Goal: Task Accomplishment & Management: Manage account settings

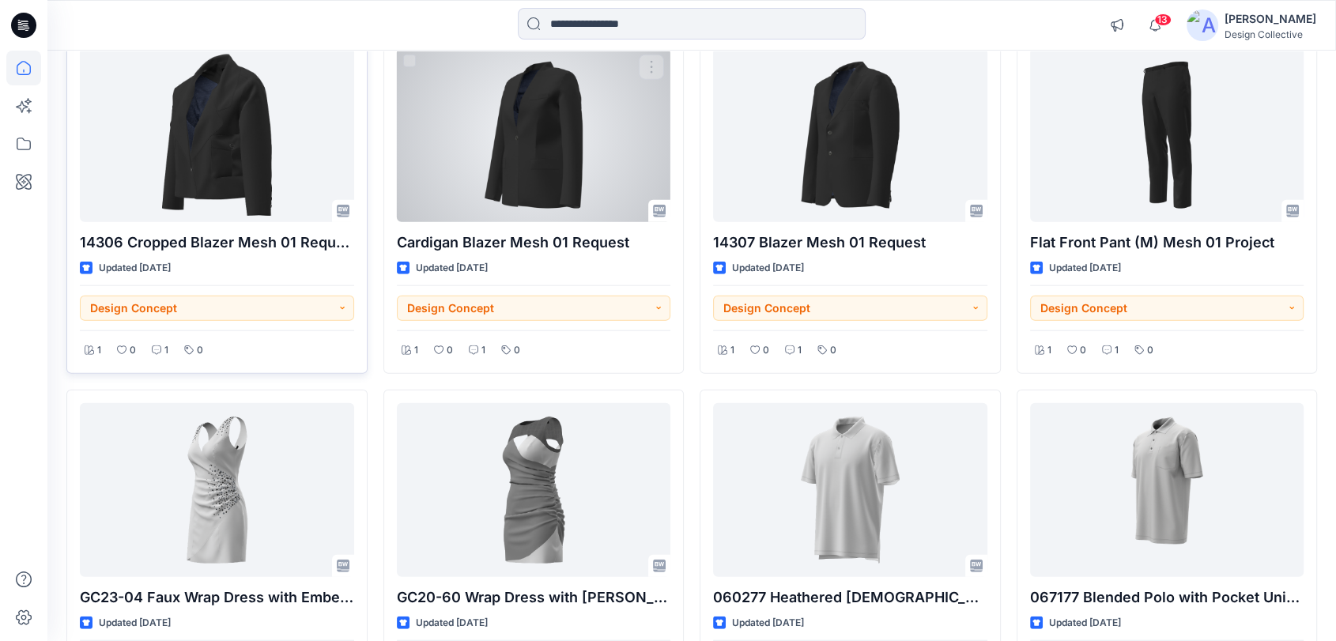
scroll to position [3768, 0]
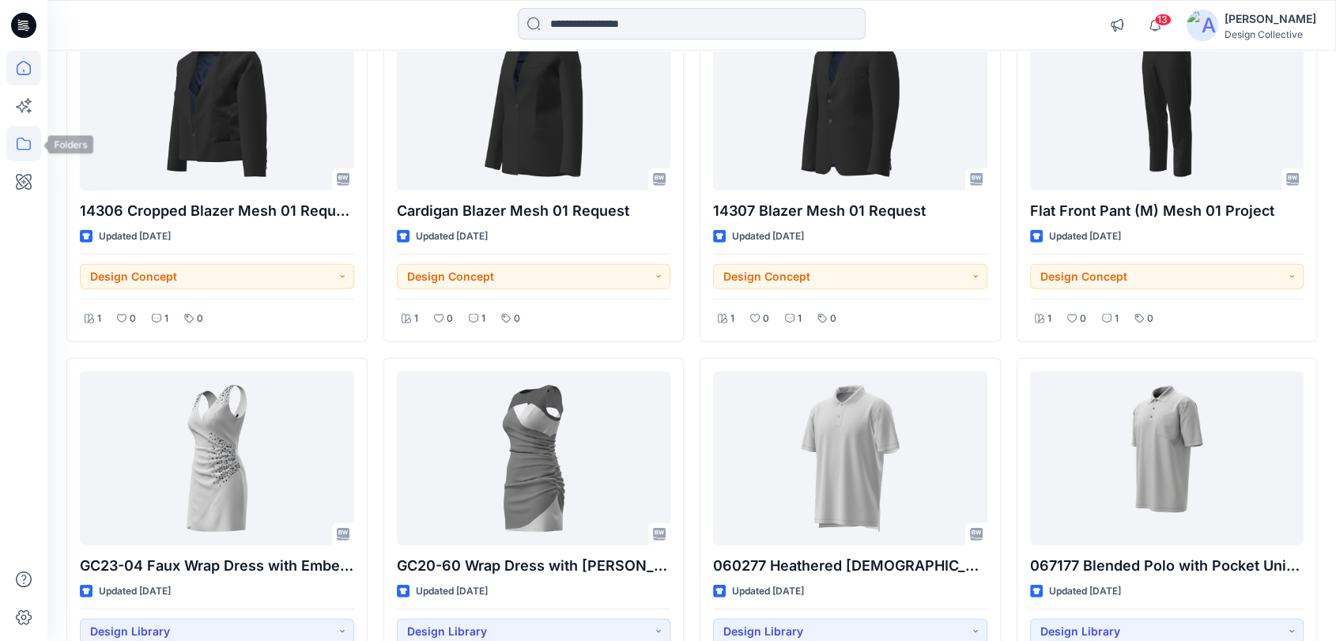
click at [27, 138] on icon at bounding box center [23, 143] width 35 height 35
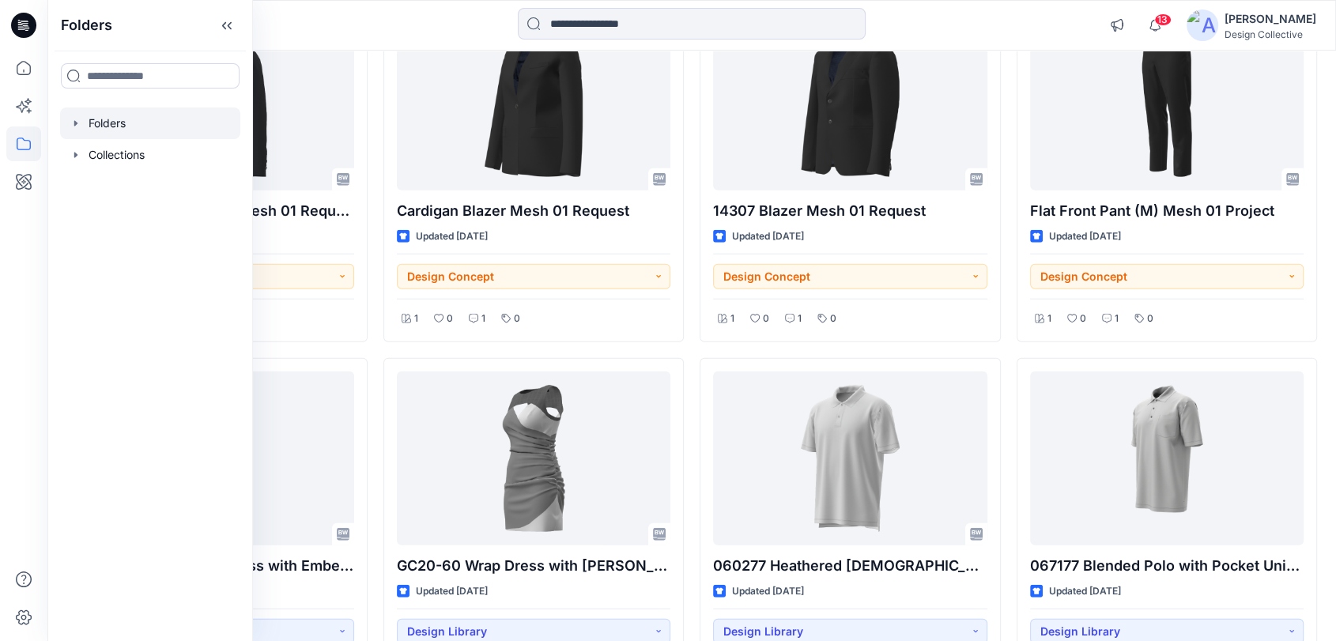
click at [82, 119] on div at bounding box center [150, 123] width 180 height 32
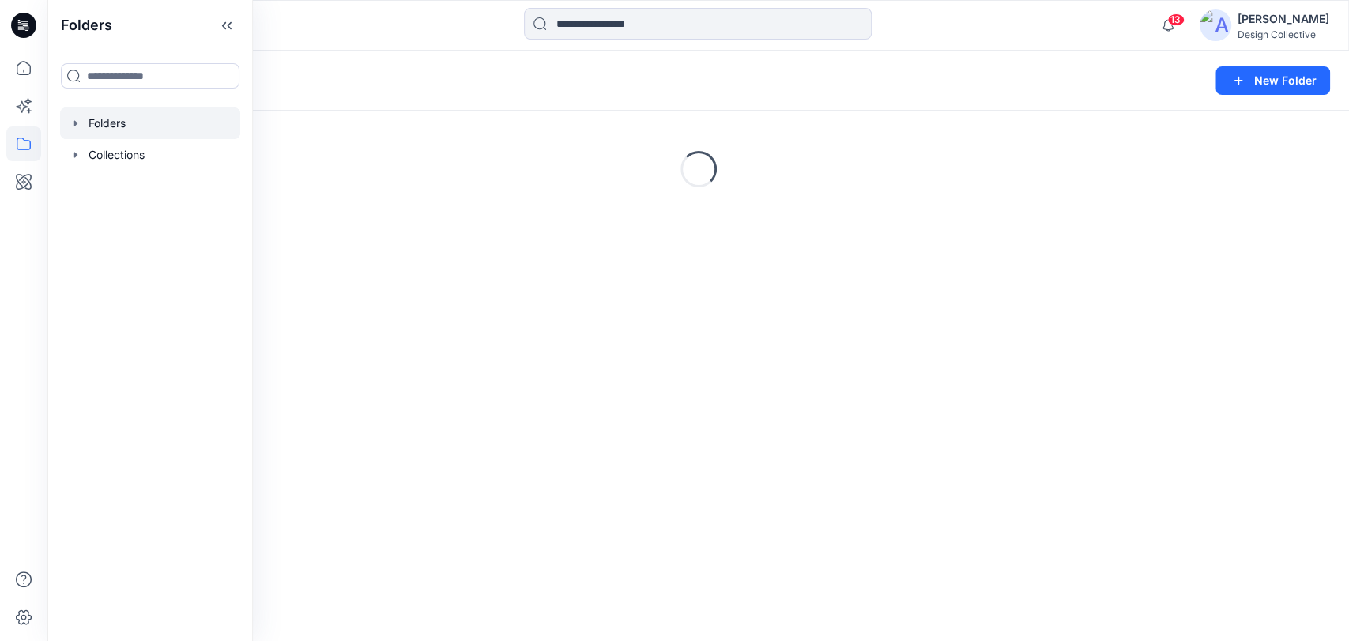
click at [70, 126] on icon "button" at bounding box center [76, 123] width 13 height 13
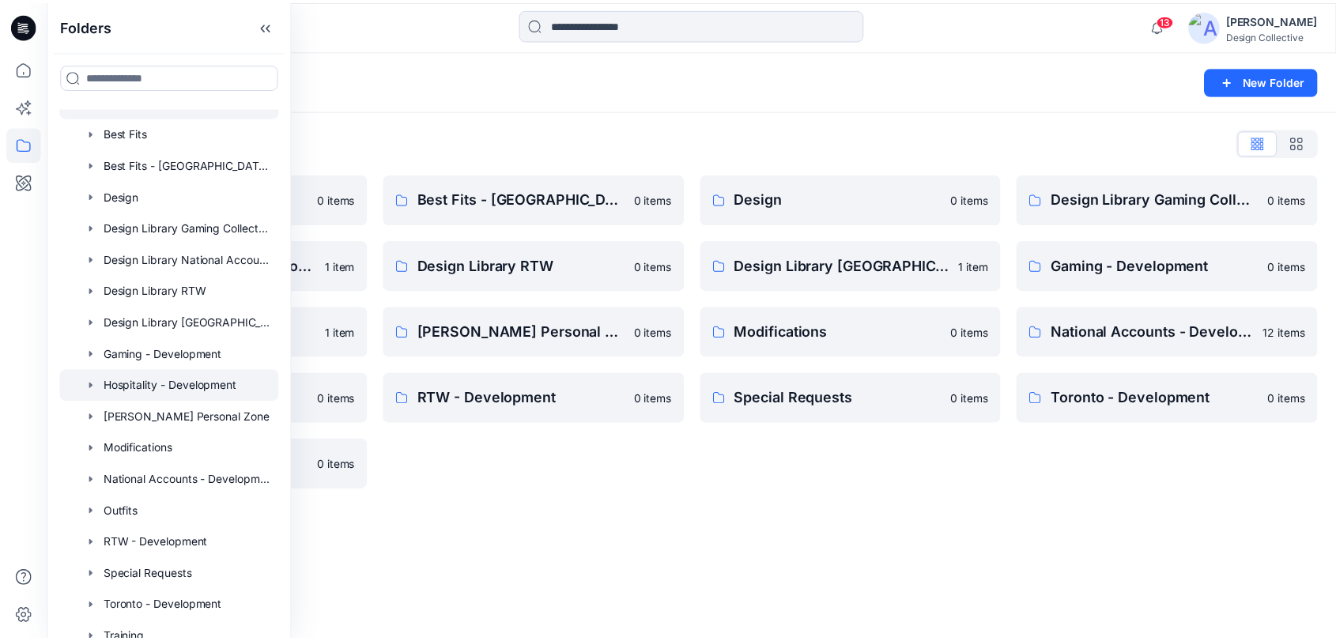
scroll to position [67, 0]
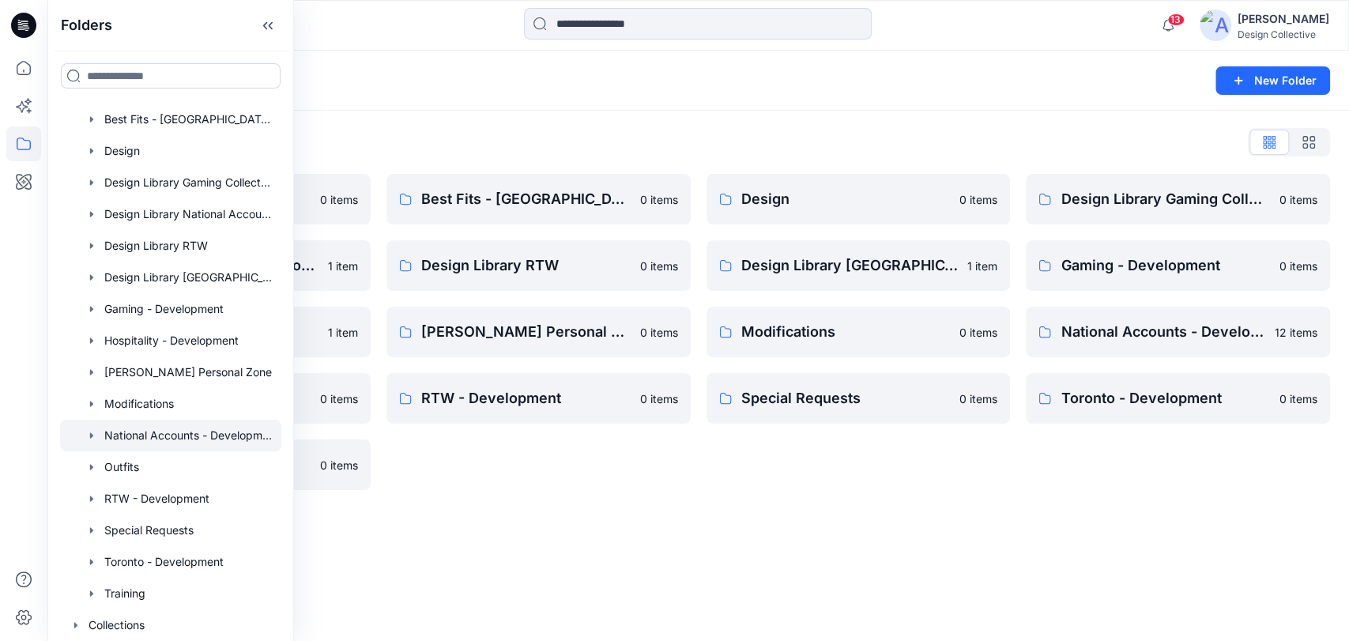
click at [194, 425] on div at bounding box center [170, 436] width 221 height 32
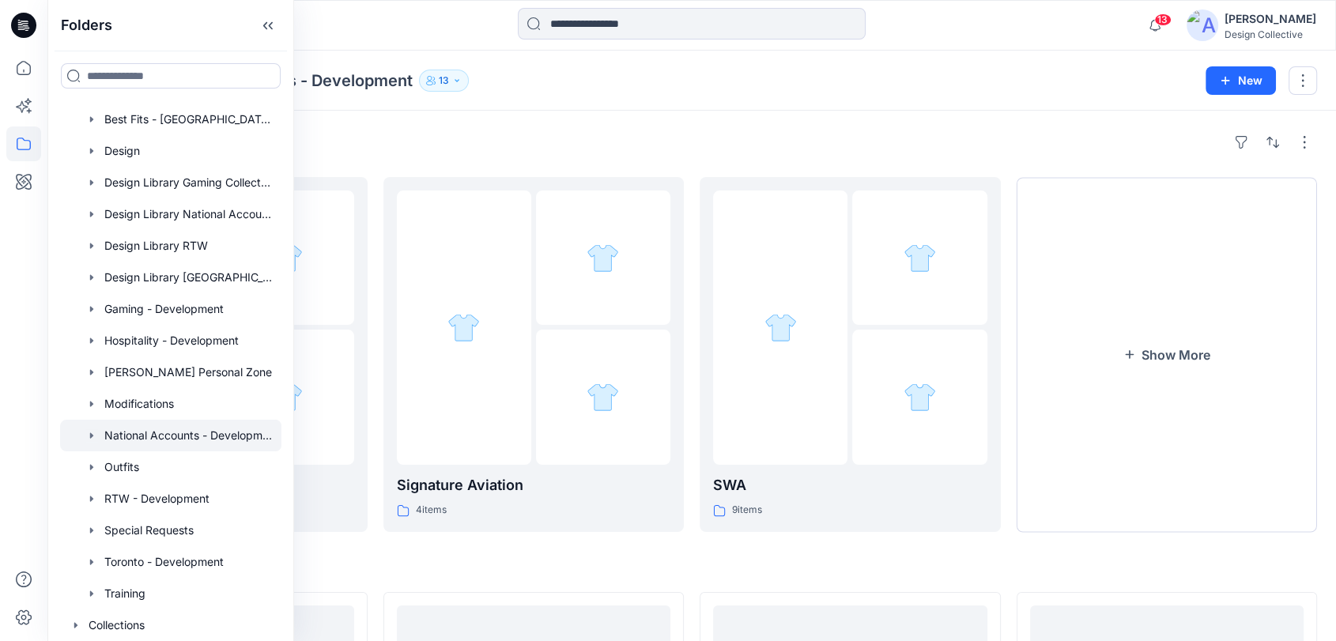
click at [92, 433] on icon "button" at bounding box center [91, 435] width 13 height 13
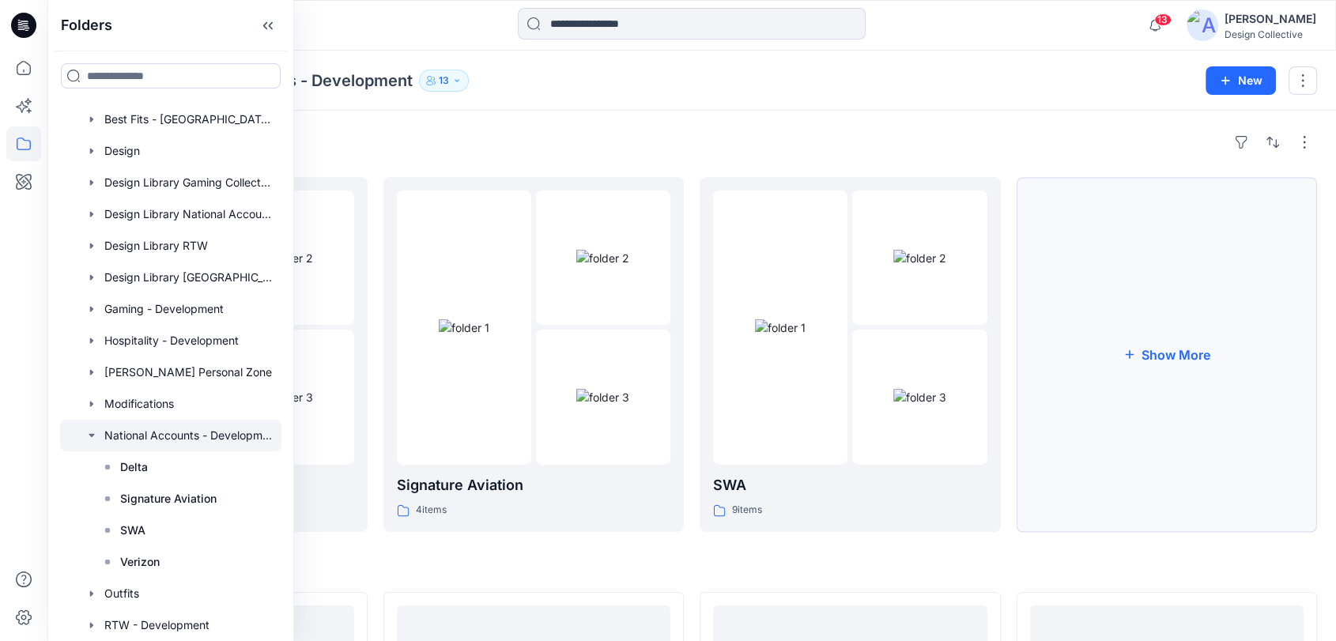
drag, startPoint x: 970, startPoint y: 110, endPoint x: 1135, endPoint y: 289, distance: 243.8
click at [981, 107] on div "Folders National Accounts - Development 13 New" at bounding box center [691, 81] width 1288 height 60
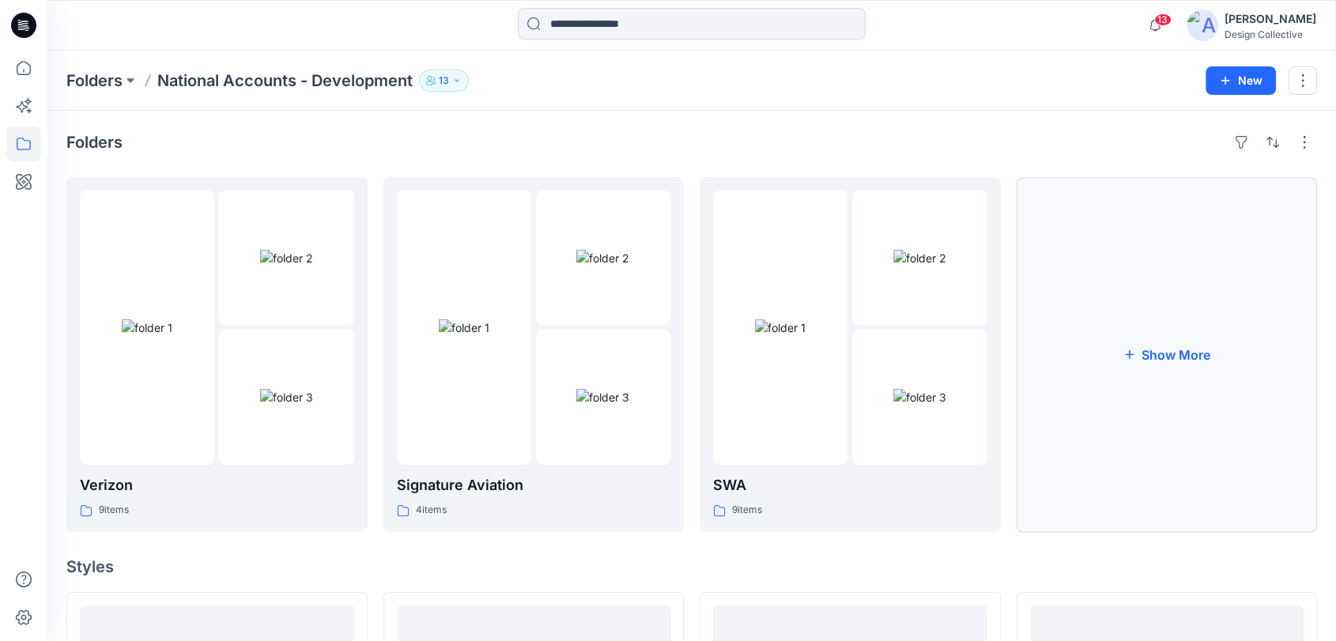
click at [1147, 329] on button "Show More" at bounding box center [1166, 354] width 301 height 355
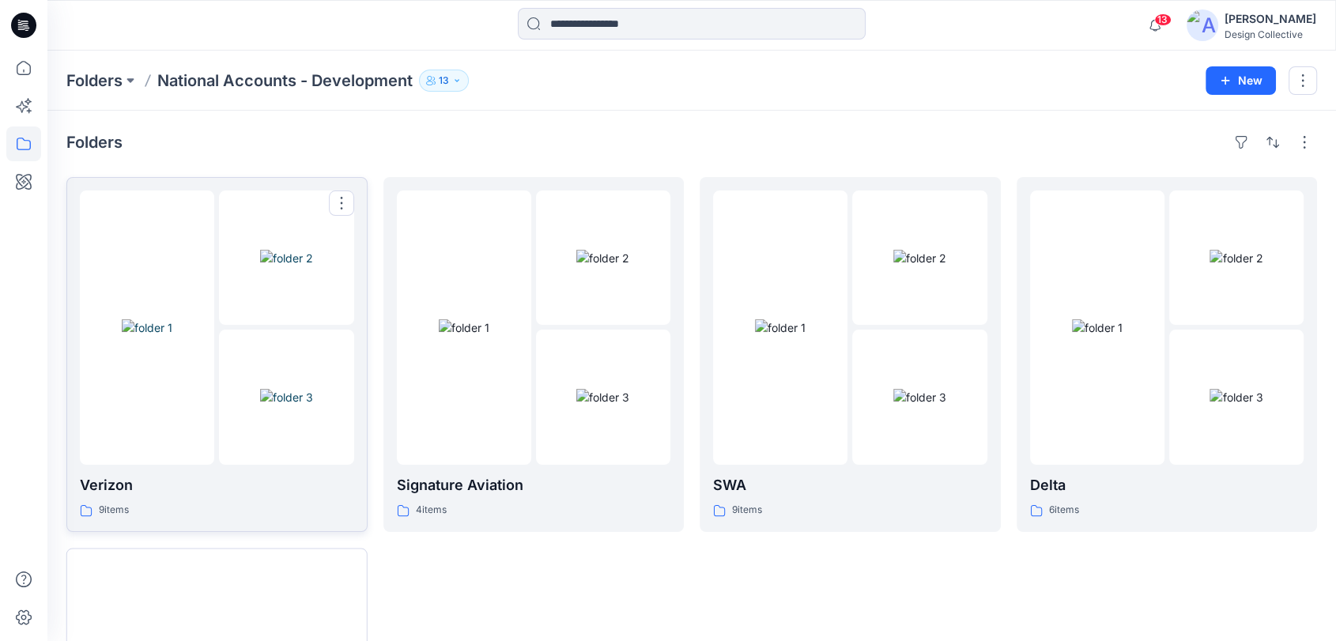
click at [274, 464] on div "Verizon 9 items" at bounding box center [217, 354] width 274 height 328
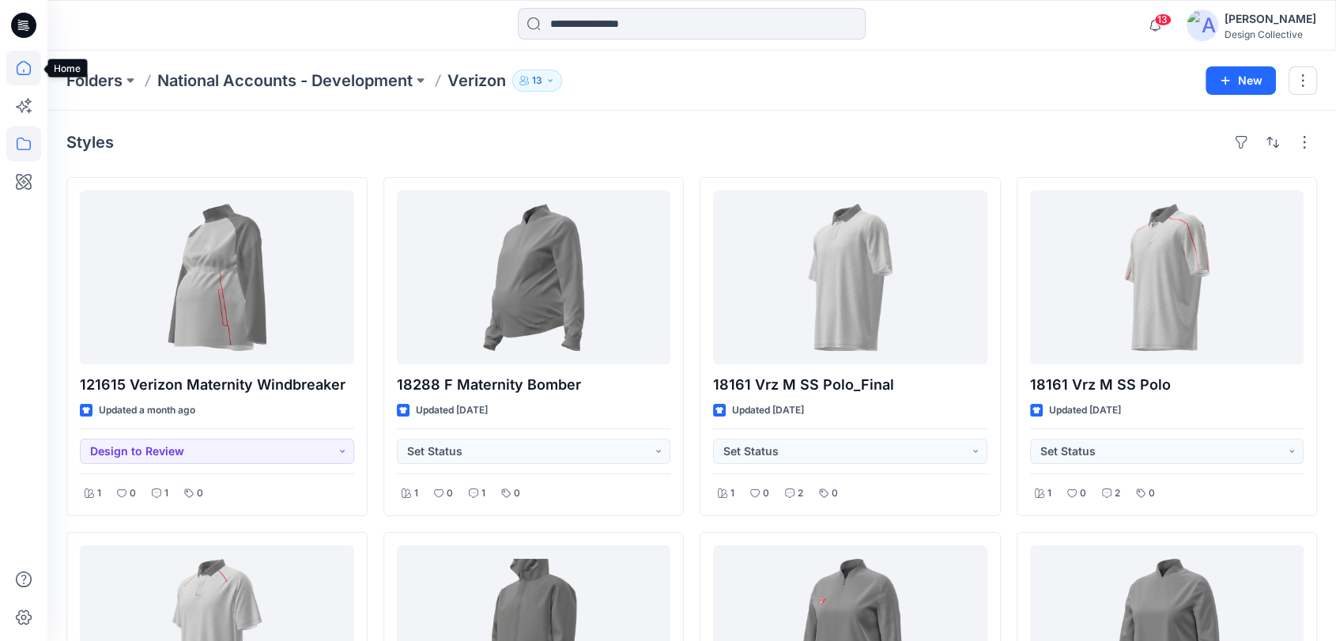
click at [11, 59] on icon at bounding box center [23, 68] width 35 height 35
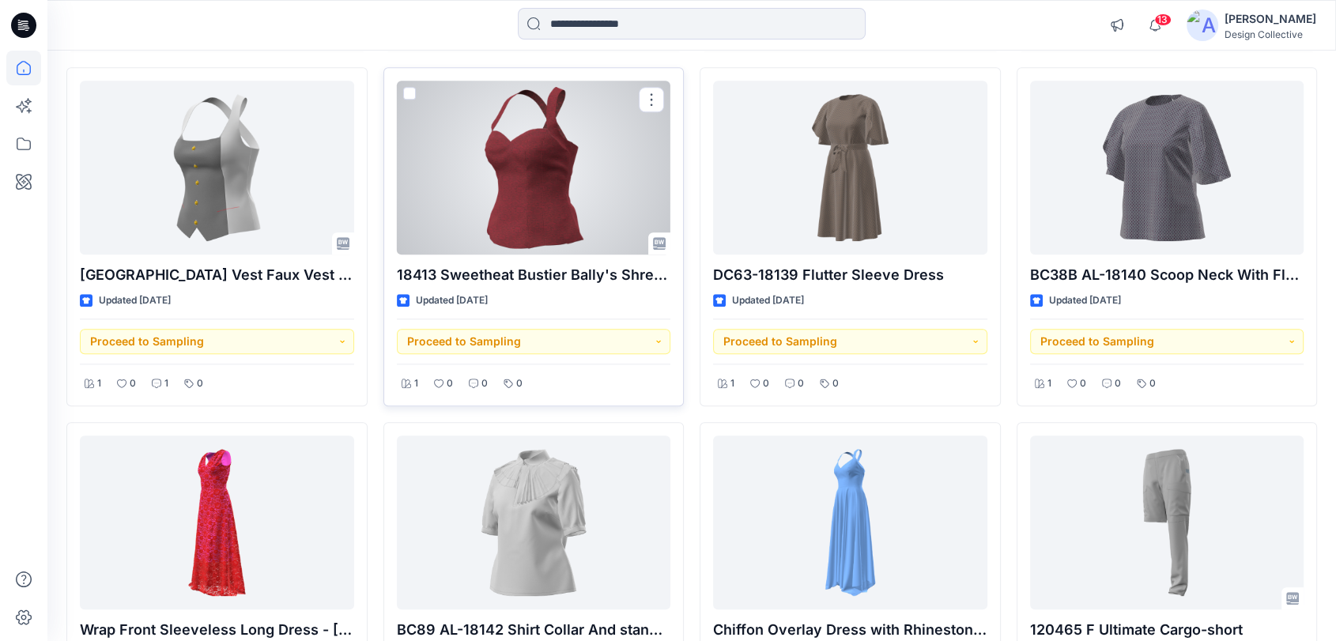
scroll to position [1582, 0]
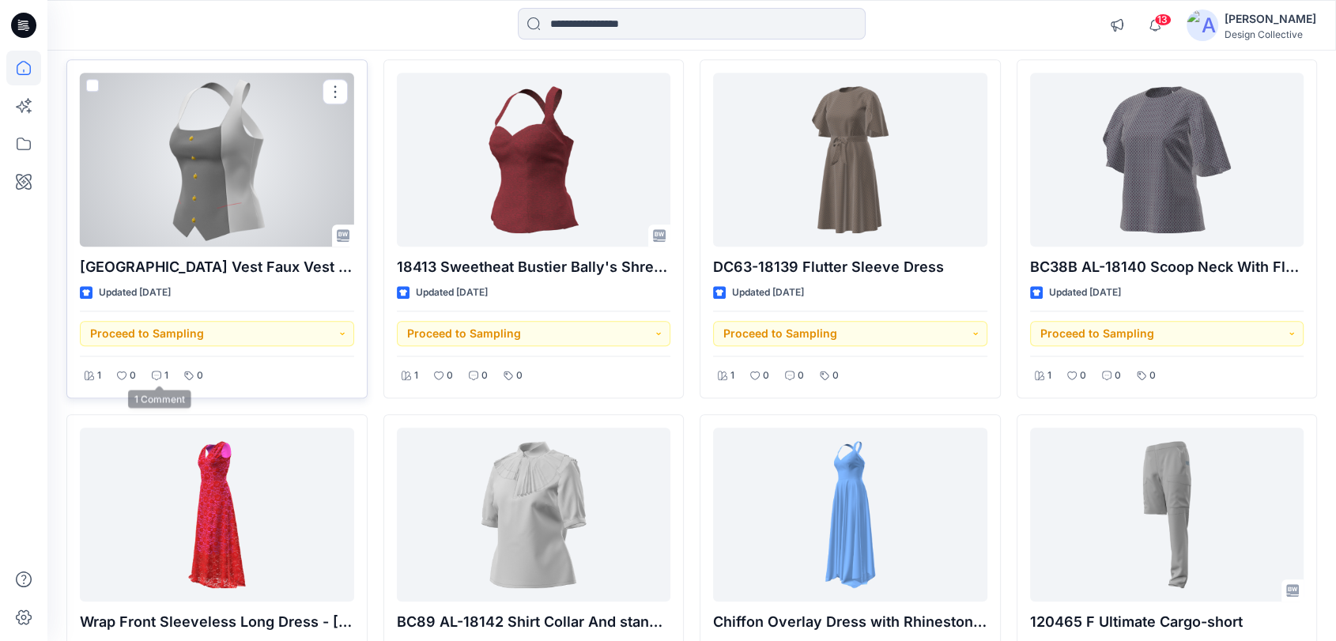
click at [162, 369] on div "1" at bounding box center [160, 376] width 26 height 20
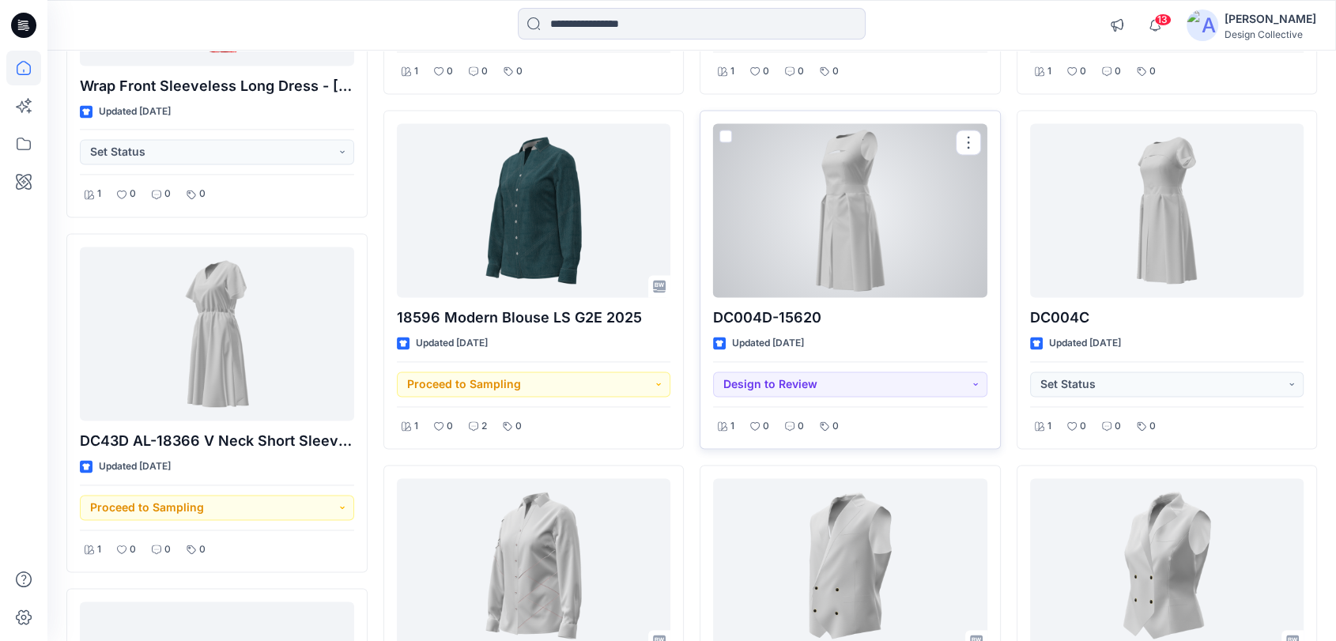
scroll to position [2243, 0]
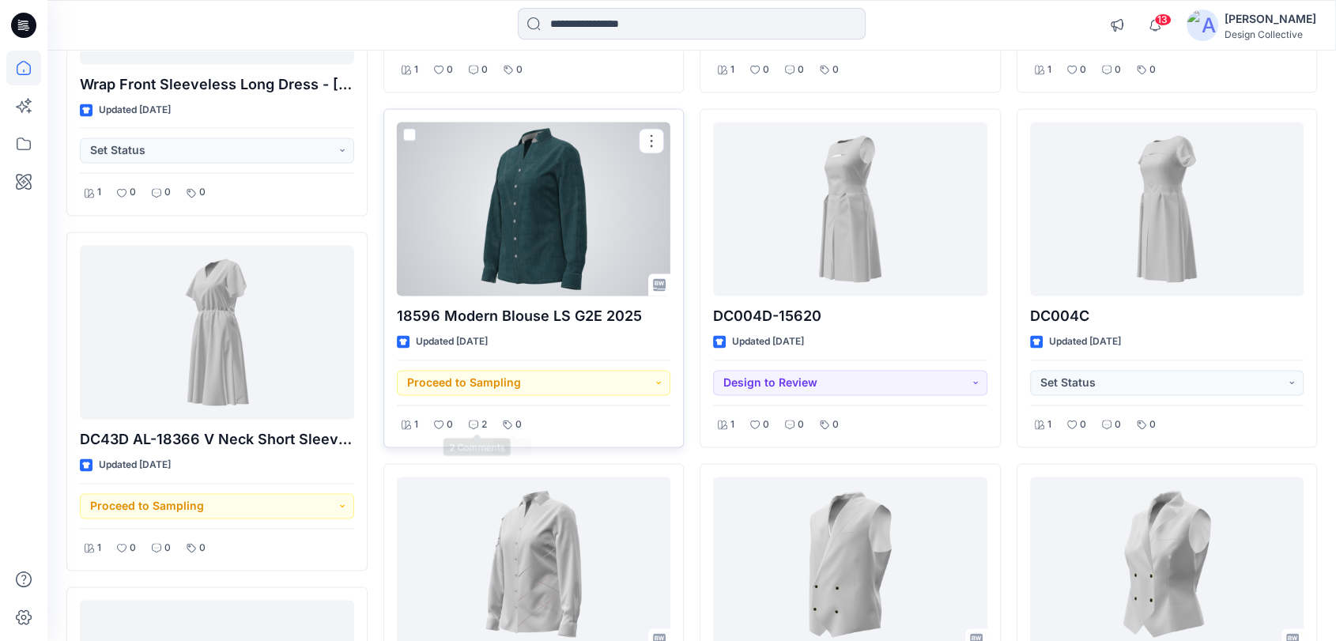
click at [477, 421] on icon at bounding box center [473, 424] width 9 height 9
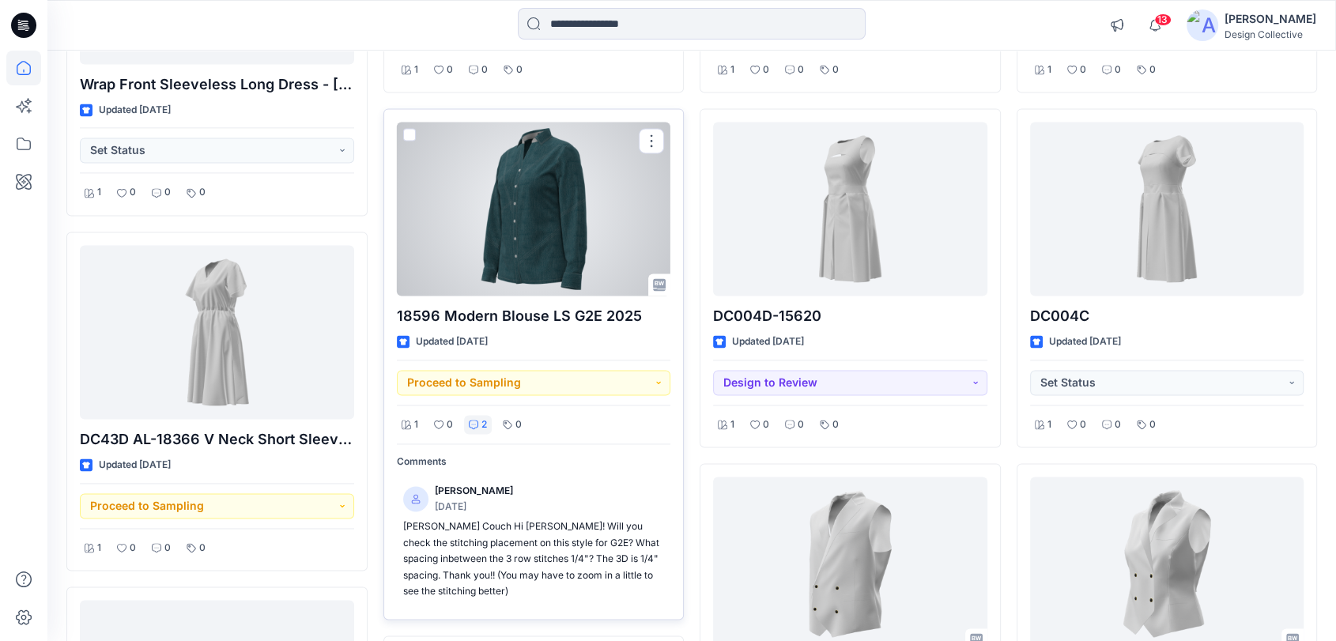
click at [560, 197] on div at bounding box center [534, 209] width 274 height 174
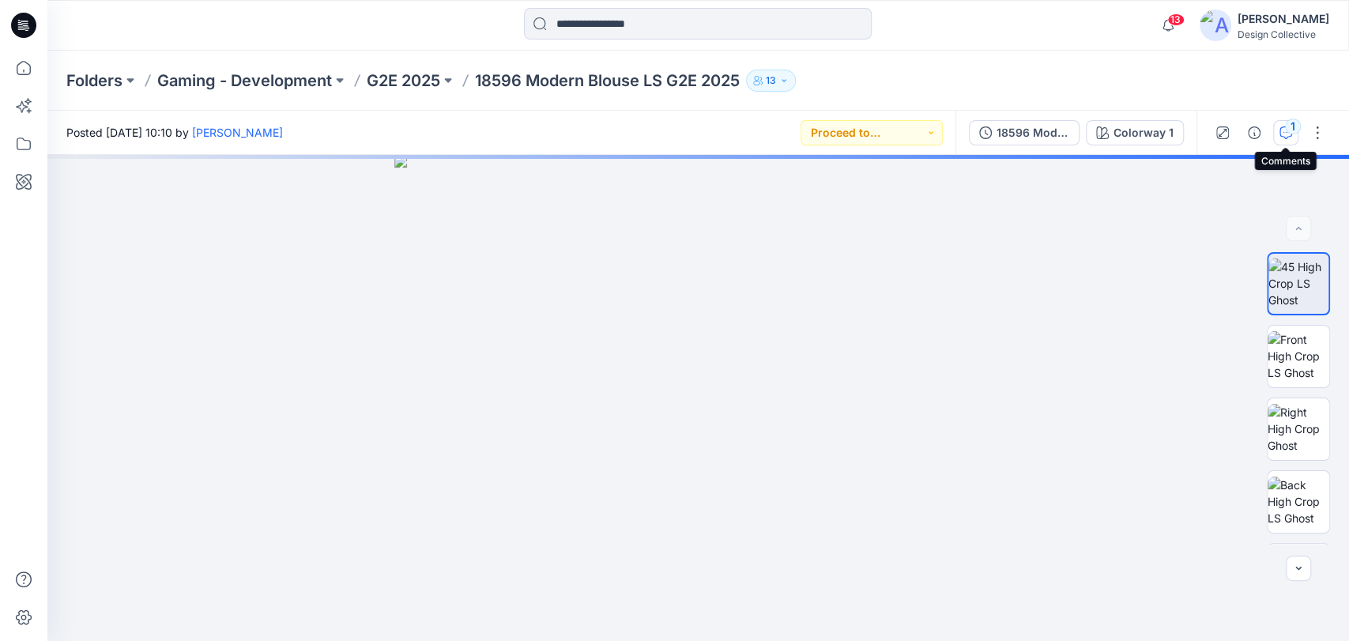
click at [1279, 136] on icon "button" at bounding box center [1285, 132] width 13 height 13
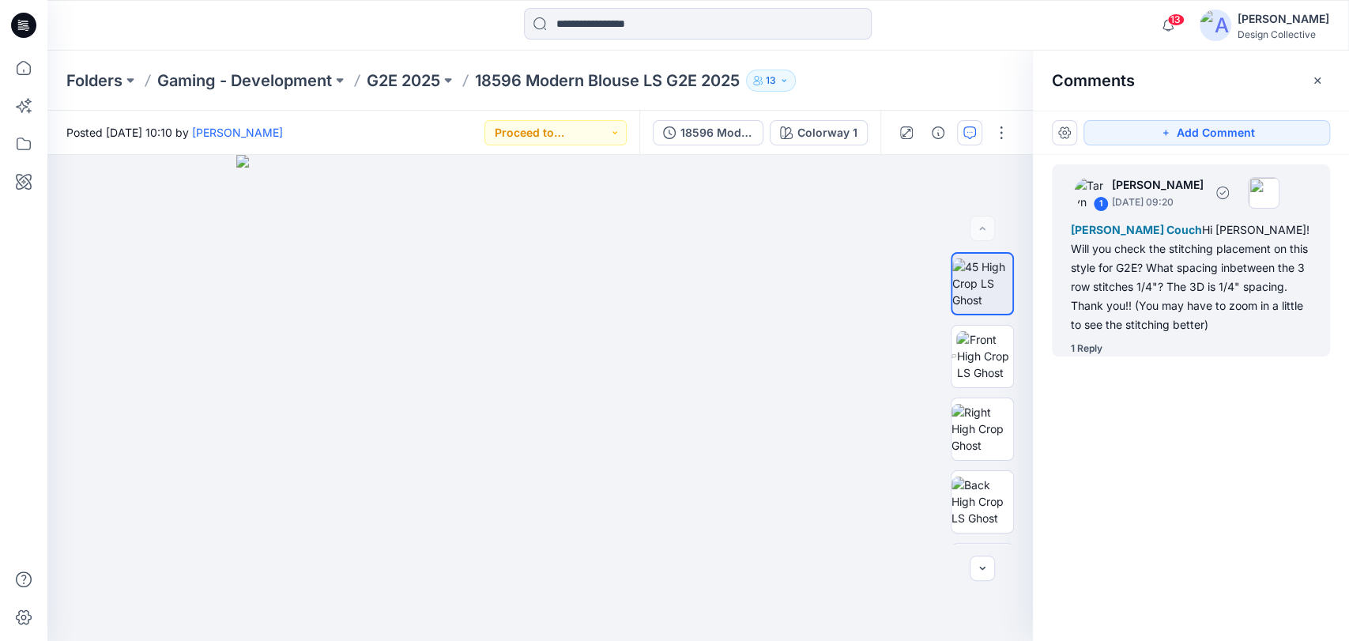
click at [1081, 346] on div "1 Reply" at bounding box center [1087, 349] width 32 height 16
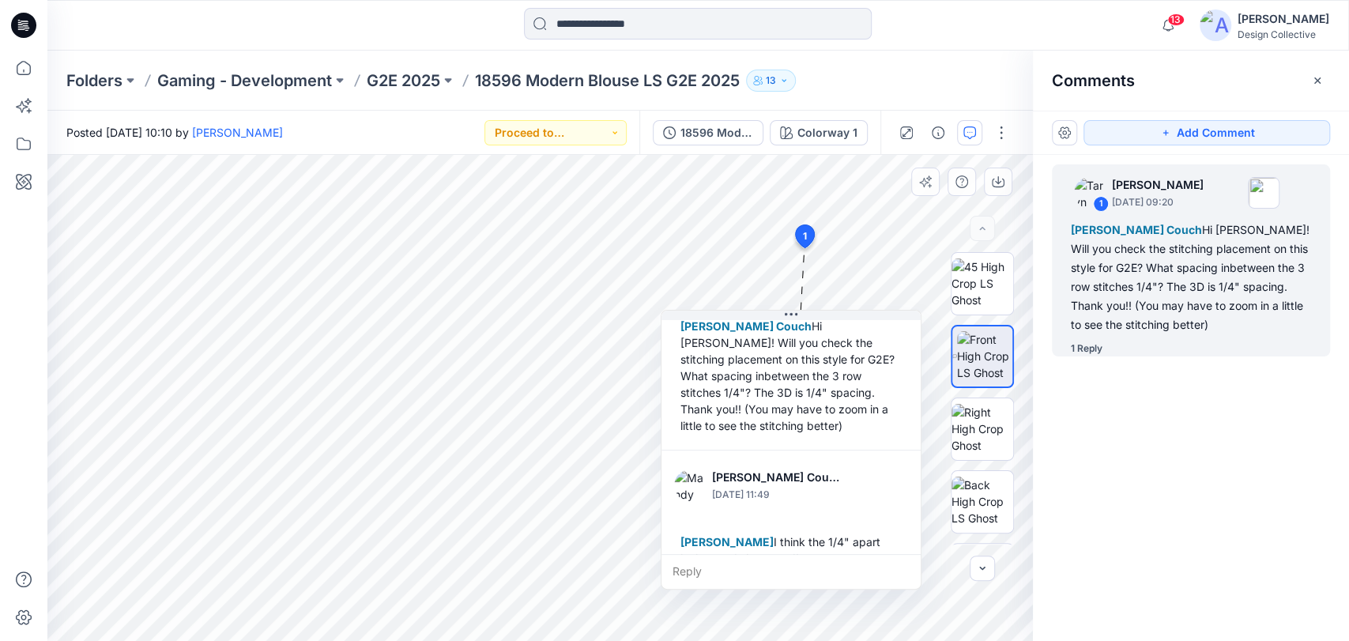
scroll to position [93, 0]
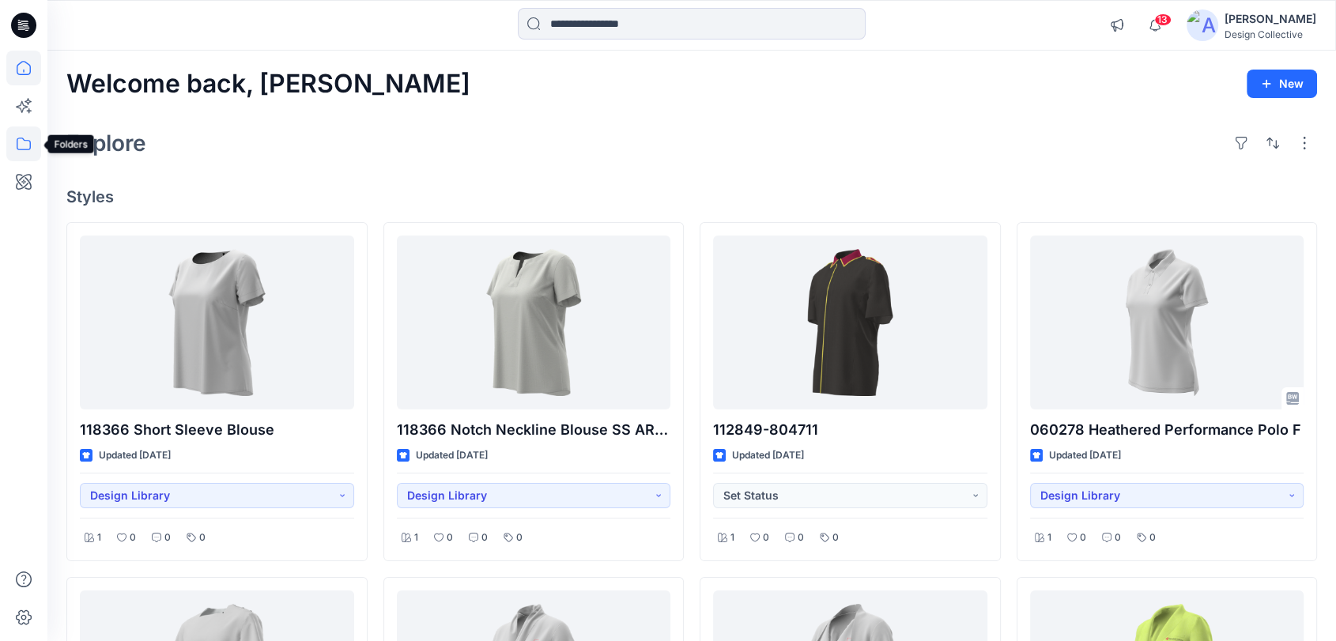
click at [19, 147] on icon at bounding box center [23, 143] width 35 height 35
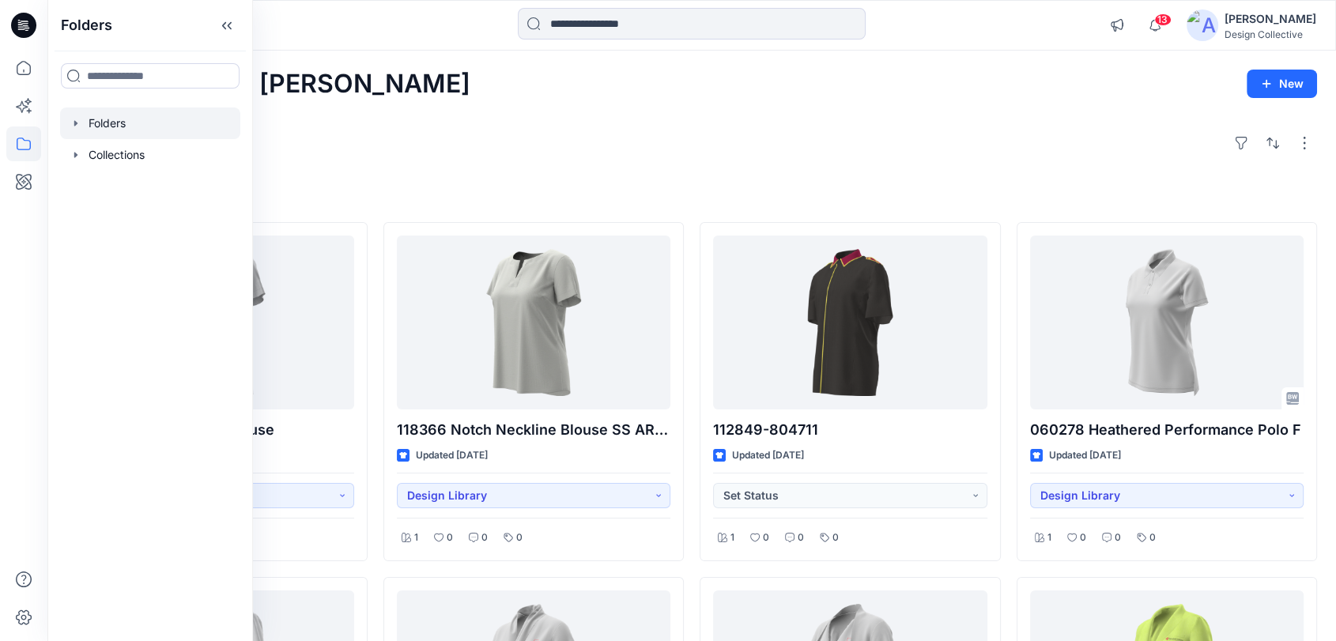
click at [79, 126] on icon "button" at bounding box center [76, 123] width 13 height 13
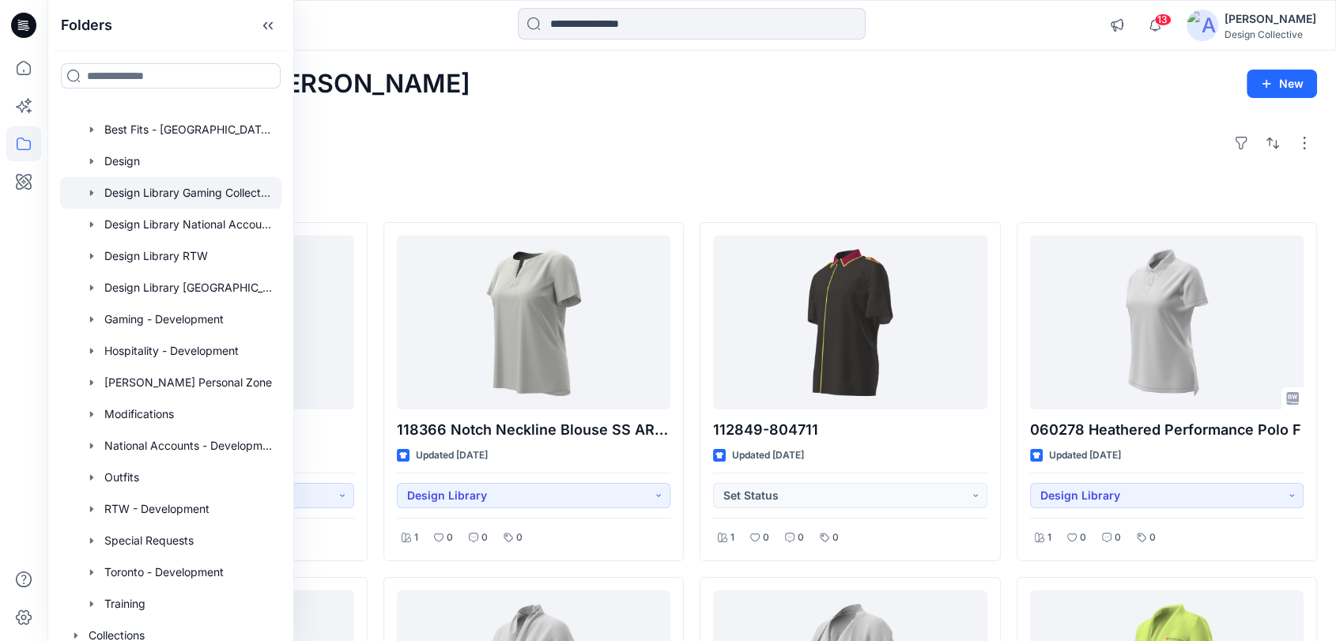
scroll to position [58, 0]
click at [620, 130] on div "Explore" at bounding box center [691, 143] width 1250 height 38
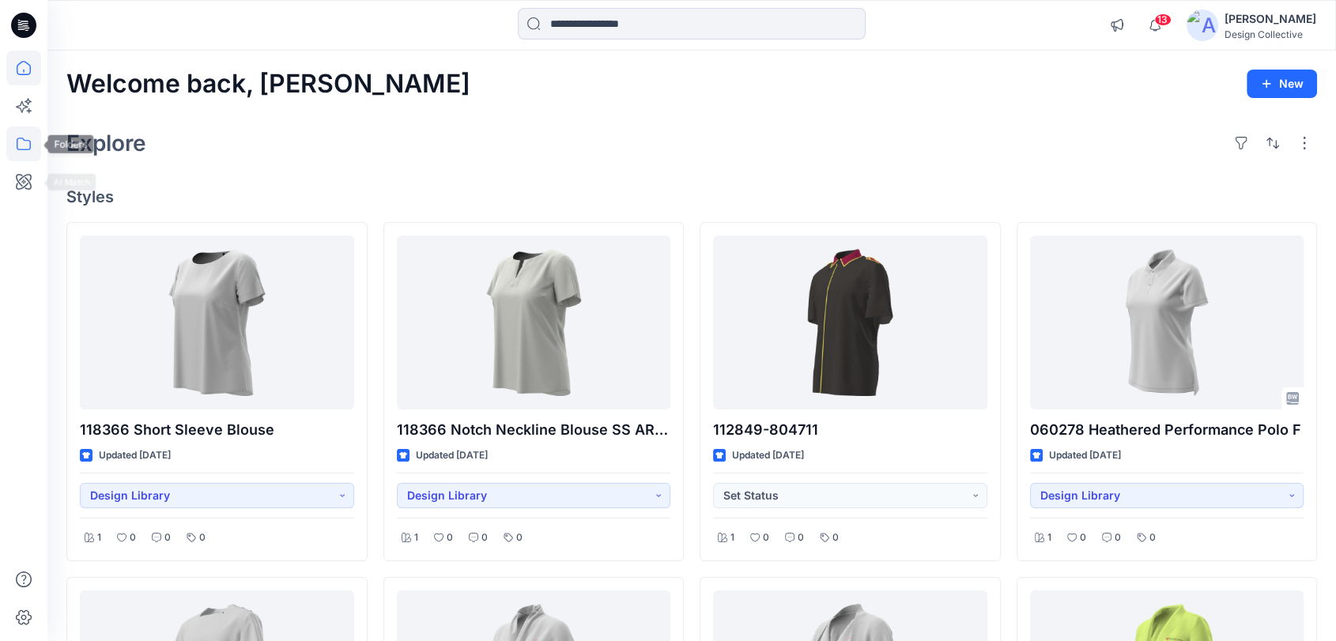
click at [25, 147] on icon at bounding box center [23, 143] width 35 height 35
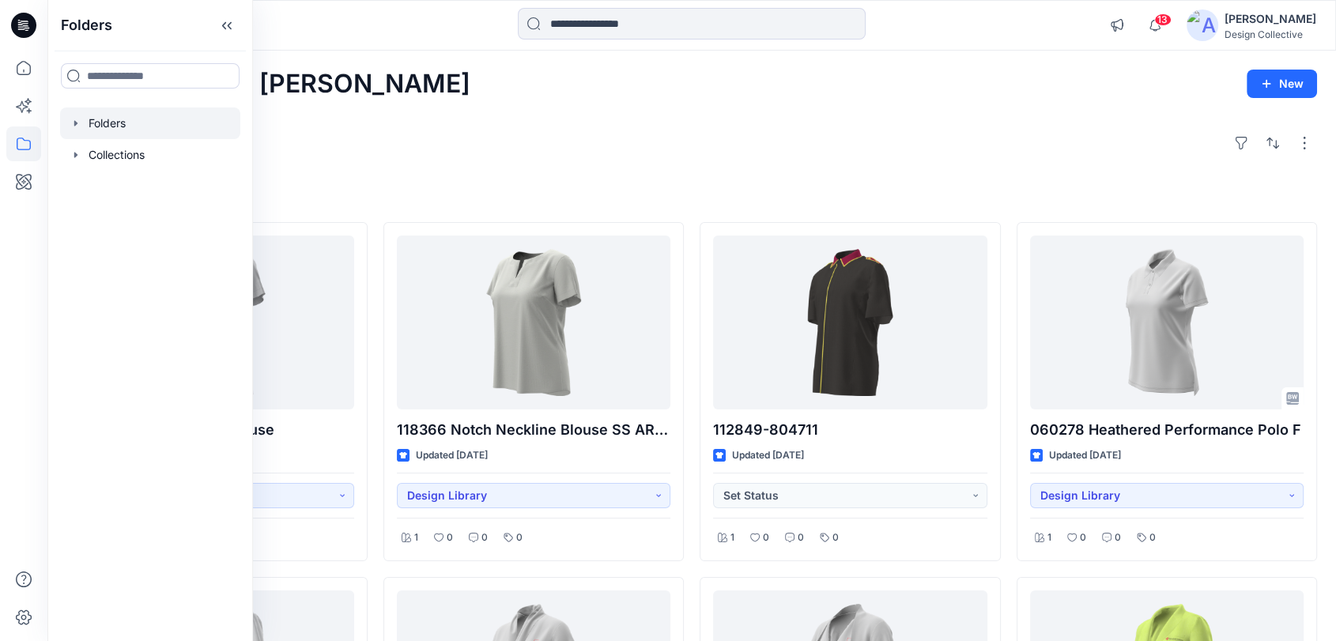
click at [78, 128] on icon "button" at bounding box center [76, 123] width 13 height 13
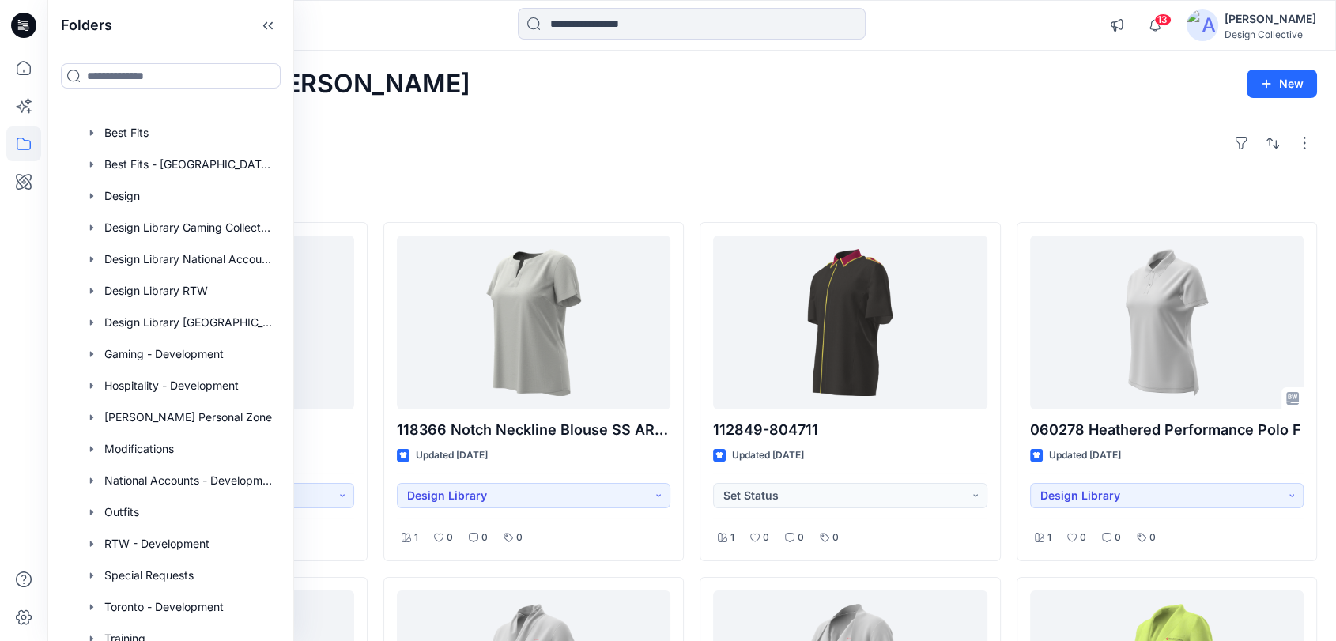
scroll to position [67, 0]
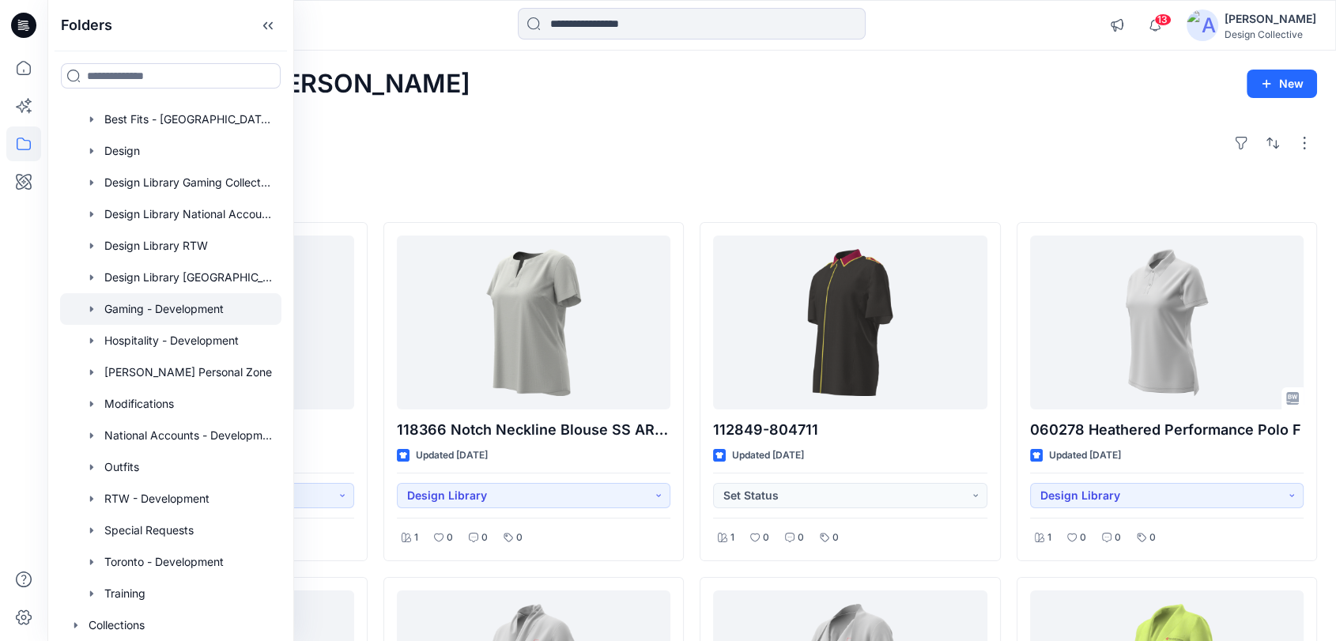
click at [158, 307] on div at bounding box center [170, 309] width 221 height 32
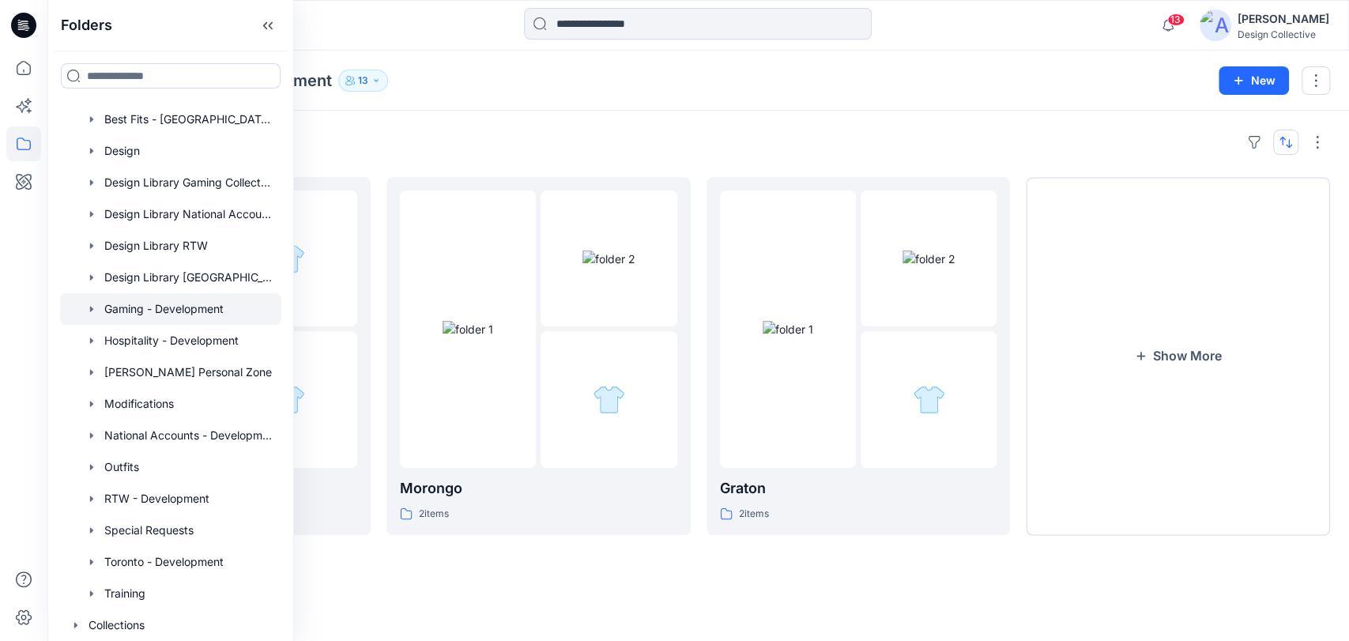
click at [1293, 141] on button "button" at bounding box center [1285, 142] width 25 height 25
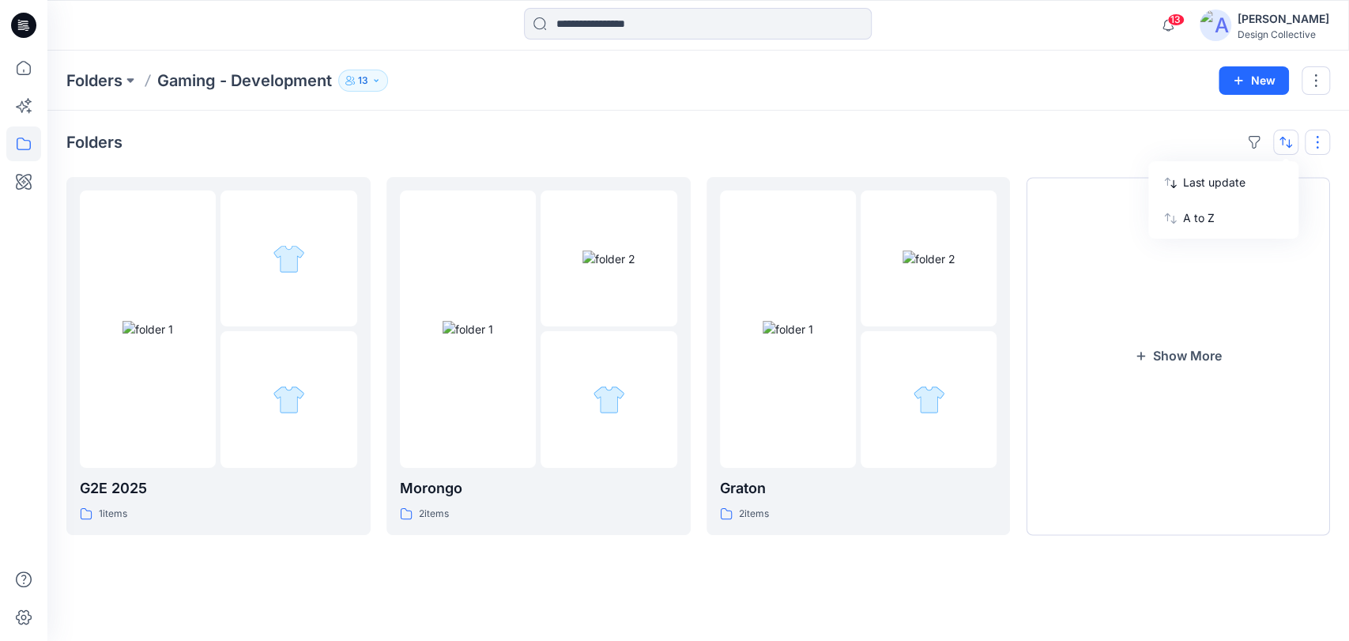
click at [1315, 153] on button "button" at bounding box center [1317, 142] width 25 height 25
click at [1125, 191] on p "Compact" at bounding box center [1113, 196] width 79 height 19
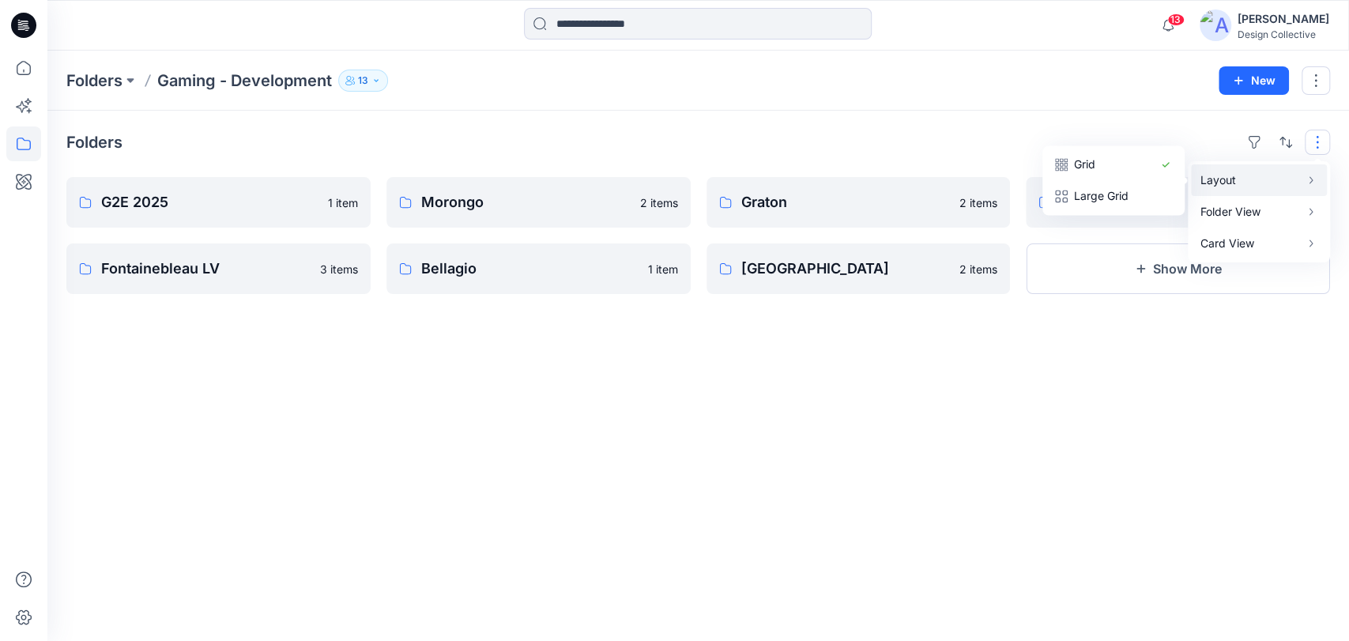
click at [1240, 180] on p "Layout" at bounding box center [1250, 180] width 100 height 19
click at [1140, 167] on p "Grid" at bounding box center [1113, 164] width 79 height 19
click at [1065, 157] on button "Grid" at bounding box center [1114, 165] width 136 height 32
click at [1111, 227] on p "Card" at bounding box center [1113, 227] width 79 height 19
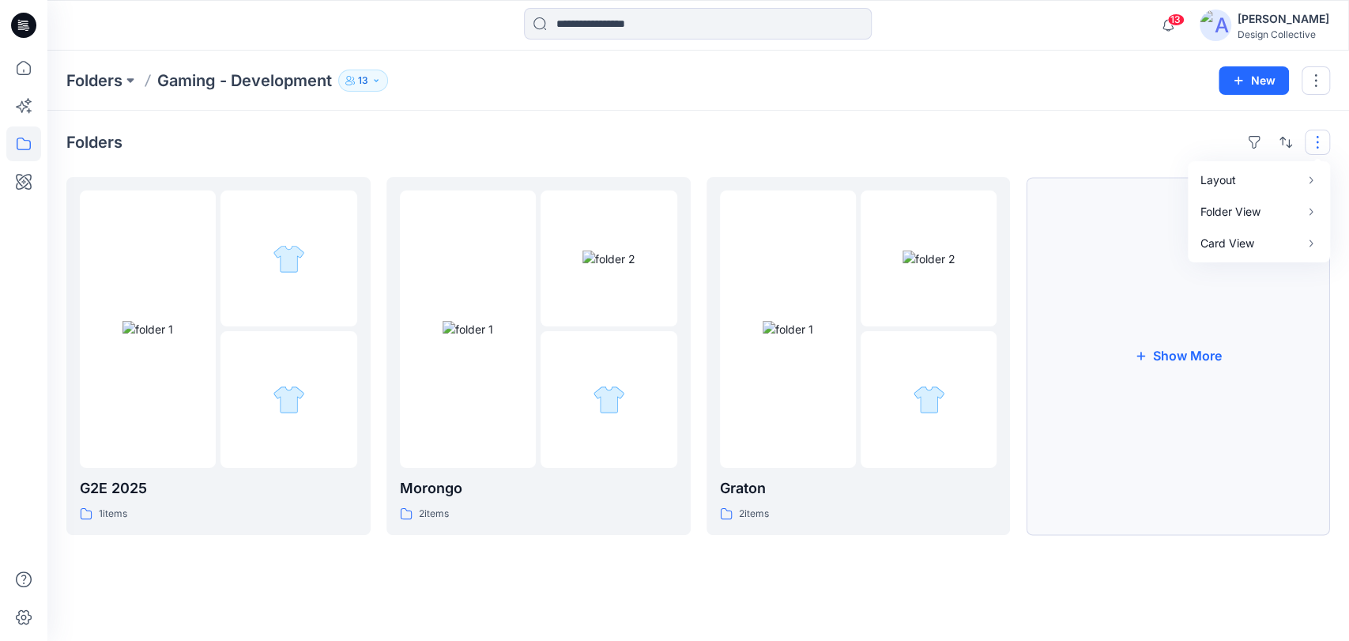
click at [1172, 346] on button "Show More" at bounding box center [1178, 356] width 304 height 358
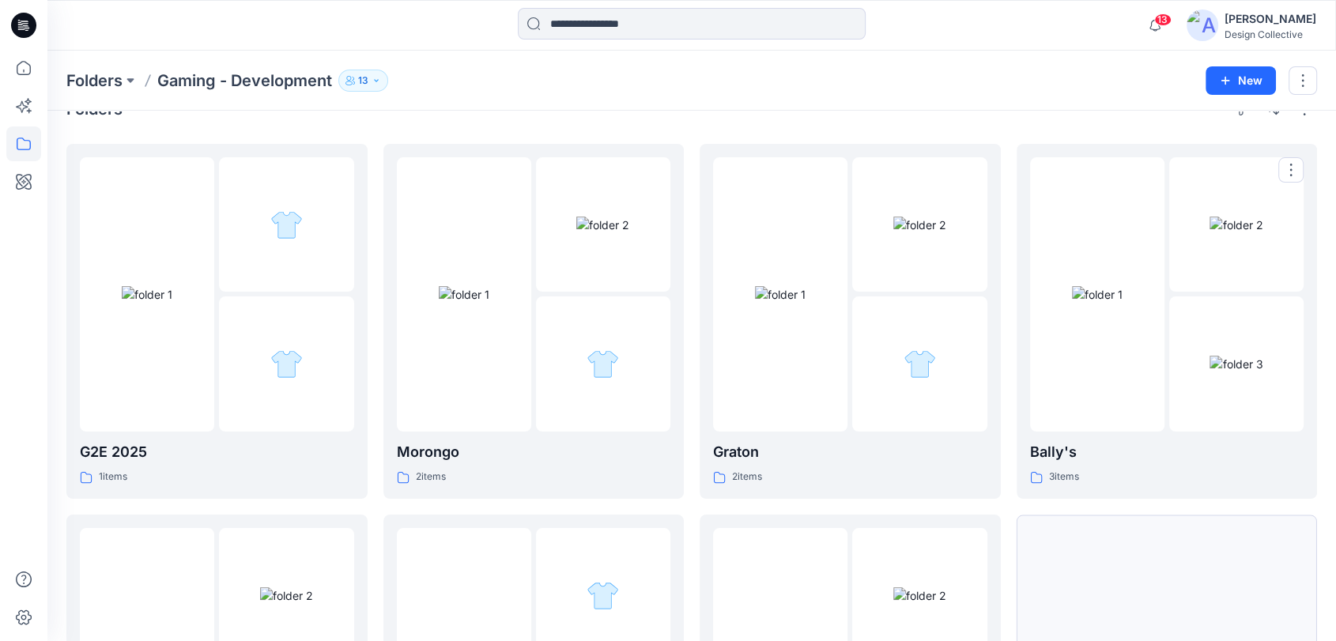
scroll to position [292, 0]
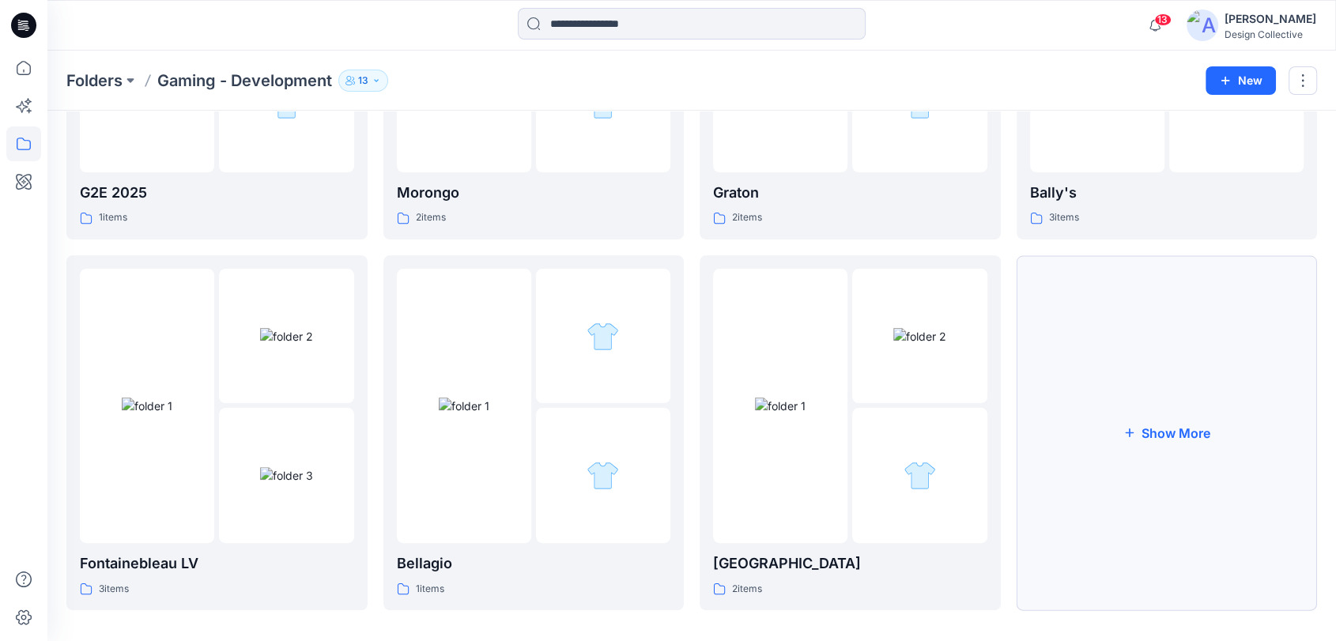
click at [1208, 441] on button "Show More" at bounding box center [1166, 432] width 301 height 355
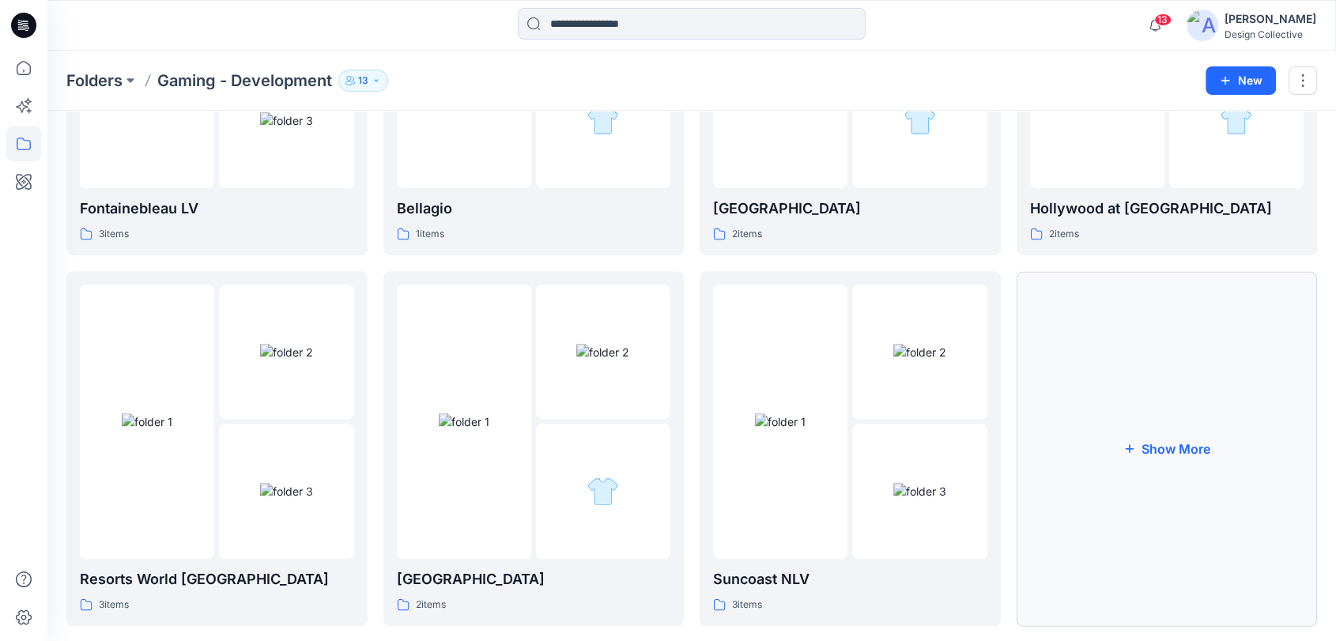
scroll to position [676, 0]
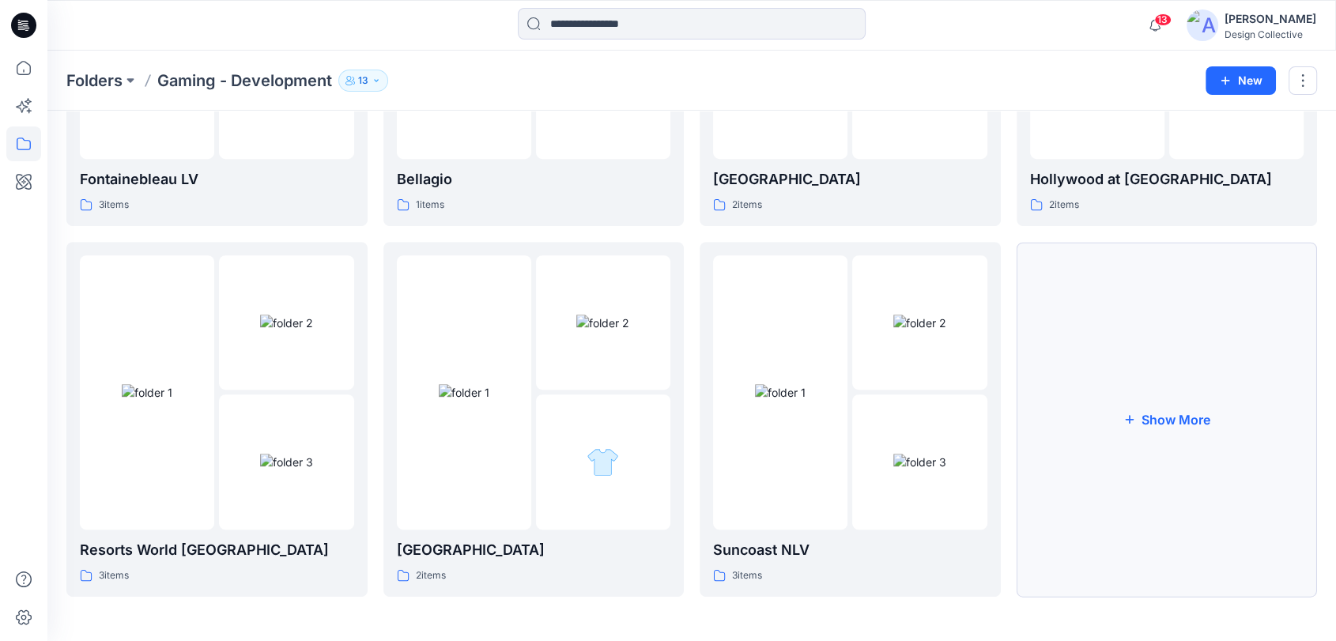
click at [1181, 385] on button "Show More" at bounding box center [1166, 419] width 301 height 355
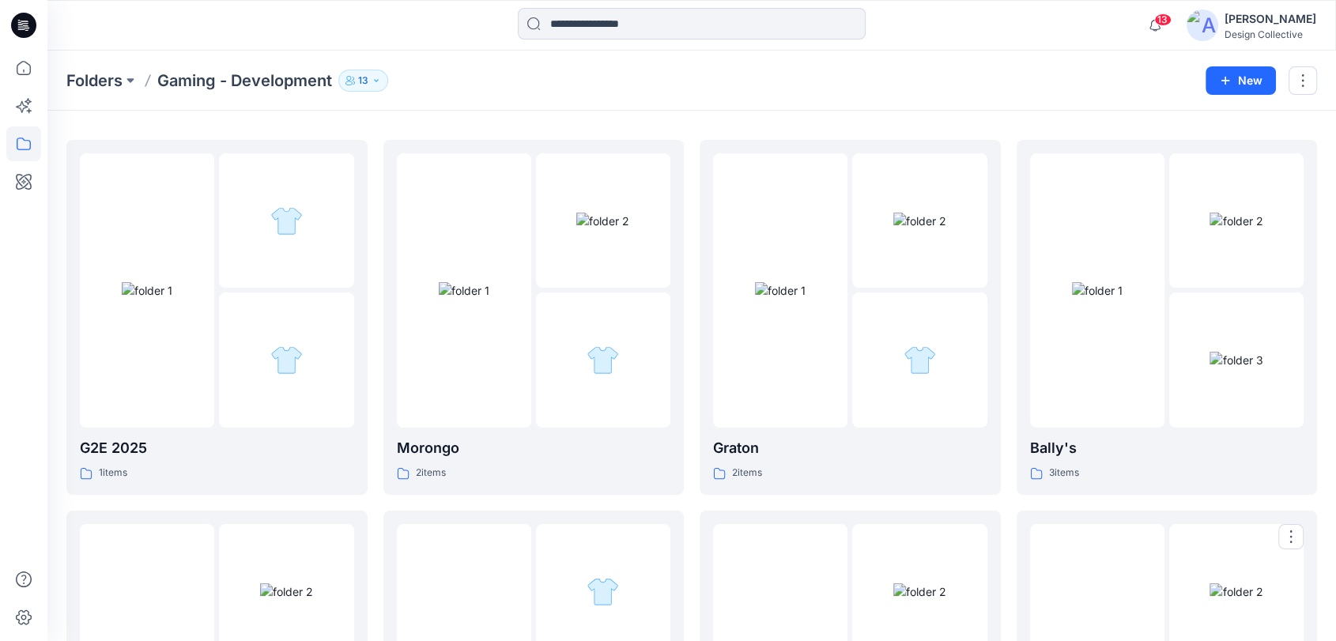
scroll to position [0, 0]
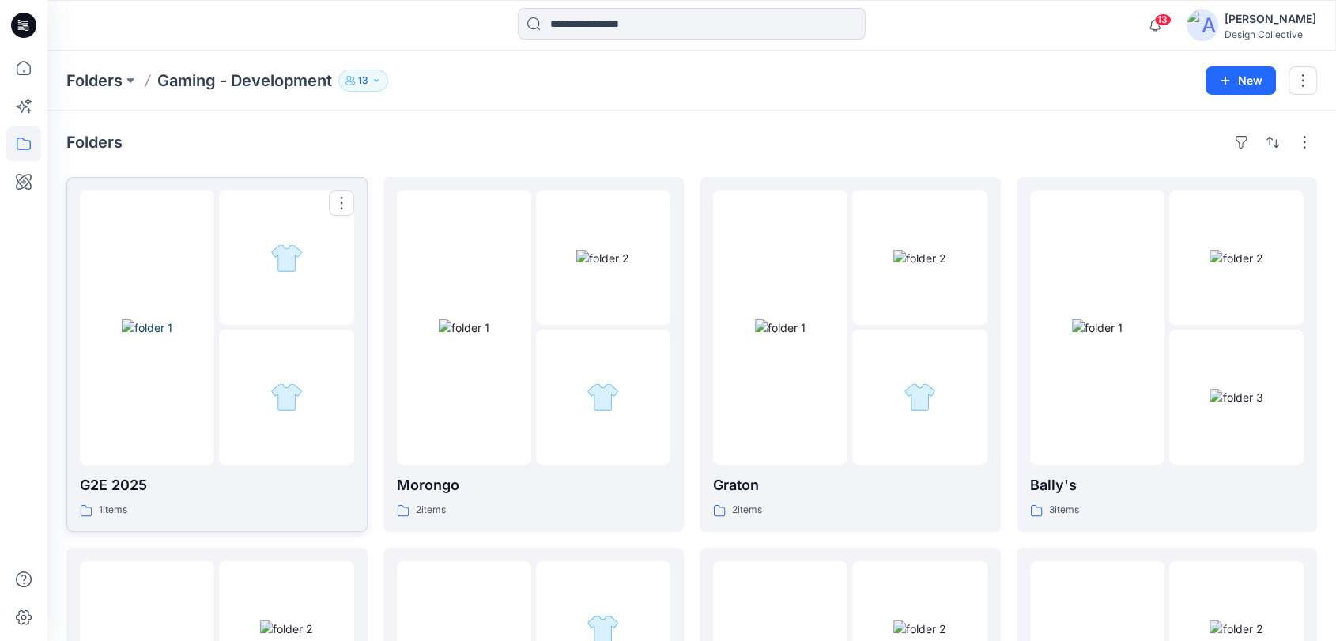
click at [223, 503] on div "1 items" at bounding box center [217, 510] width 274 height 17
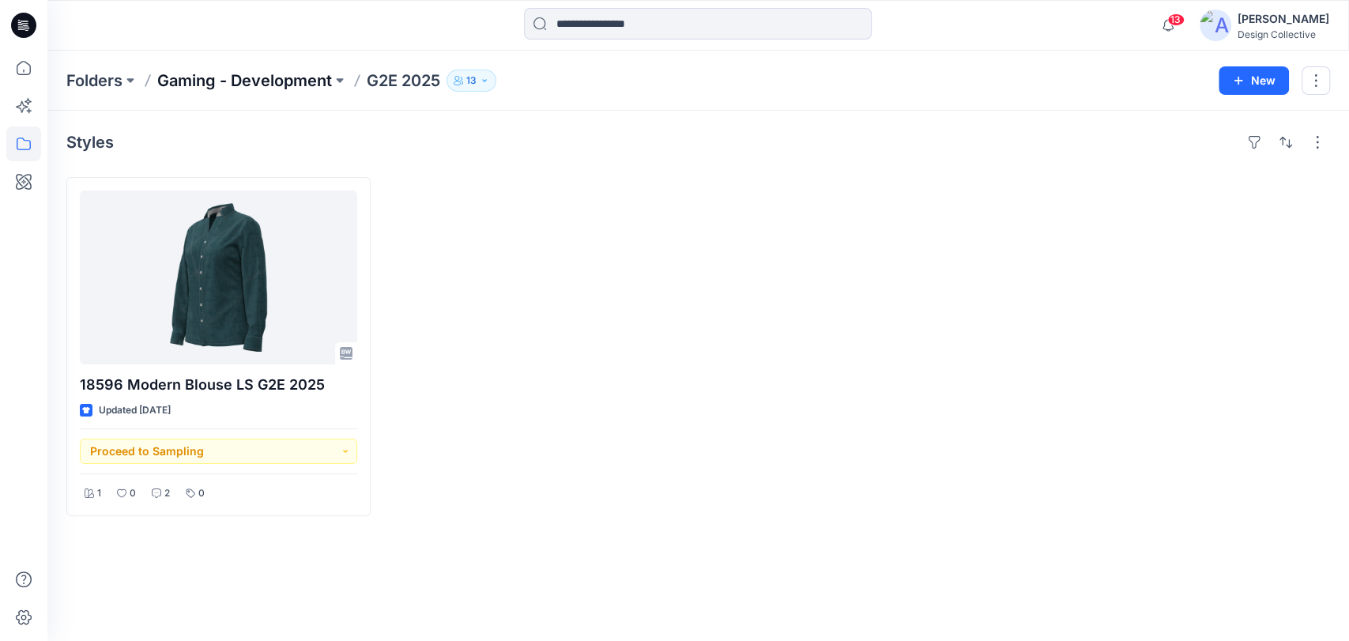
click at [312, 87] on p "Gaming - Development" at bounding box center [244, 81] width 175 height 22
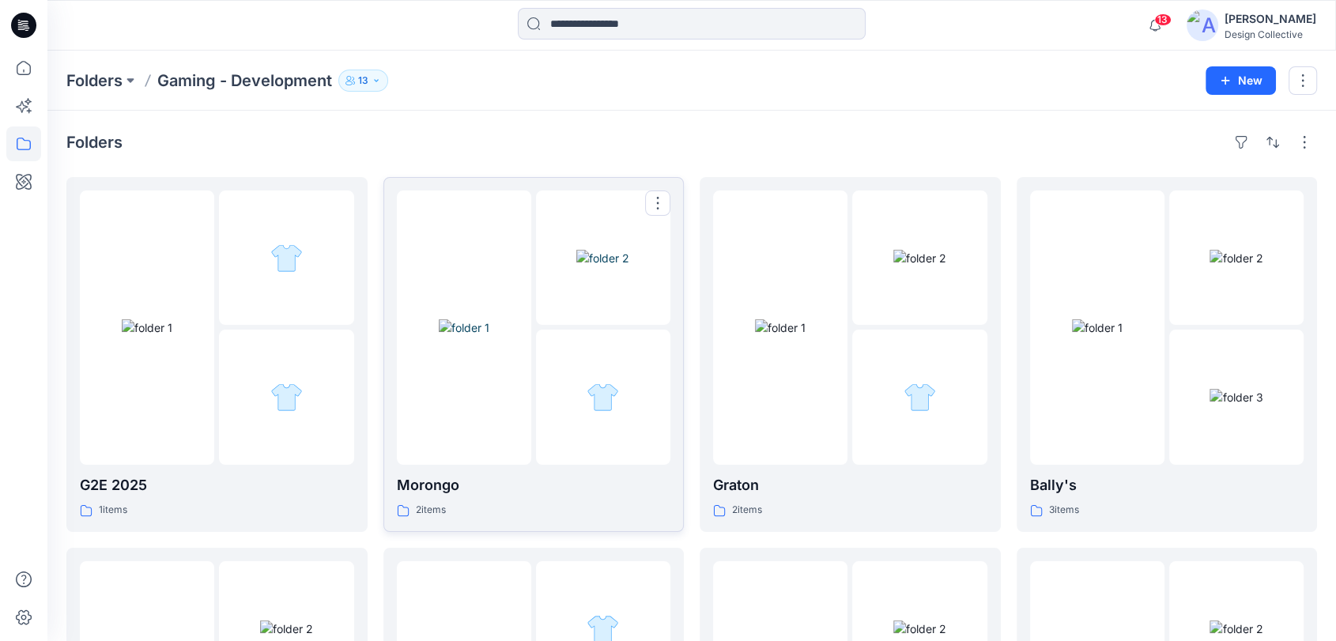
click at [549, 498] on div "Morongo 2 items" at bounding box center [534, 496] width 274 height 45
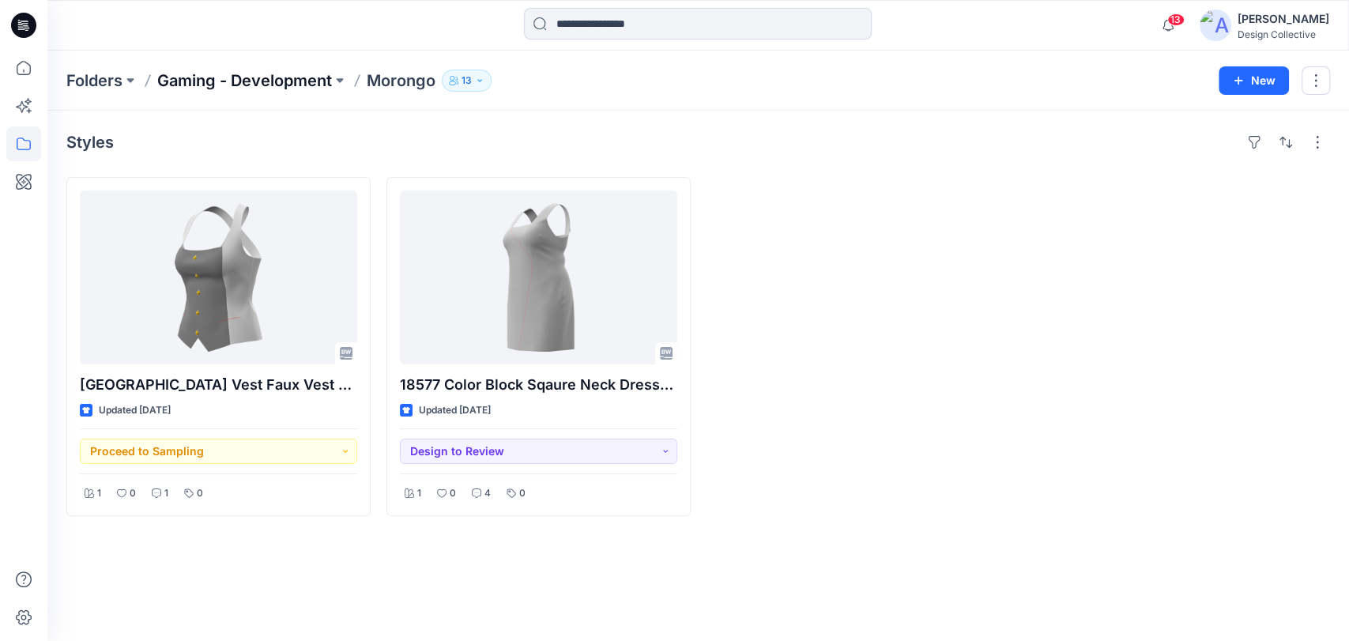
click at [313, 77] on p "Gaming - Development" at bounding box center [244, 81] width 175 height 22
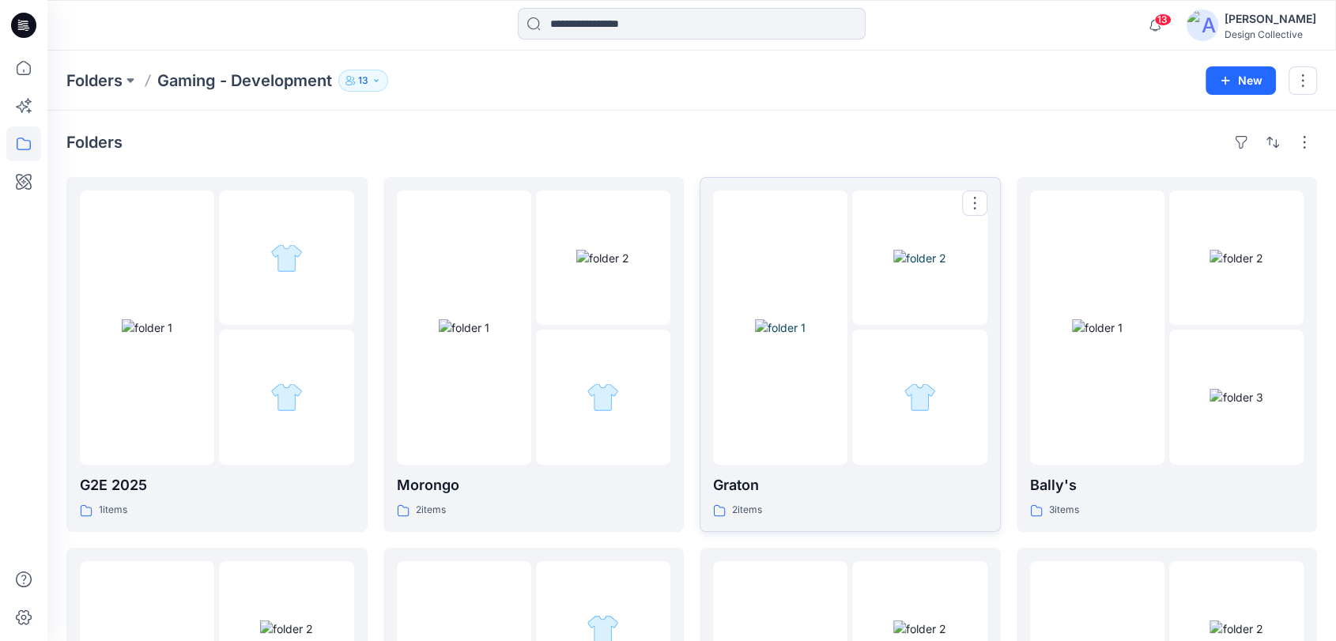
click at [815, 511] on div "2 items" at bounding box center [850, 510] width 274 height 17
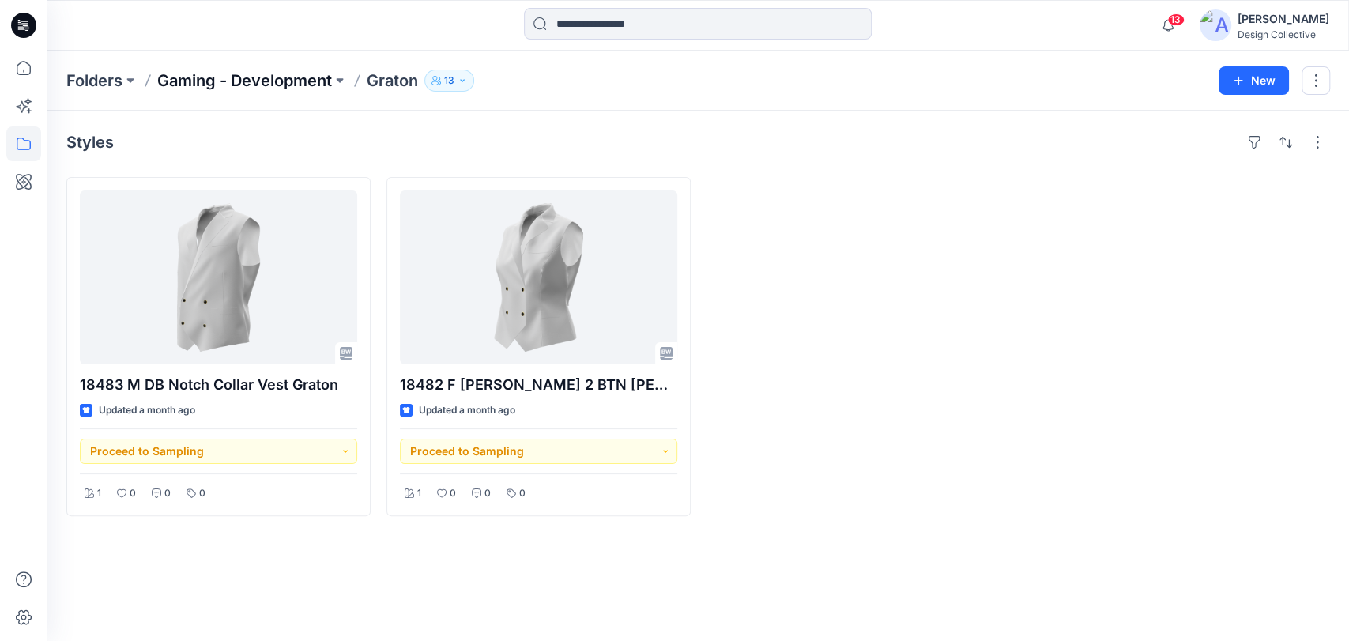
click at [314, 77] on p "Gaming - Development" at bounding box center [244, 81] width 175 height 22
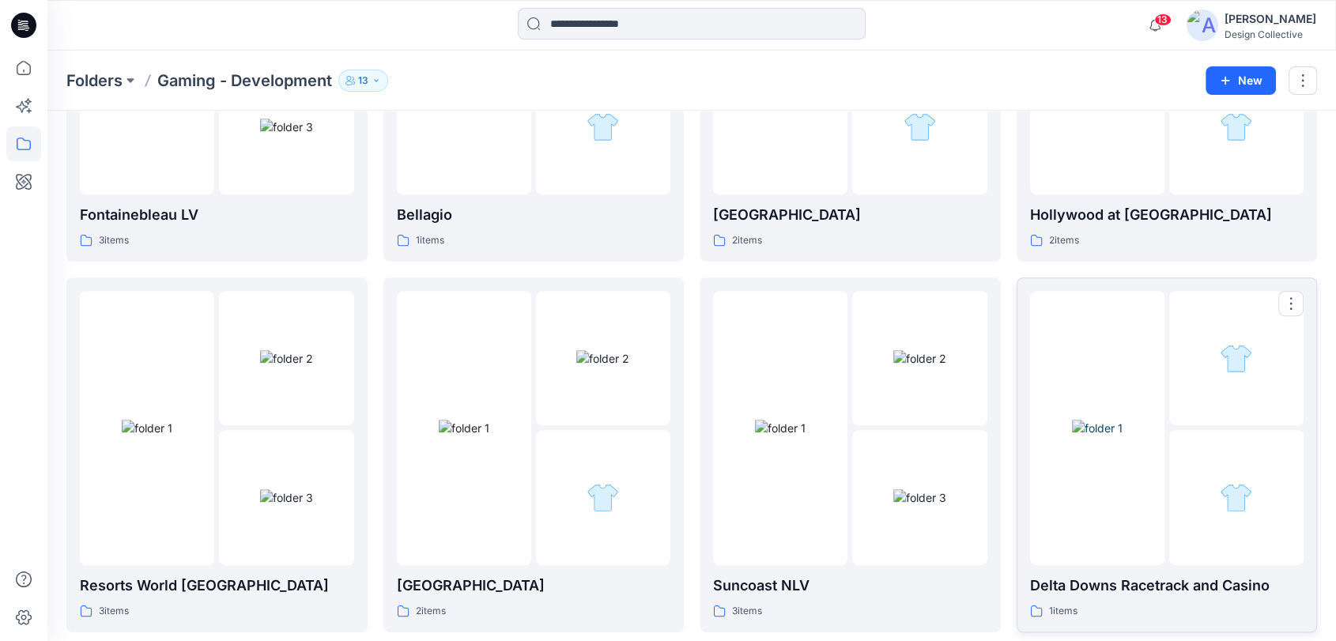
scroll to position [644, 0]
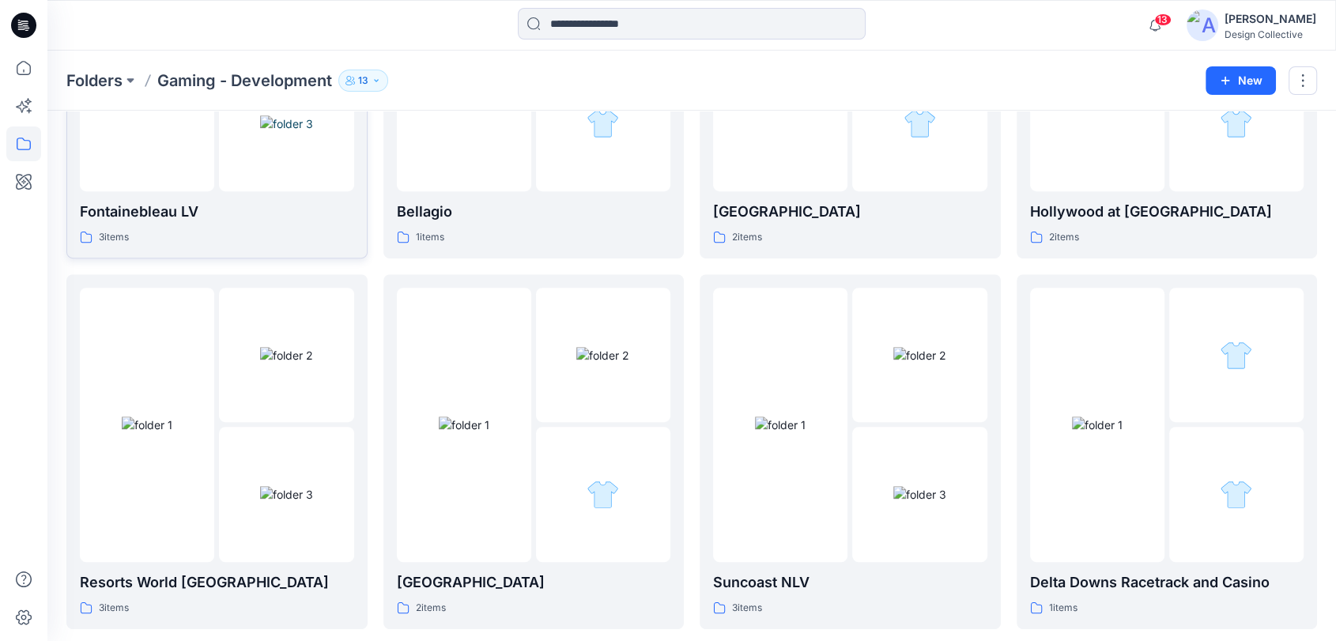
click at [187, 202] on p "Fontainebleau LV" at bounding box center [217, 212] width 274 height 22
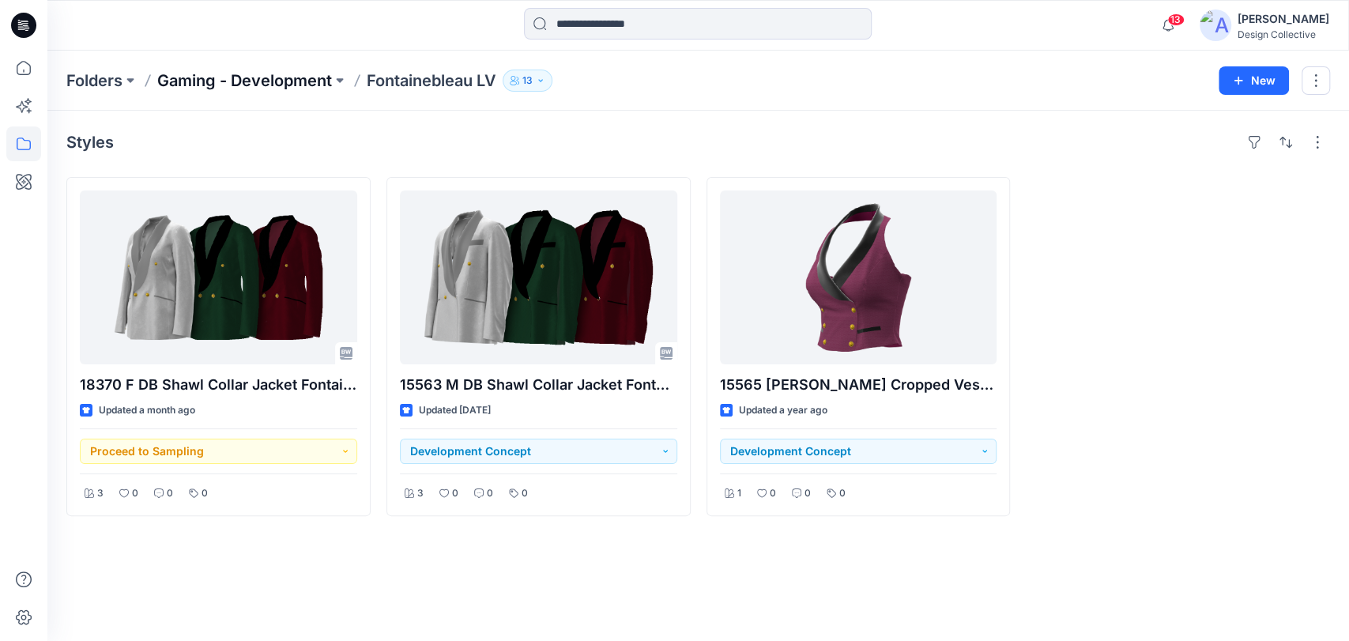
click at [267, 82] on p "Gaming - Development" at bounding box center [244, 81] width 175 height 22
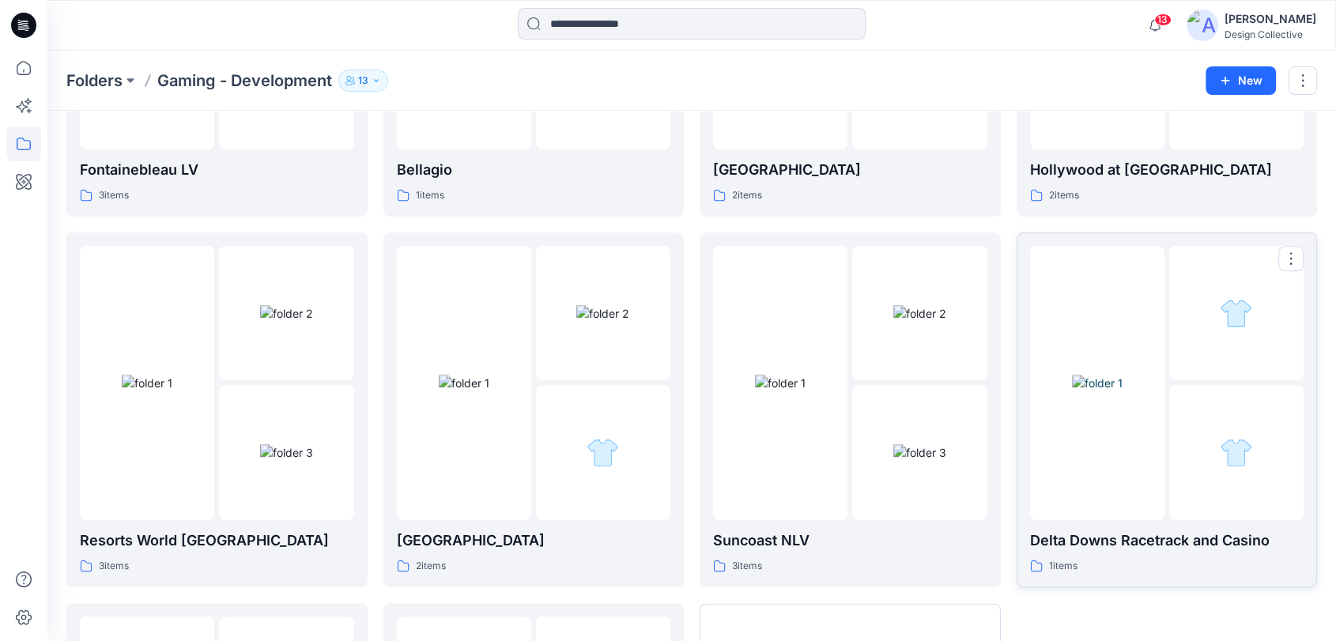
scroll to position [760, 0]
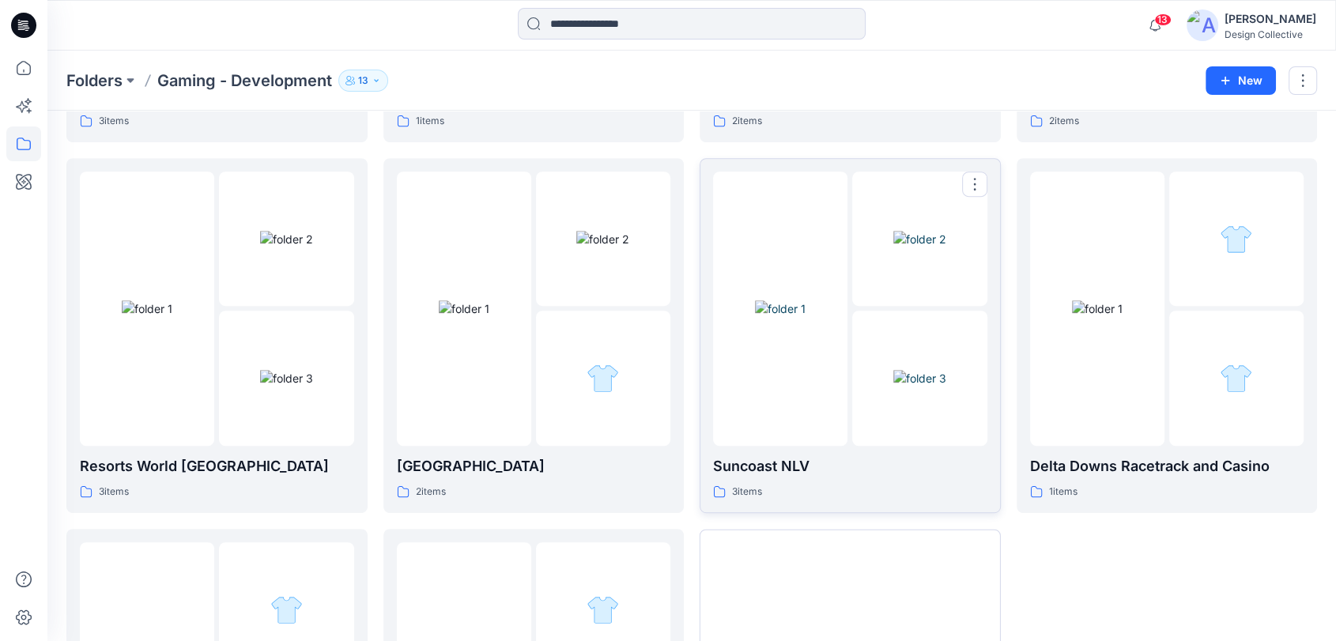
click at [872, 484] on div "3 items" at bounding box center [850, 492] width 274 height 17
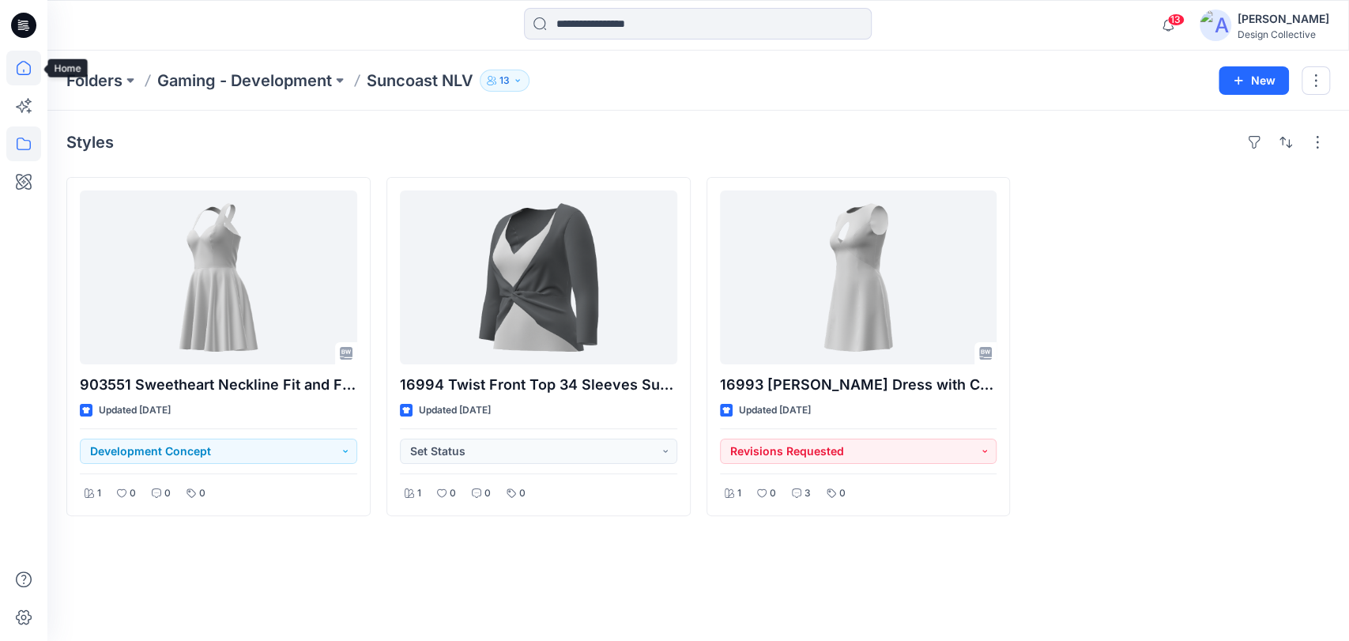
click at [30, 80] on icon at bounding box center [23, 68] width 35 height 35
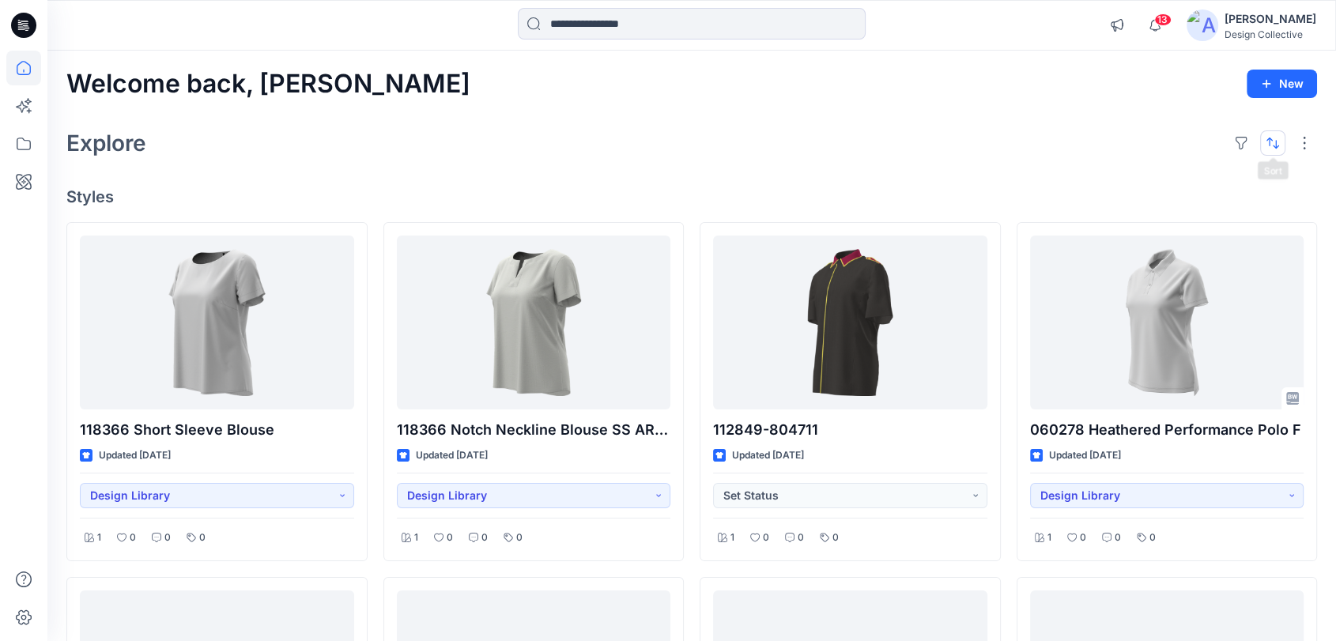
click at [1273, 153] on button "button" at bounding box center [1272, 142] width 25 height 25
click at [1266, 143] on button "button" at bounding box center [1272, 142] width 25 height 25
click at [1072, 128] on div "Explore Last update A to Z" at bounding box center [691, 143] width 1250 height 38
click at [1301, 144] on button "button" at bounding box center [1303, 142] width 25 height 25
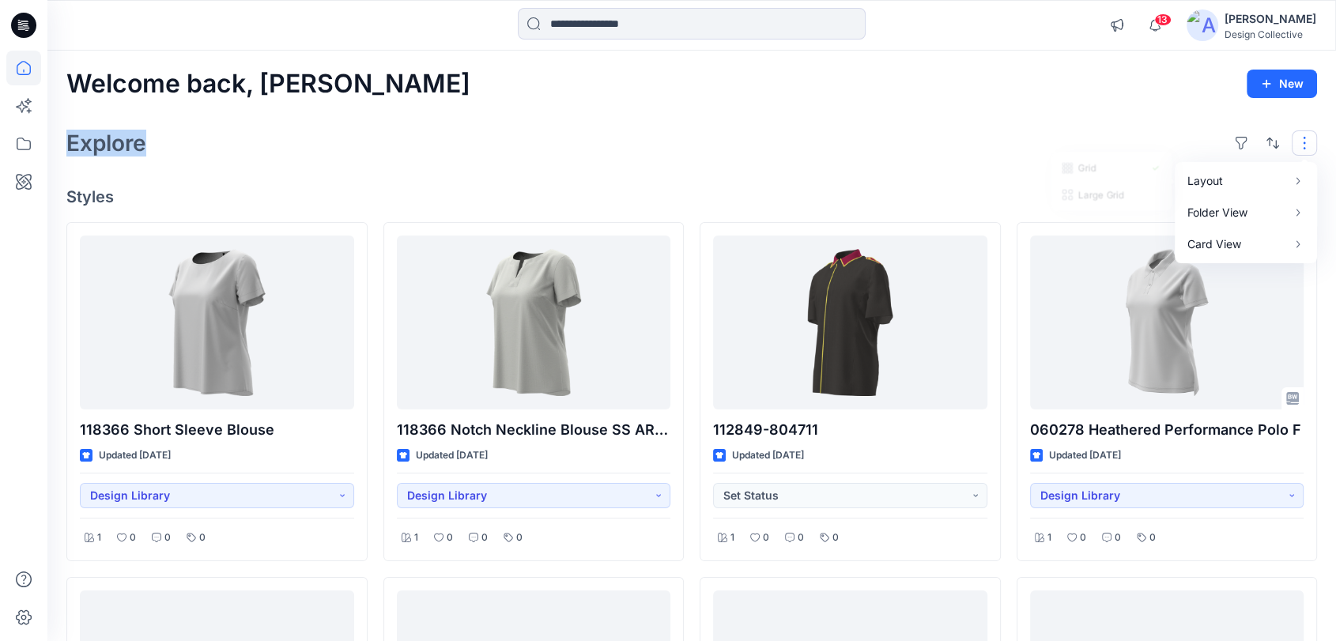
click at [1279, 141] on button "button" at bounding box center [1272, 142] width 25 height 25
click at [1130, 145] on div "Explore" at bounding box center [691, 143] width 1250 height 38
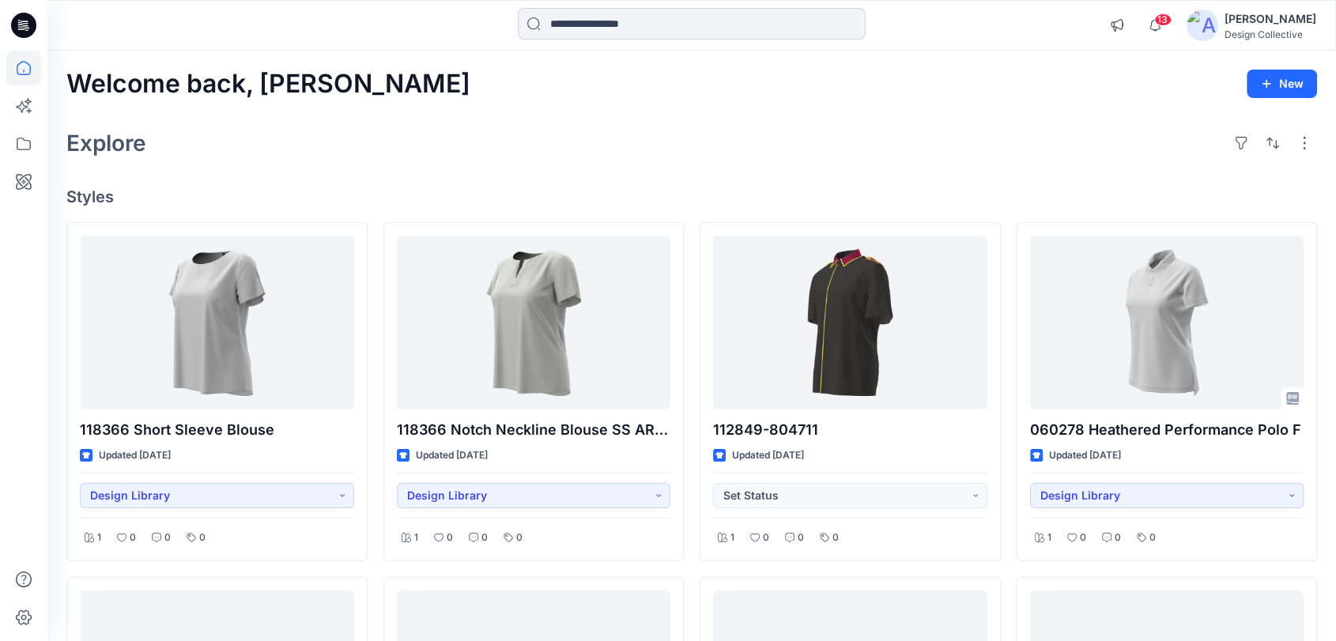
click at [597, 39] on div at bounding box center [692, 25] width 348 height 35
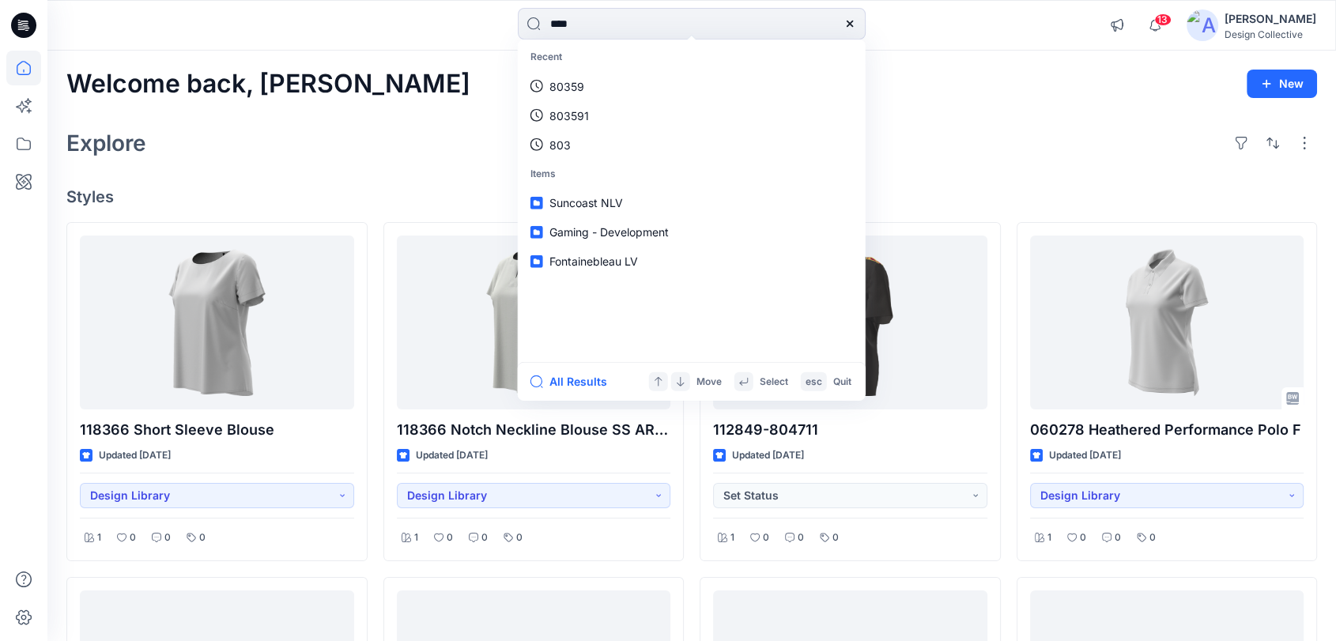
type input "****"
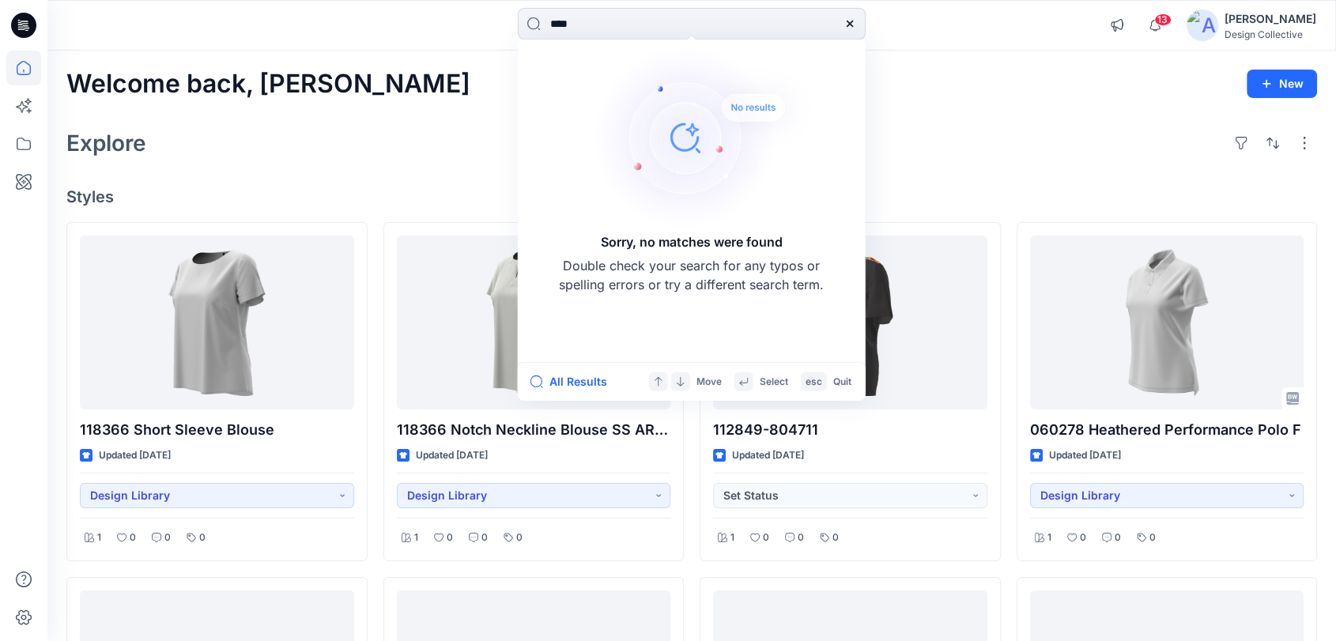
drag, startPoint x: 600, startPoint y: 15, endPoint x: 491, endPoint y: 33, distance: 110.6
click at [491, 33] on div "**** Sorry, no matches were found Double check your search for any typos or spe…" at bounding box center [691, 25] width 644 height 35
click at [974, 28] on div "Sorry, no matches were found Double check your search for any typos or spelling…" at bounding box center [691, 25] width 644 height 35
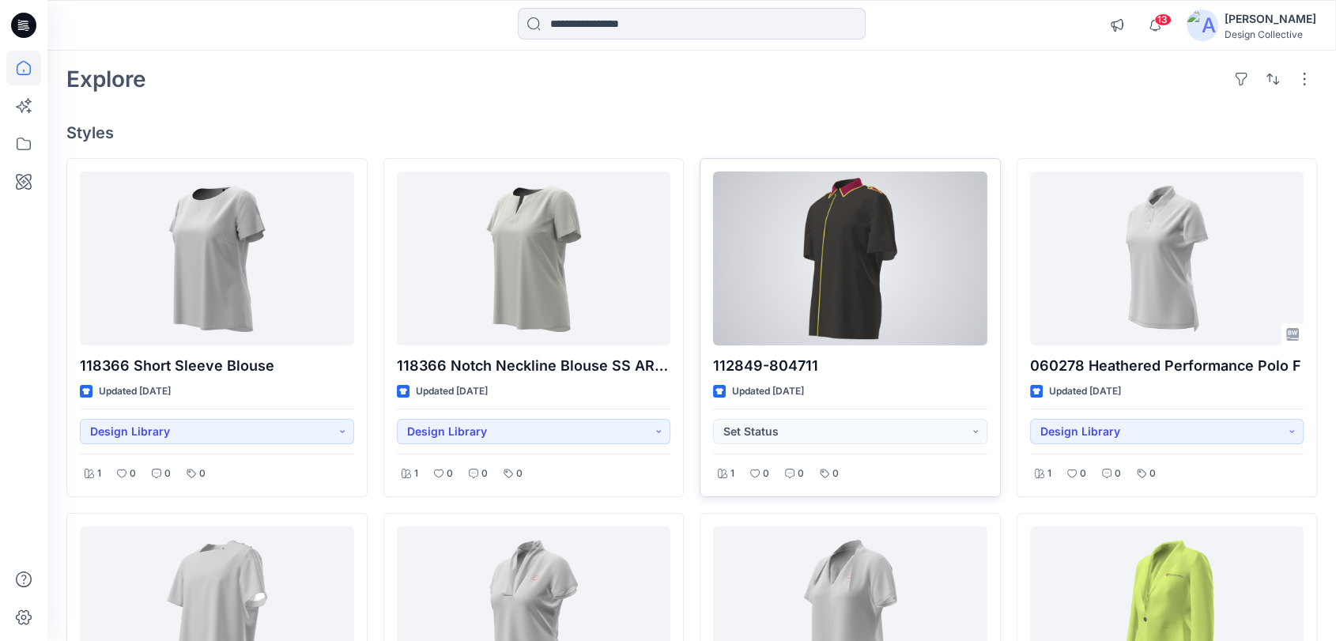
scroll to position [175, 0]
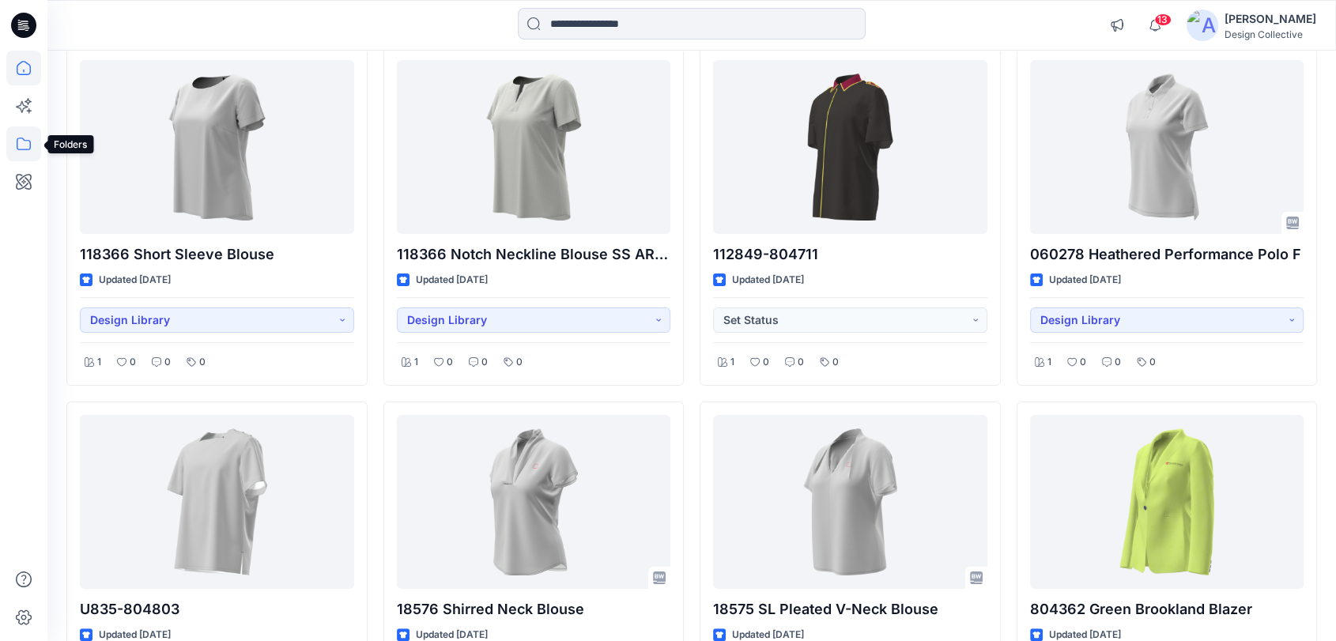
click at [19, 156] on icon at bounding box center [23, 143] width 35 height 35
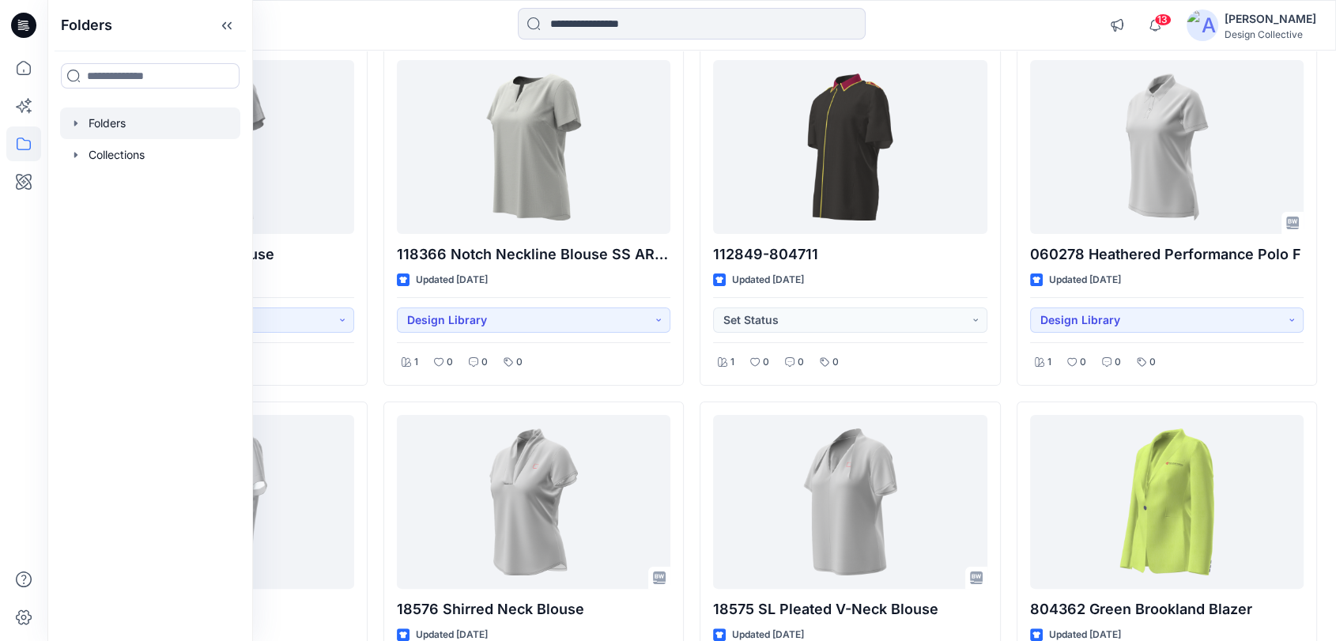
click at [77, 123] on icon "button" at bounding box center [76, 123] width 13 height 13
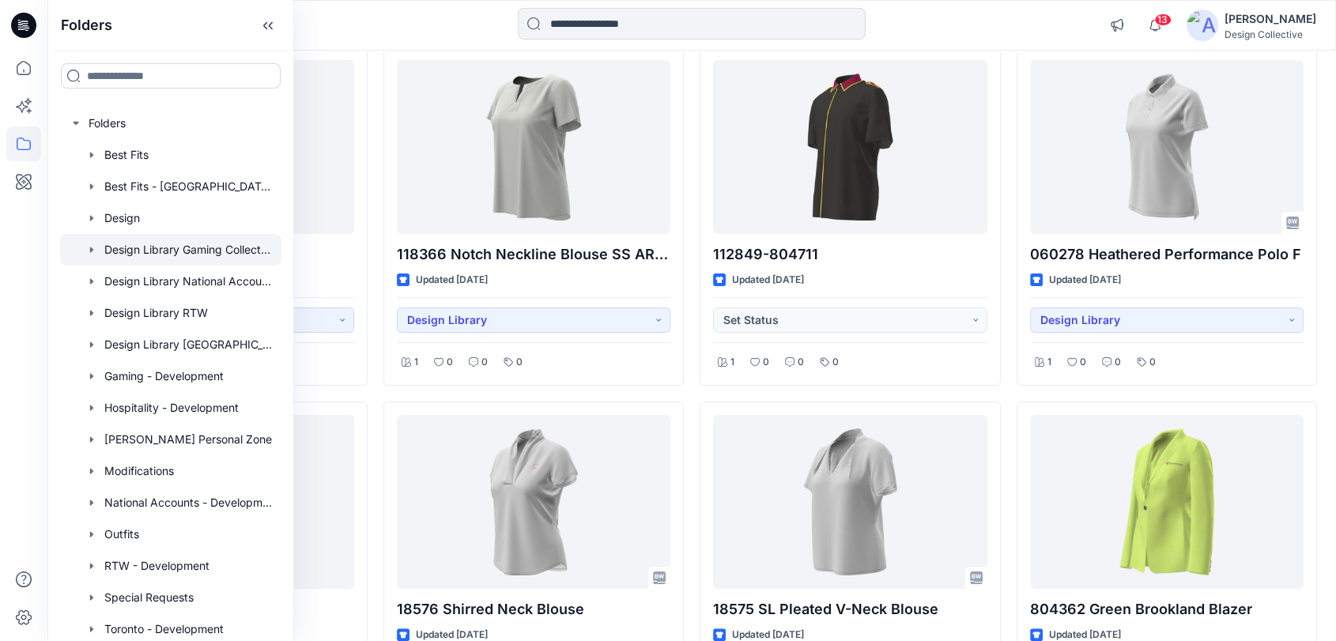
scroll to position [58, 0]
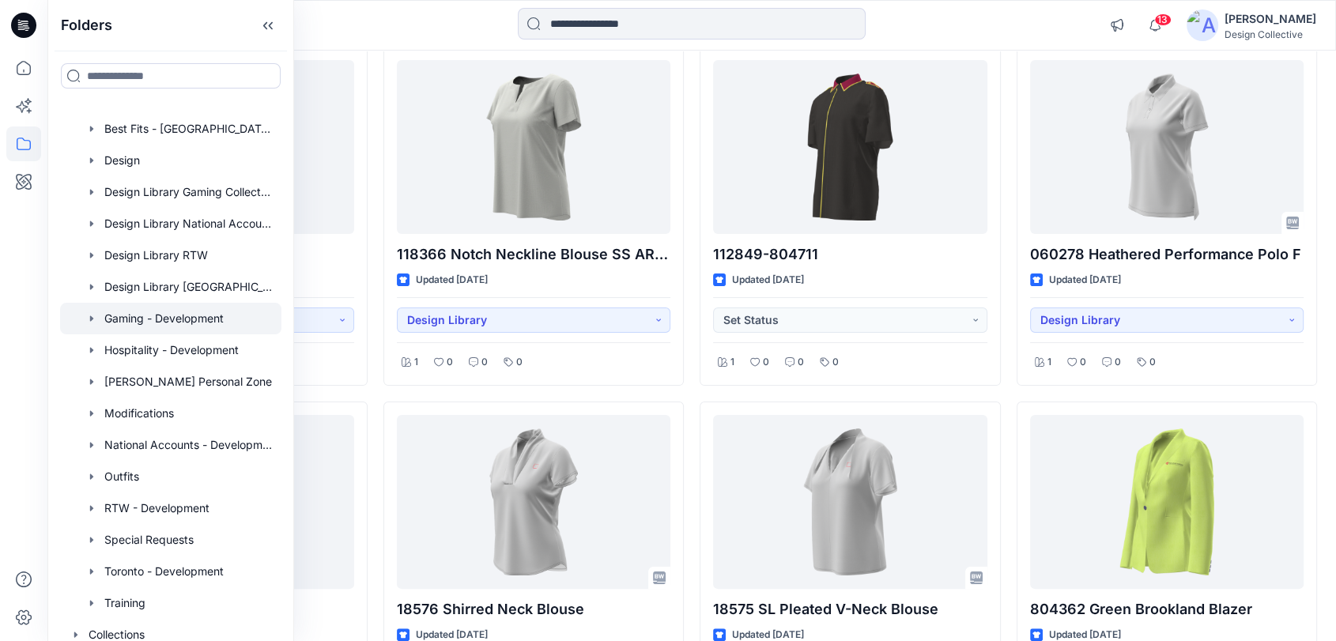
click at [85, 319] on icon "button" at bounding box center [91, 318] width 13 height 13
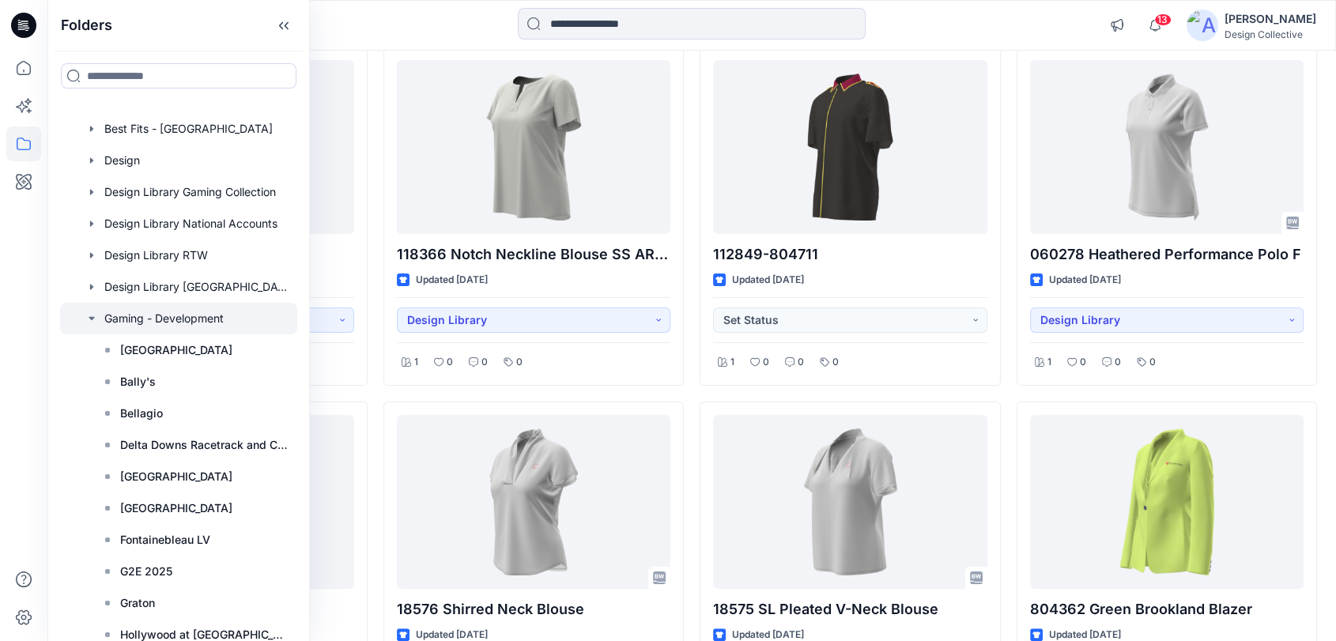
click at [165, 312] on div at bounding box center [178, 319] width 237 height 32
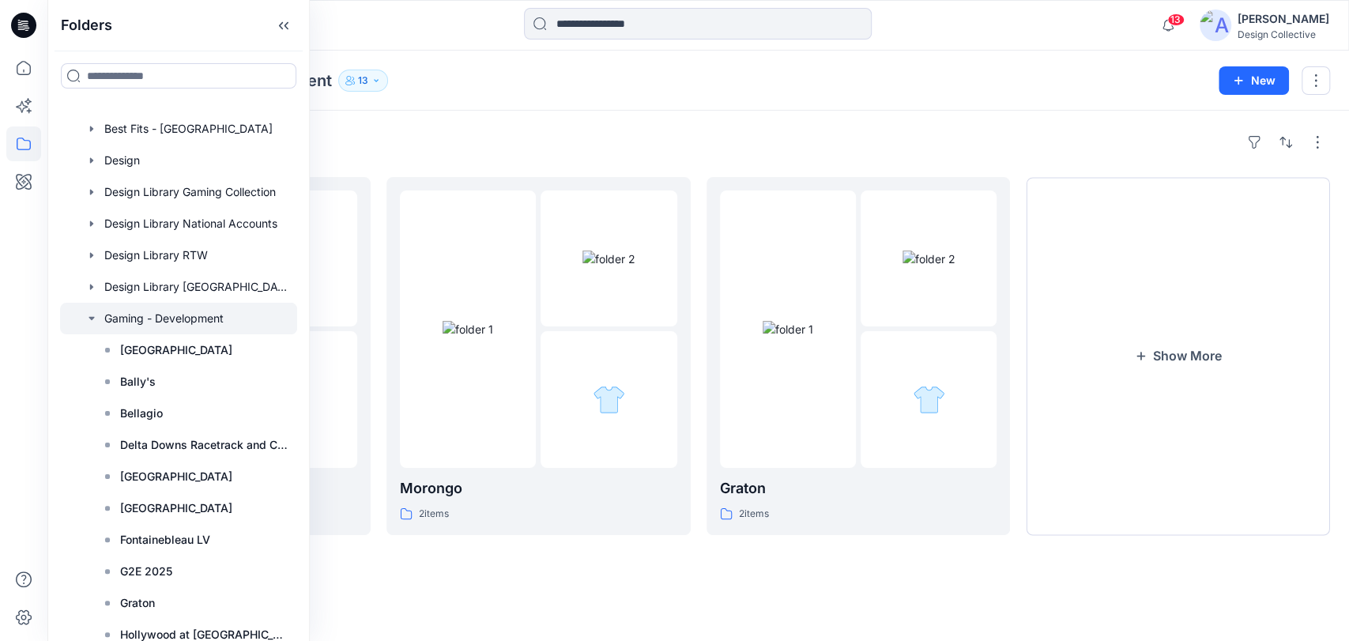
click at [708, 147] on div "Folders" at bounding box center [698, 142] width 1264 height 25
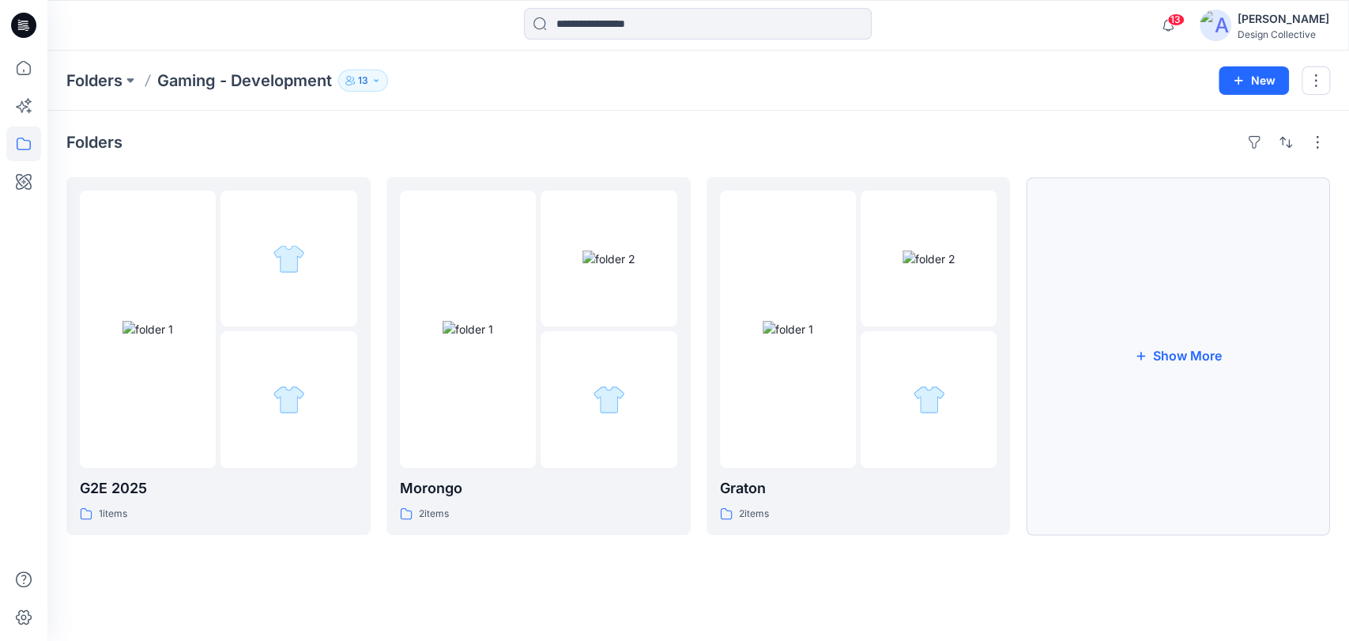
click at [1227, 382] on button "Show More" at bounding box center [1178, 356] width 304 height 358
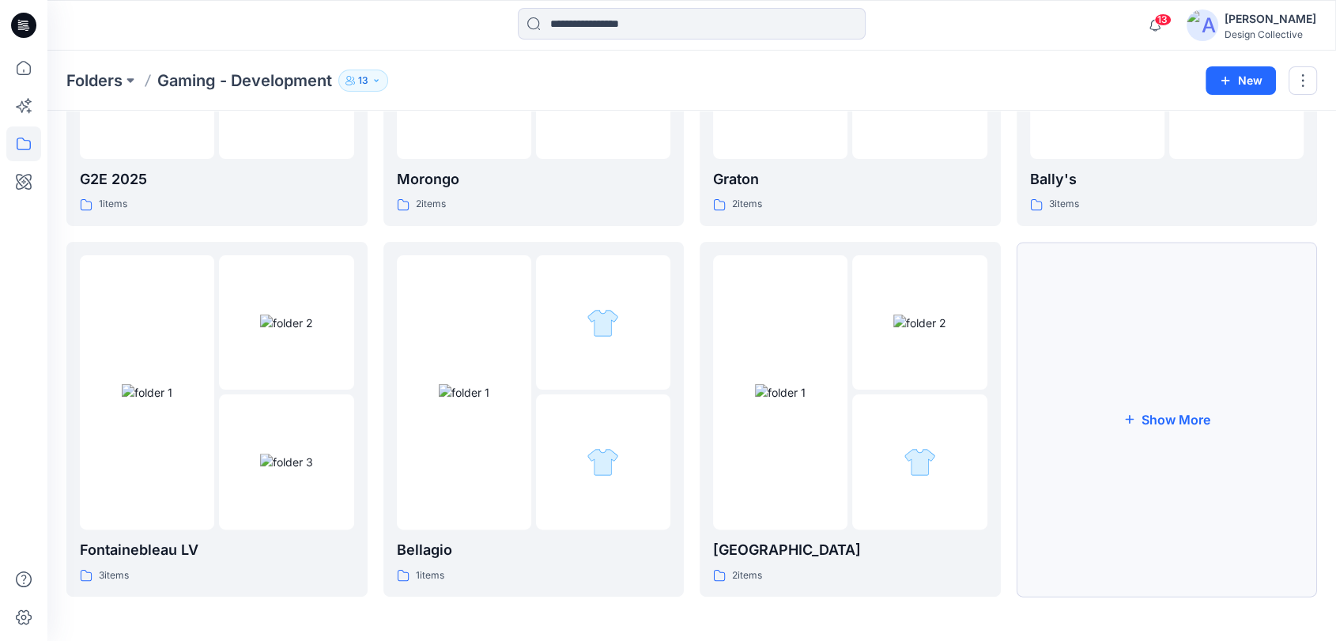
click at [1201, 362] on button "Show More" at bounding box center [1166, 419] width 301 height 355
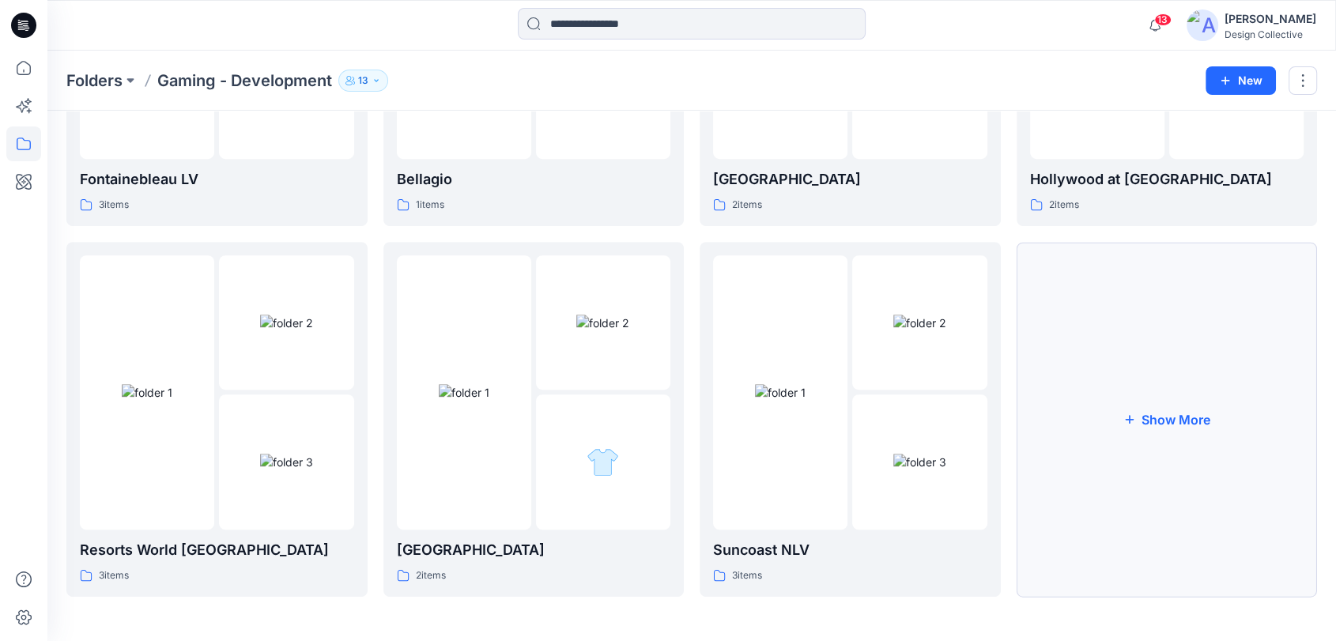
click at [1208, 372] on button "Show More" at bounding box center [1166, 419] width 301 height 355
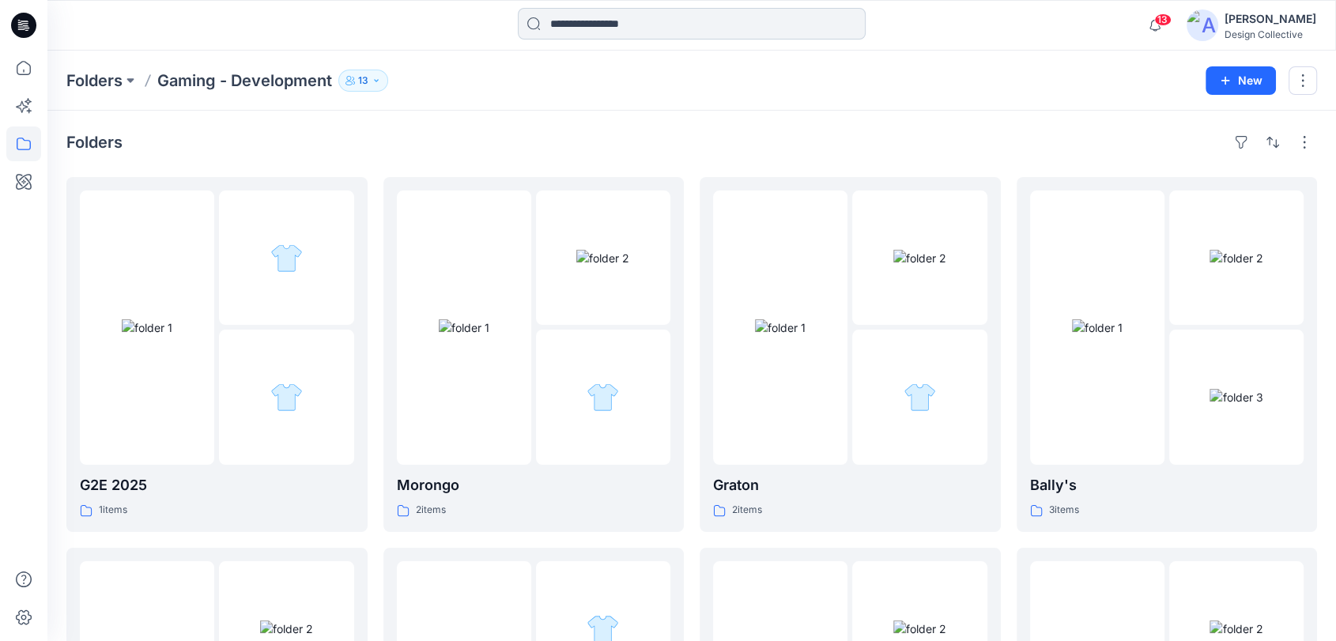
click at [598, 19] on input at bounding box center [692, 24] width 348 height 32
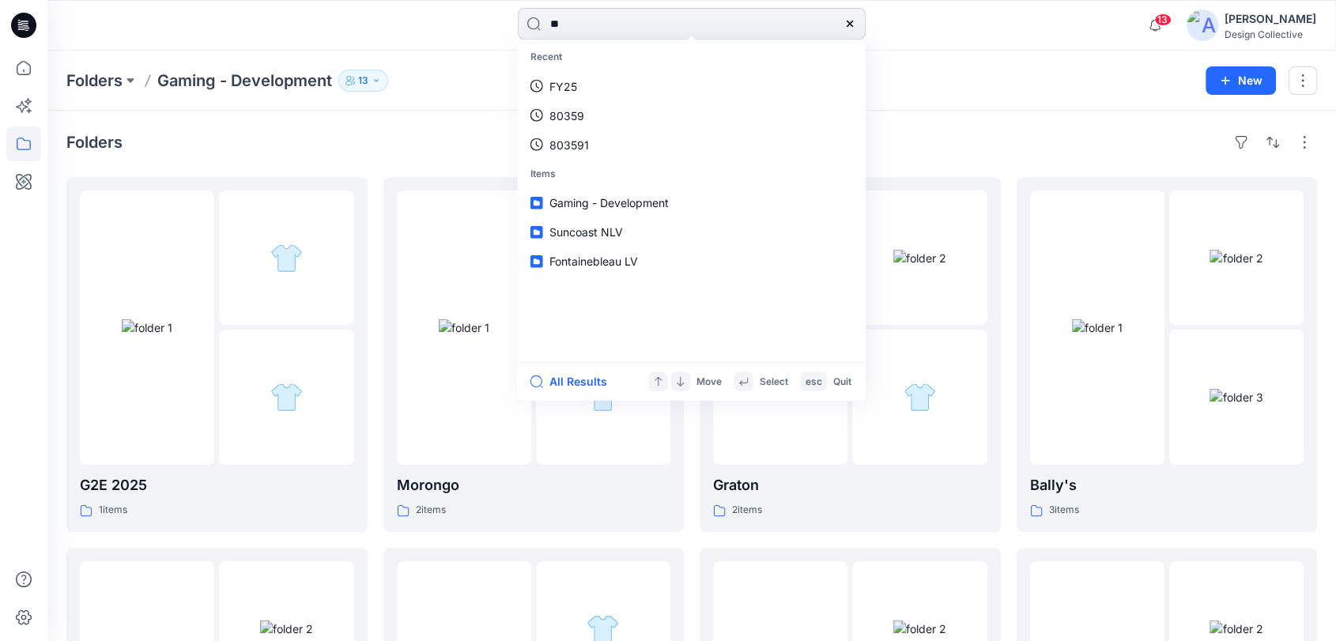
click at [670, 22] on input "**" at bounding box center [692, 24] width 348 height 32
click at [926, 86] on div "Folders Gaming - Development 13" at bounding box center [629, 81] width 1127 height 22
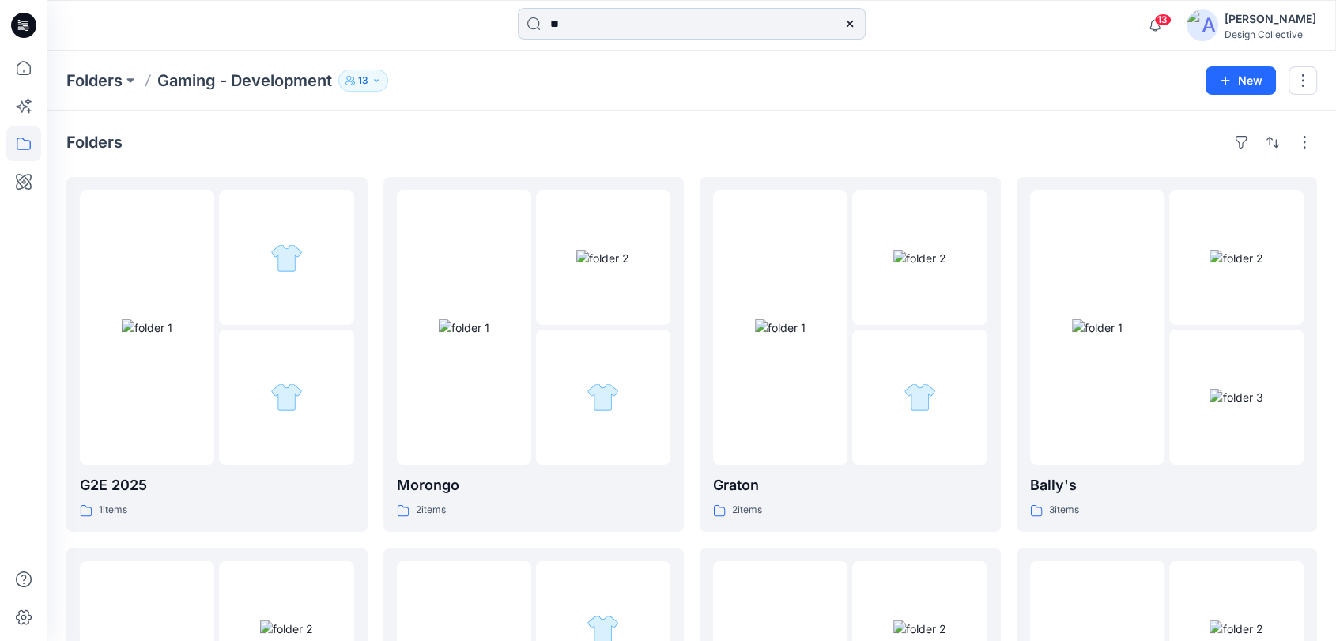
click at [590, 27] on input "**" at bounding box center [692, 24] width 348 height 32
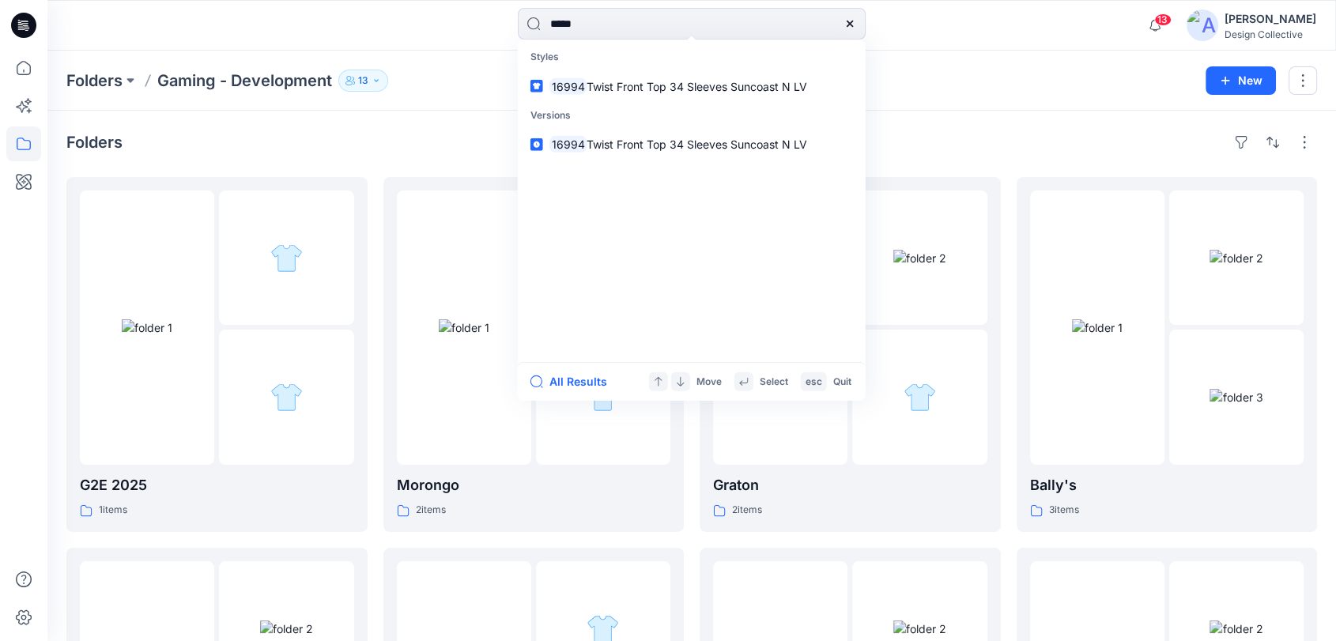
click at [967, 69] on div "Folders Gaming - Development 13 New" at bounding box center [691, 81] width 1288 height 60
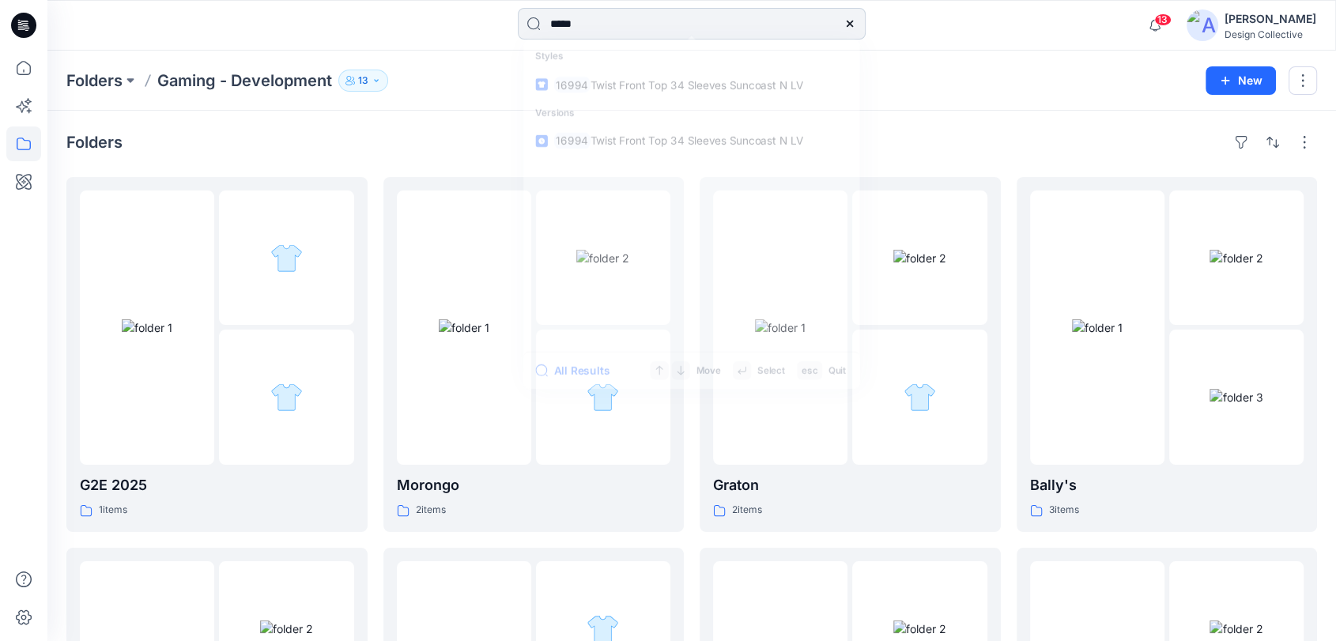
drag, startPoint x: 605, startPoint y: 22, endPoint x: 528, endPoint y: 13, distance: 78.0
click at [529, 13] on input "*****" at bounding box center [692, 24] width 348 height 32
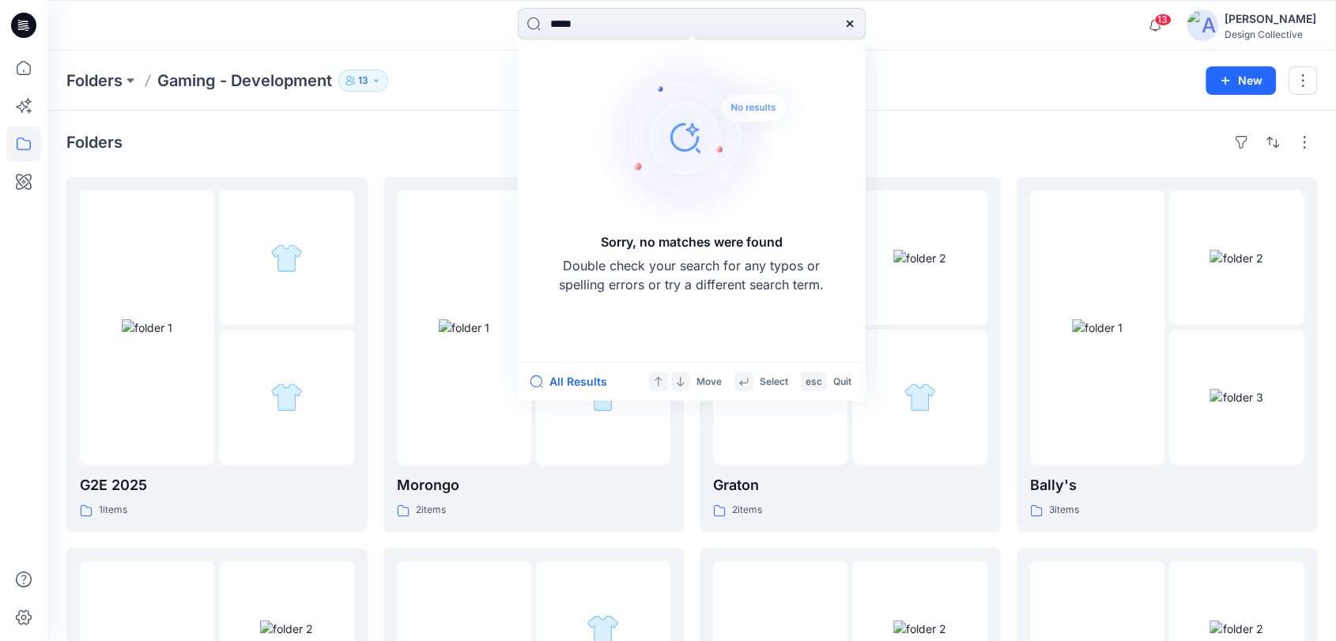
type input "*****"
click at [1040, 82] on div "Folders Gaming - Development 13" at bounding box center [629, 81] width 1127 height 22
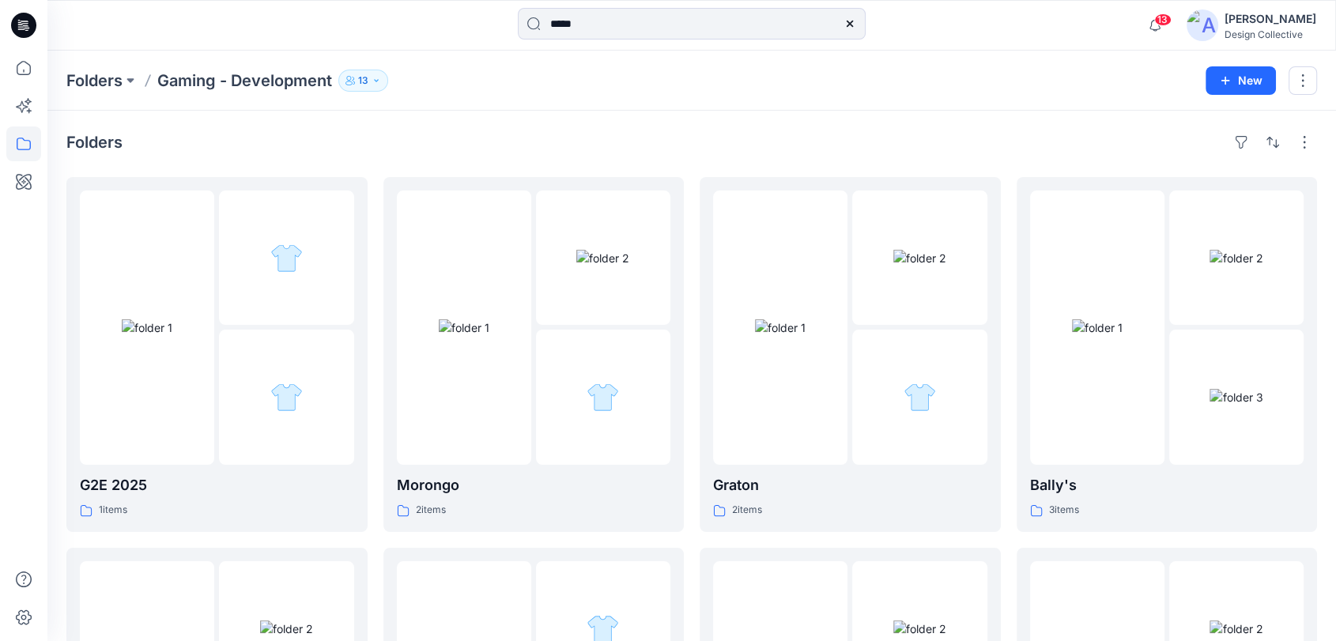
click at [632, 92] on div "Folders Gaming - Development 13 New" at bounding box center [691, 81] width 1288 height 60
click at [28, 67] on icon at bounding box center [23, 68] width 35 height 35
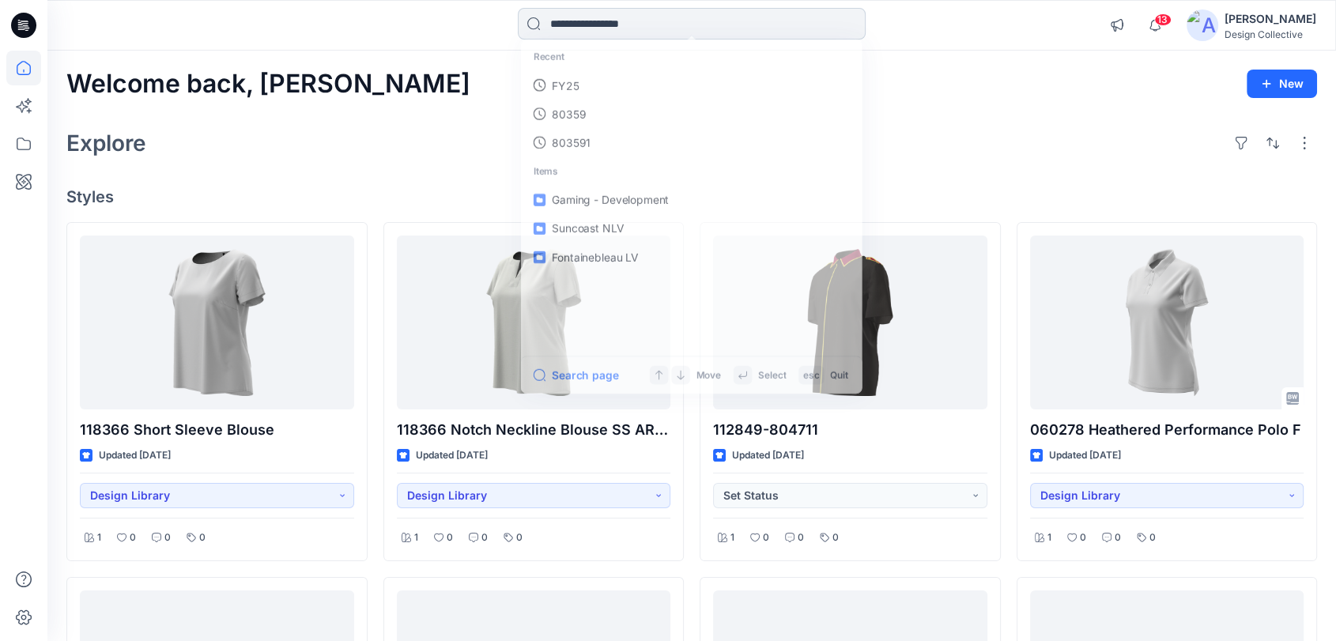
click at [569, 27] on input at bounding box center [692, 24] width 348 height 32
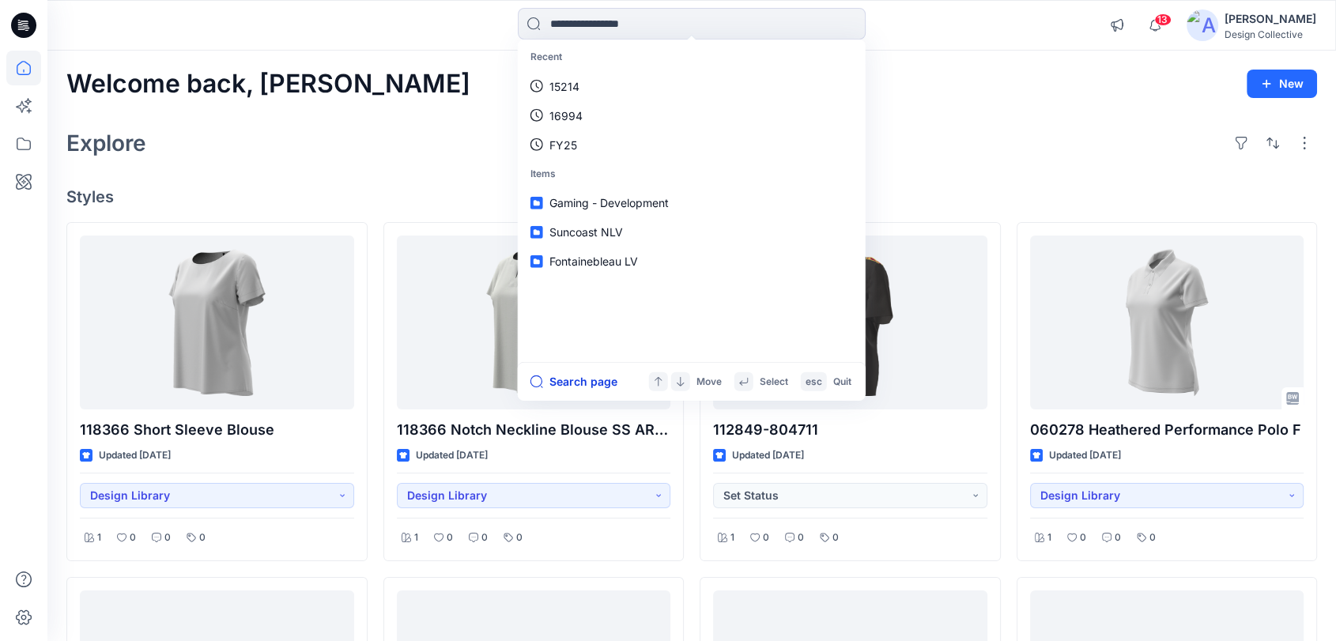
click at [577, 386] on button "Search page" at bounding box center [573, 381] width 87 height 19
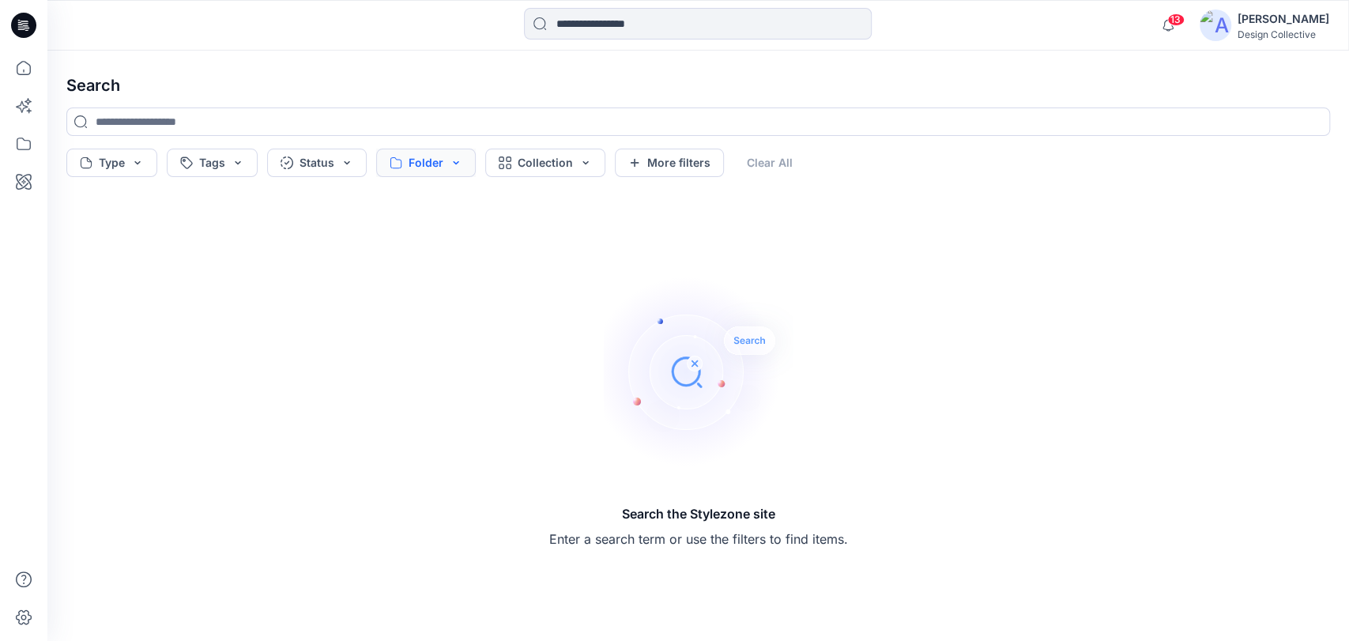
click at [452, 158] on button "Folder" at bounding box center [426, 163] width 100 height 28
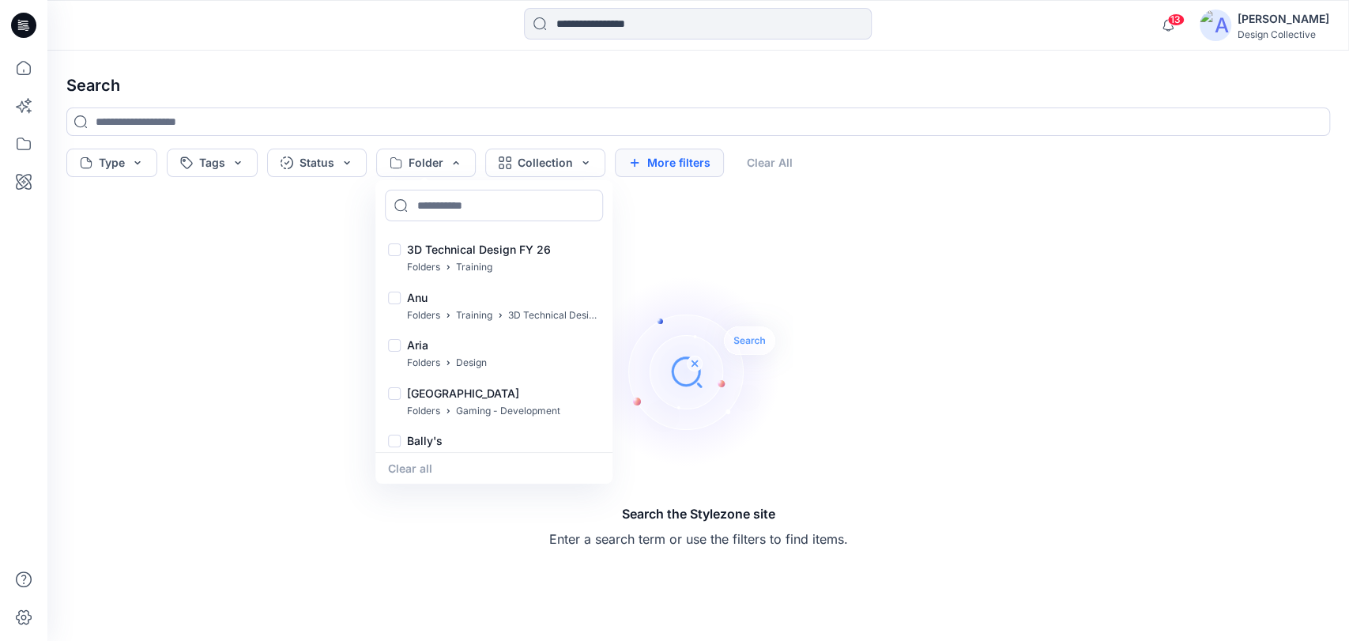
click at [676, 163] on button "More filters" at bounding box center [669, 163] width 109 height 28
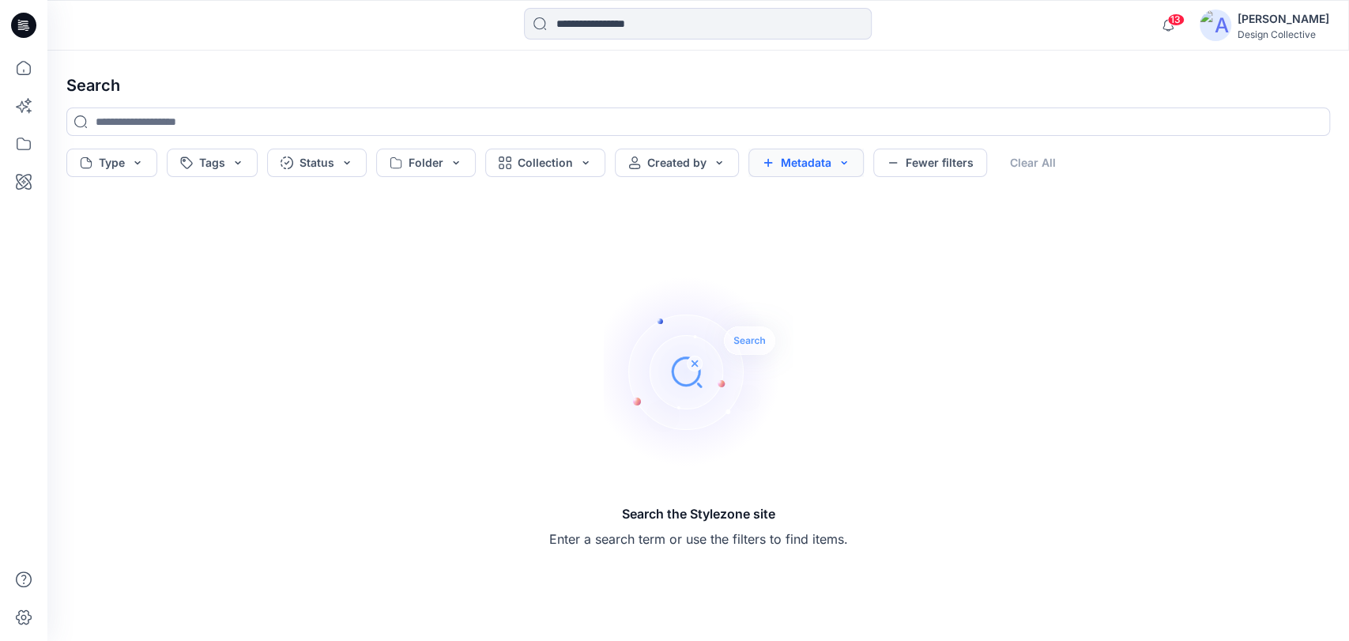
click at [808, 156] on button "Metadata" at bounding box center [805, 163] width 115 height 28
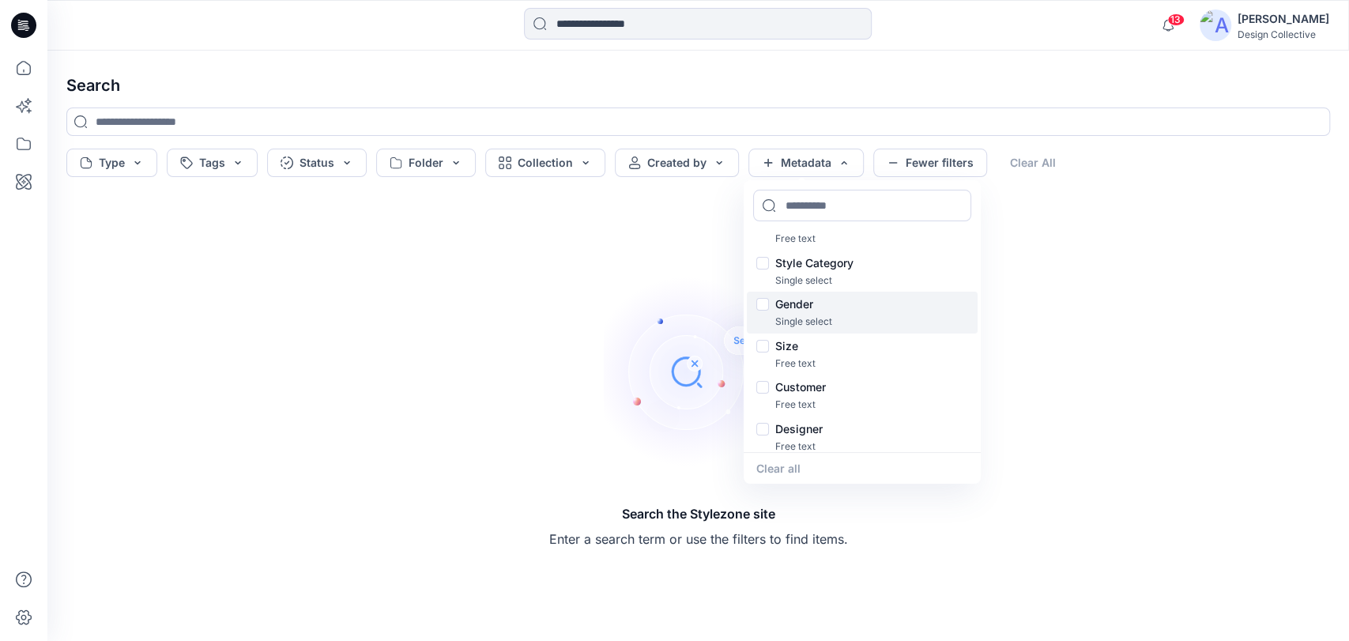
scroll to position [104, 0]
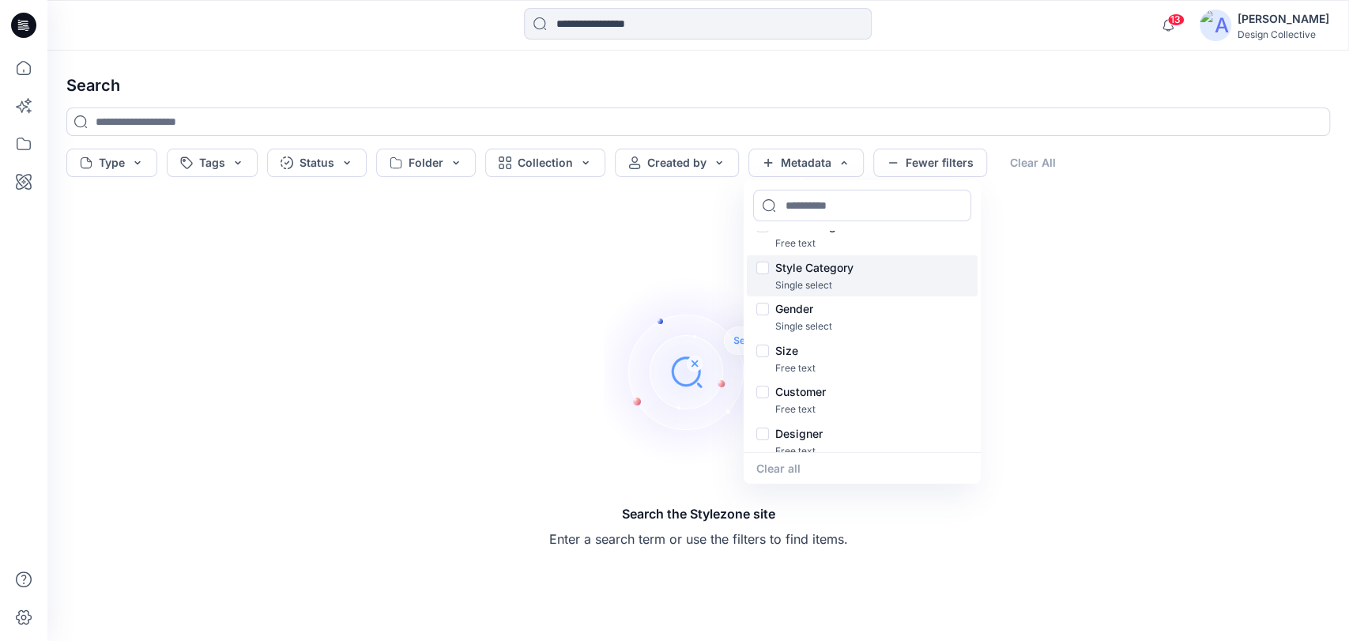
click at [763, 269] on div "Style Category" at bounding box center [862, 267] width 212 height 19
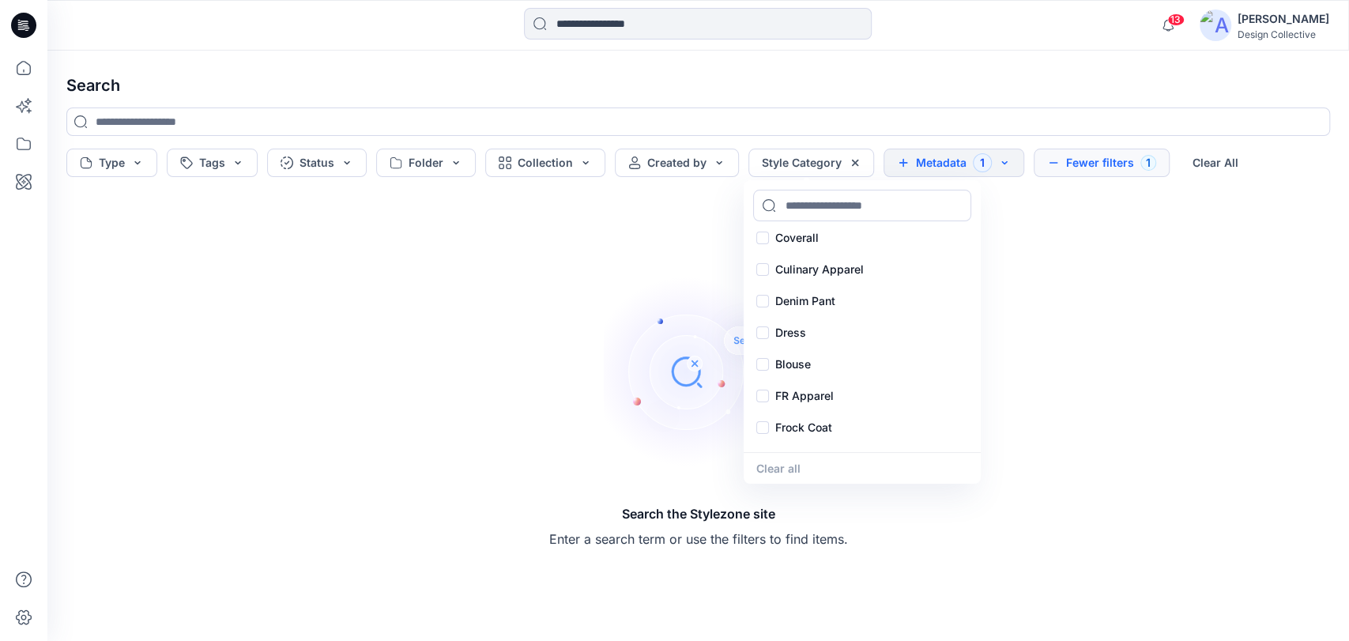
scroll to position [234, 0]
click at [760, 331] on div "Dress" at bounding box center [862, 332] width 231 height 32
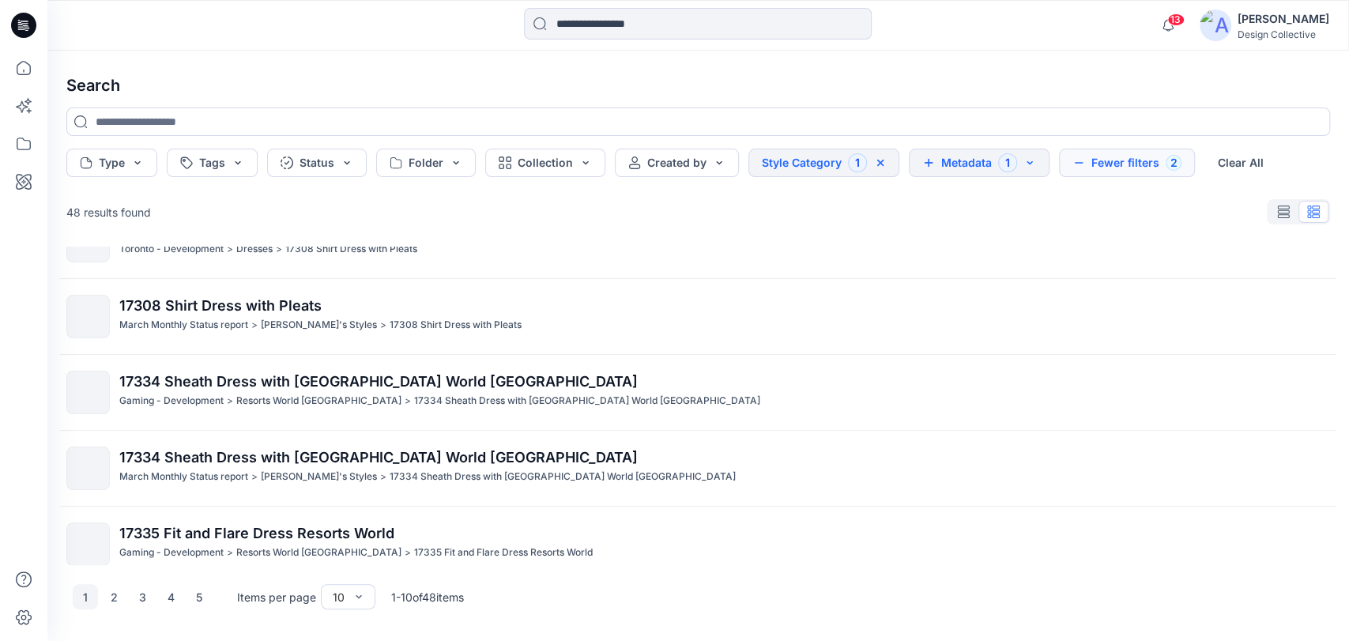
scroll to position [439, 0]
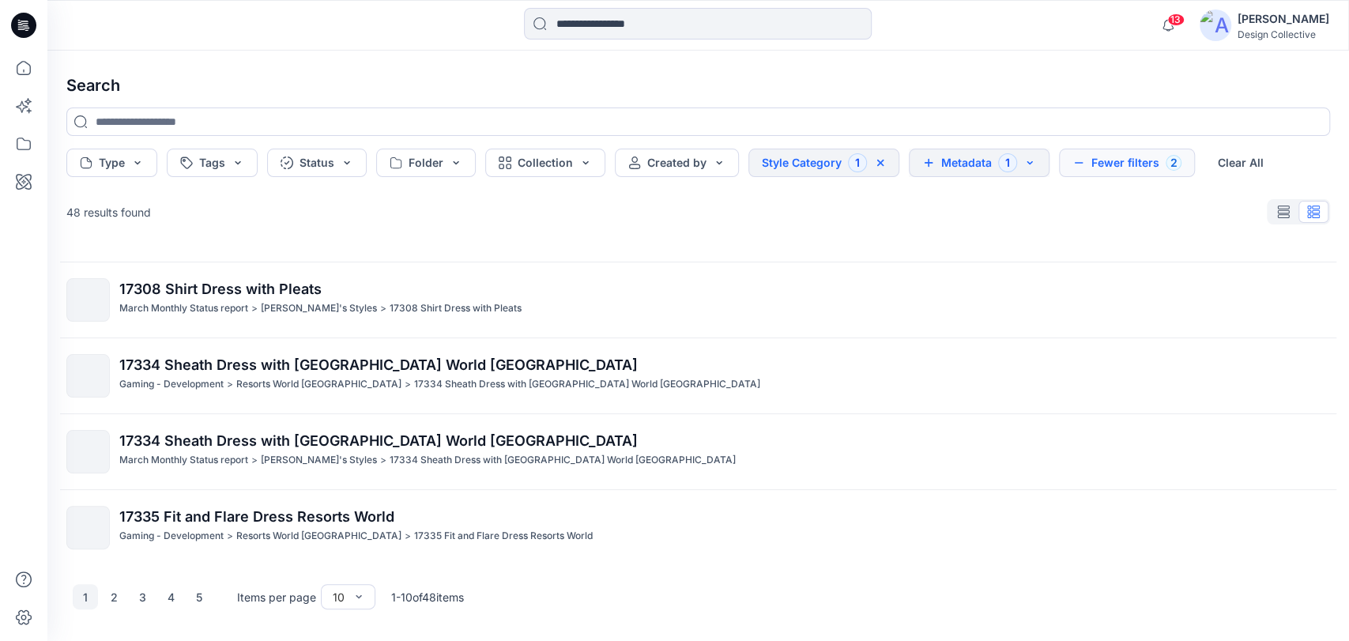
click at [948, 156] on button "Metadata 1" at bounding box center [979, 163] width 141 height 28
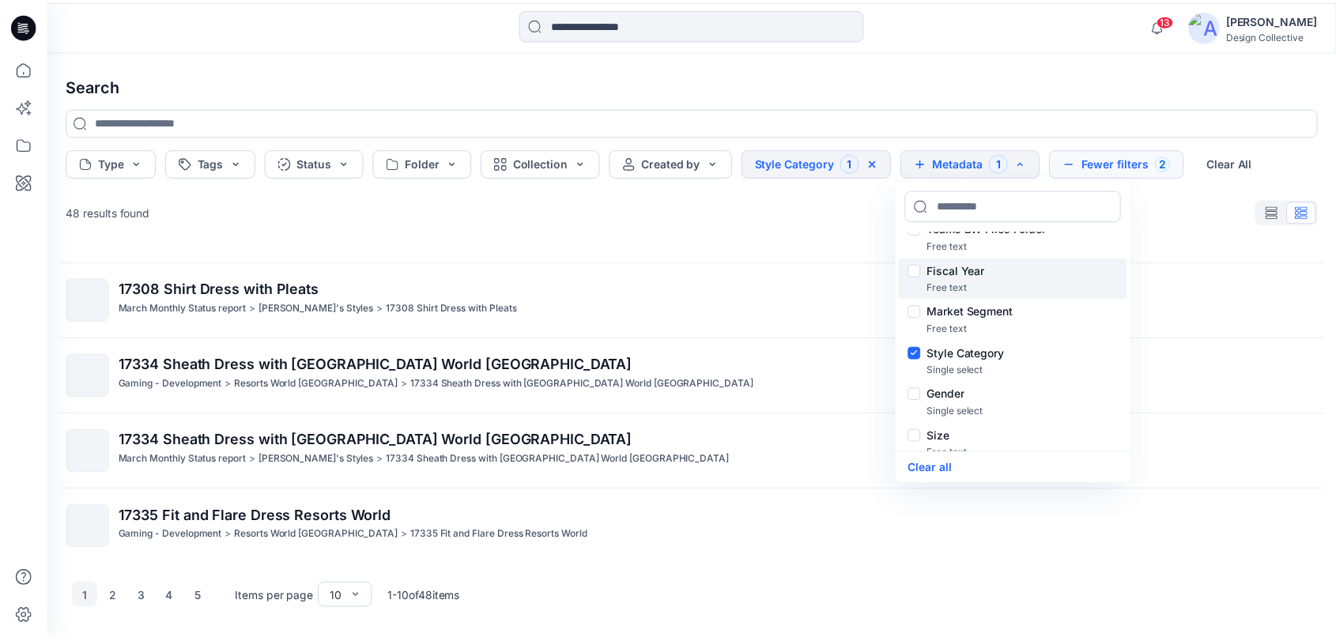
scroll to position [0, 0]
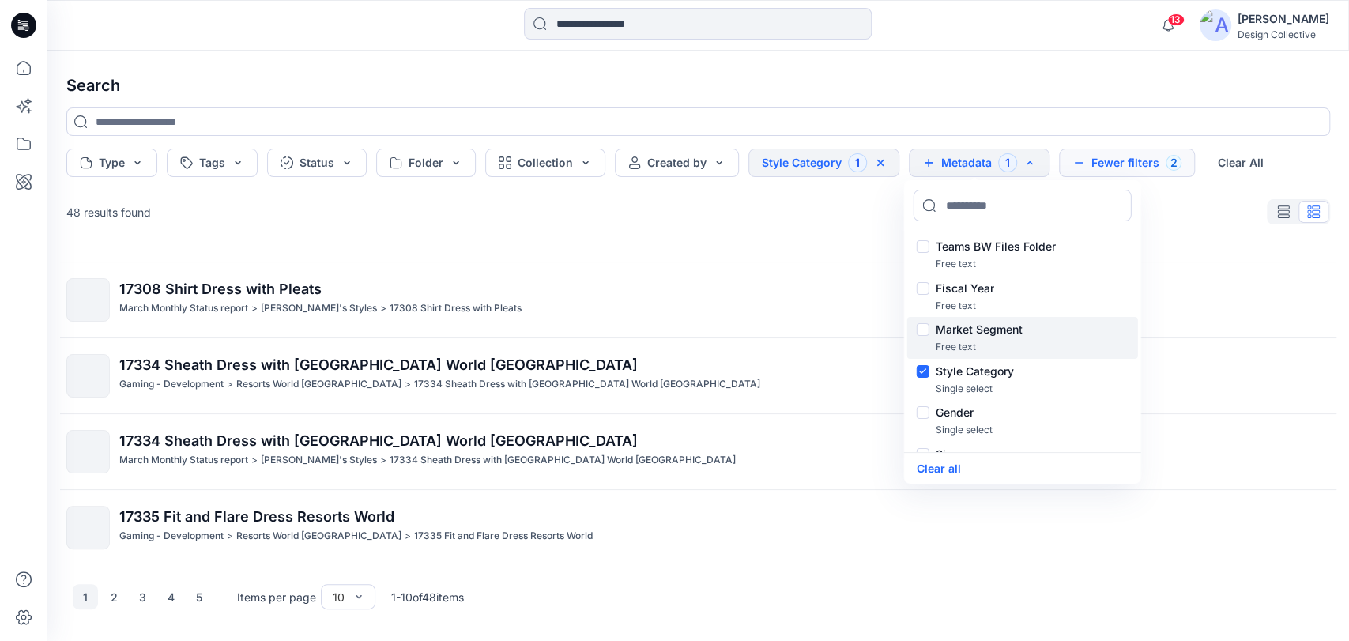
click at [929, 330] on div "Market Segment" at bounding box center [1023, 329] width 212 height 19
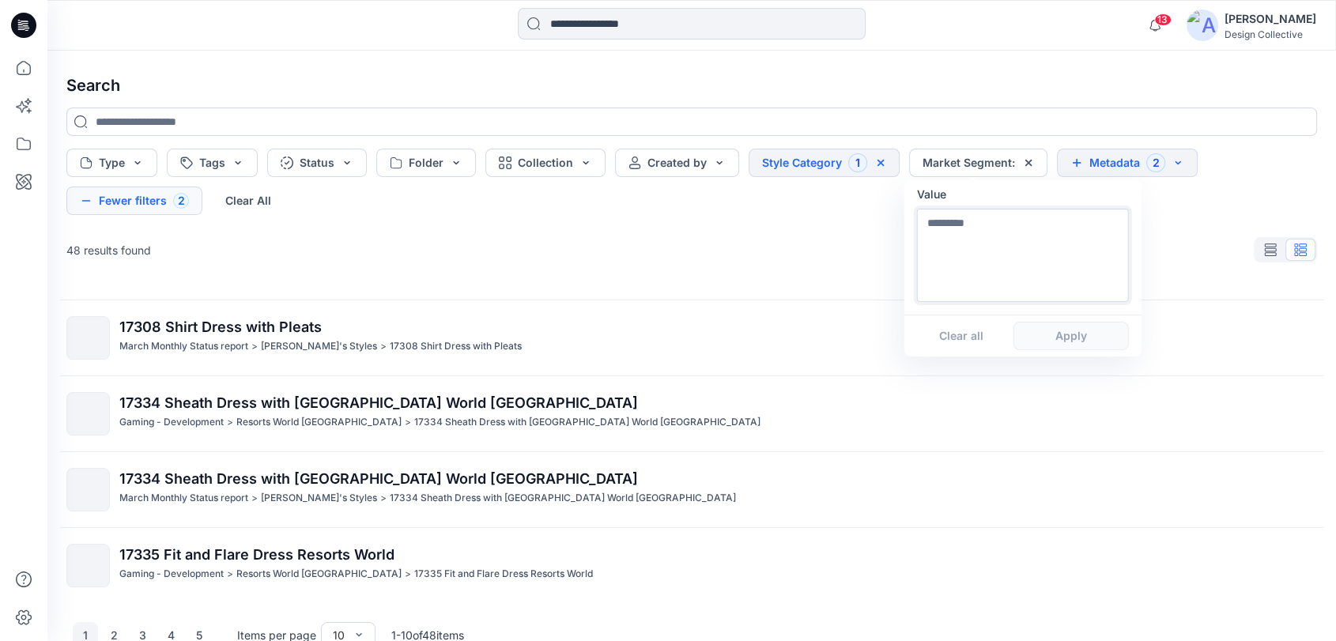
click at [986, 249] on textarea at bounding box center [1023, 255] width 212 height 93
type textarea "*"
type textarea "******"
click at [1031, 337] on button "Apply" at bounding box center [1070, 336] width 115 height 28
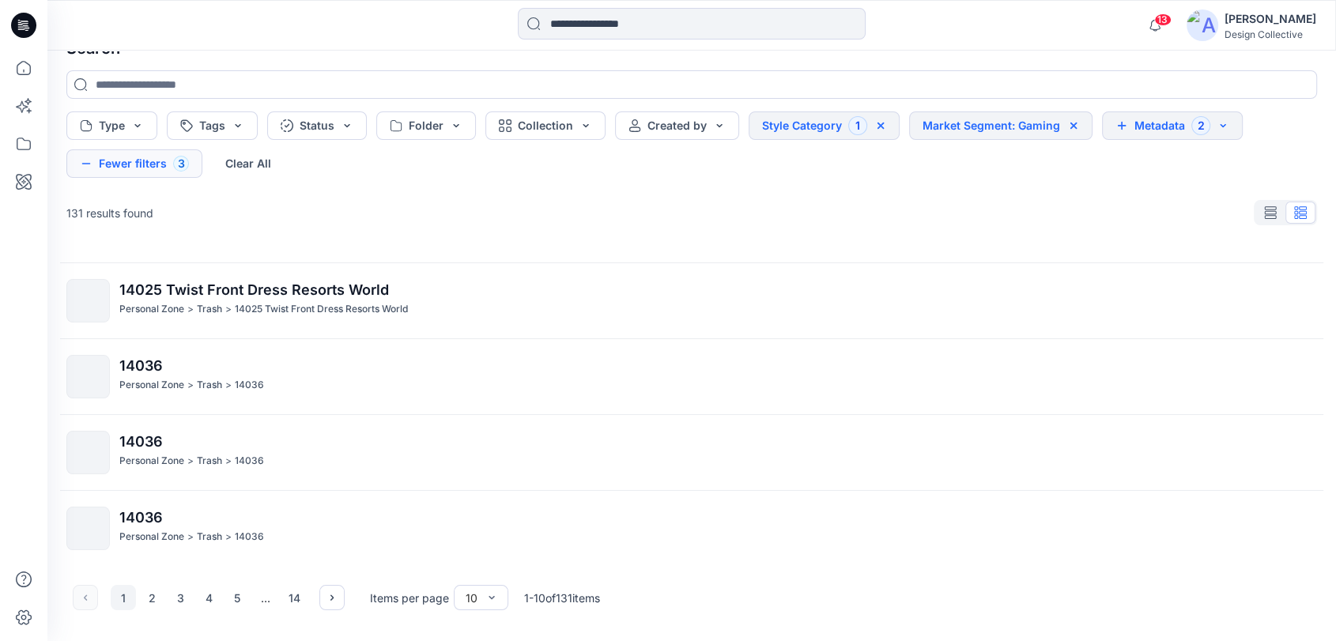
scroll to position [38, 0]
click at [153, 592] on button "2" at bounding box center [151, 596] width 25 height 25
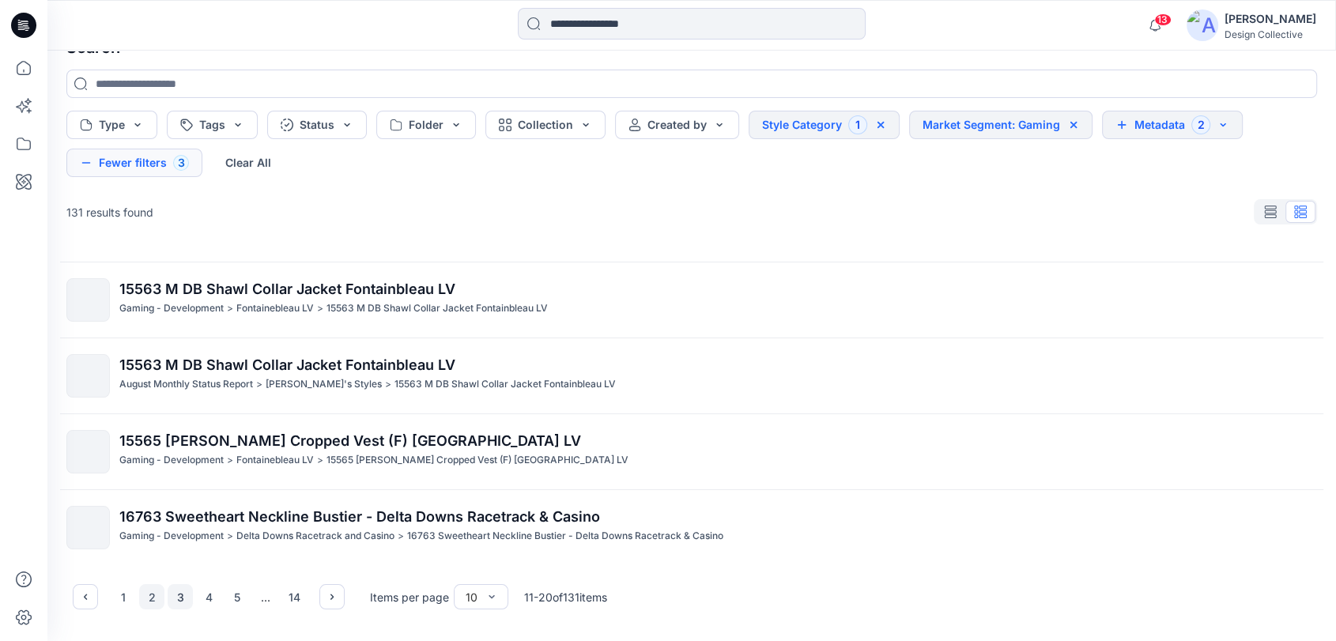
click at [177, 596] on button "3" at bounding box center [180, 596] width 25 height 25
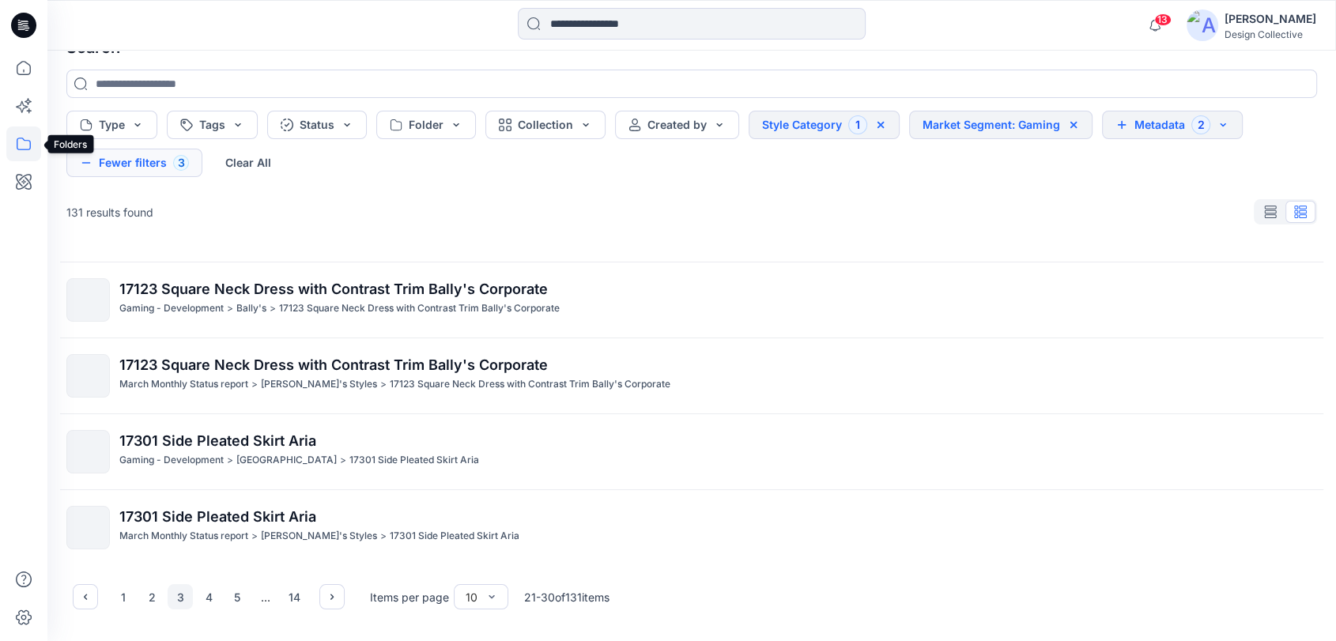
click at [30, 141] on icon at bounding box center [23, 143] width 35 height 35
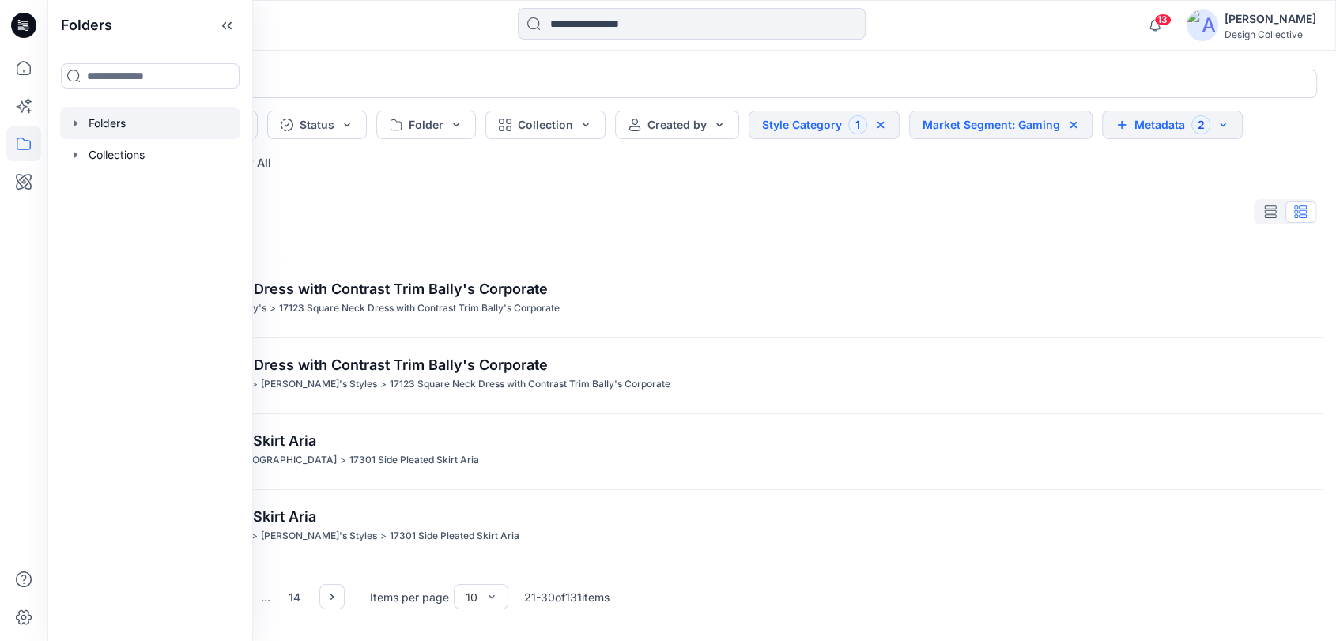
click at [70, 113] on div at bounding box center [150, 123] width 180 height 32
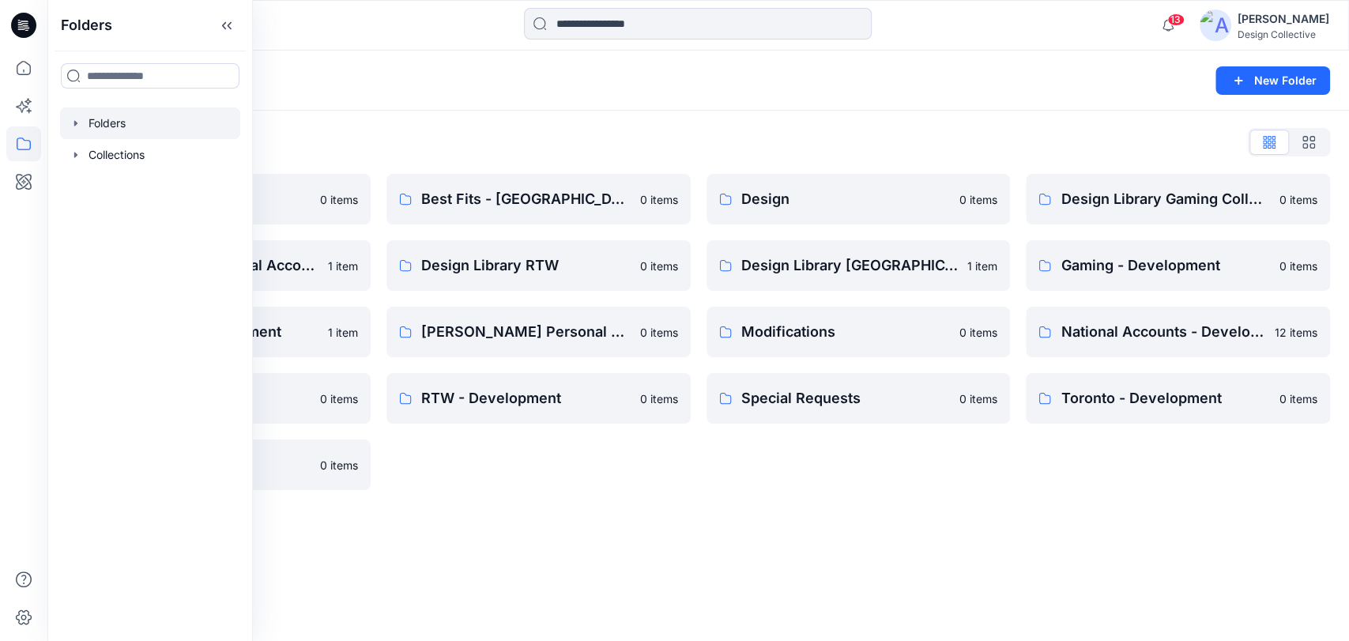
click at [73, 128] on icon "button" at bounding box center [76, 123] width 13 height 13
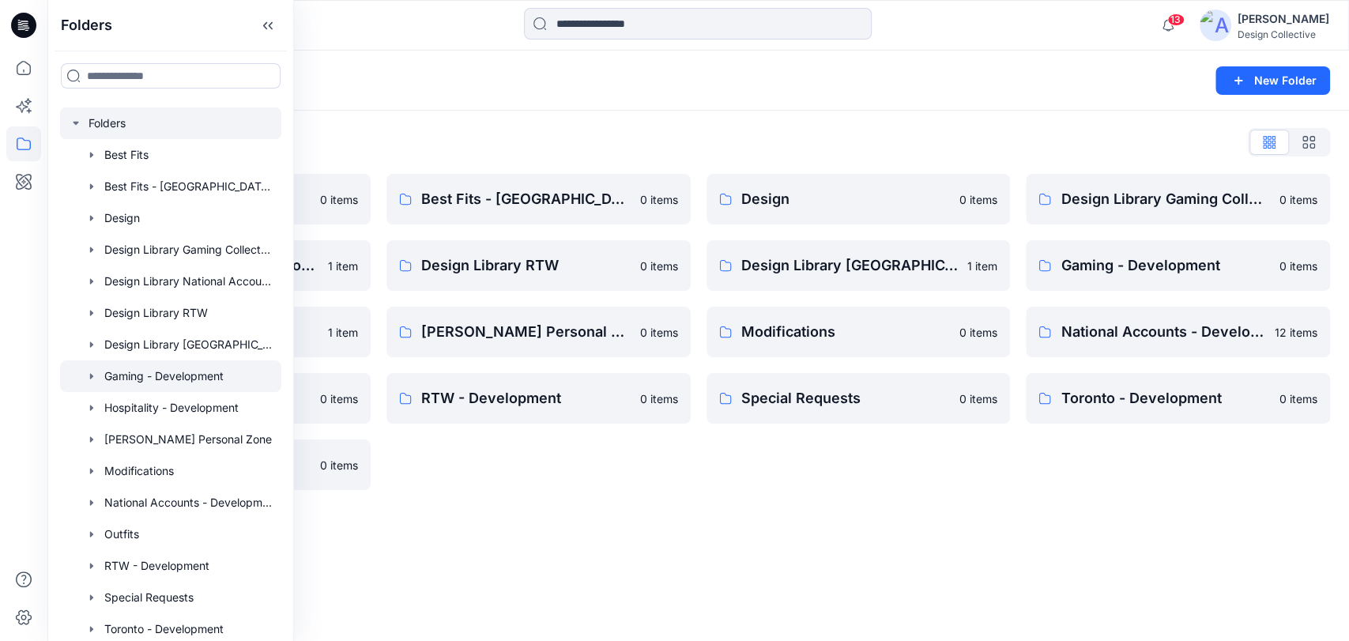
click at [92, 372] on icon "button" at bounding box center [91, 376] width 13 height 13
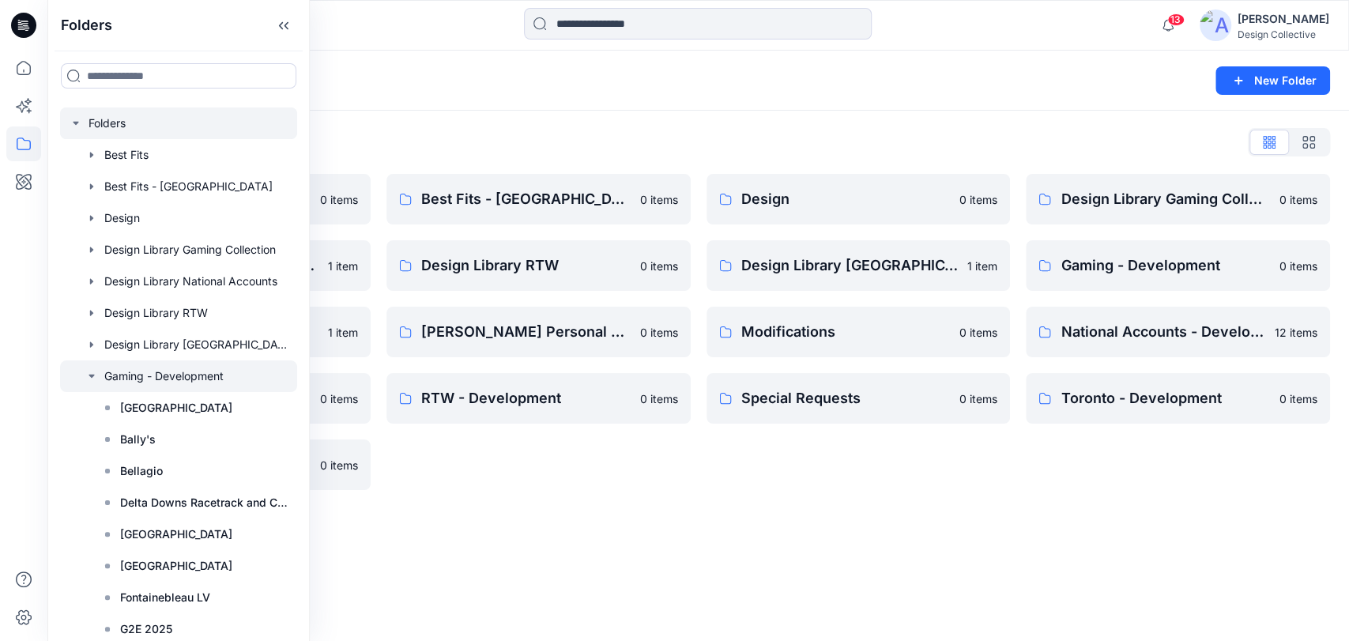
click at [185, 375] on div at bounding box center [178, 376] width 237 height 32
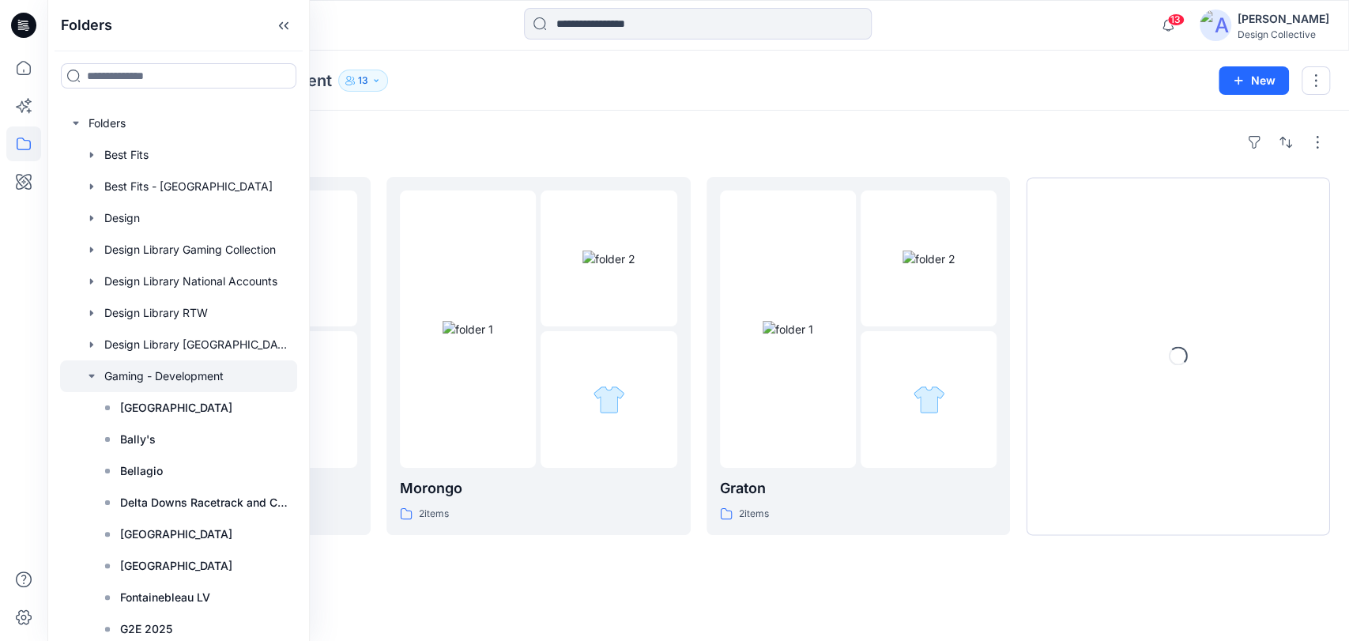
click at [765, 128] on div "Folders G2E 2025 1 items Morongo 2 items Graton 2 items Loading..." at bounding box center [698, 376] width 1302 height 530
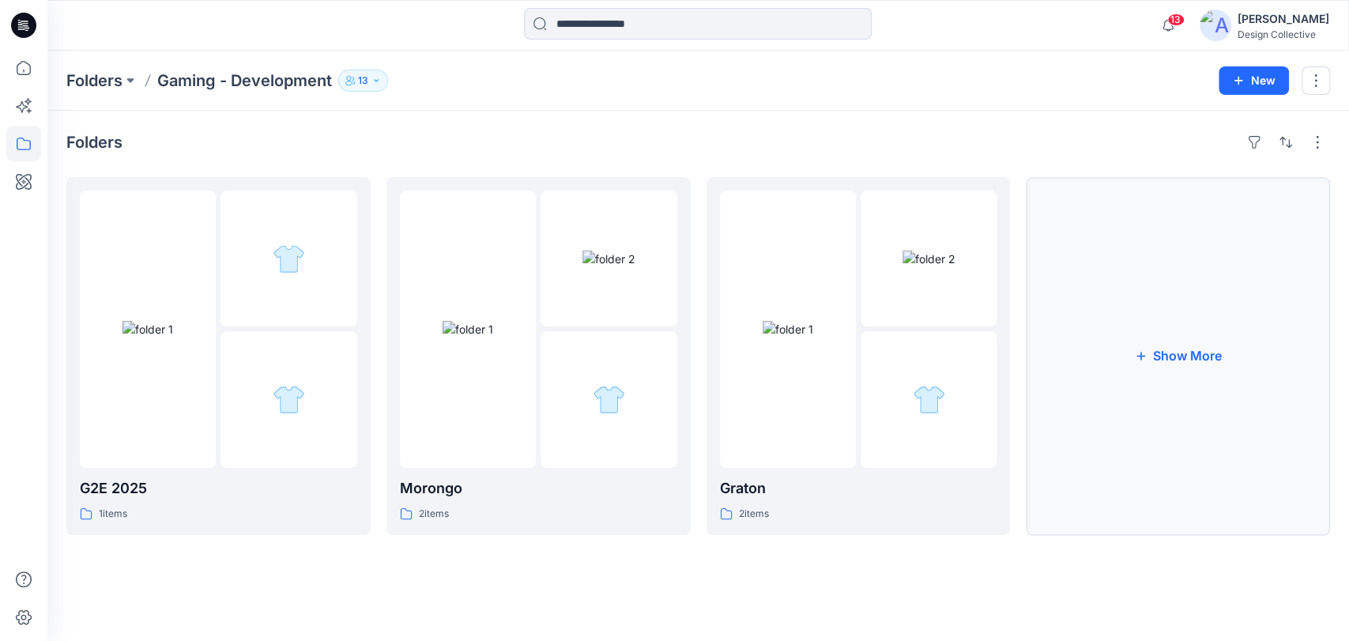
click at [1140, 375] on button "Show More" at bounding box center [1178, 356] width 304 height 358
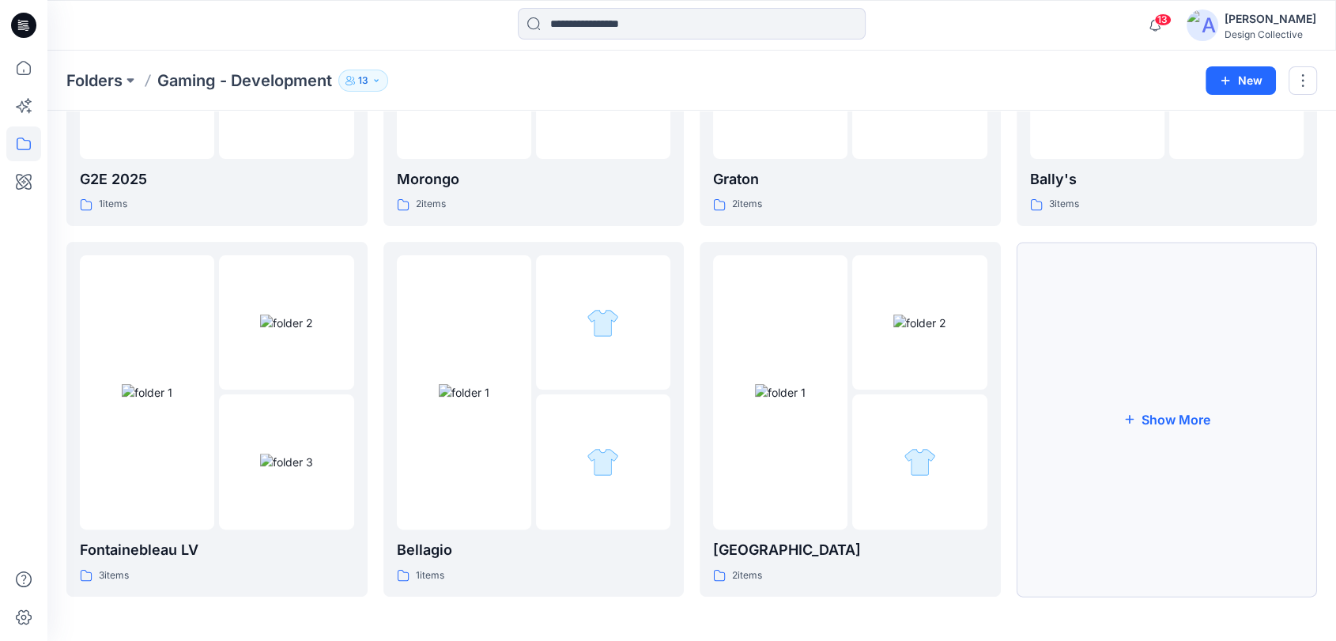
click at [1147, 459] on button "Show More" at bounding box center [1166, 419] width 301 height 355
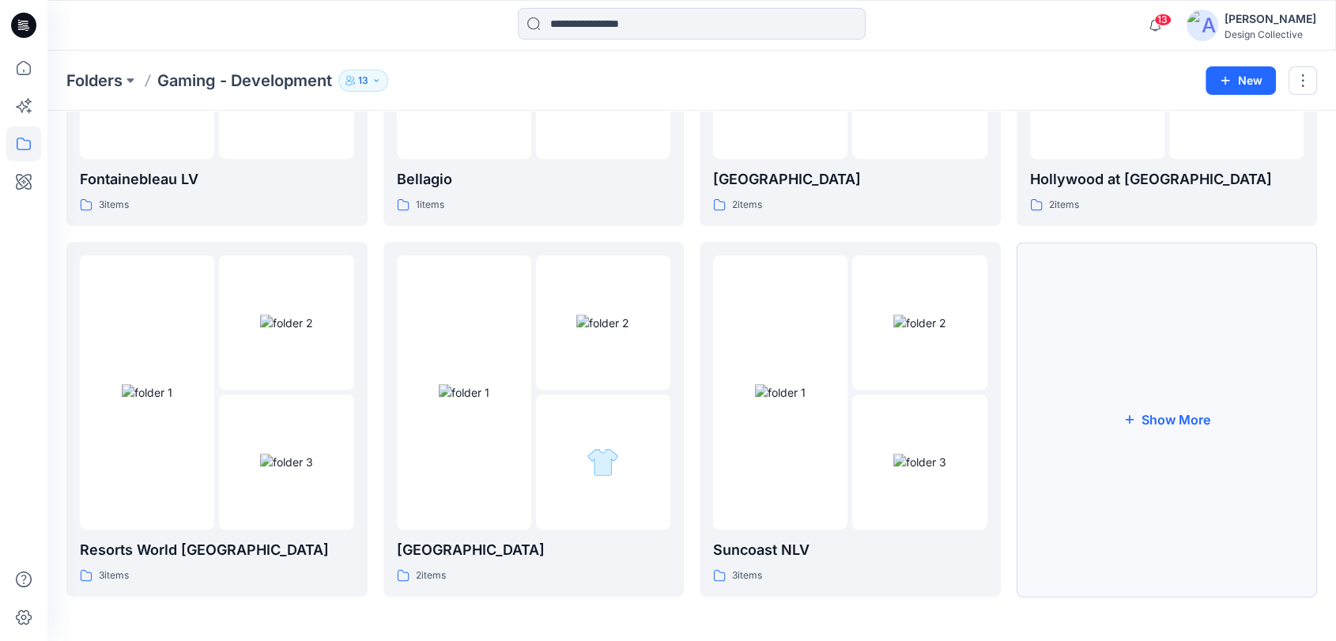
click at [1147, 457] on button "Show More" at bounding box center [1166, 419] width 301 height 355
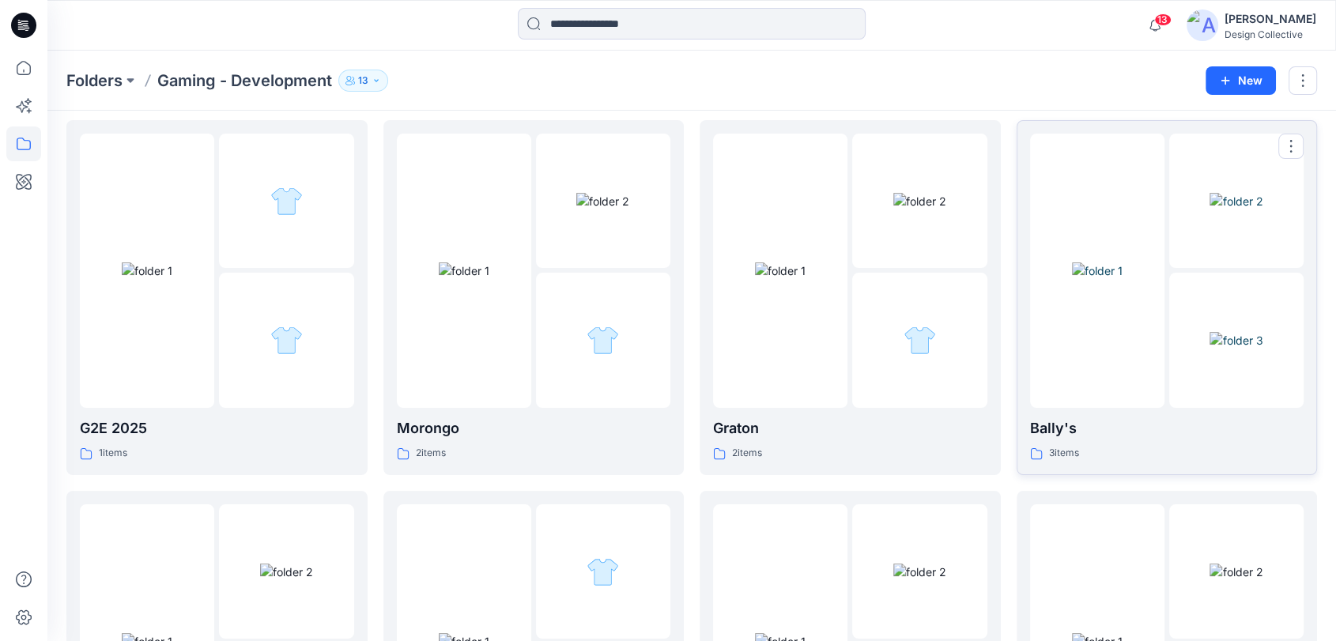
scroll to position [58, 0]
click at [16, 156] on icon at bounding box center [23, 143] width 35 height 35
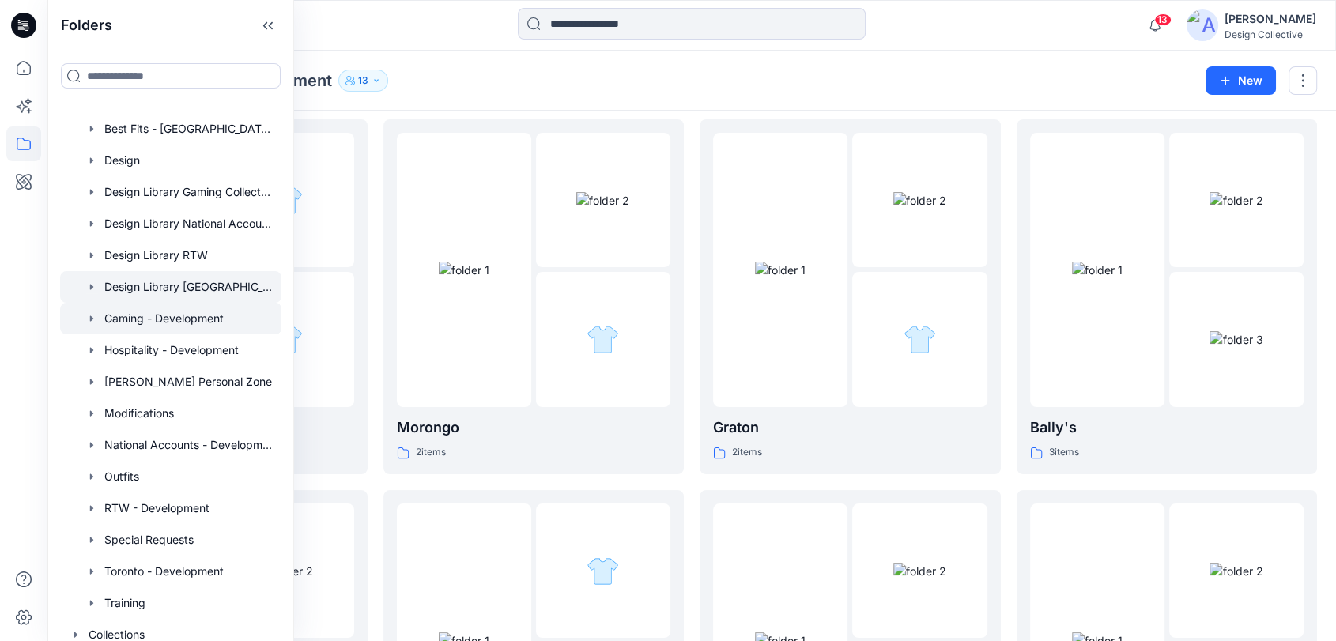
click at [89, 281] on icon "button" at bounding box center [91, 287] width 13 height 13
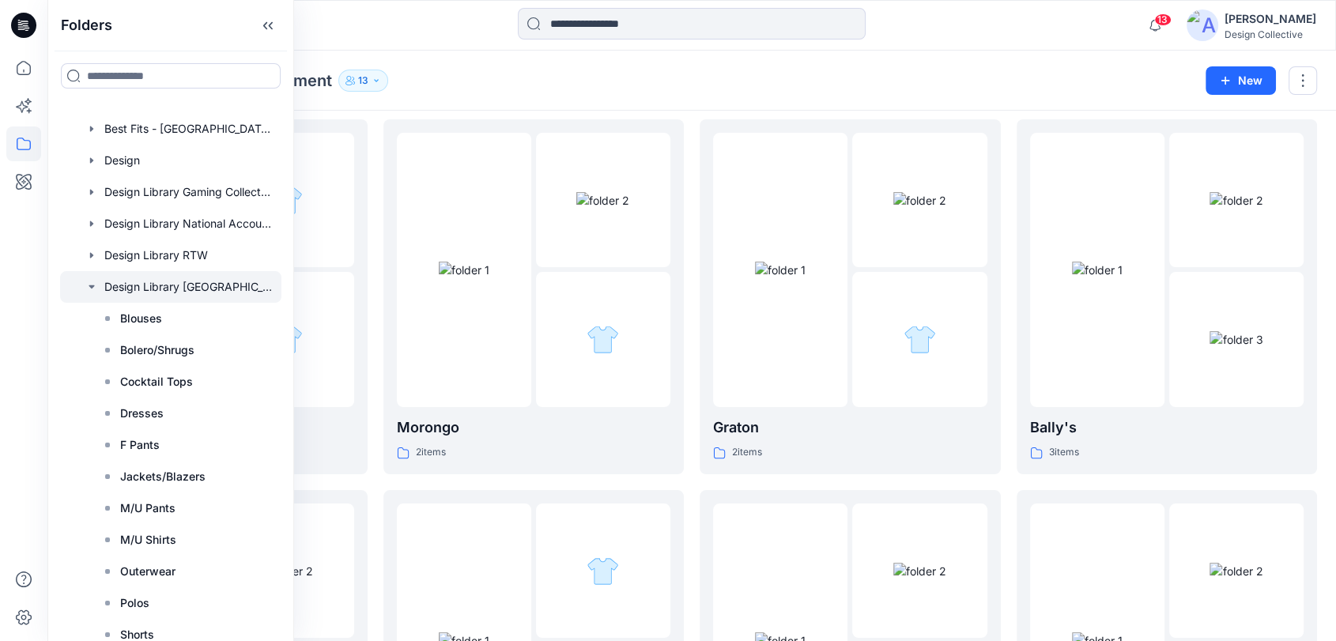
click at [170, 278] on div at bounding box center [170, 287] width 221 height 32
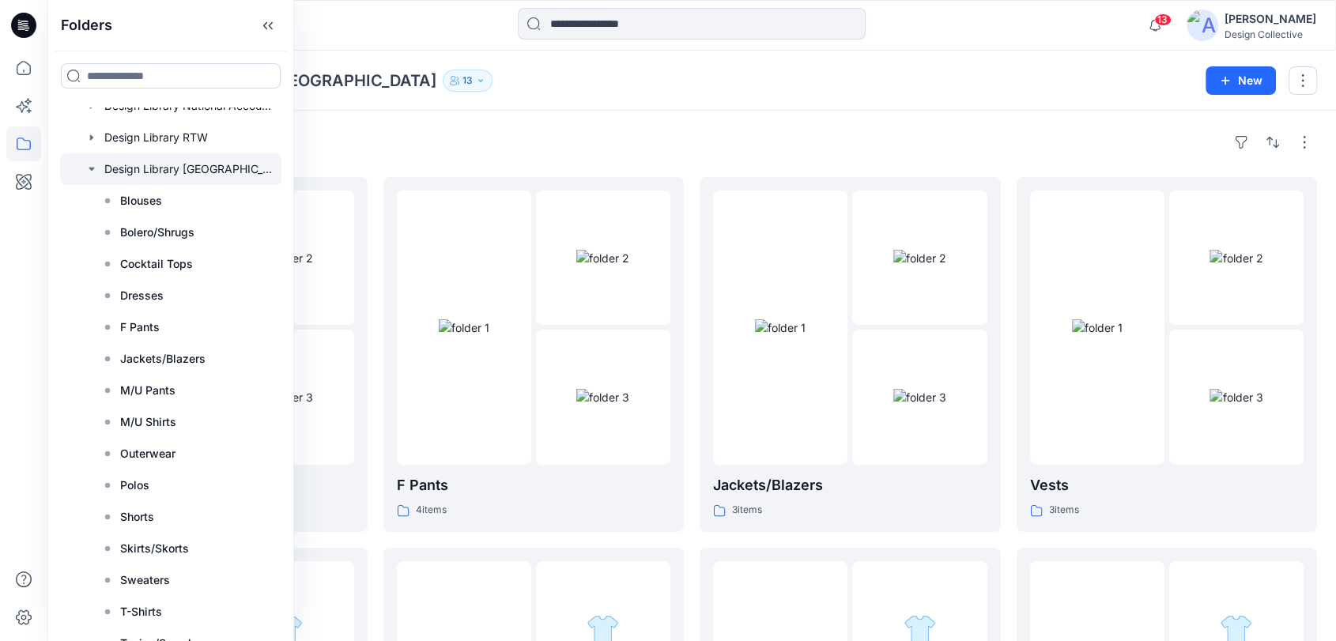
click at [87, 164] on icon "button" at bounding box center [91, 169] width 13 height 13
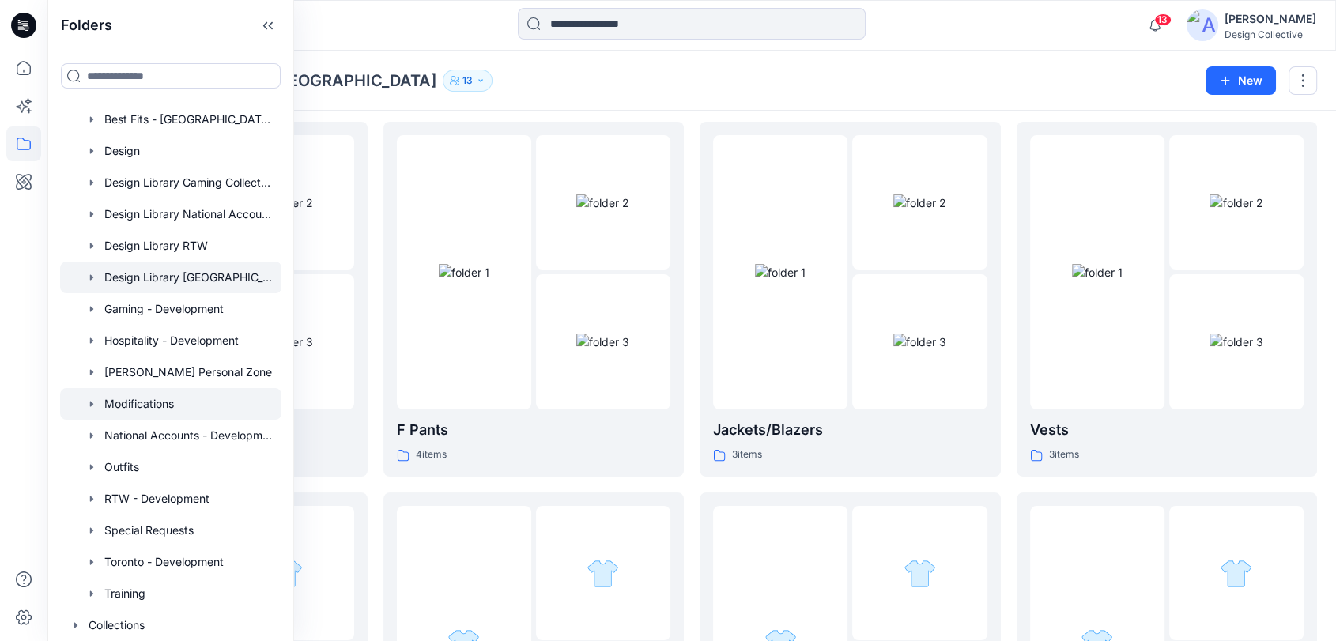
scroll to position [58, 0]
click at [90, 565] on icon "button" at bounding box center [91, 562] width 13 height 13
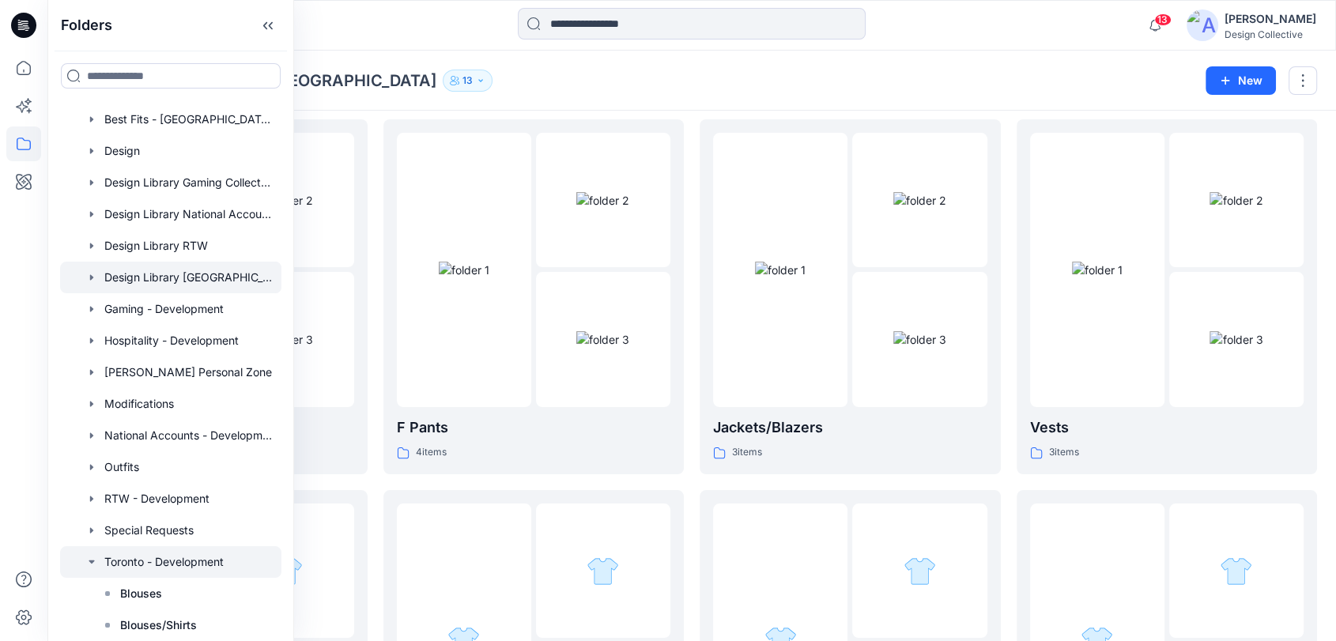
click at [172, 558] on div at bounding box center [170, 562] width 221 height 32
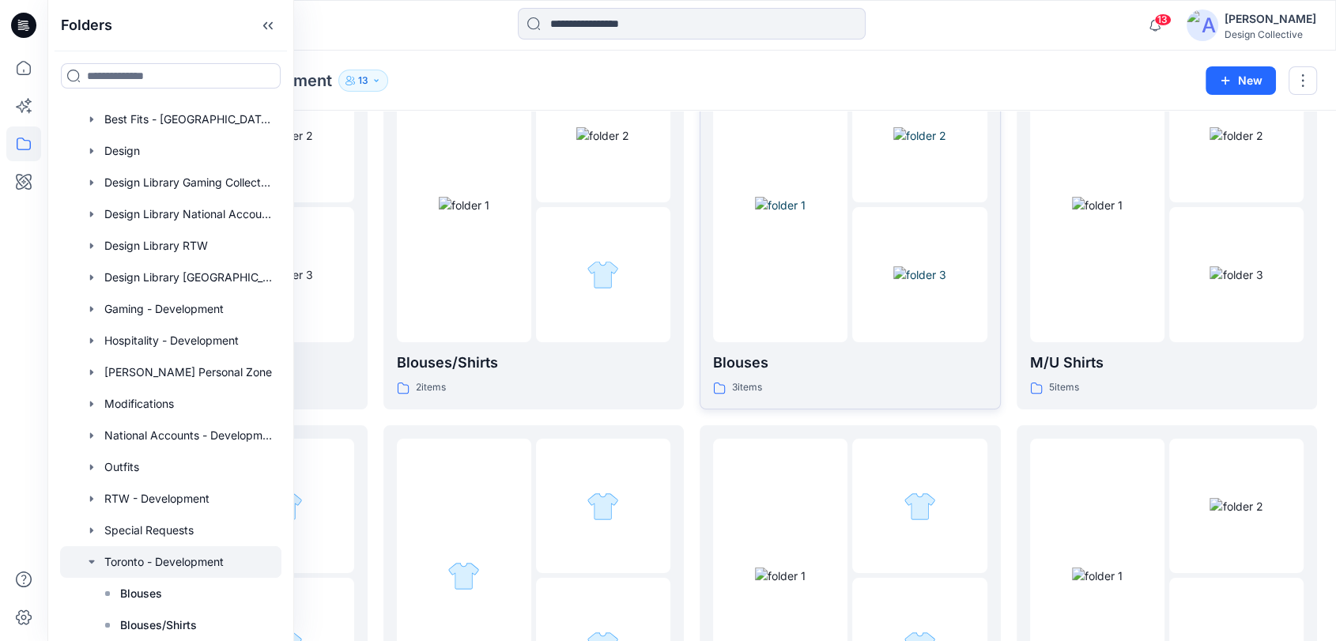
scroll to position [58, 0]
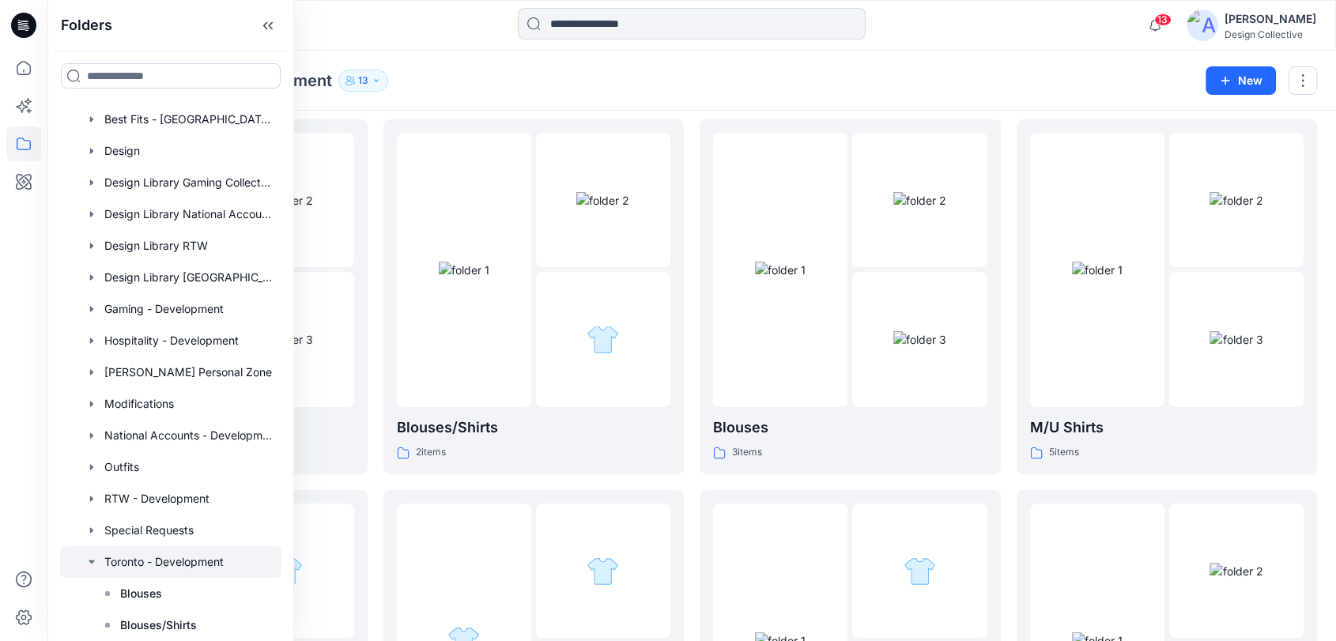
click at [496, 77] on div "Folders Toronto - Development 13" at bounding box center [629, 81] width 1127 height 22
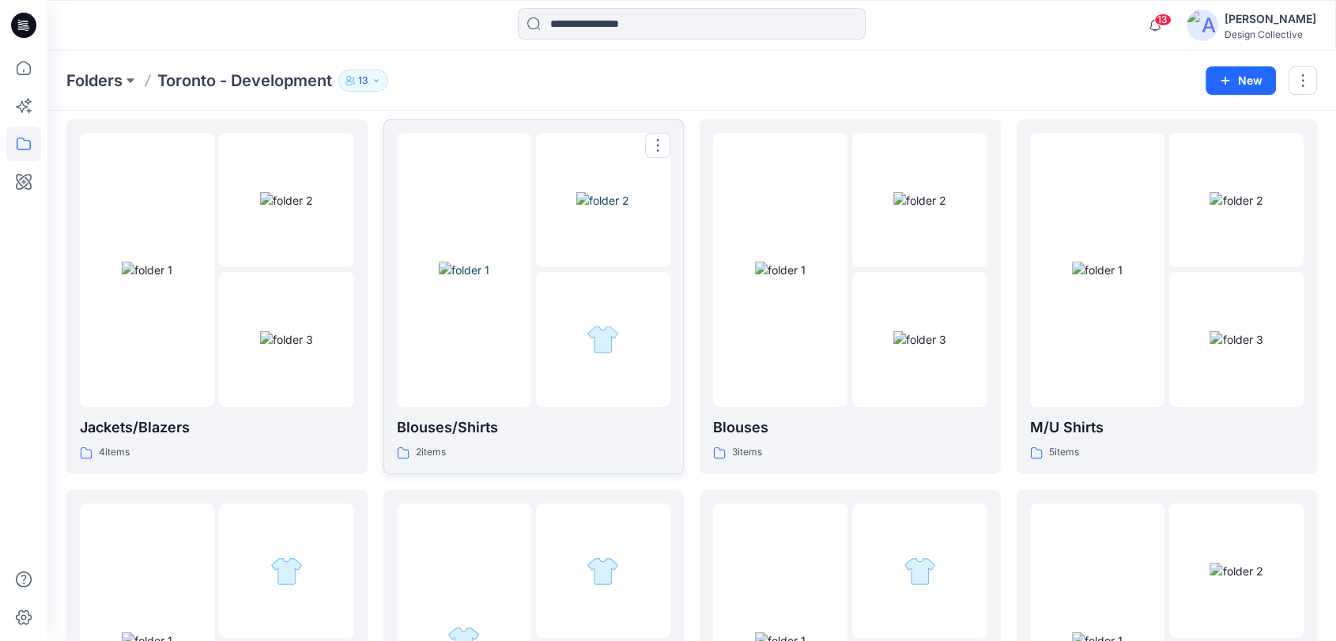
click at [439, 278] on img at bounding box center [464, 270] width 51 height 17
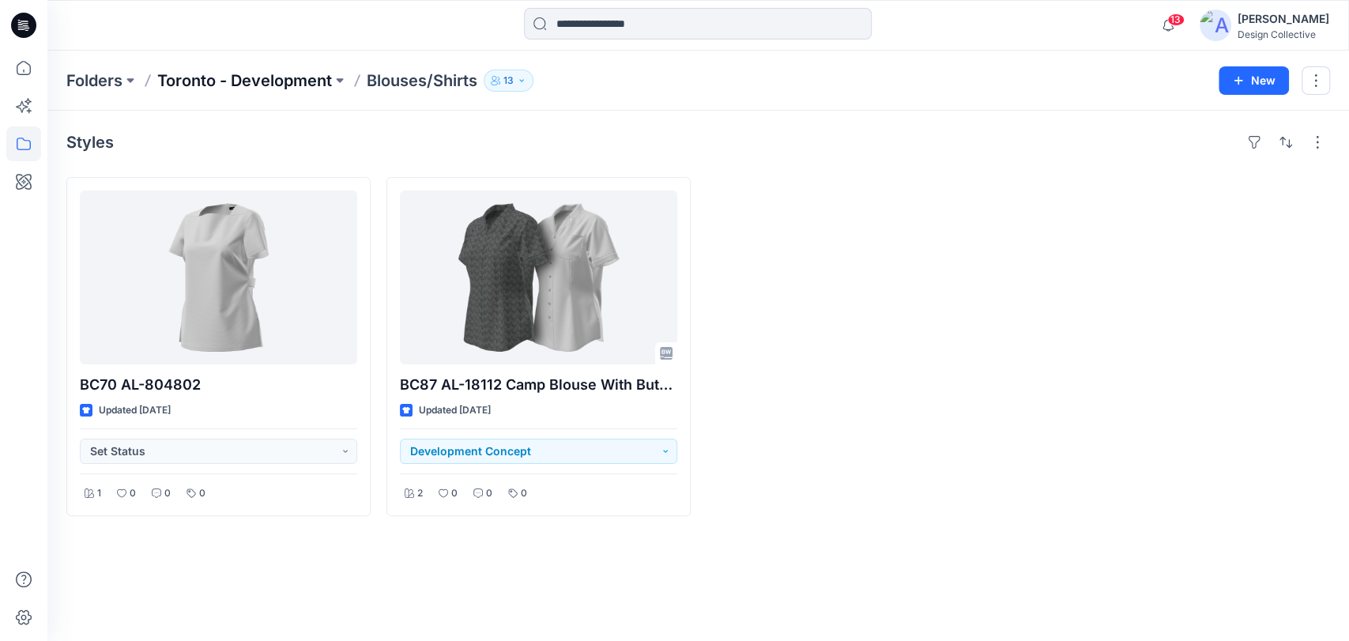
click at [267, 86] on p "Toronto - Development" at bounding box center [244, 81] width 175 height 22
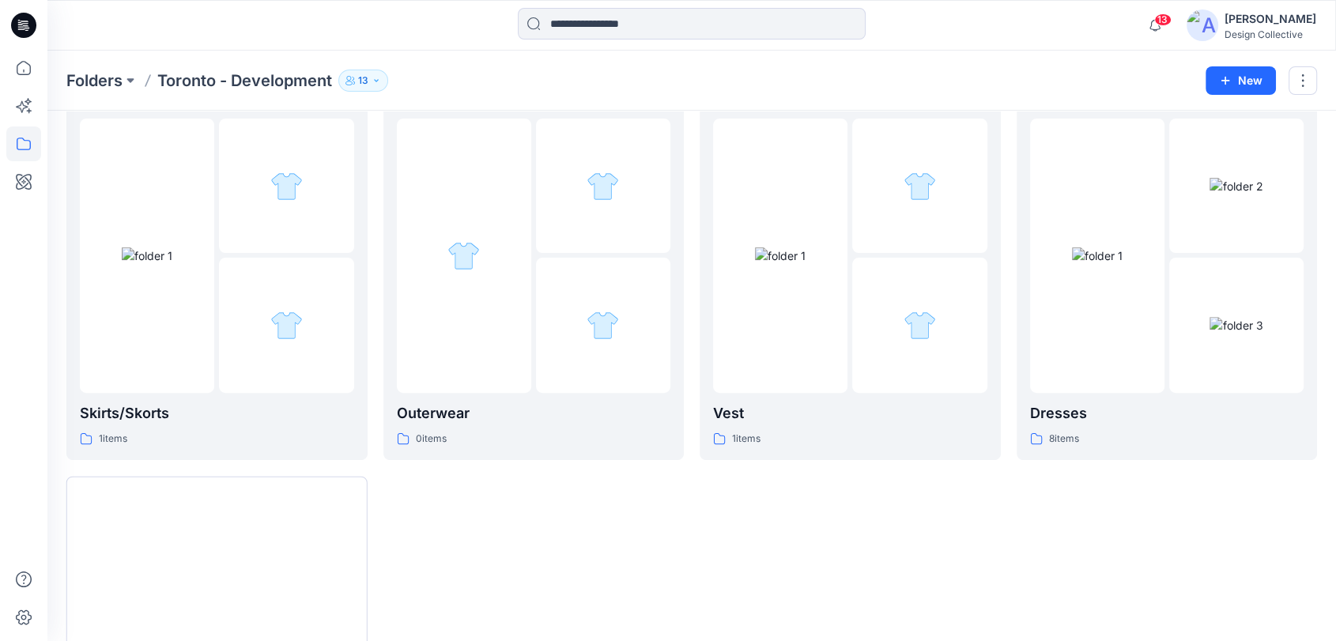
scroll to position [234, 0]
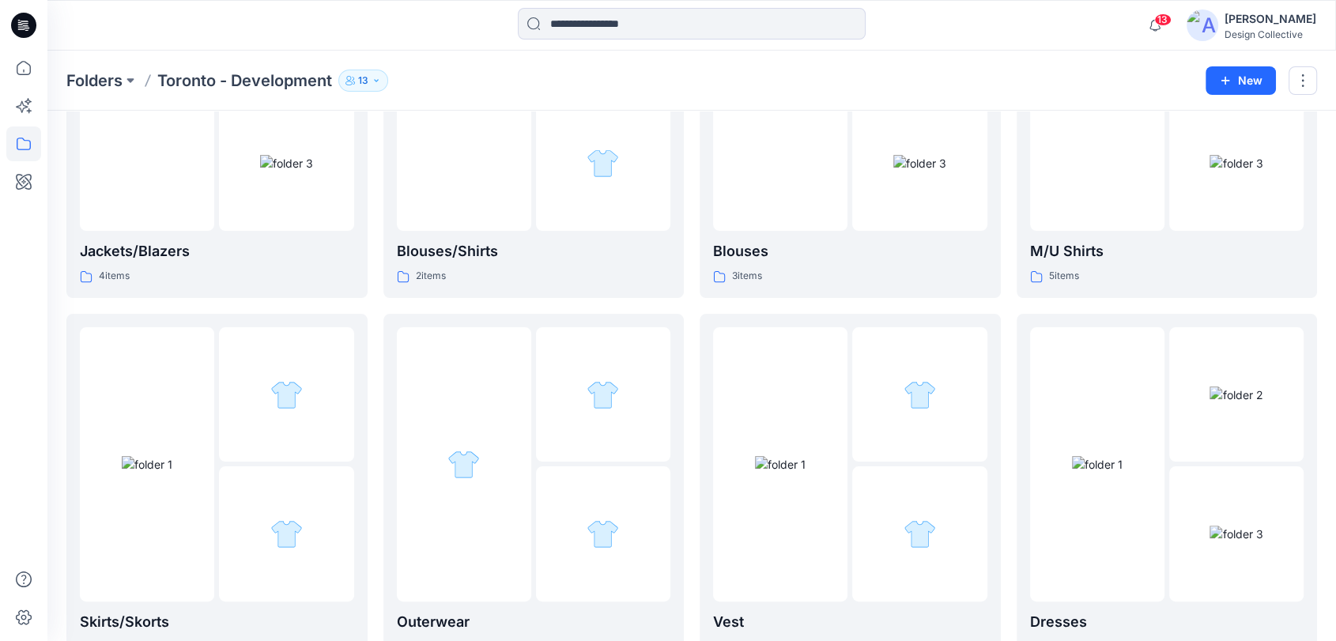
click at [1214, 32] on img at bounding box center [1202, 25] width 32 height 32
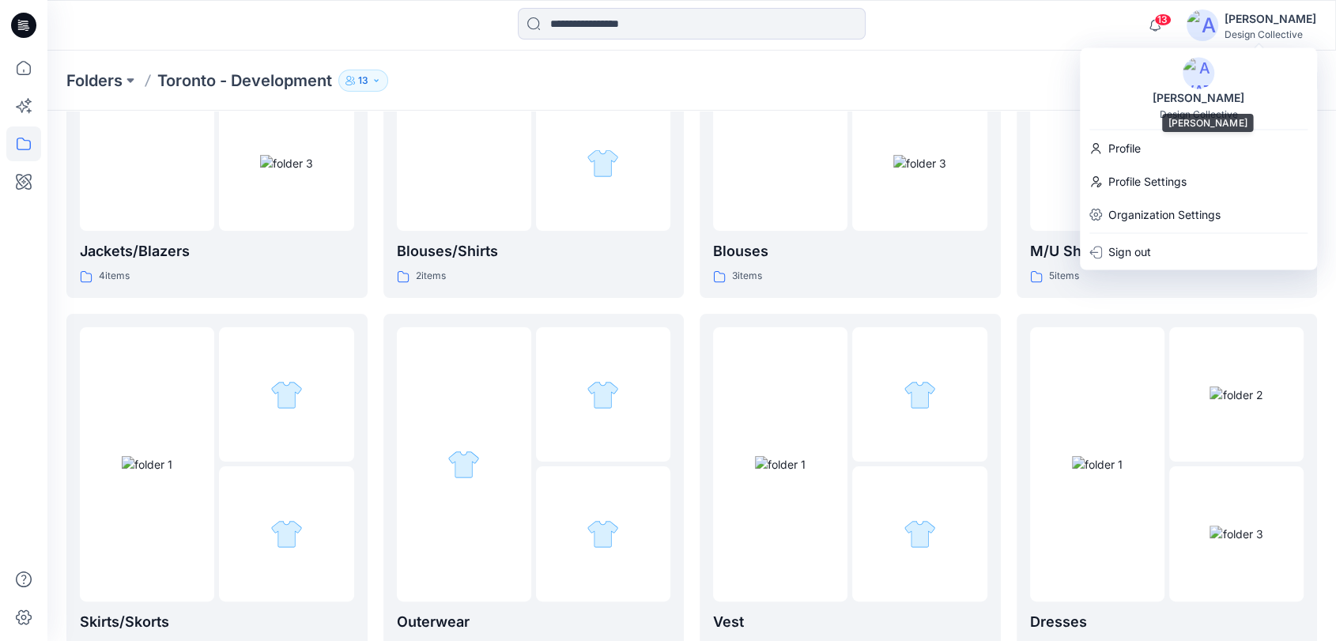
click at [1196, 72] on img at bounding box center [1198, 73] width 32 height 32
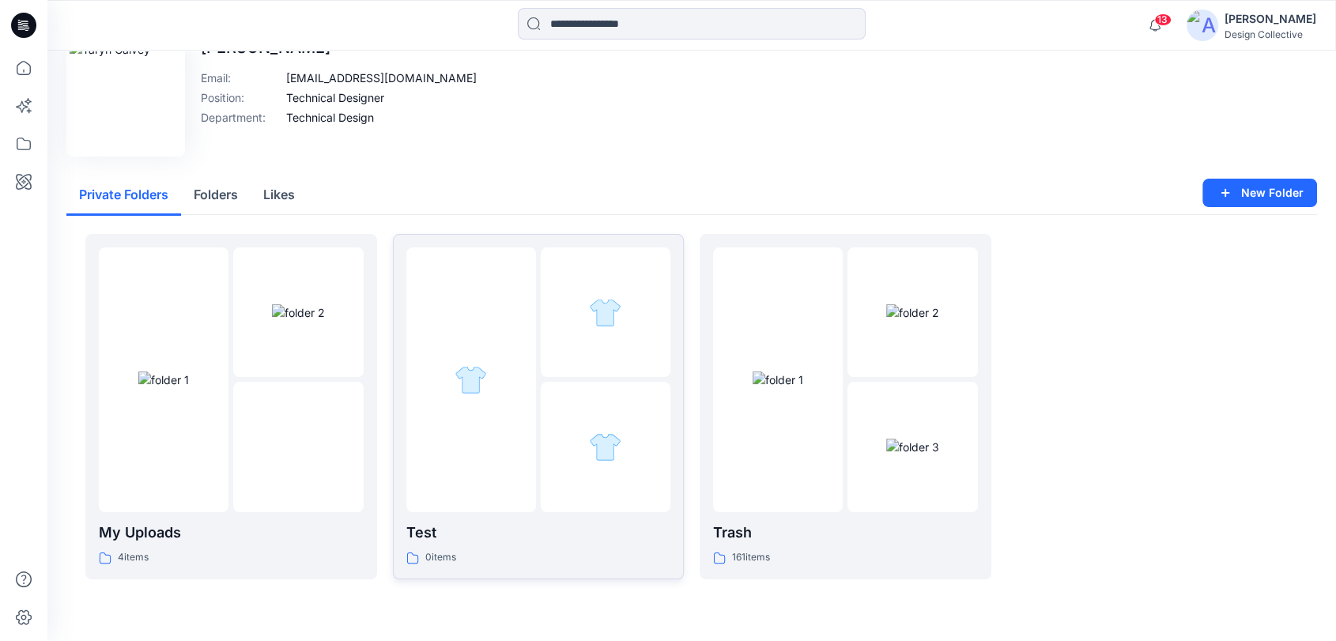
scroll to position [32, 0]
click at [19, 72] on icon at bounding box center [23, 68] width 35 height 35
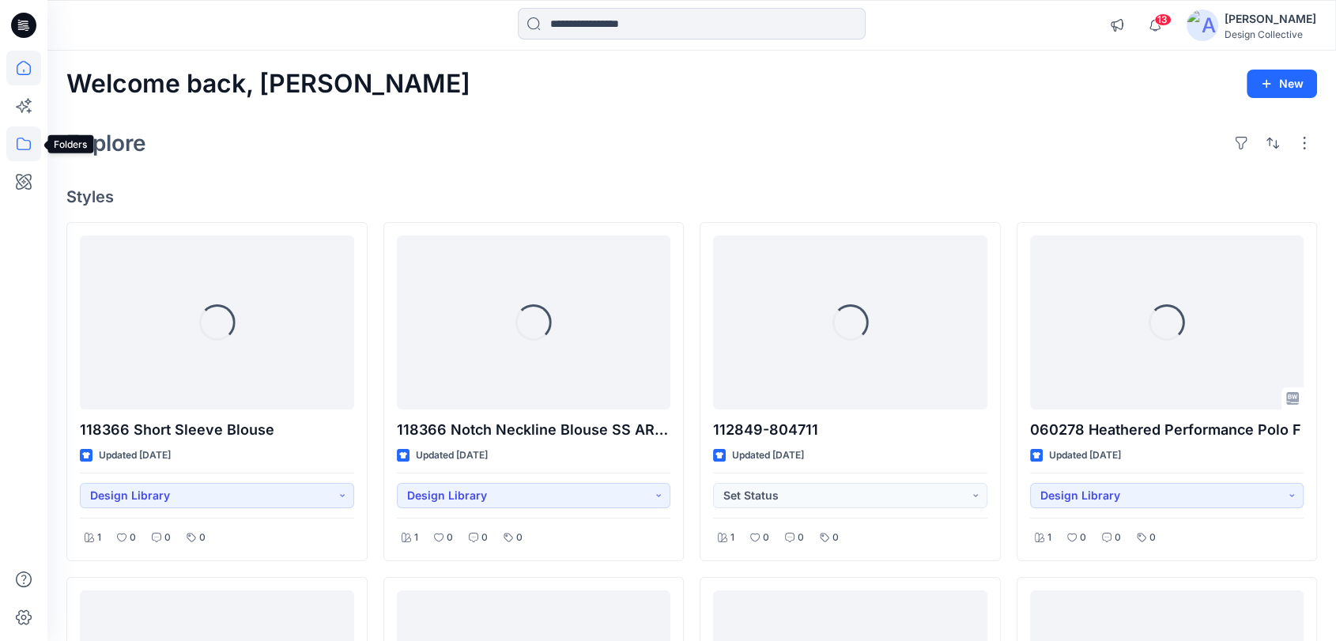
click at [29, 147] on icon at bounding box center [23, 143] width 35 height 35
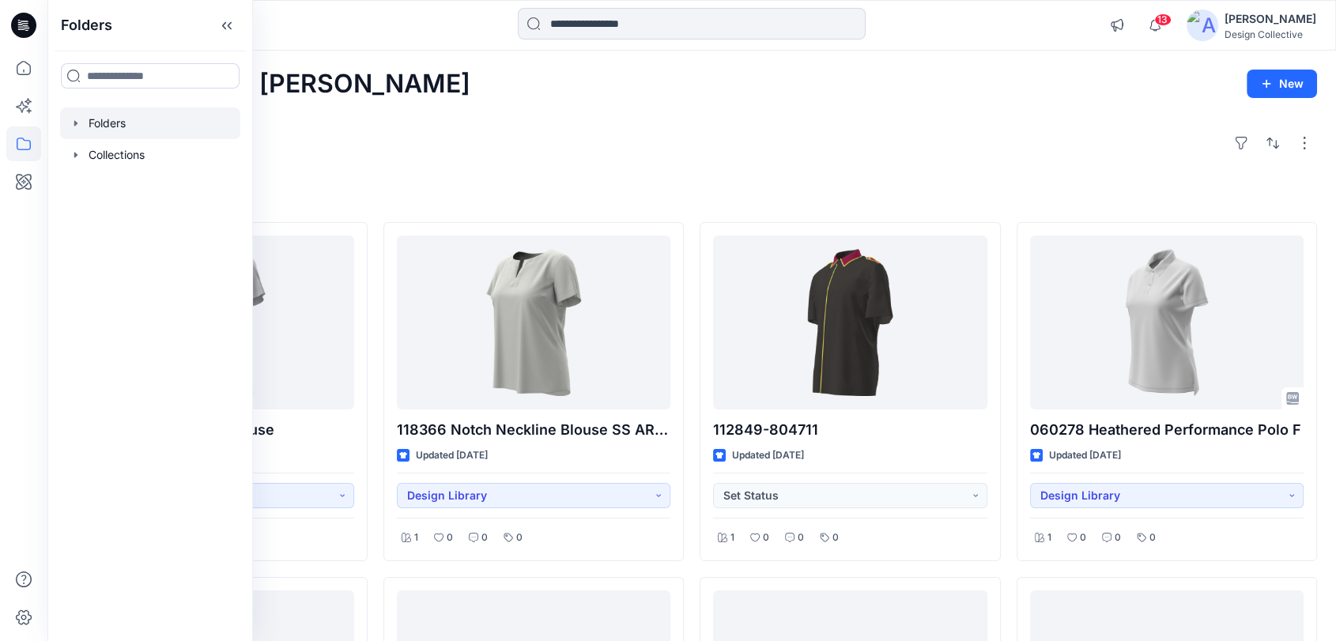
click at [67, 122] on div at bounding box center [150, 123] width 180 height 32
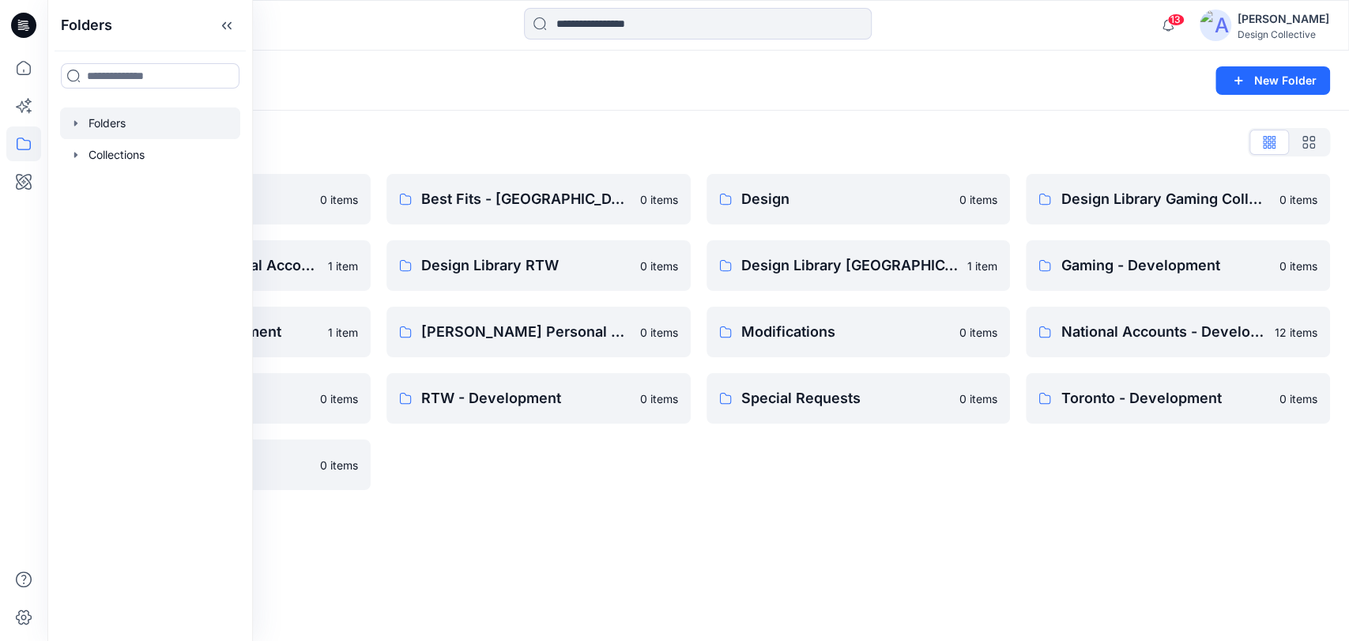
click at [76, 127] on icon "button" at bounding box center [76, 123] width 13 height 13
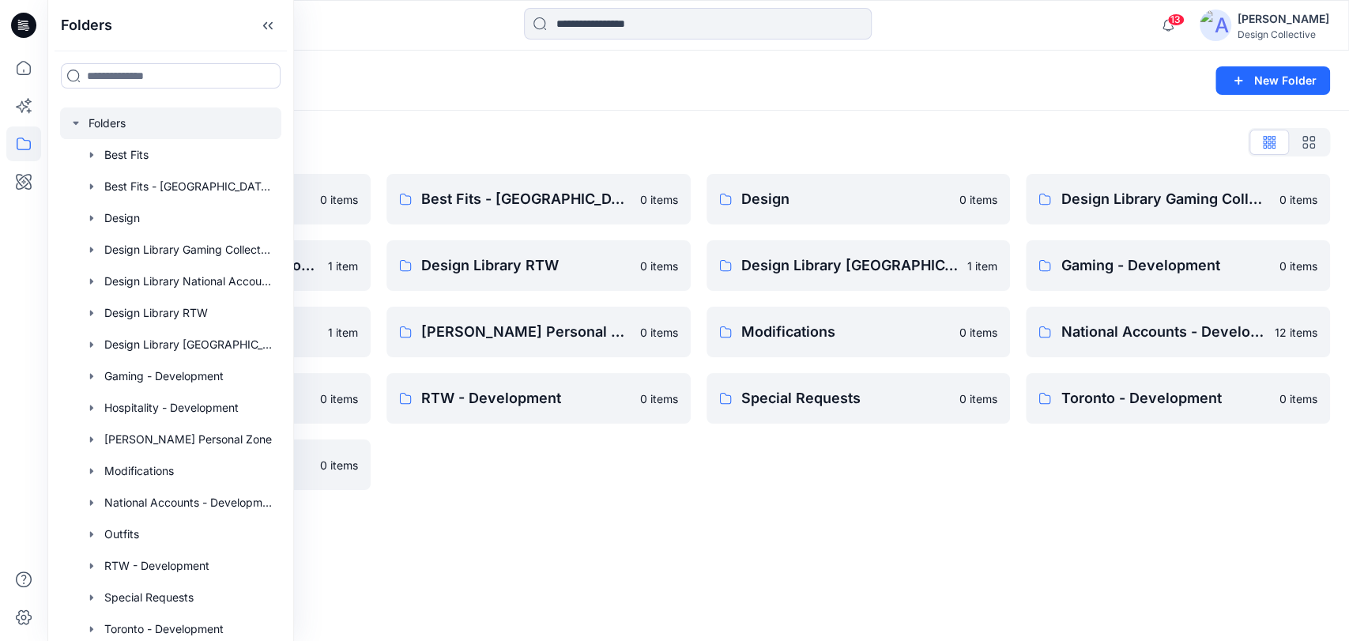
click at [76, 115] on div at bounding box center [170, 123] width 221 height 32
click at [83, 376] on div at bounding box center [170, 376] width 221 height 32
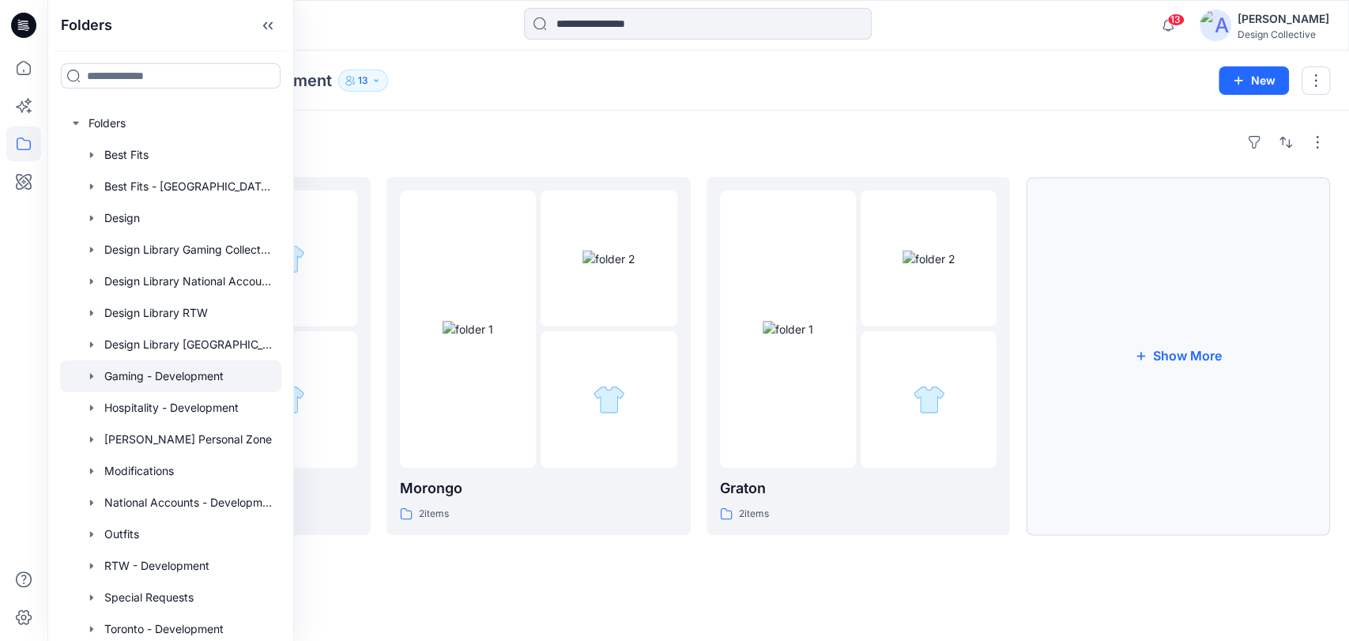
click at [1227, 404] on button "Show More" at bounding box center [1178, 356] width 304 height 358
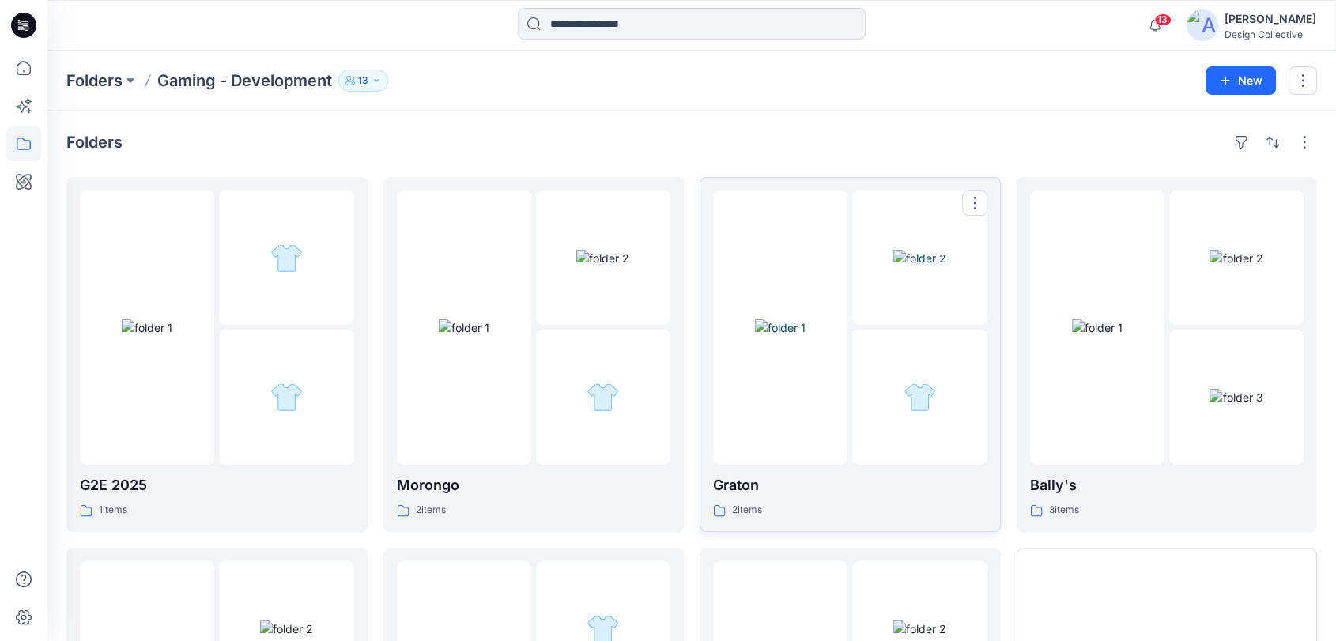
click at [861, 491] on p "Graton" at bounding box center [850, 485] width 274 height 22
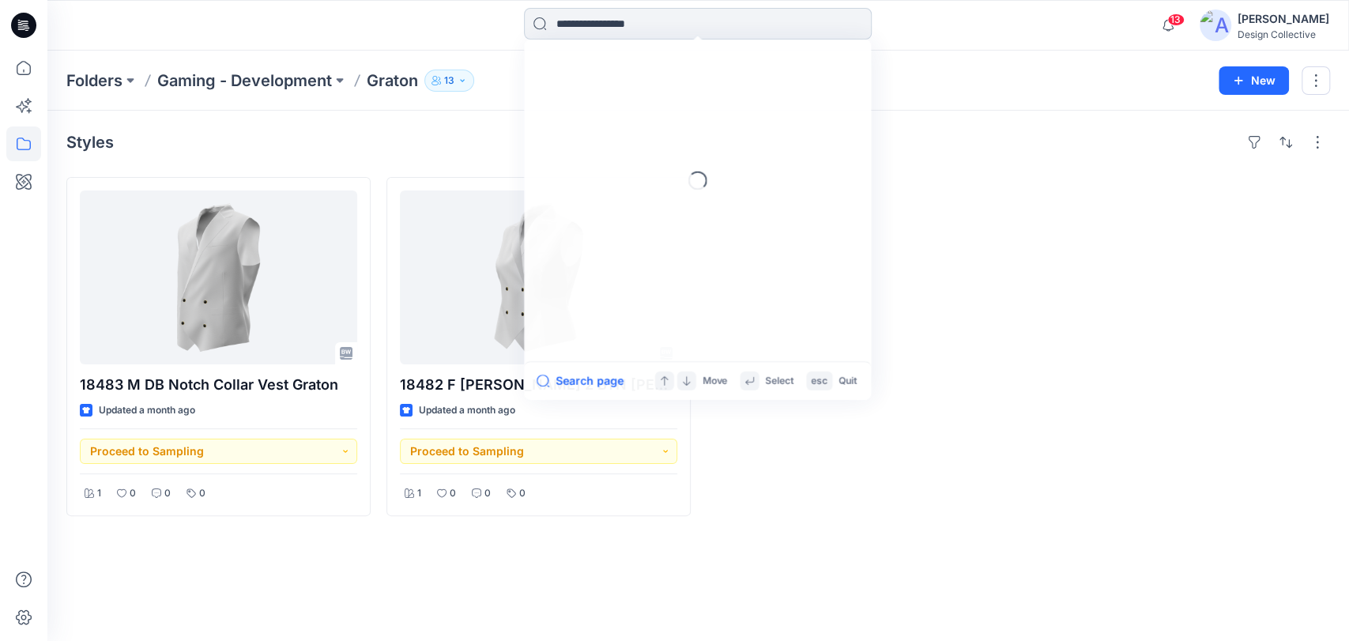
click at [637, 36] on input at bounding box center [698, 24] width 348 height 32
type input "******"
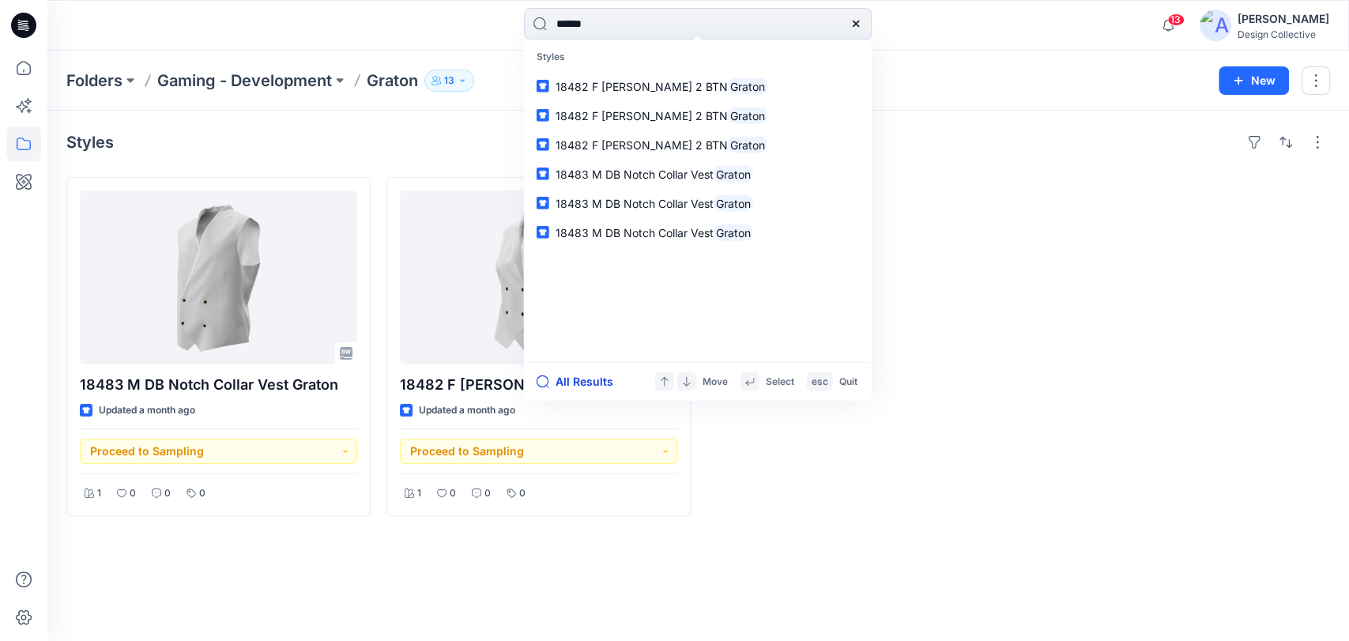
click at [601, 376] on button "All Results" at bounding box center [580, 381] width 87 height 19
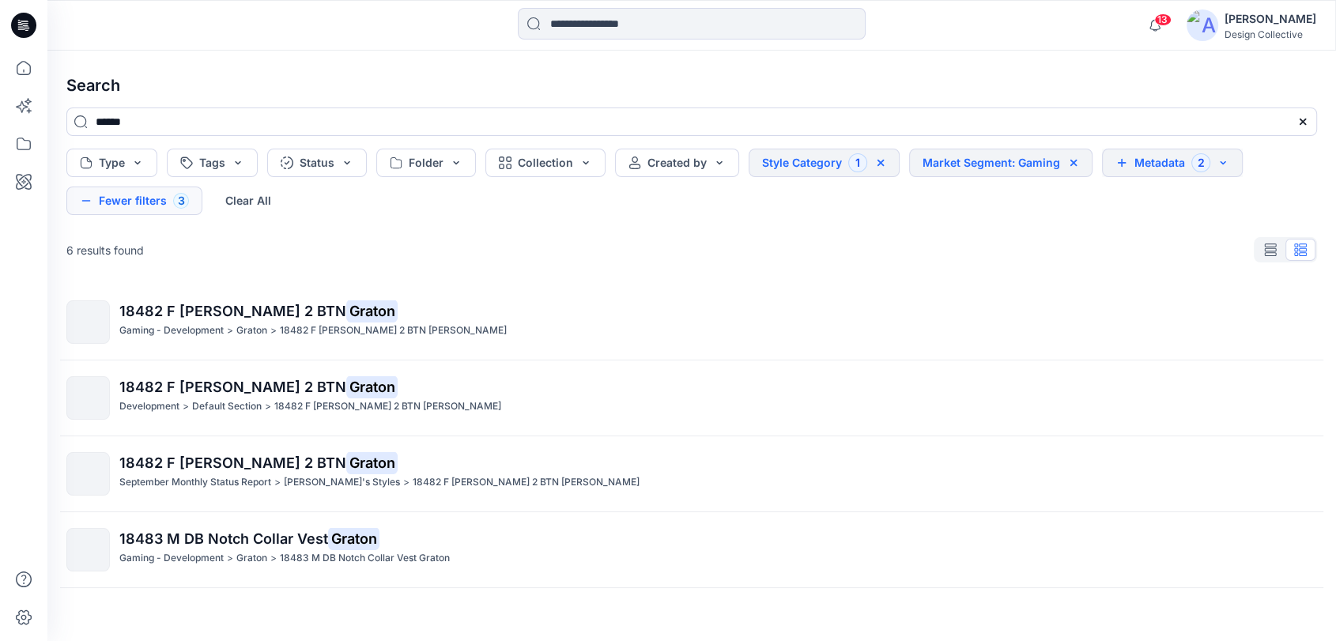
click at [1137, 172] on button "Metadata 2" at bounding box center [1172, 163] width 141 height 28
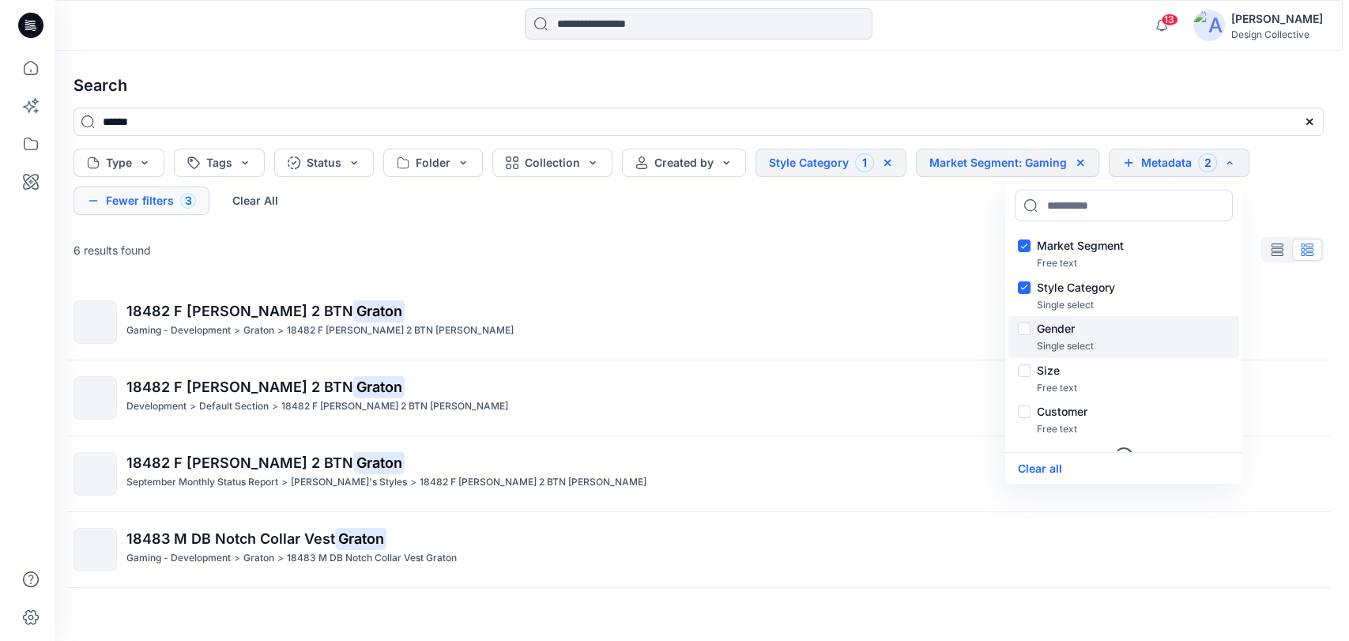
scroll to position [104, 0]
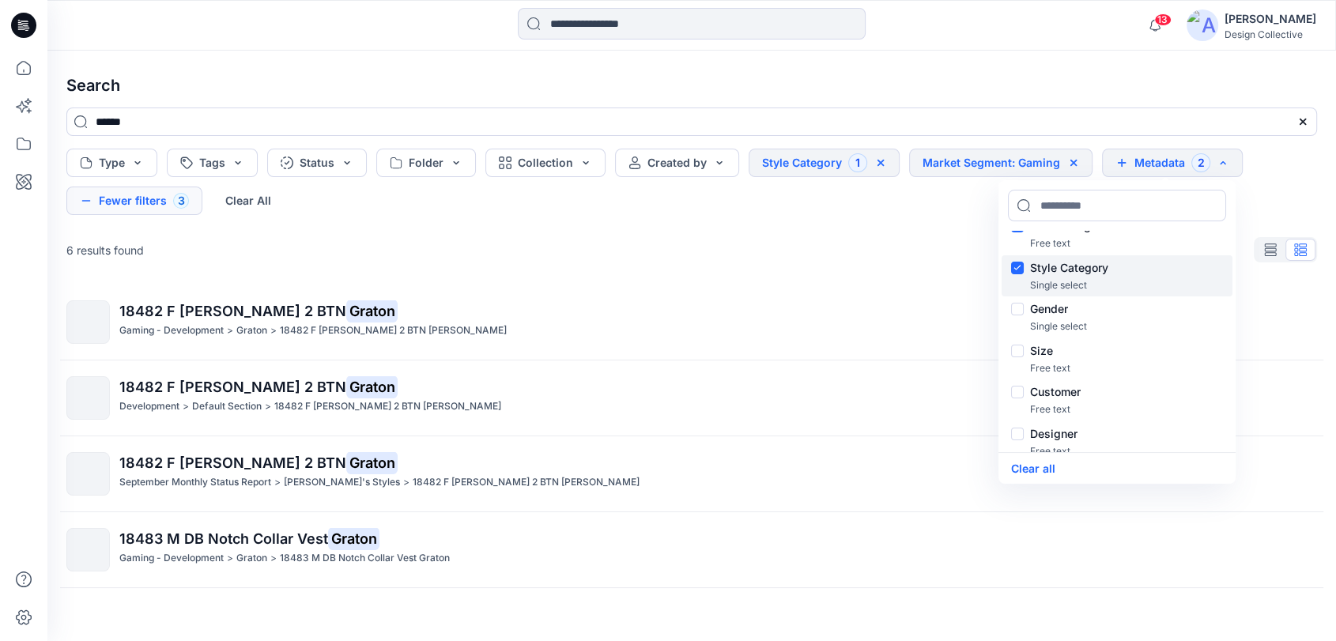
click at [1015, 268] on div "Style Category" at bounding box center [1117, 267] width 212 height 19
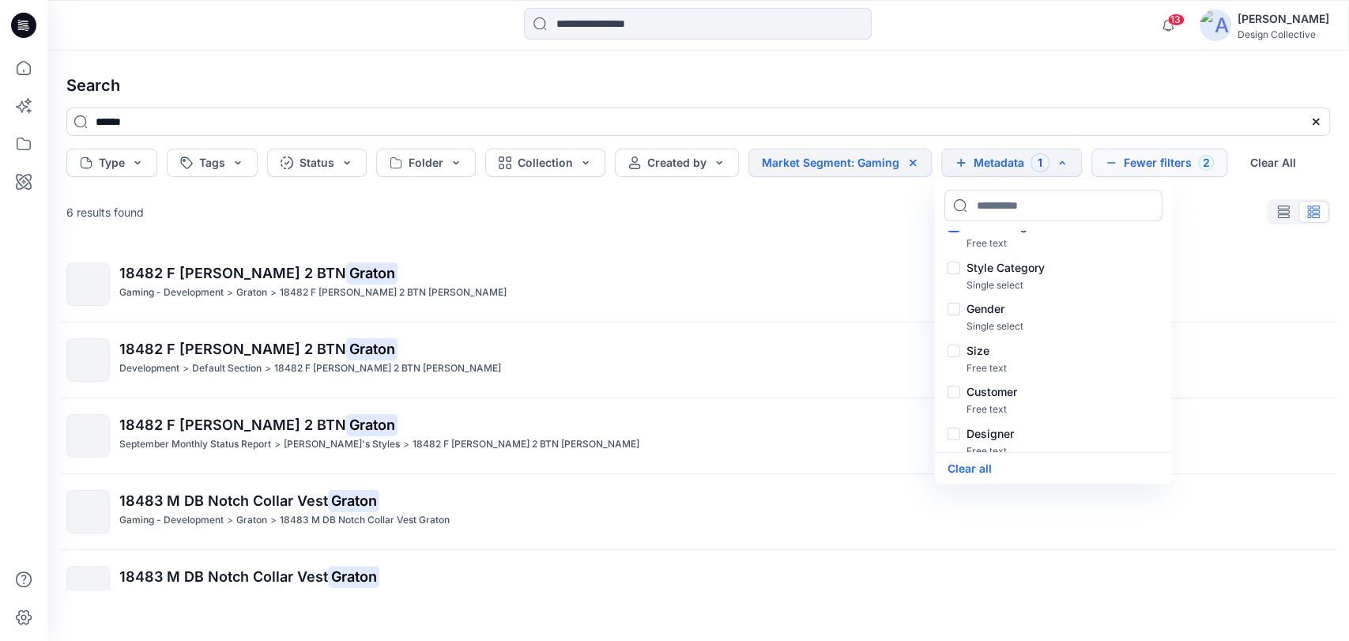
click at [910, 164] on icon at bounding box center [912, 162] width 13 height 13
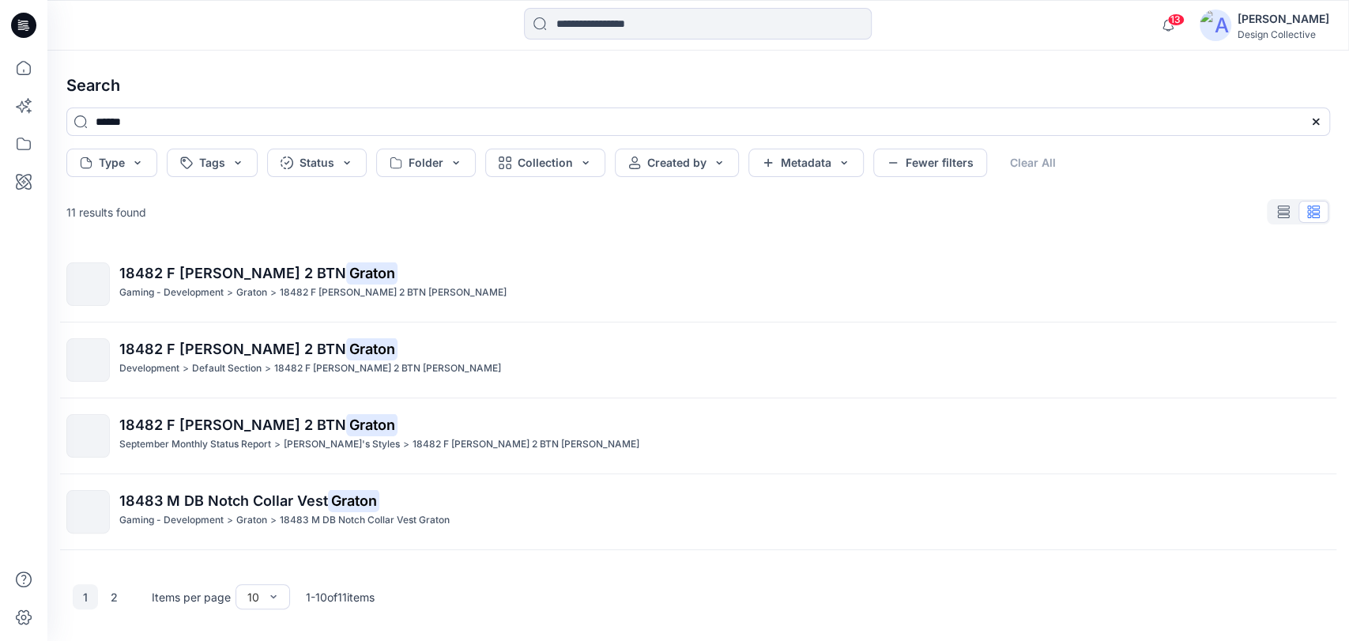
click at [1033, 156] on div "Type Tags Status Folder Collection Created by Metadata Fewer filters Clear All" at bounding box center [698, 163] width 1264 height 28
click at [789, 163] on button "Metadata" at bounding box center [805, 163] width 115 height 28
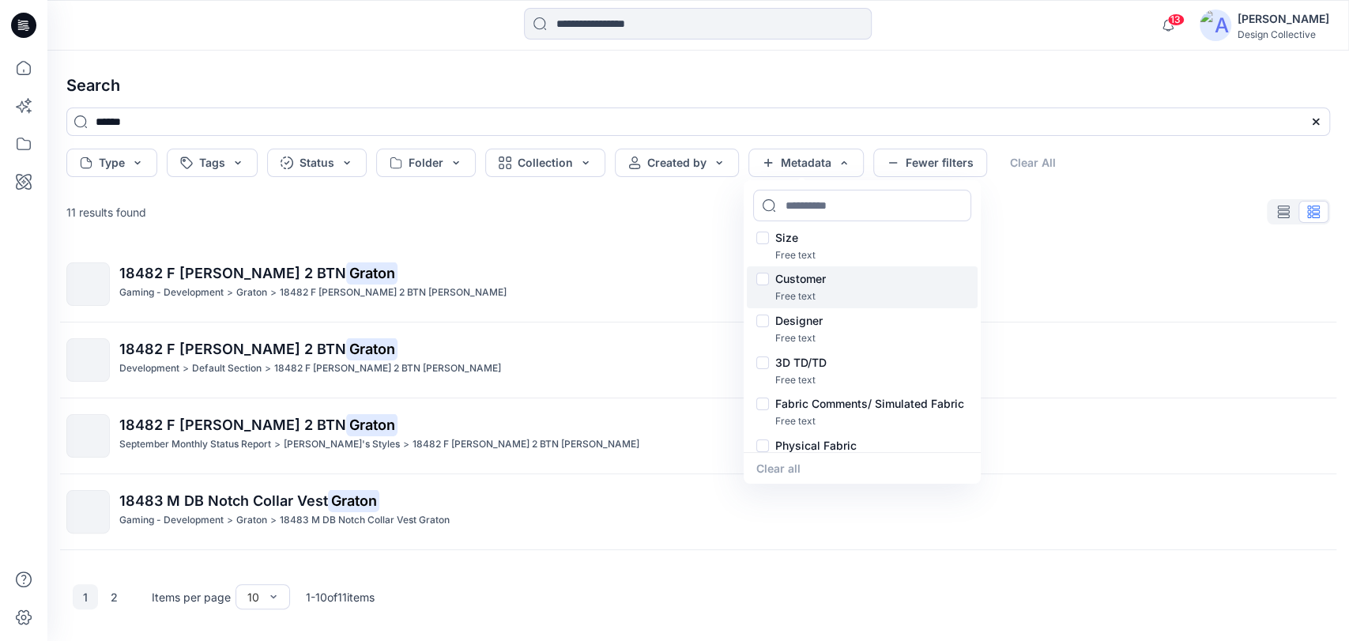
scroll to position [221, 0]
click at [759, 273] on div "Customer" at bounding box center [862, 274] width 212 height 19
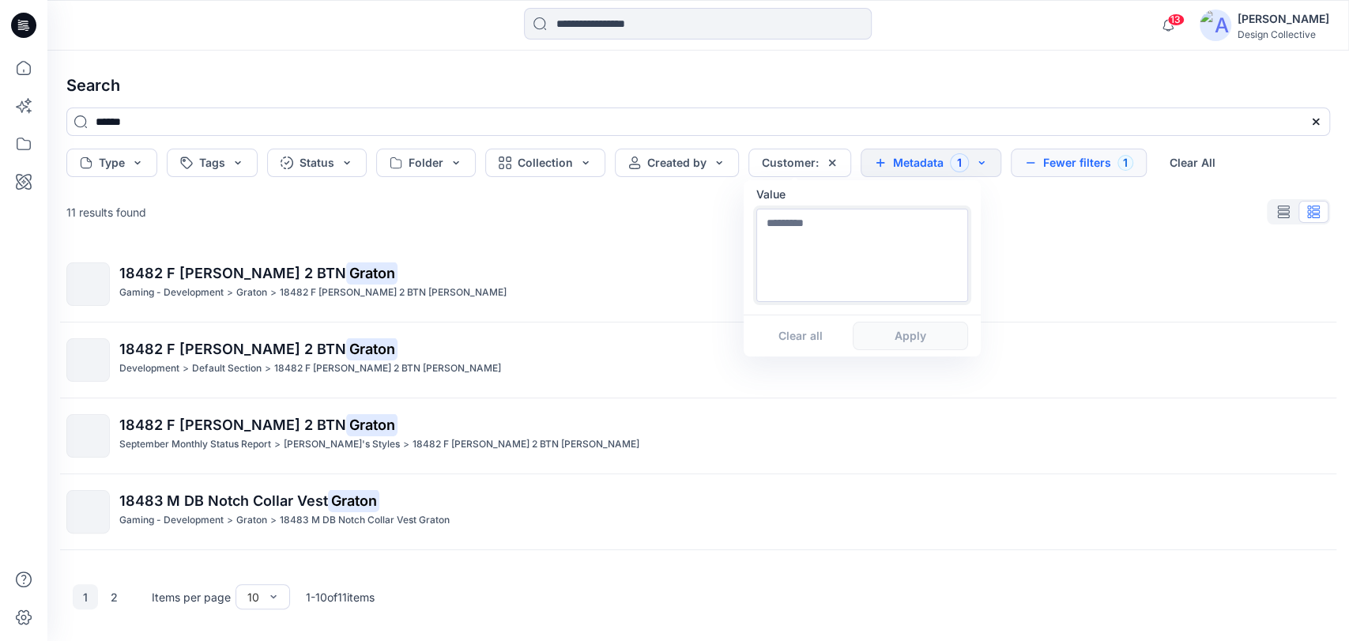
click at [818, 227] on textarea at bounding box center [862, 255] width 212 height 93
type textarea "*"
type textarea "******"
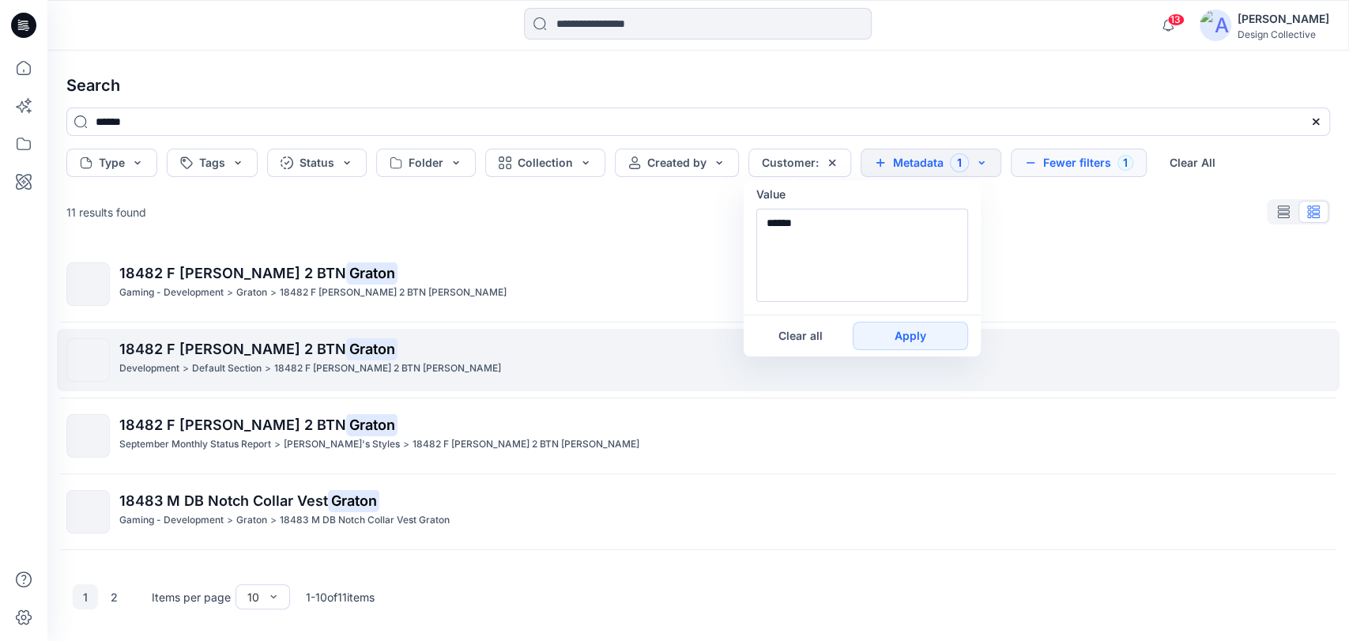
click at [913, 330] on button "Apply" at bounding box center [910, 336] width 115 height 28
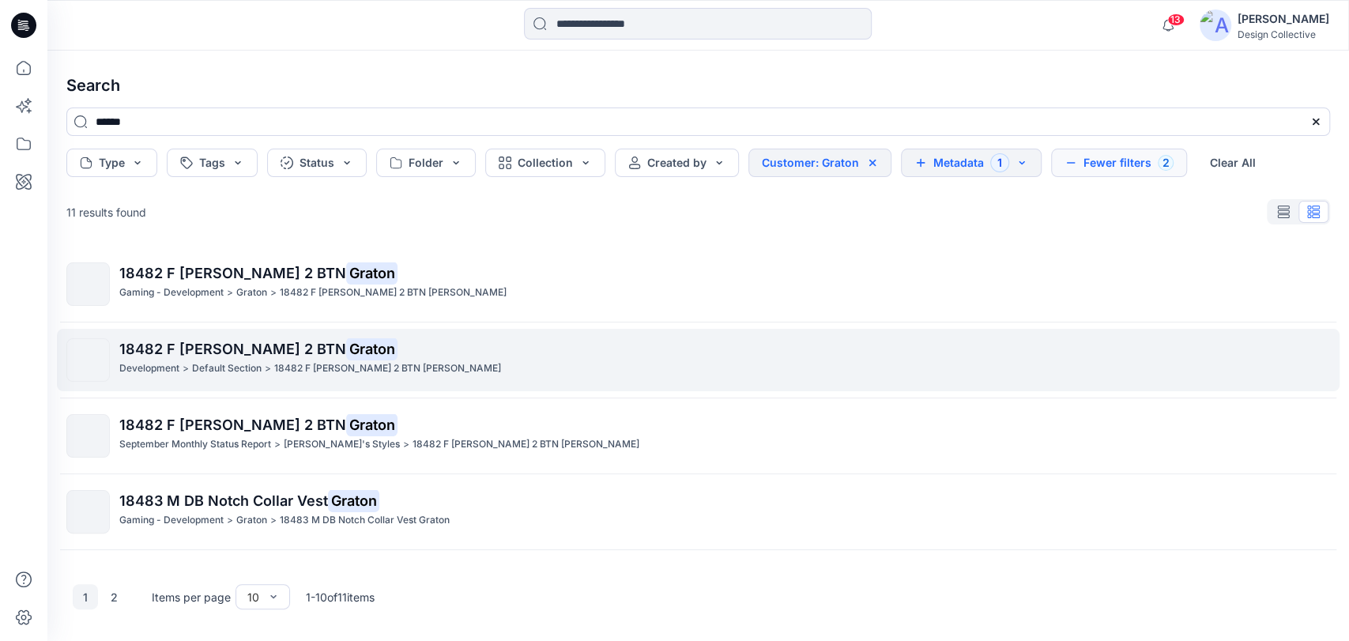
click at [912, 329] on link "18482 F [PERSON_NAME] 2 BTN Graton Development > Default Section > 18482 F [PER…" at bounding box center [698, 360] width 1283 height 62
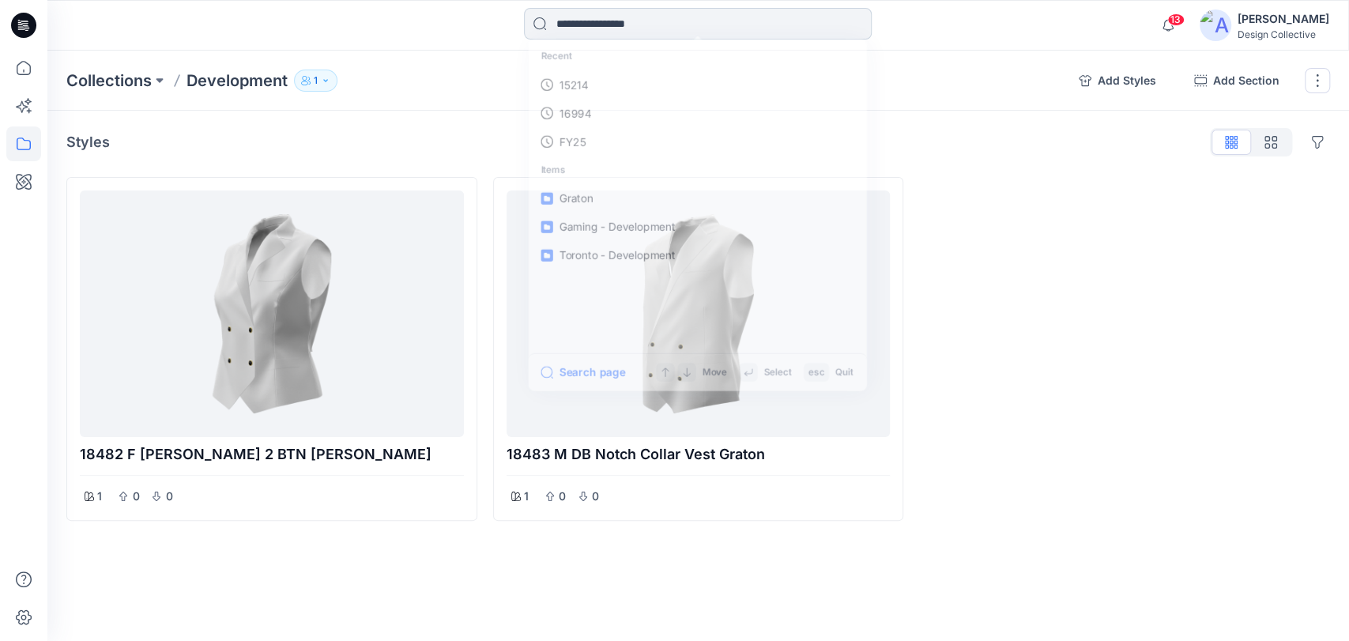
click at [630, 12] on input at bounding box center [698, 24] width 348 height 32
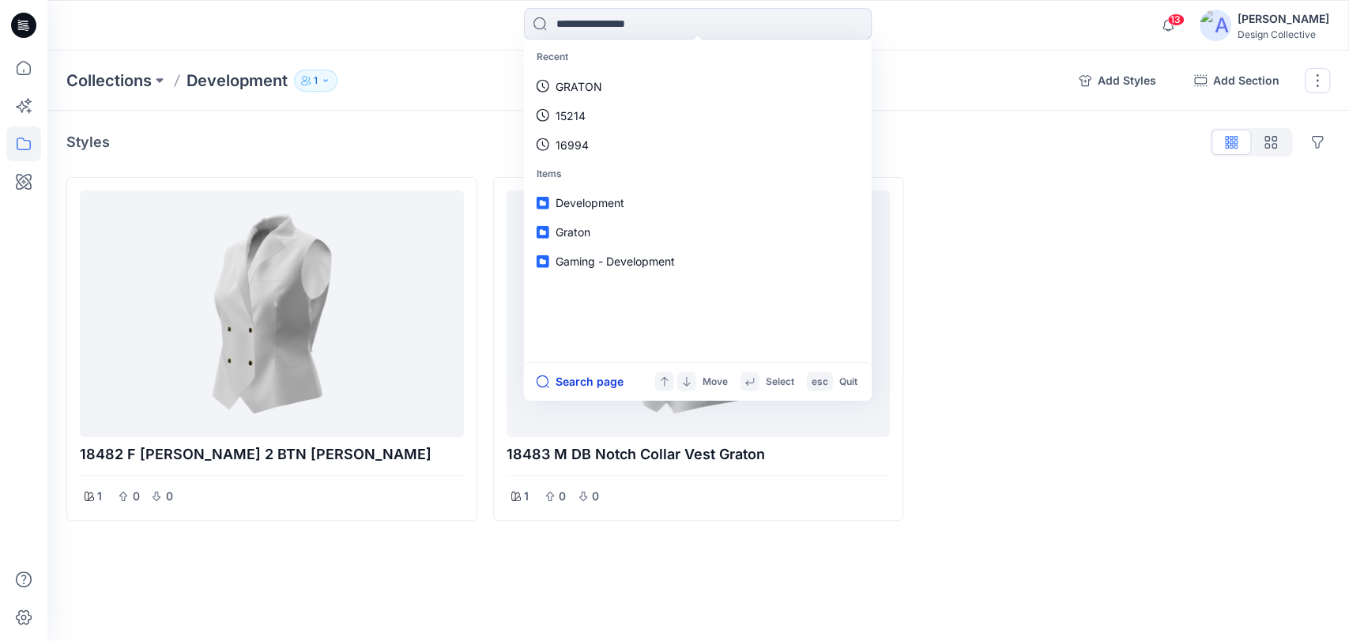
drag, startPoint x: 601, startPoint y: 377, endPoint x: 592, endPoint y: 390, distance: 16.0
click at [601, 378] on button "Search page" at bounding box center [580, 381] width 87 height 19
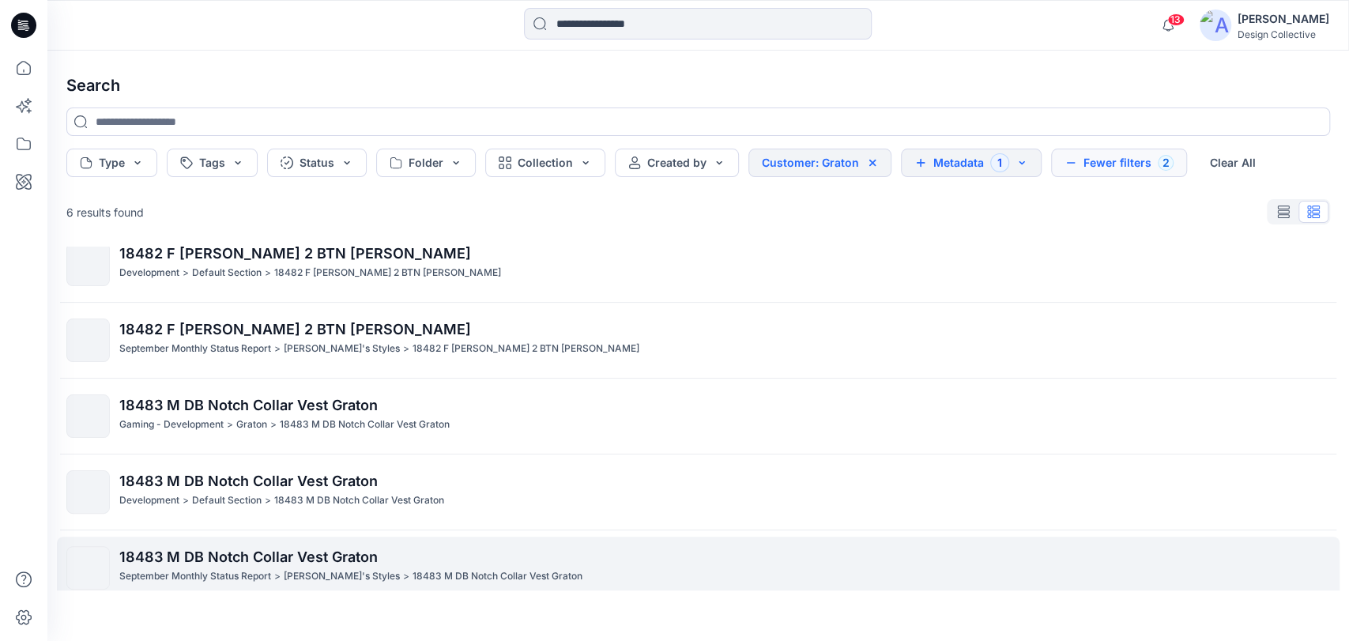
scroll to position [111, 0]
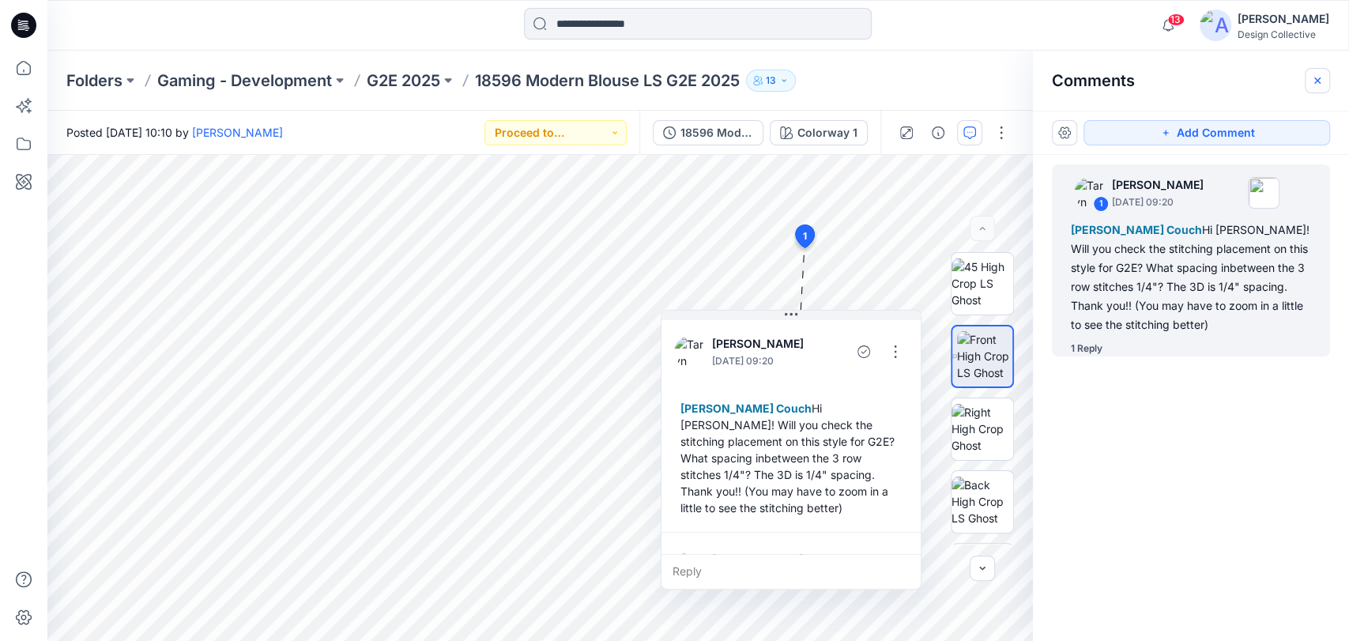
scroll to position [93, 0]
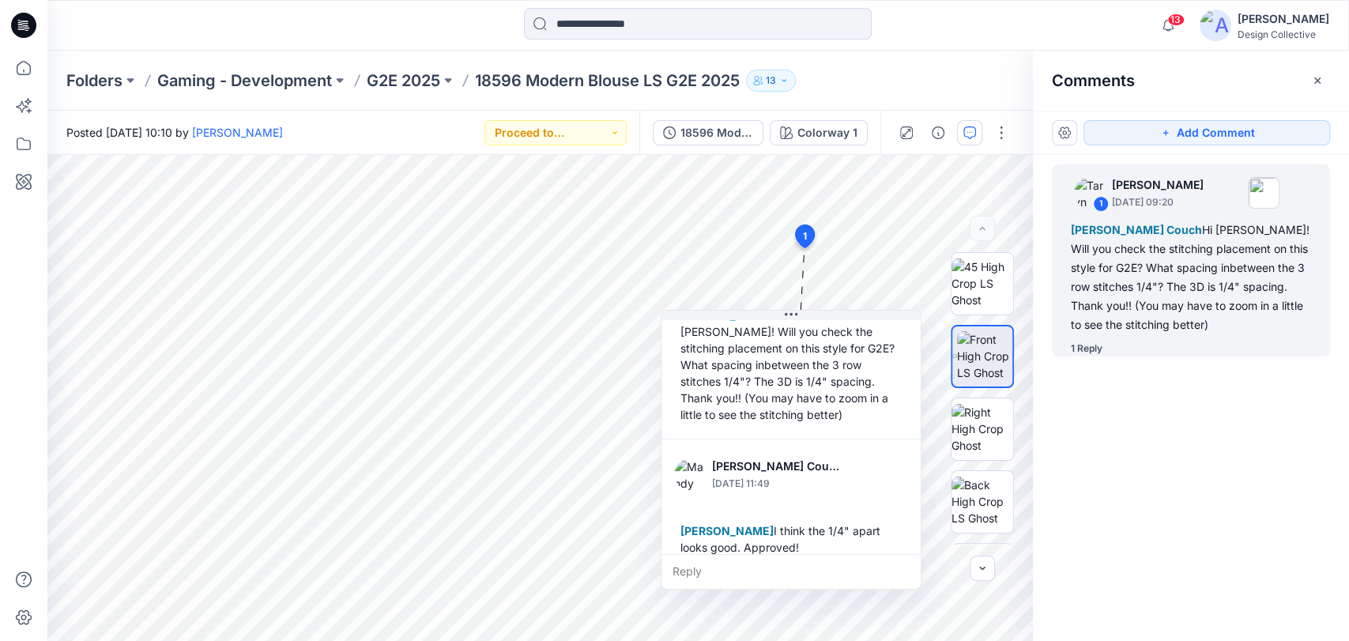
click at [1310, 76] on button "button" at bounding box center [1317, 80] width 25 height 25
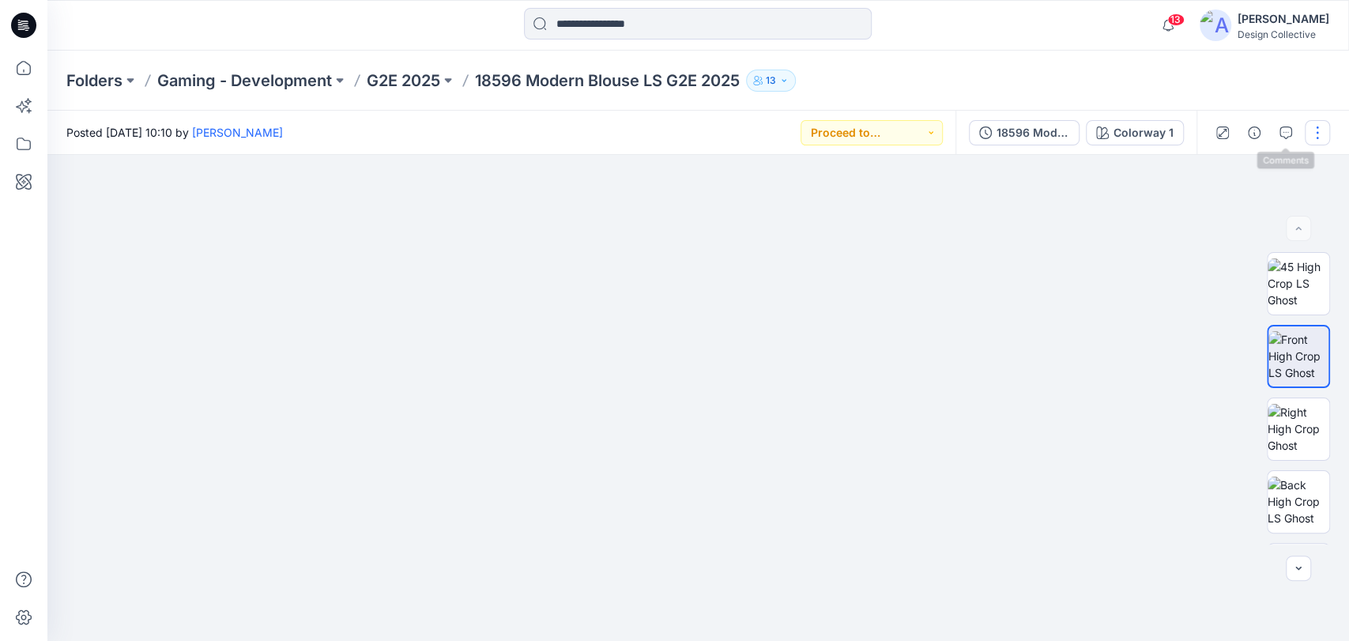
click at [1321, 130] on button "button" at bounding box center [1317, 132] width 25 height 25
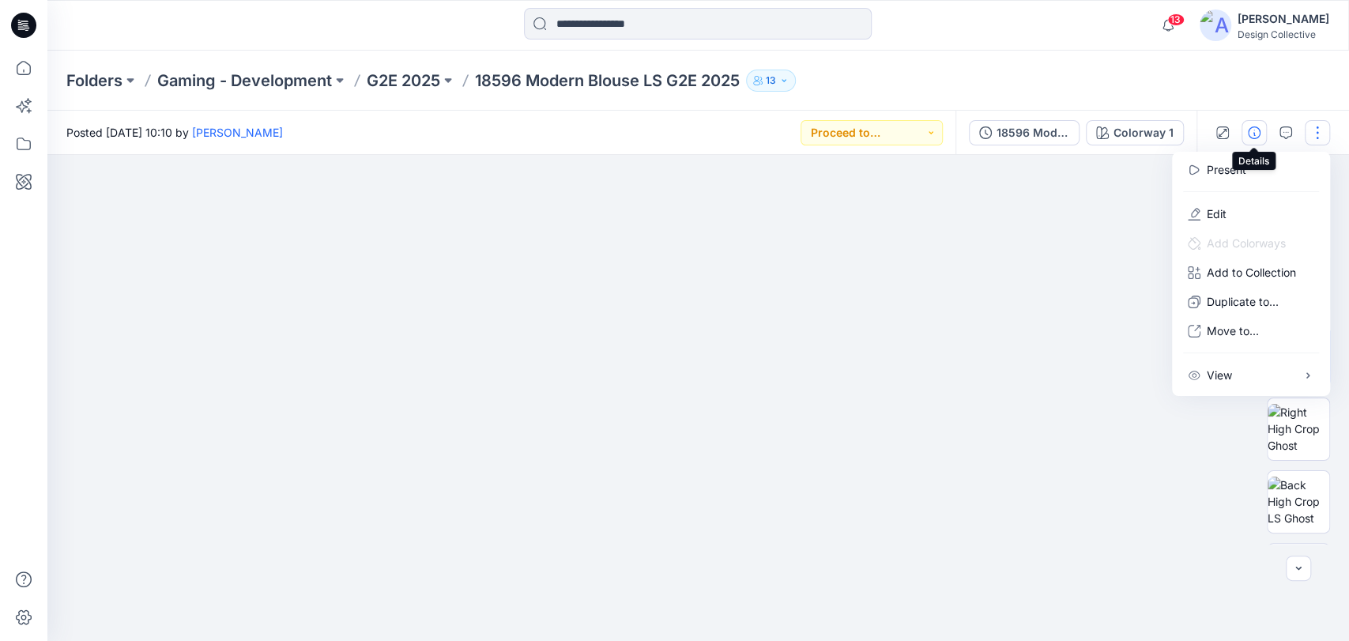
click at [1251, 126] on icon "button" at bounding box center [1254, 132] width 13 height 13
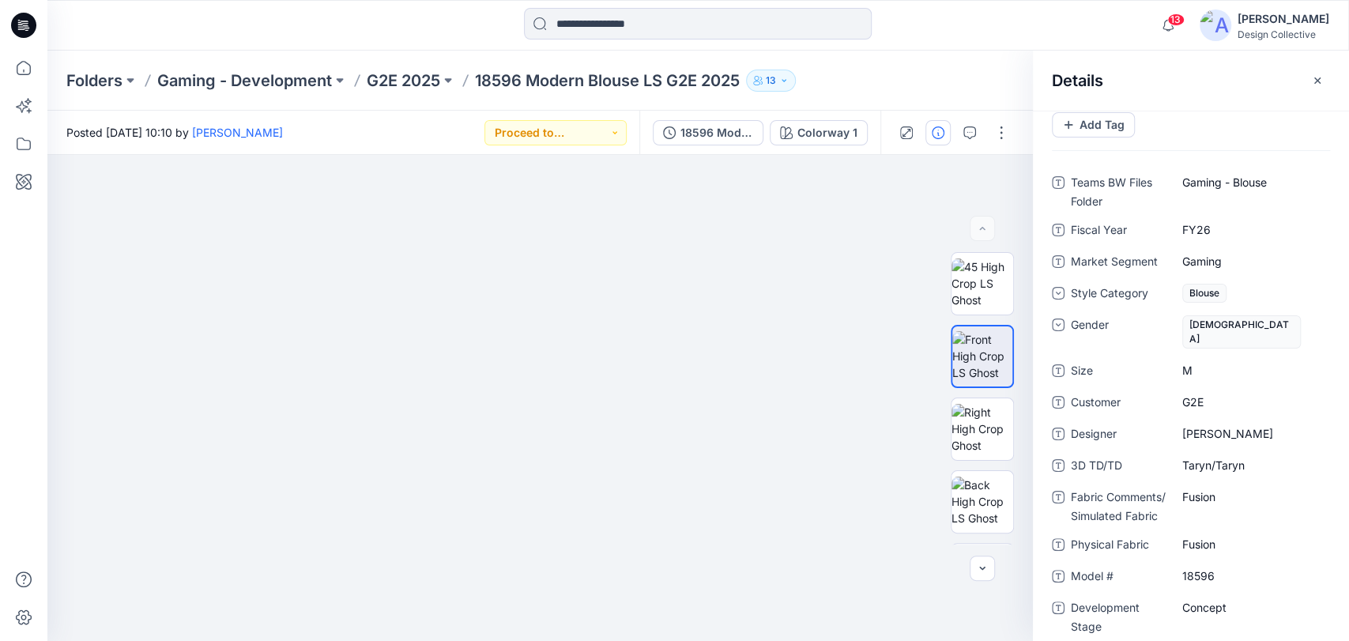
scroll to position [66, 0]
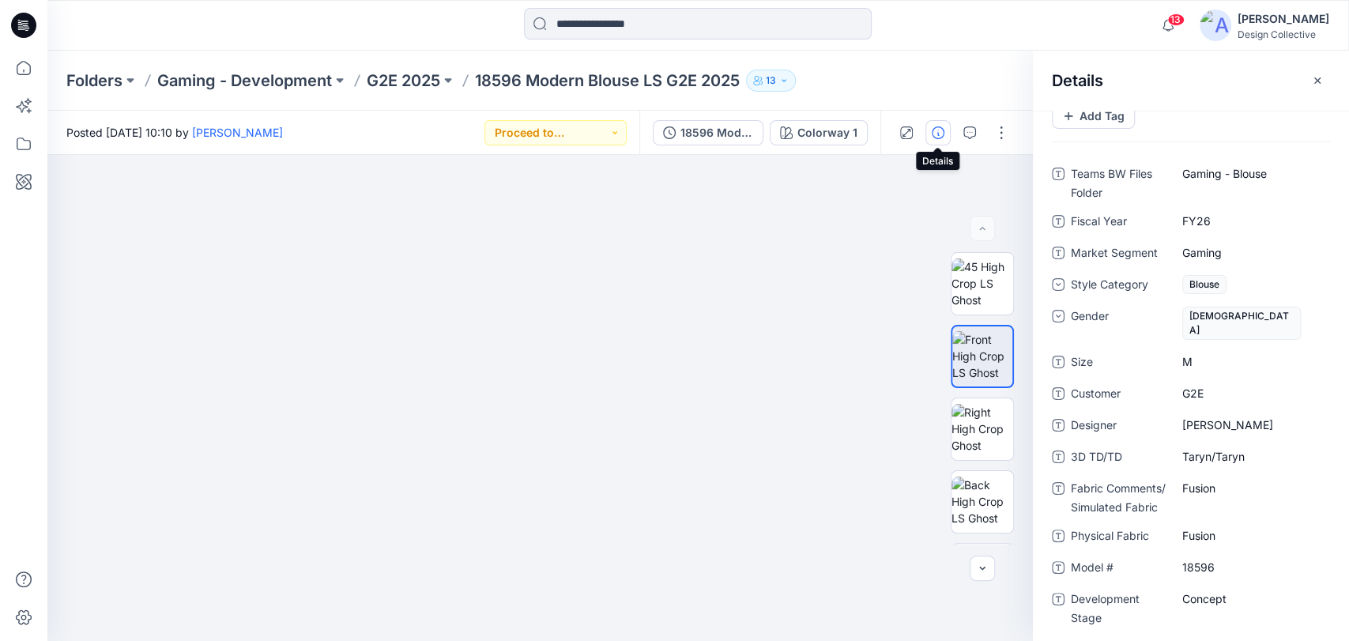
click at [1159, 243] on span "Market Segment" at bounding box center [1118, 254] width 95 height 22
click at [1214, 244] on Segment "Gaming" at bounding box center [1251, 252] width 138 height 17
click at [1288, 312] on div "Female" at bounding box center [1251, 323] width 158 height 40
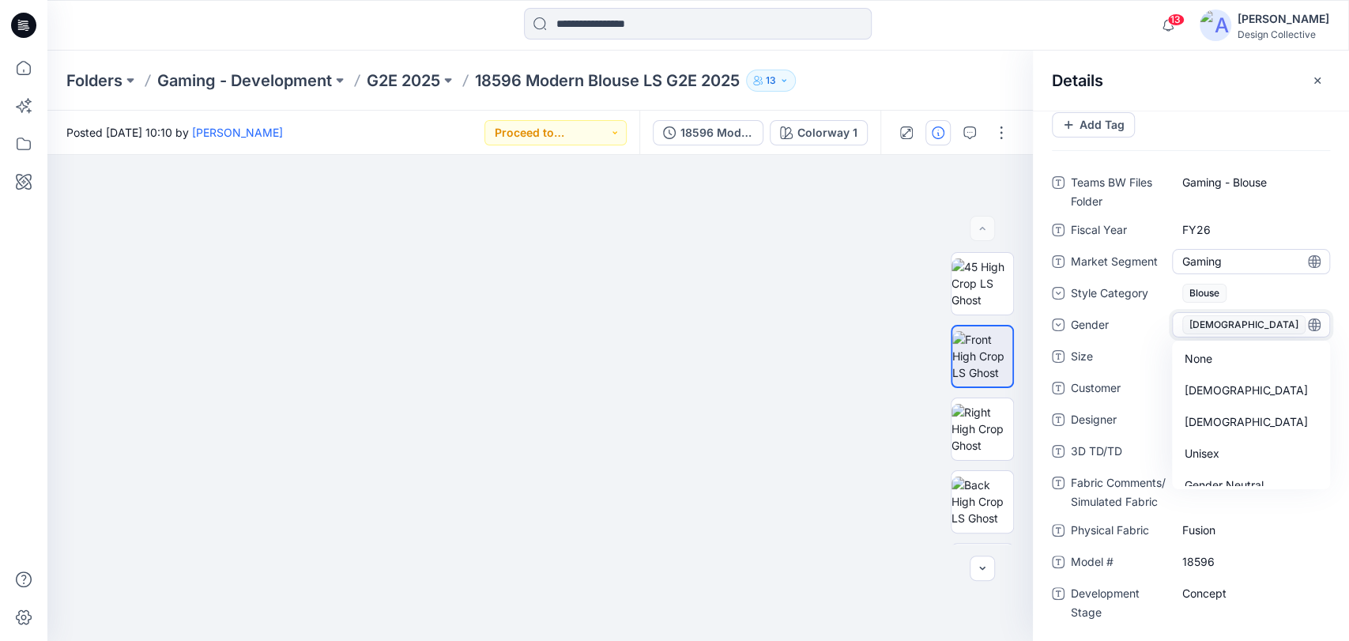
click at [1272, 257] on Segment "Gaming" at bounding box center [1251, 261] width 138 height 17
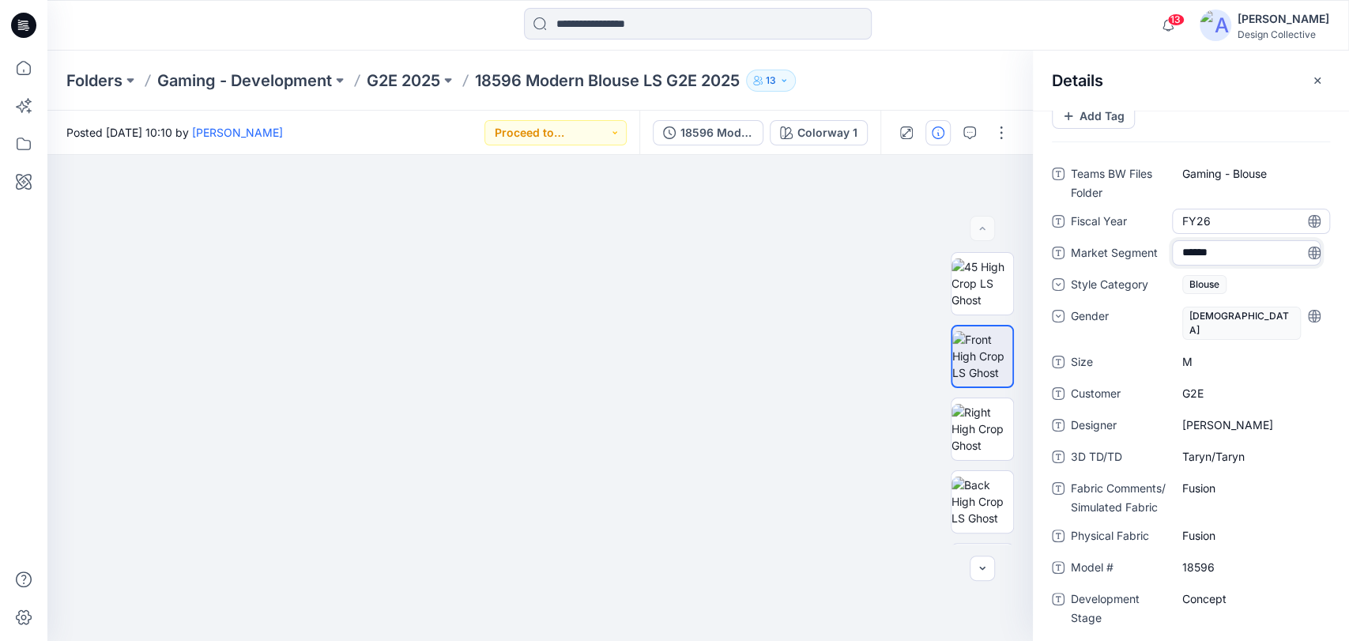
click at [1277, 216] on Year "FY26" at bounding box center [1251, 221] width 138 height 17
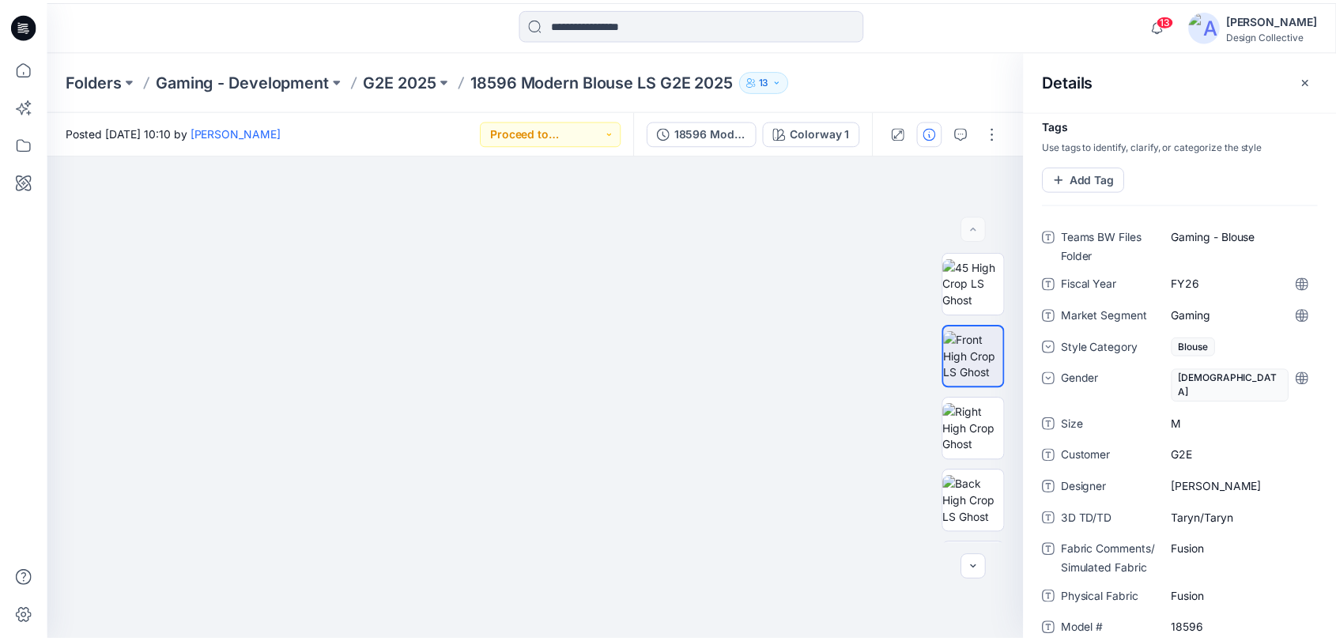
scroll to position [0, 0]
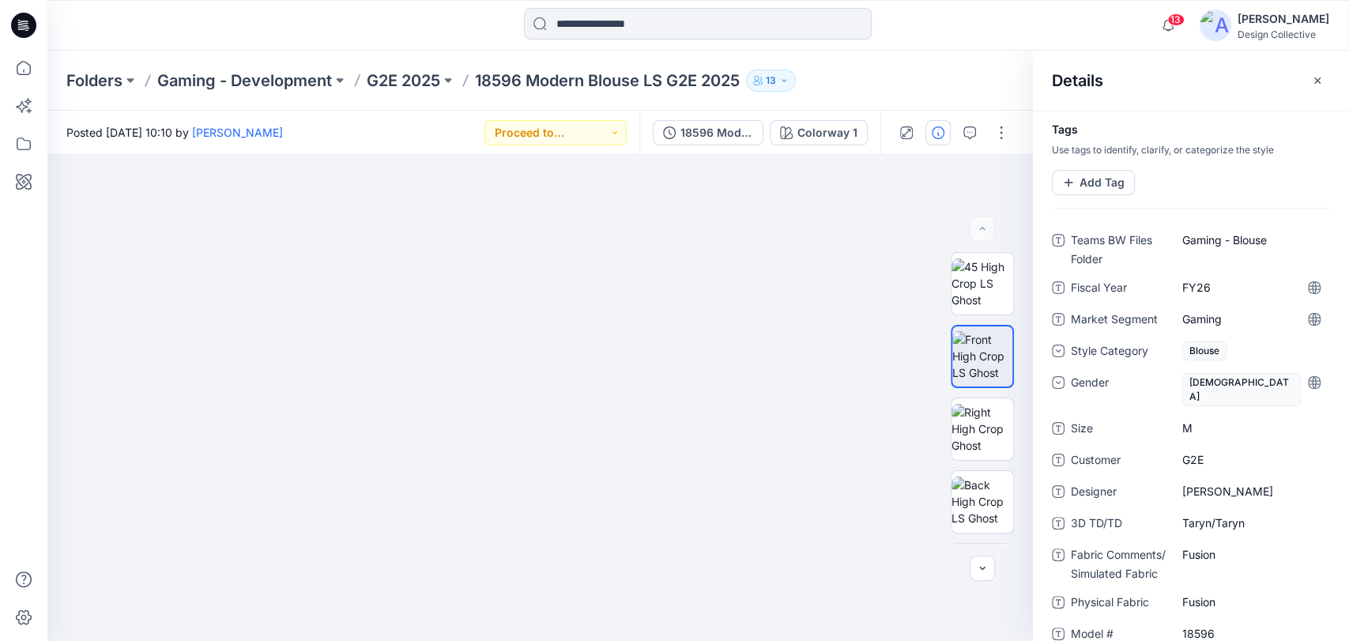
click at [1231, 24] on img at bounding box center [1216, 25] width 32 height 32
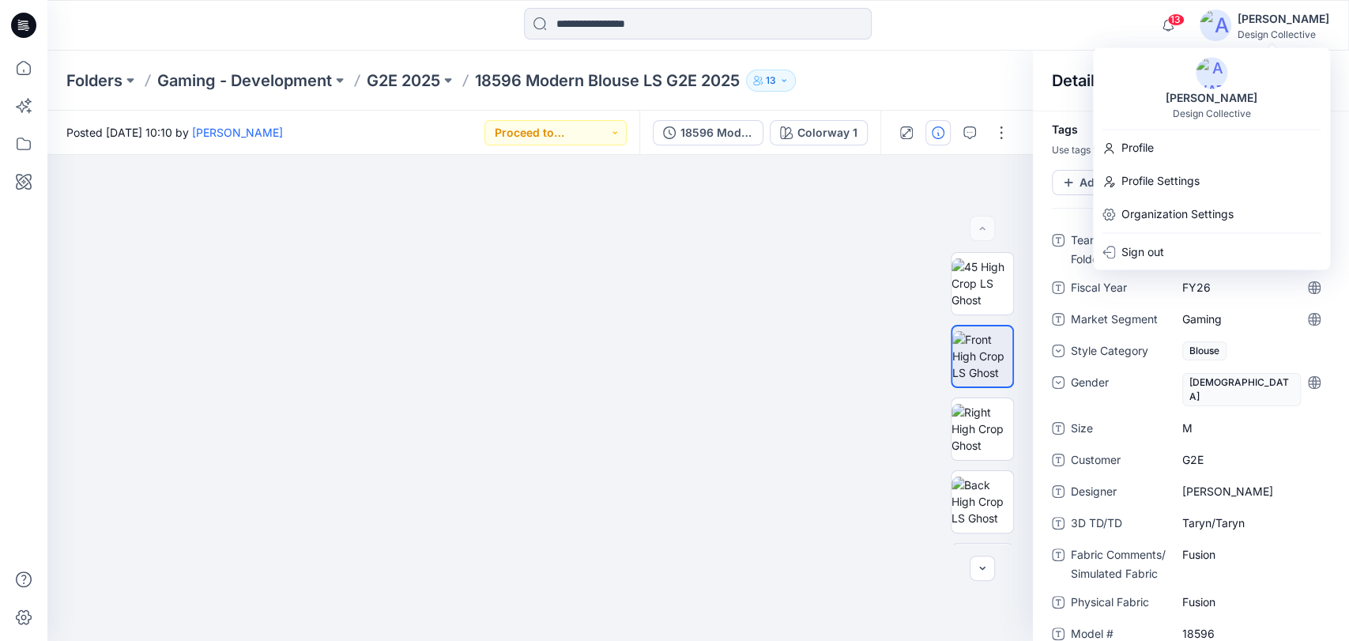
drag, startPoint x: 1161, startPoint y: 207, endPoint x: 1166, endPoint y: 220, distance: 14.5
click at [1162, 205] on p "Organization Settings" at bounding box center [1177, 214] width 112 height 30
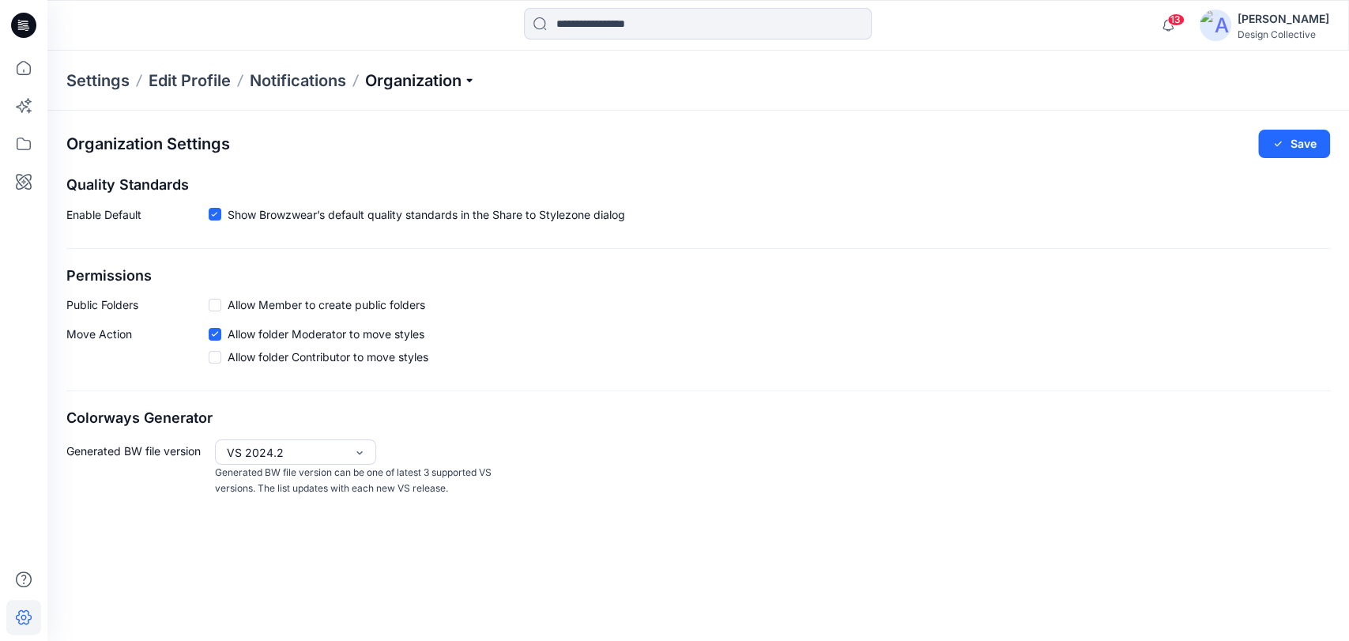
click at [407, 77] on p "Organization" at bounding box center [420, 81] width 111 height 22
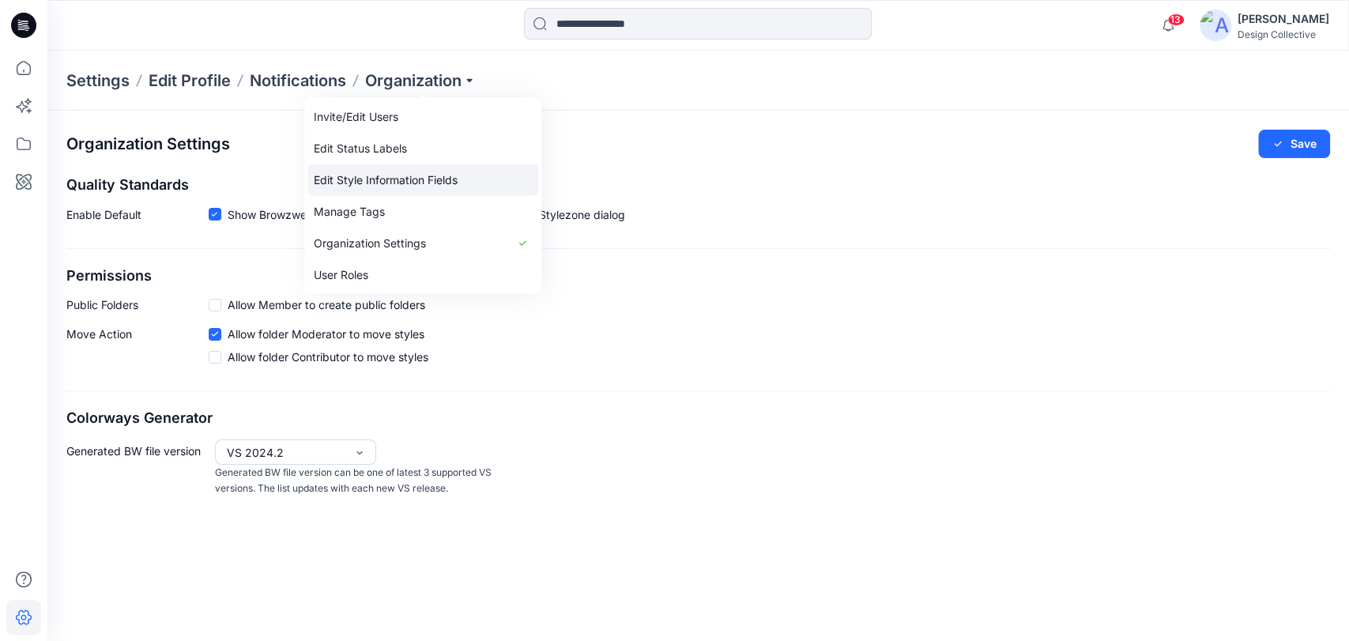
click at [386, 179] on link "Edit Style Information Fields" at bounding box center [422, 180] width 231 height 32
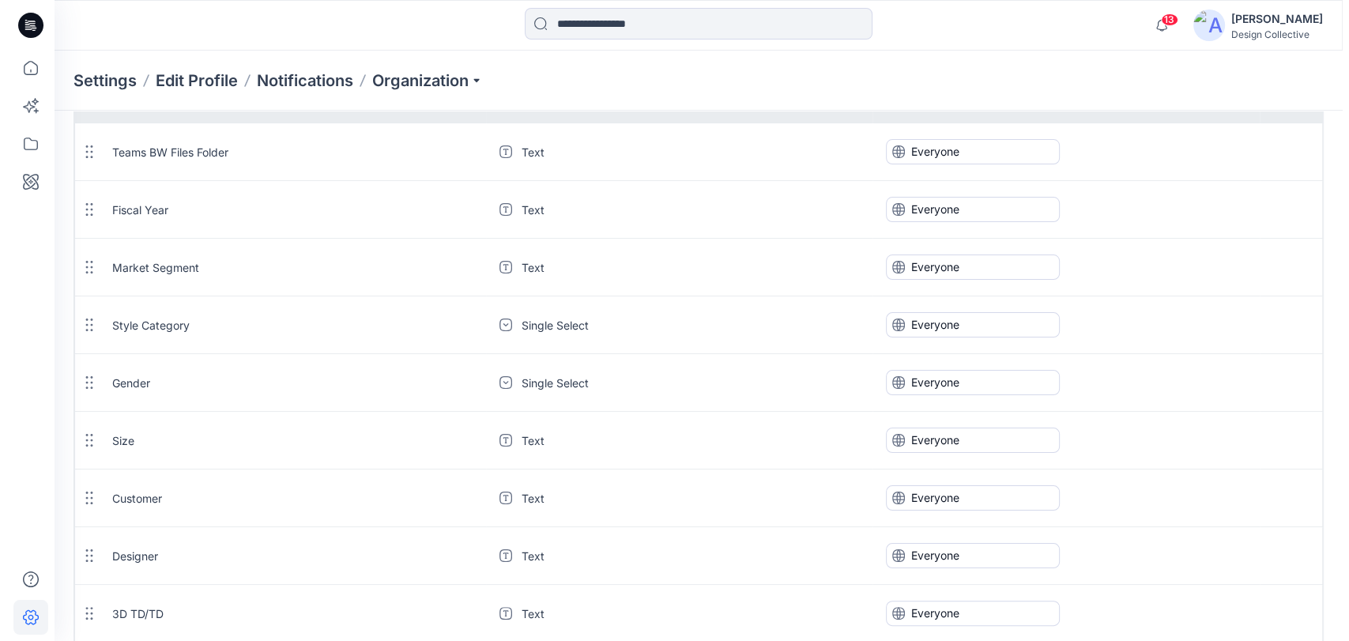
scroll to position [175, 0]
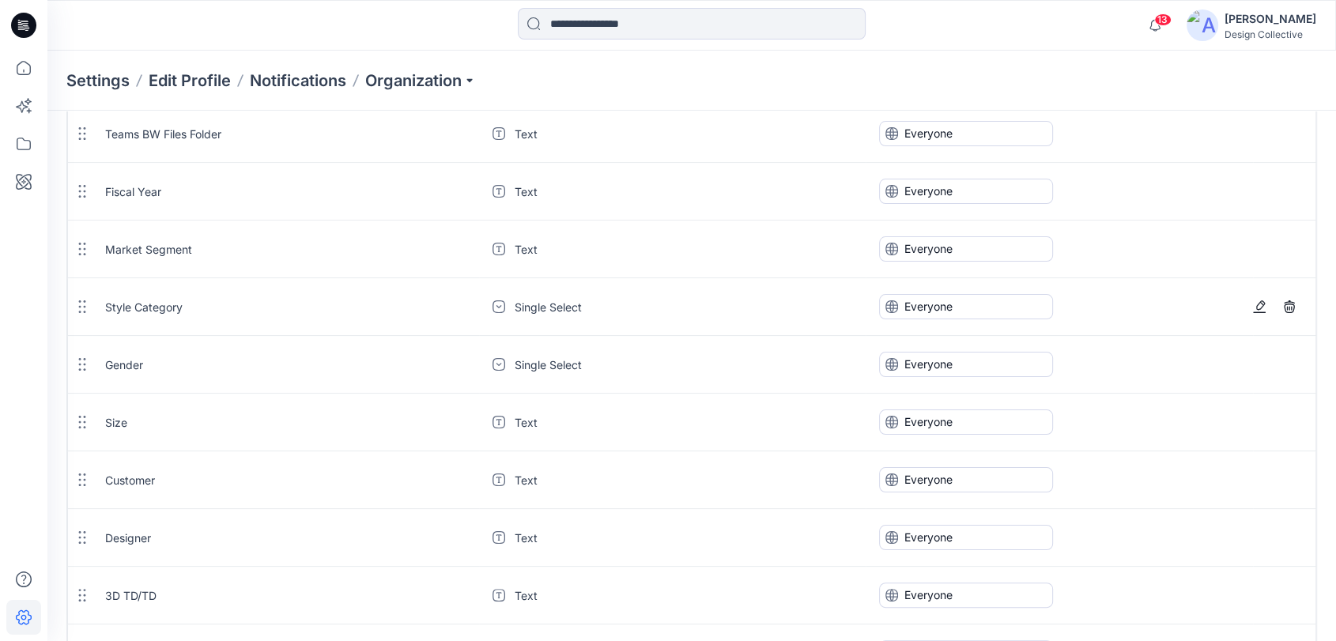
click at [544, 299] on span "Single Select" at bounding box center [547, 307] width 67 height 17
click at [545, 305] on span "Single Select" at bounding box center [547, 307] width 67 height 17
click at [1257, 300] on icon "button" at bounding box center [1259, 306] width 13 height 13
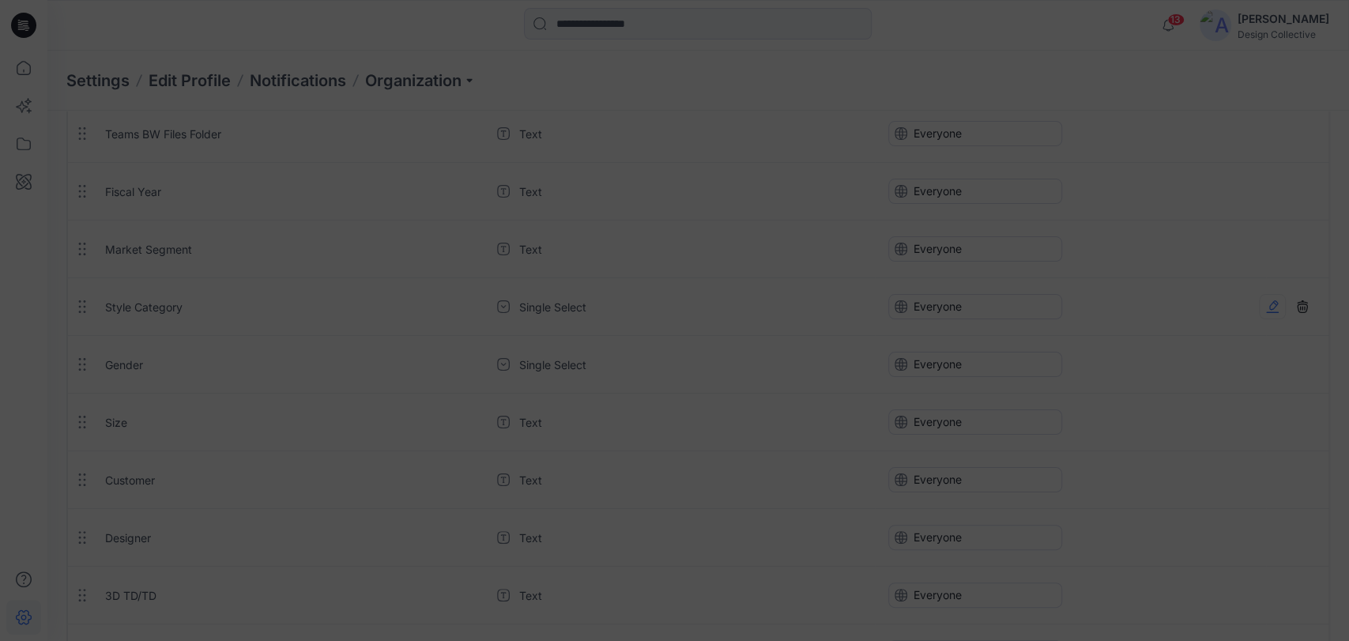
type input "**********"
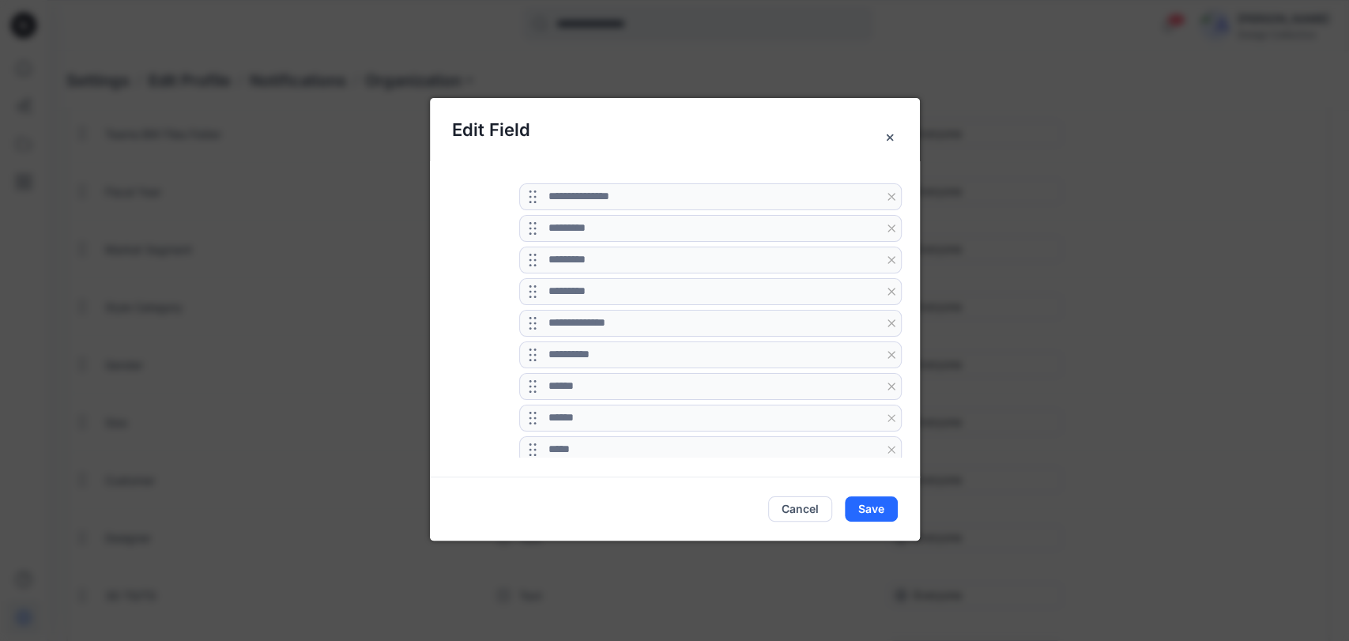
scroll to position [1018, 0]
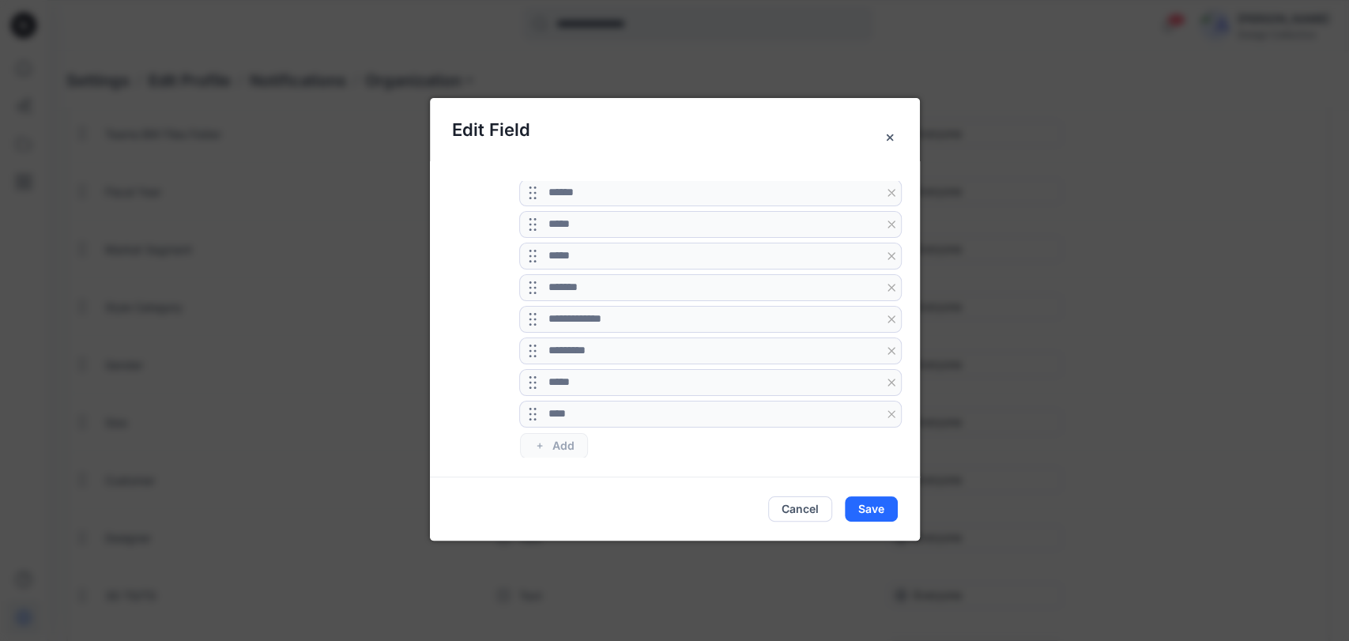
drag, startPoint x: 558, startPoint y: 438, endPoint x: 563, endPoint y: 426, distance: 13.1
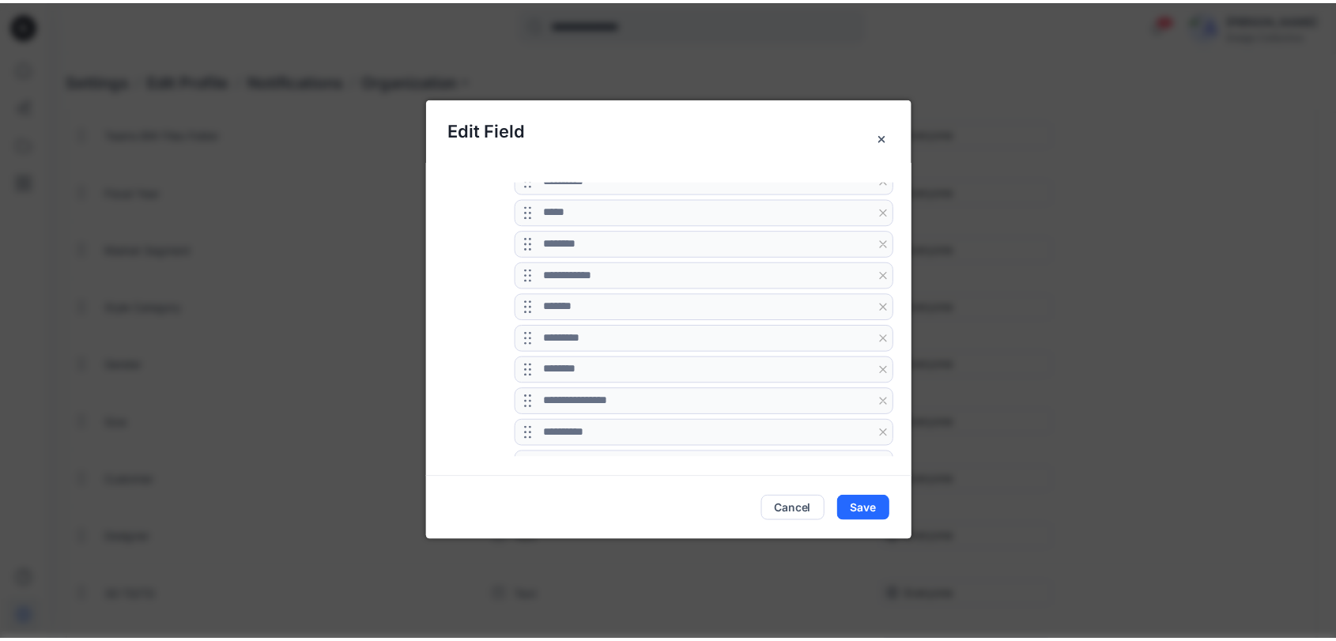
scroll to position [0, 0]
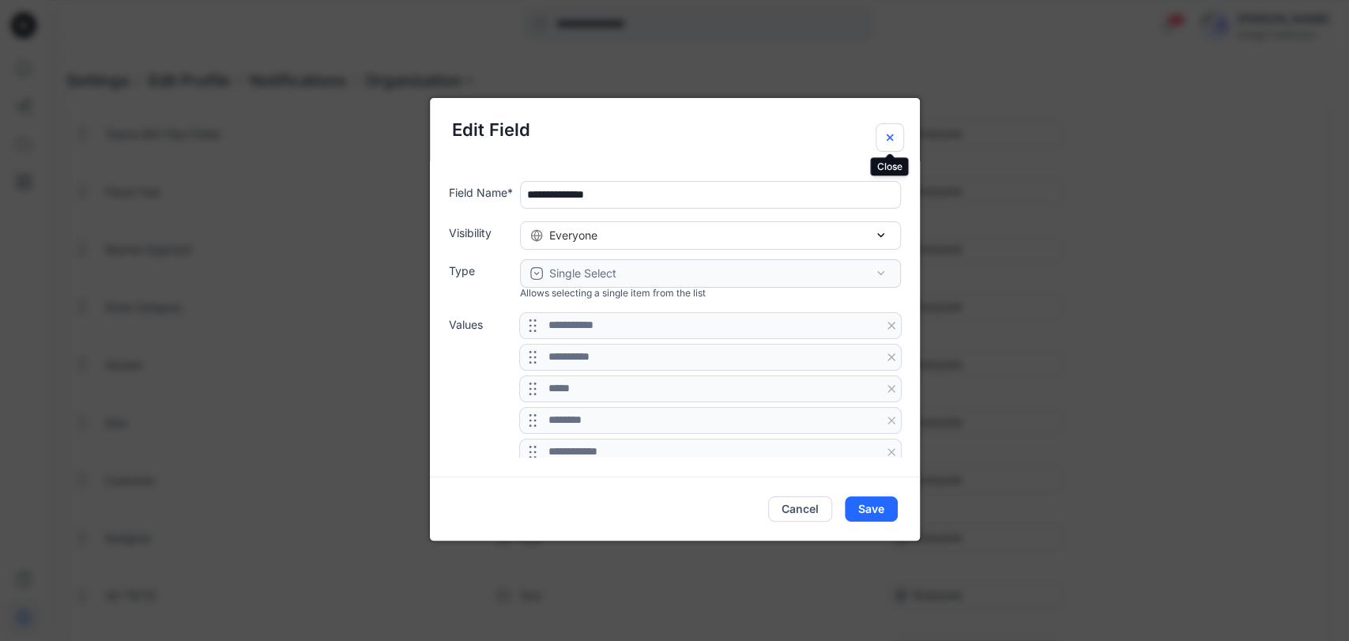
click at [885, 138] on icon "Close" at bounding box center [890, 137] width 13 height 13
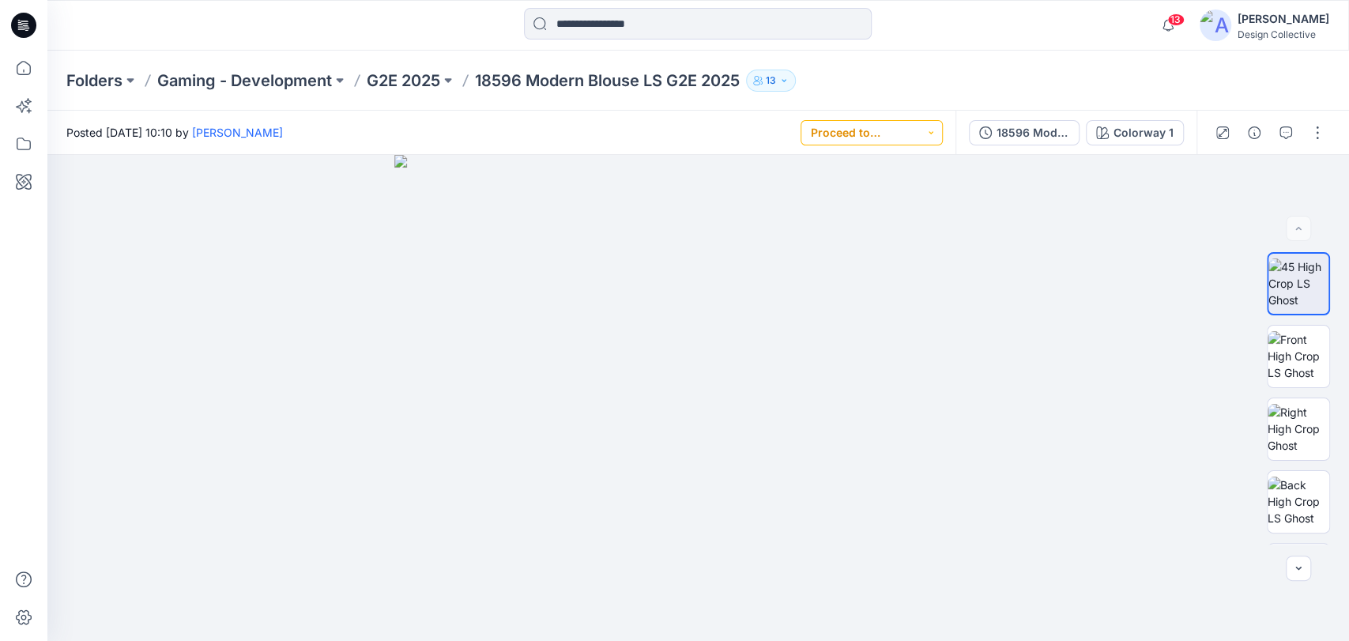
click at [910, 137] on button "Proceed to Sampling" at bounding box center [872, 132] width 142 height 25
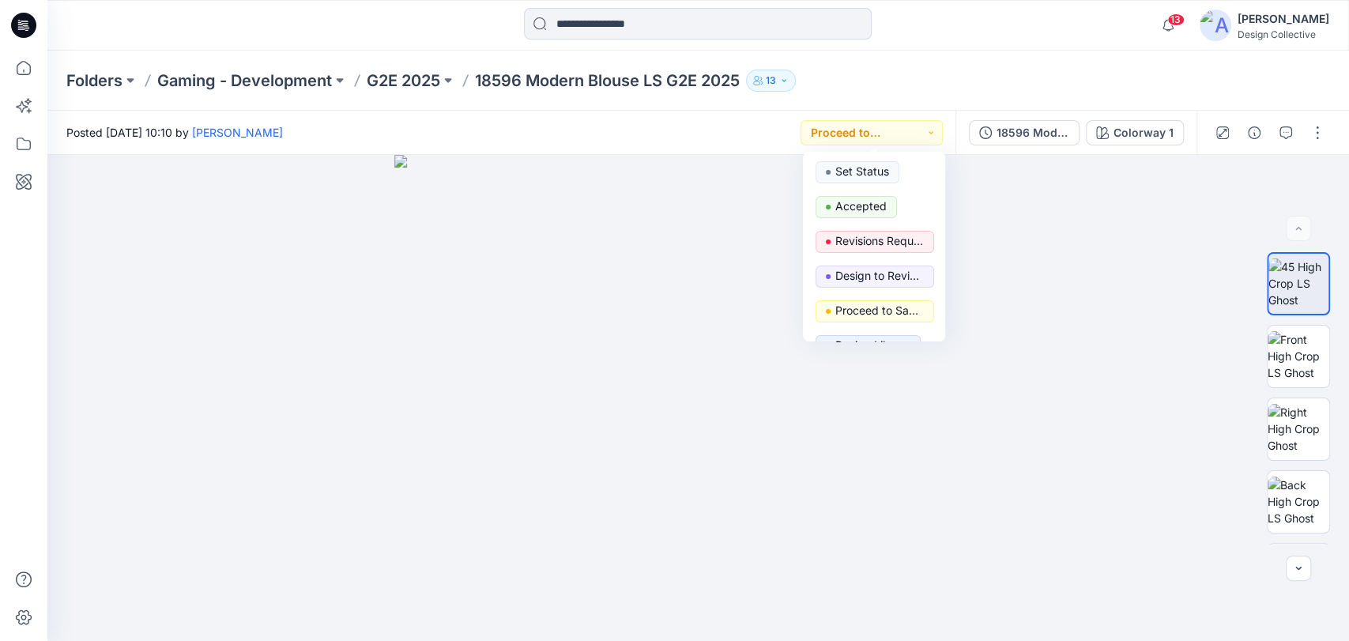
click at [1022, 80] on div "Folders Gaming - Development G2E 2025 18596 Modern Blouse LS G2E 2025 13" at bounding box center [636, 81] width 1140 height 22
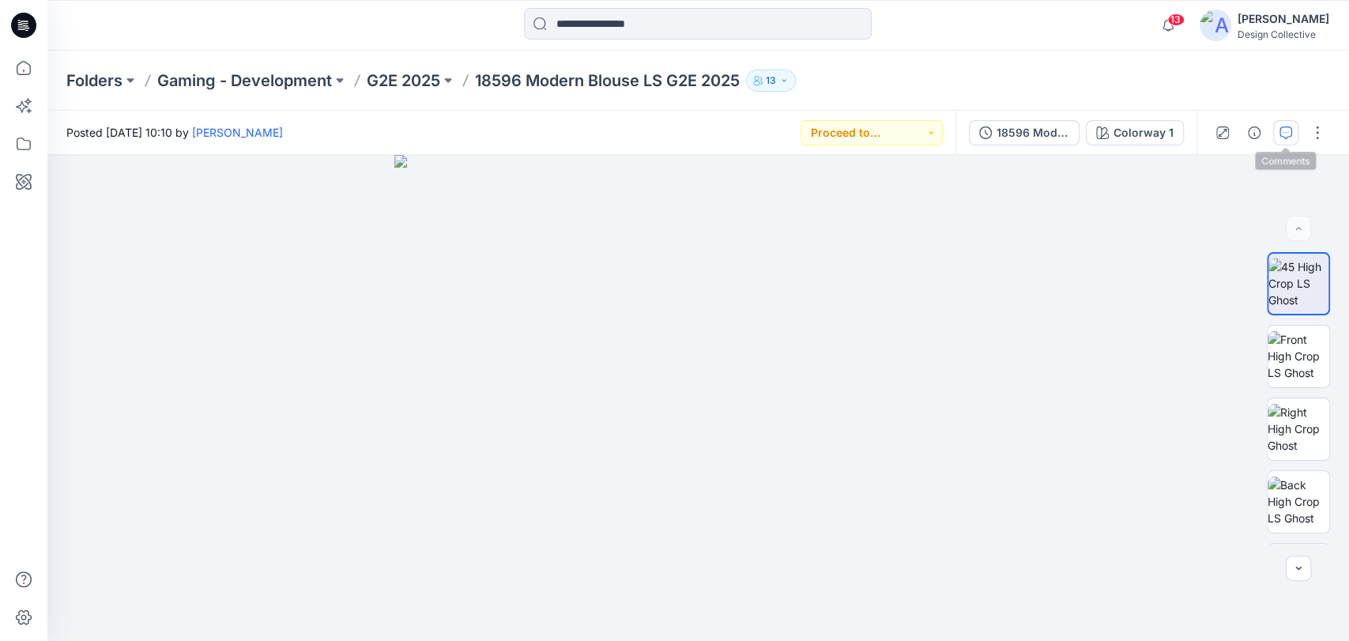
click at [1281, 140] on button "button" at bounding box center [1285, 132] width 25 height 25
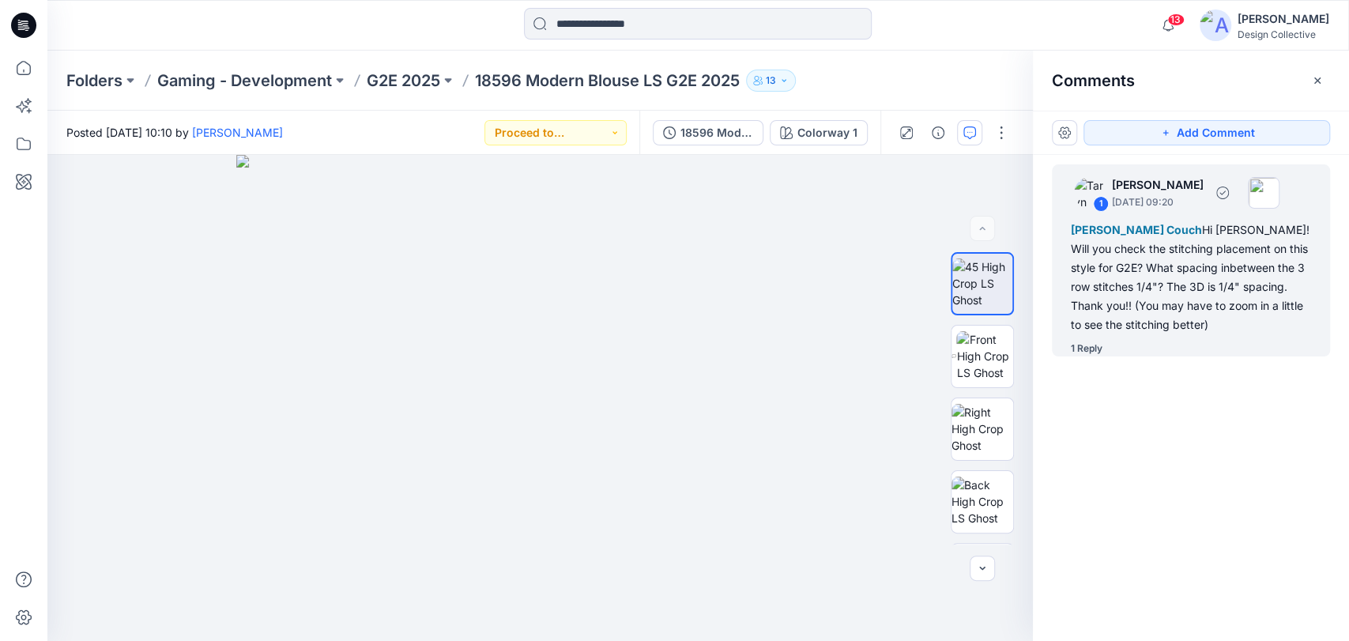
click at [1159, 314] on div "Mandy Mclean Couch Hi Mandy! Will you check the stitching placement on this sty…" at bounding box center [1191, 277] width 240 height 114
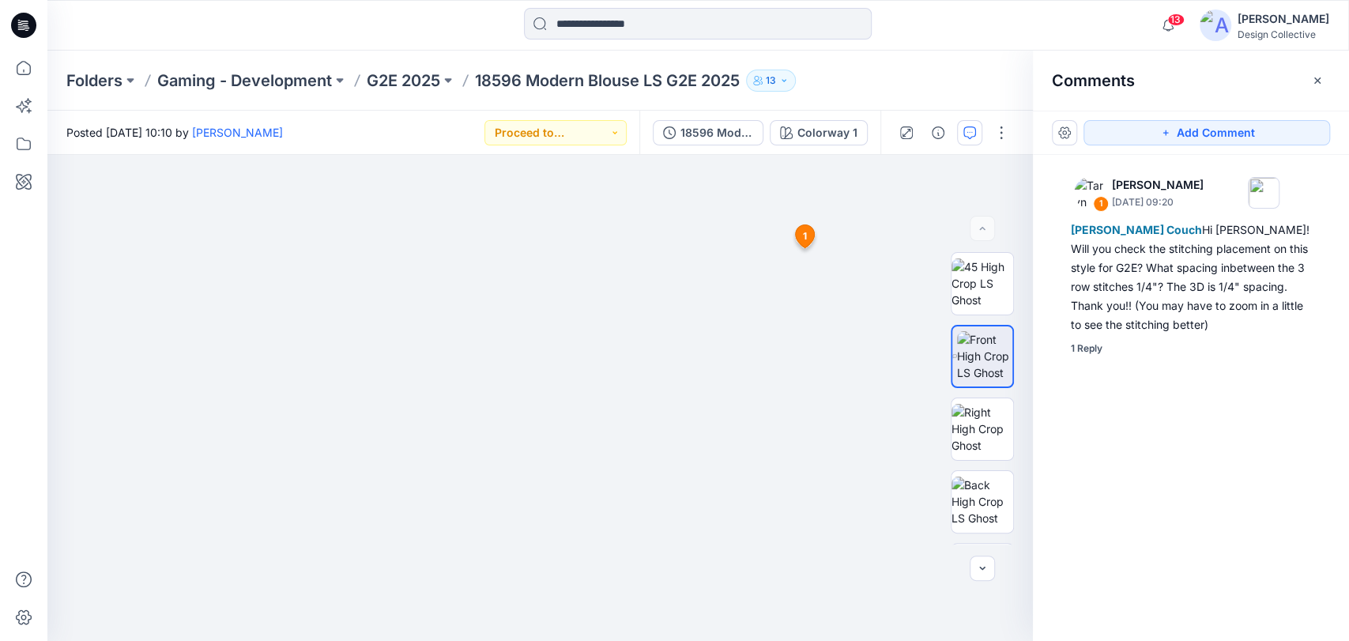
click at [899, 36] on div at bounding box center [698, 25] width 650 height 35
click at [1319, 74] on icon "button" at bounding box center [1317, 80] width 13 height 13
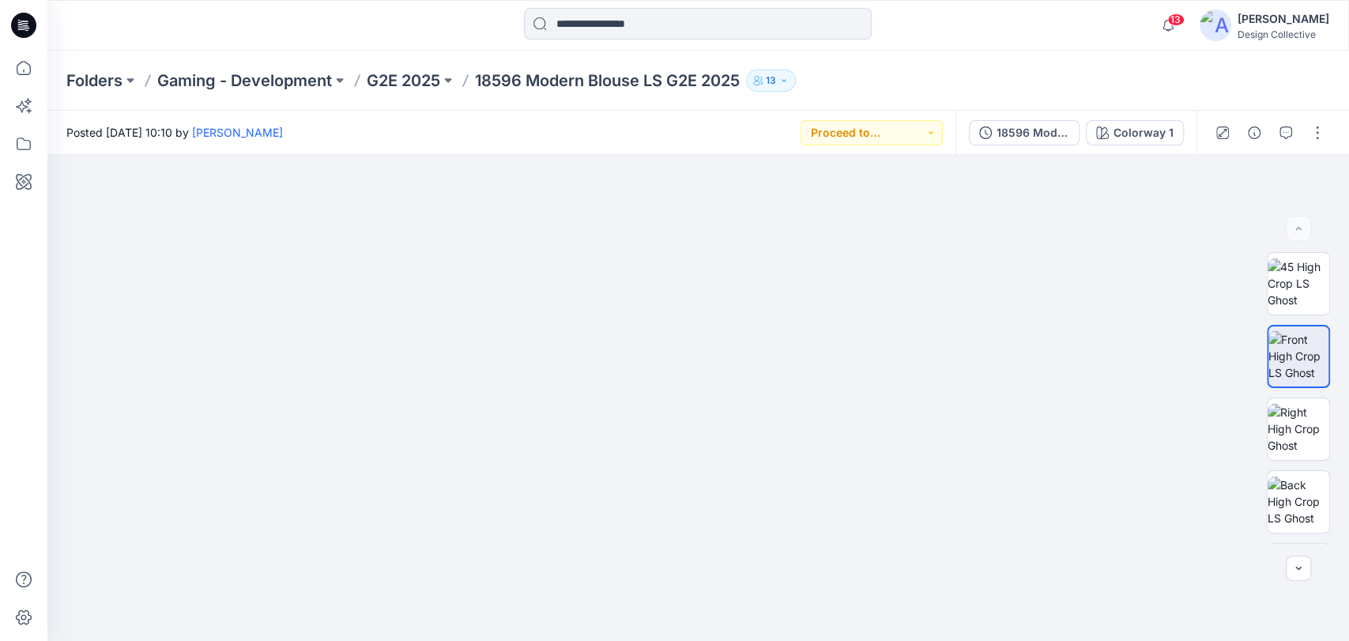
click at [1221, 19] on img at bounding box center [1216, 25] width 32 height 32
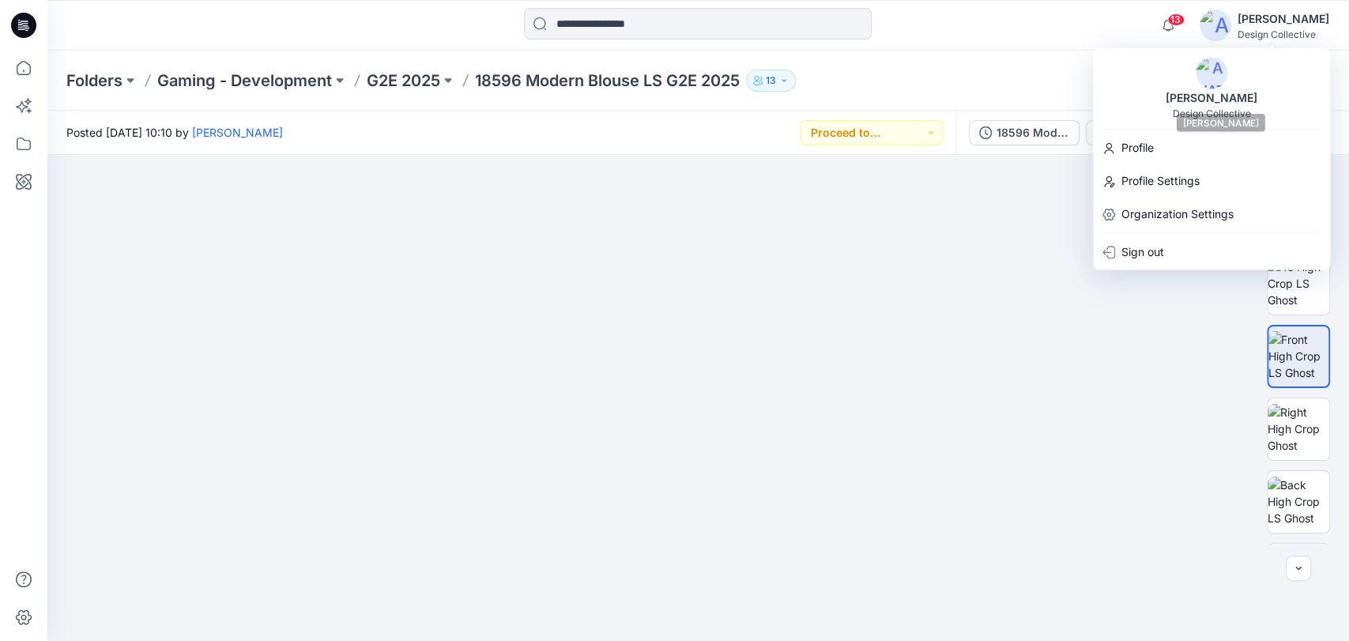
click at [1210, 86] on img at bounding box center [1212, 73] width 32 height 32
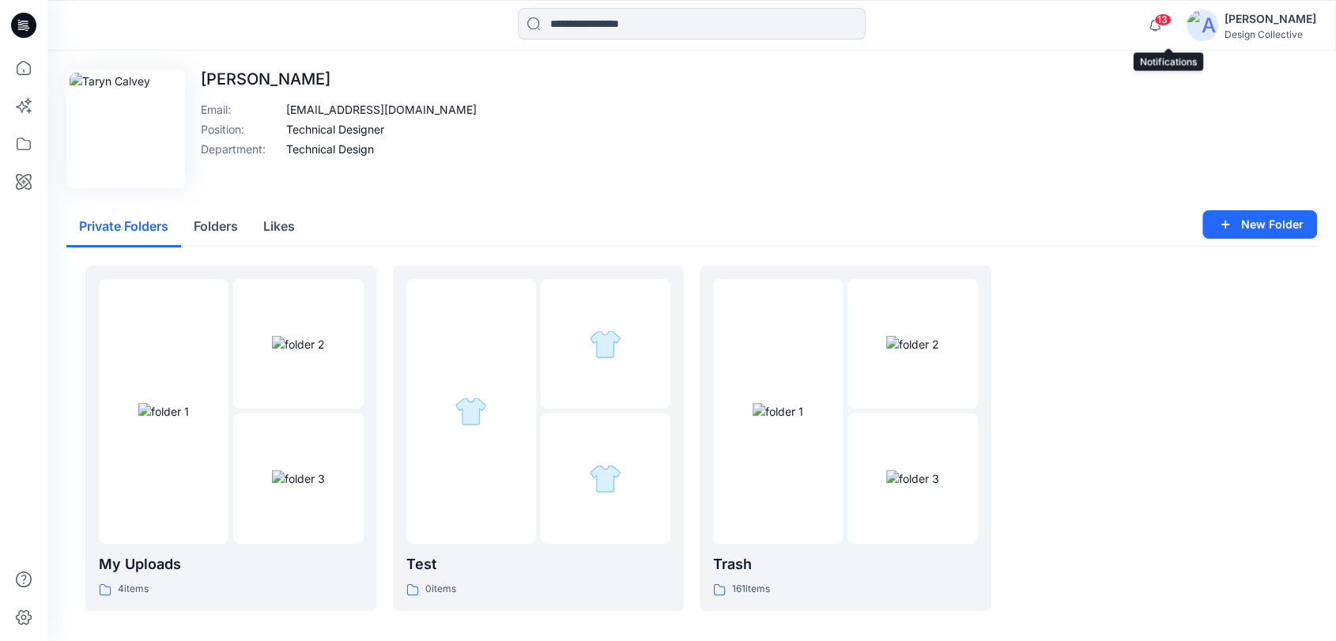
click at [1171, 22] on span "13" at bounding box center [1162, 19] width 17 height 13
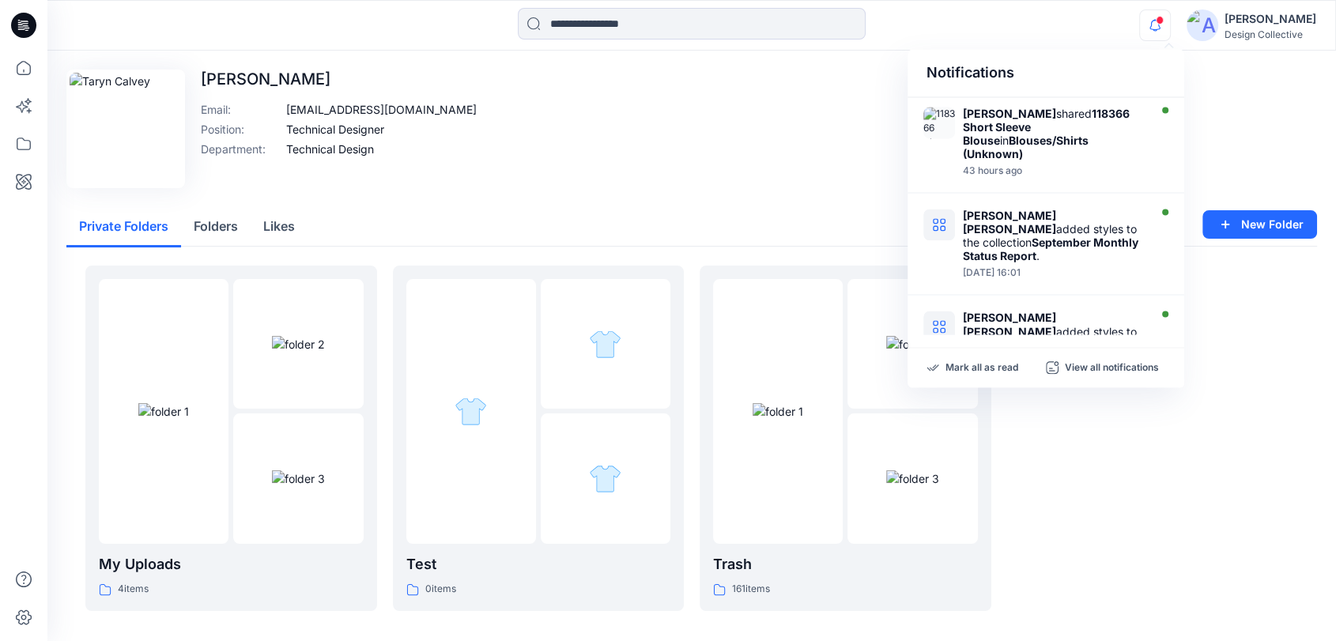
click at [1218, 40] on img at bounding box center [1202, 25] width 32 height 32
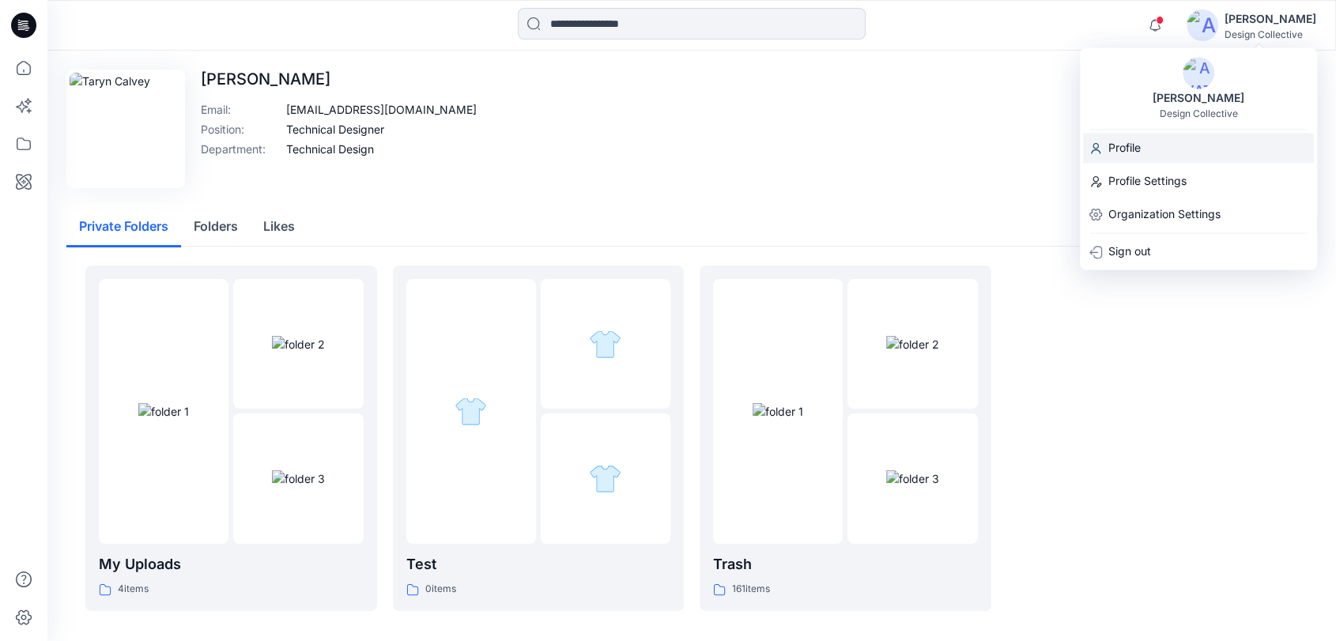
click at [1130, 153] on p "Profile" at bounding box center [1124, 148] width 32 height 30
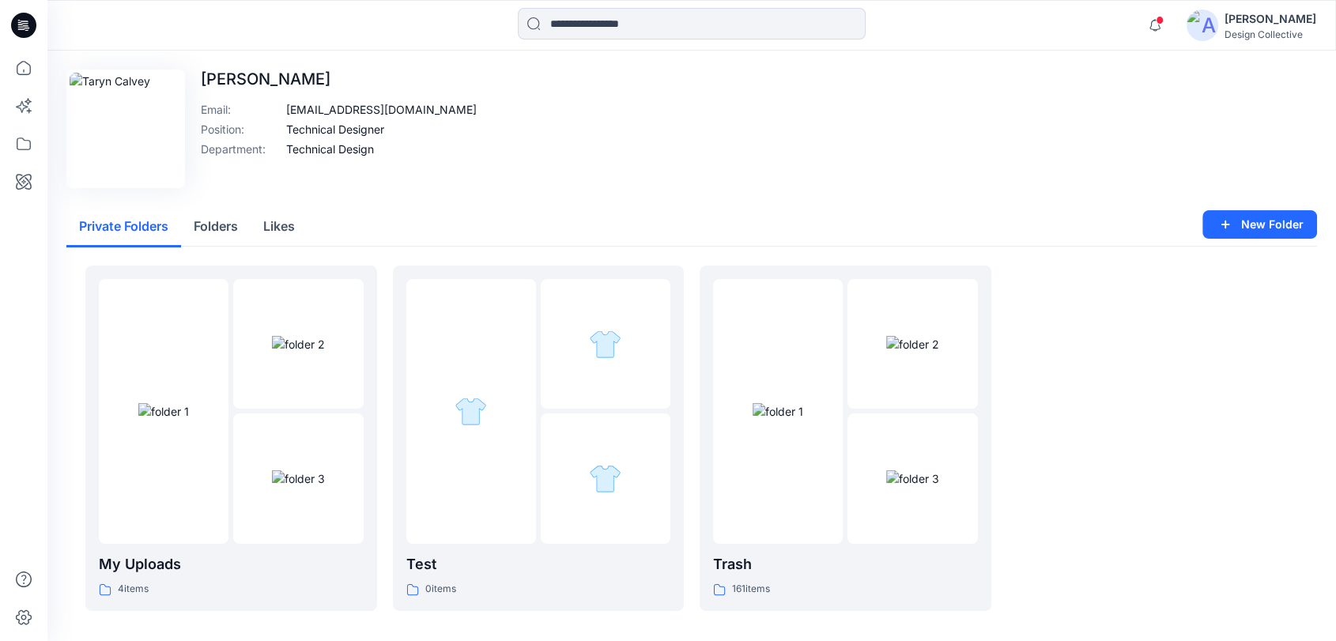
click at [1210, 19] on img at bounding box center [1202, 25] width 32 height 32
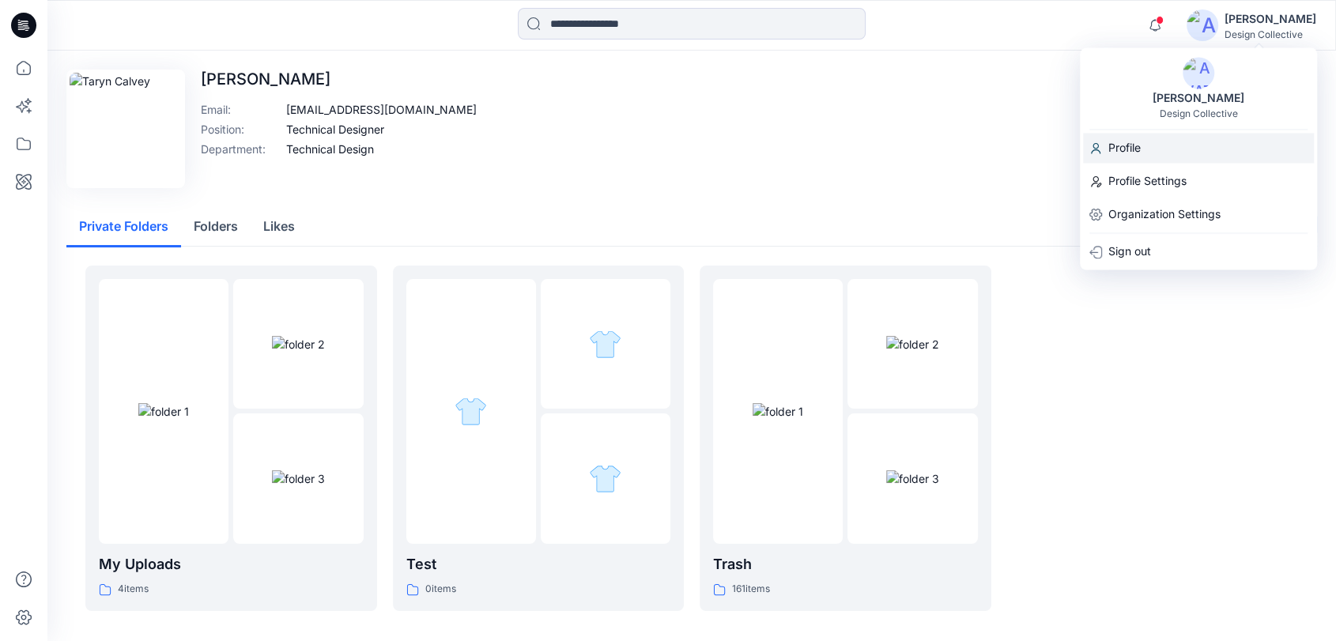
click at [1128, 142] on p "Profile" at bounding box center [1124, 148] width 32 height 30
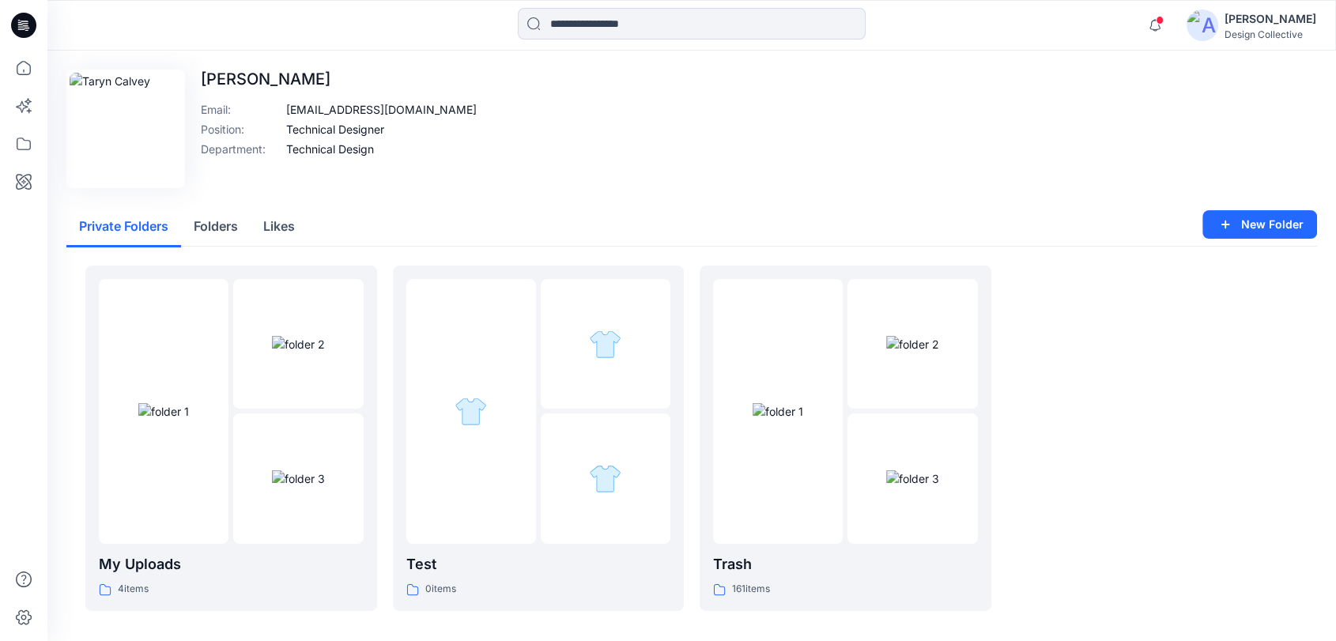
click at [1248, 26] on div "[PERSON_NAME]" at bounding box center [1270, 18] width 92 height 19
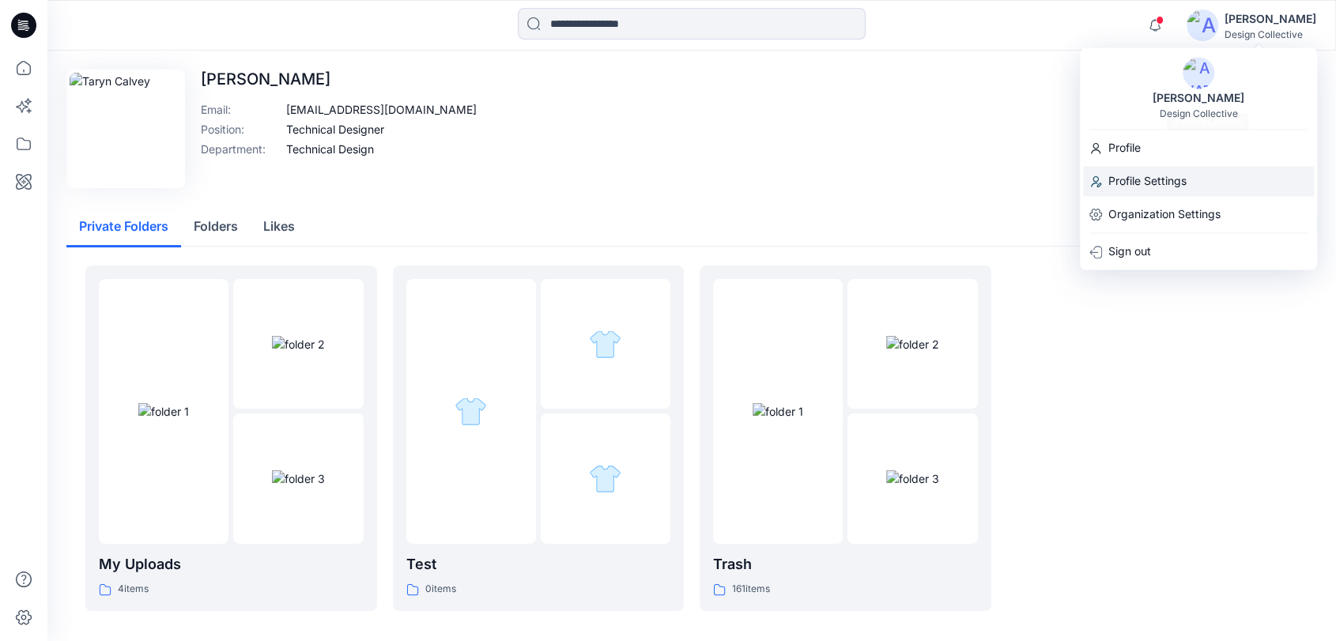
click at [1138, 174] on p "Profile Settings" at bounding box center [1147, 181] width 78 height 30
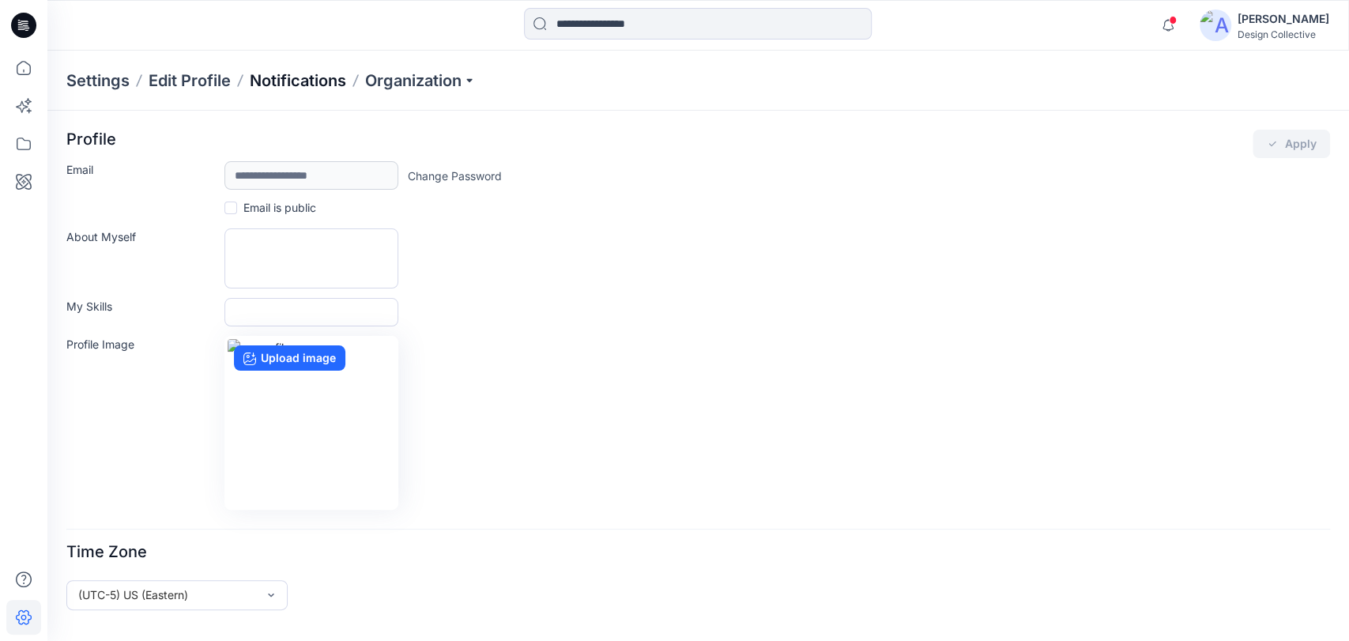
click at [307, 84] on p "Notifications" at bounding box center [298, 81] width 96 height 22
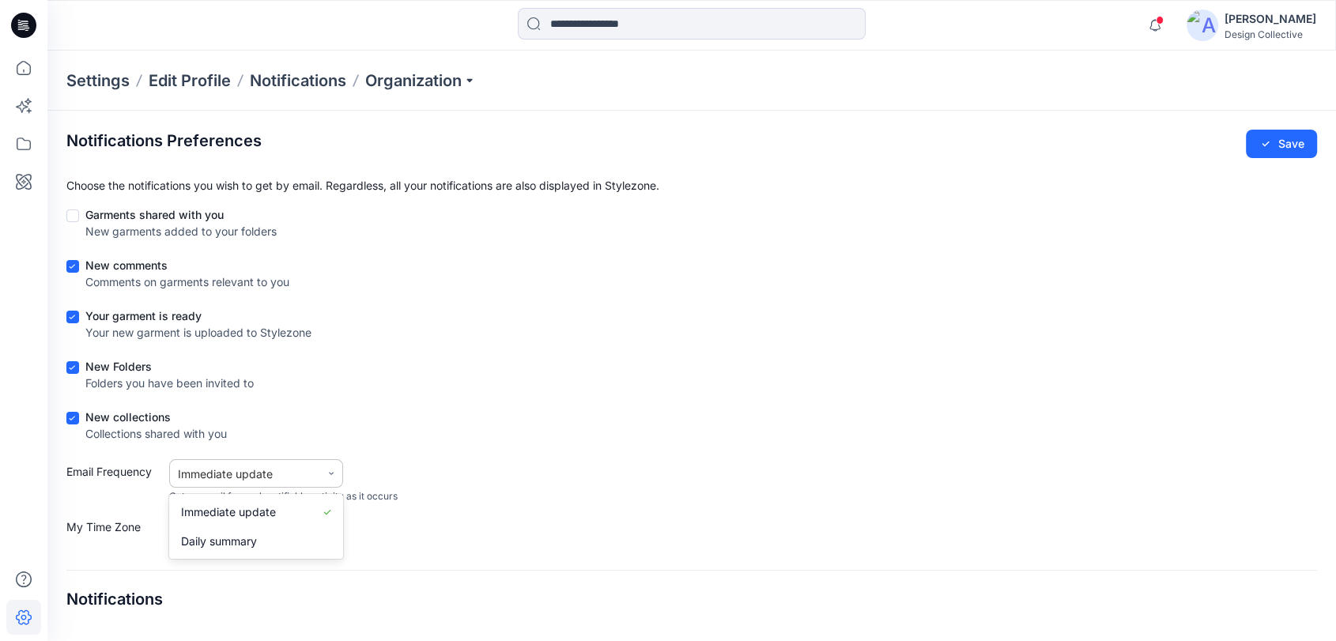
click at [285, 469] on div "Immediate update" at bounding box center [245, 473] width 134 height 17
click at [353, 459] on div "Immediate update" at bounding box center [283, 473] width 228 height 28
click at [847, 484] on div "Email Frequency Immediate update Get an email for each notifiable activity as i…" at bounding box center [691, 481] width 1250 height 44
